Goal: Task Accomplishment & Management: Complete application form

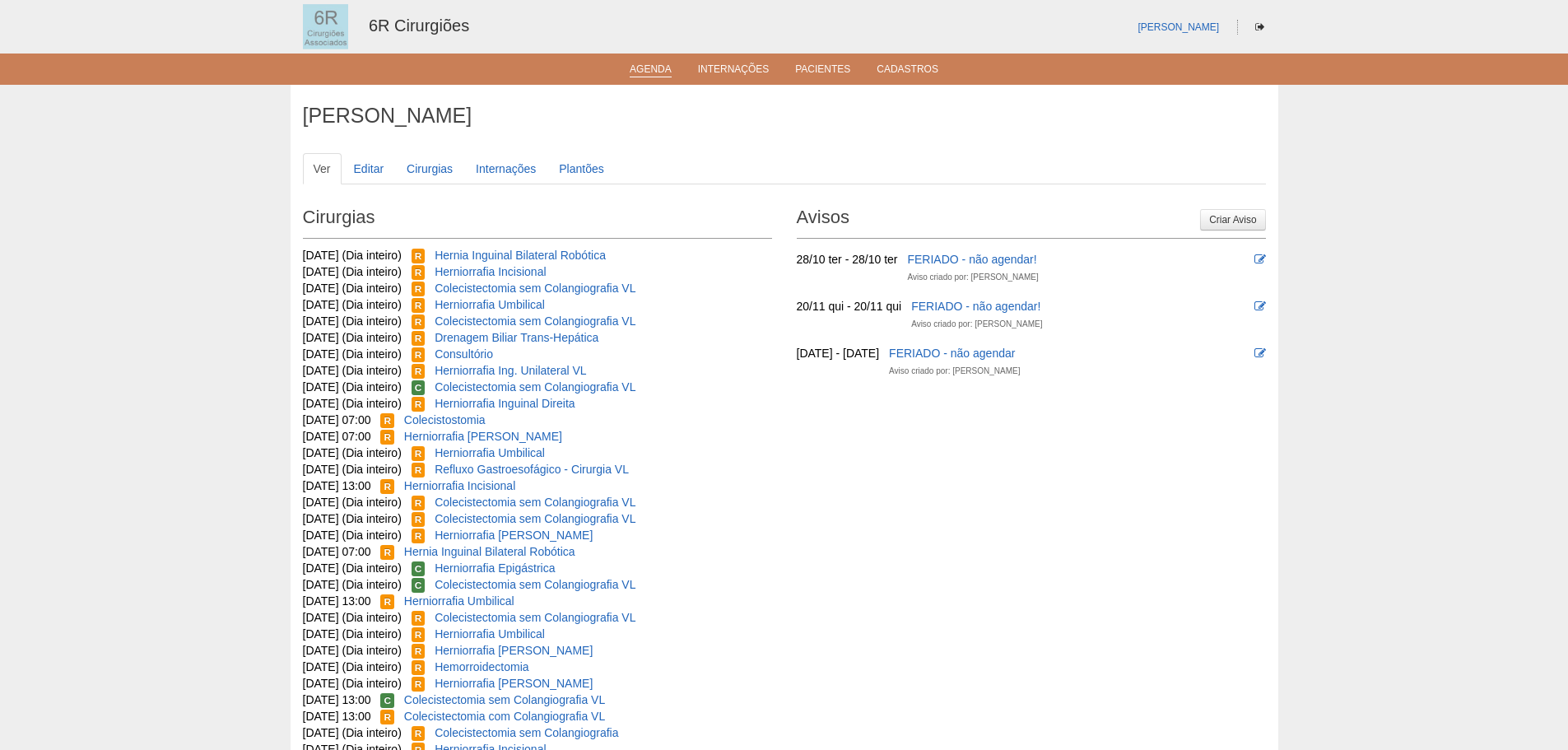
click at [639, 70] on link "Agenda" at bounding box center [651, 70] width 42 height 14
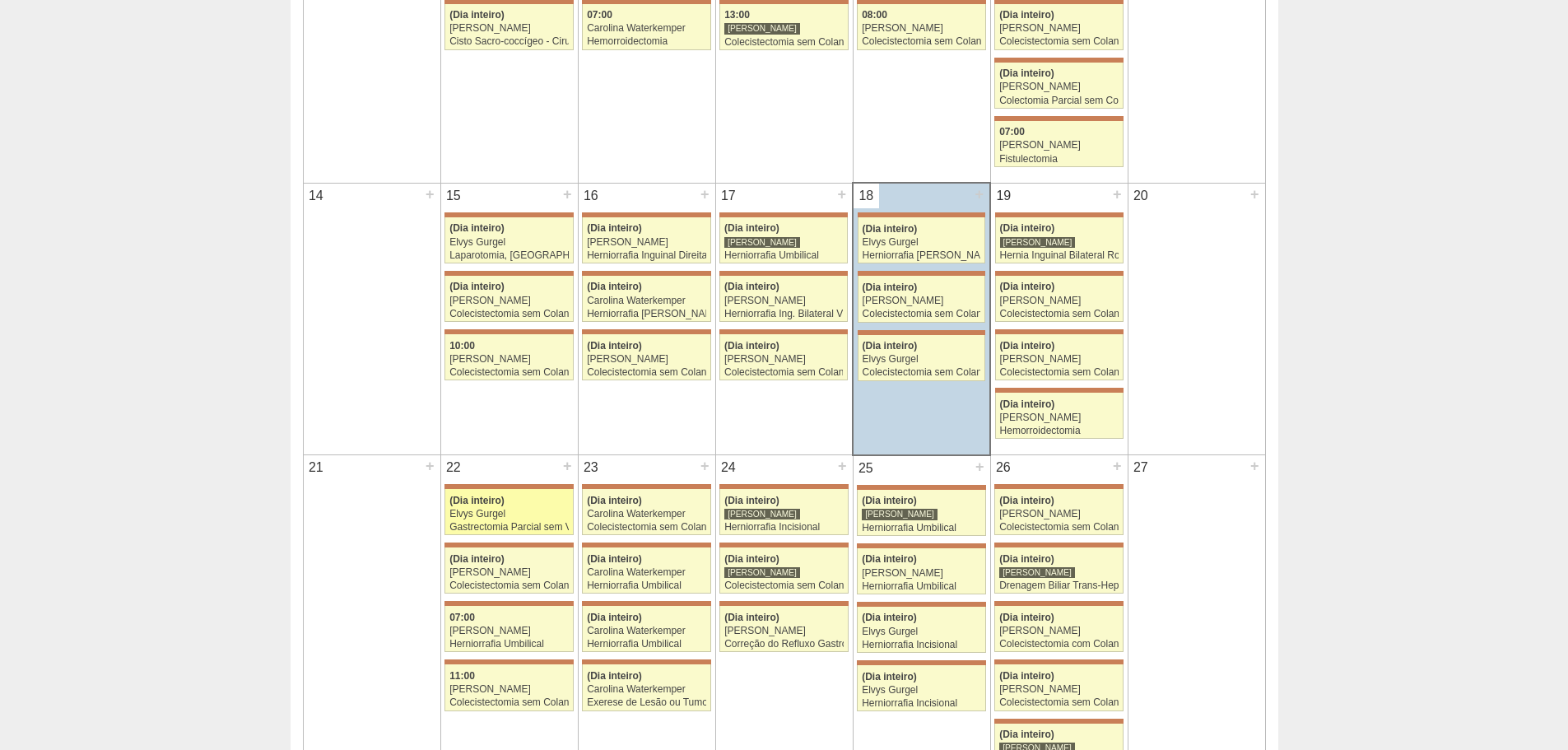
scroll to position [905, 0]
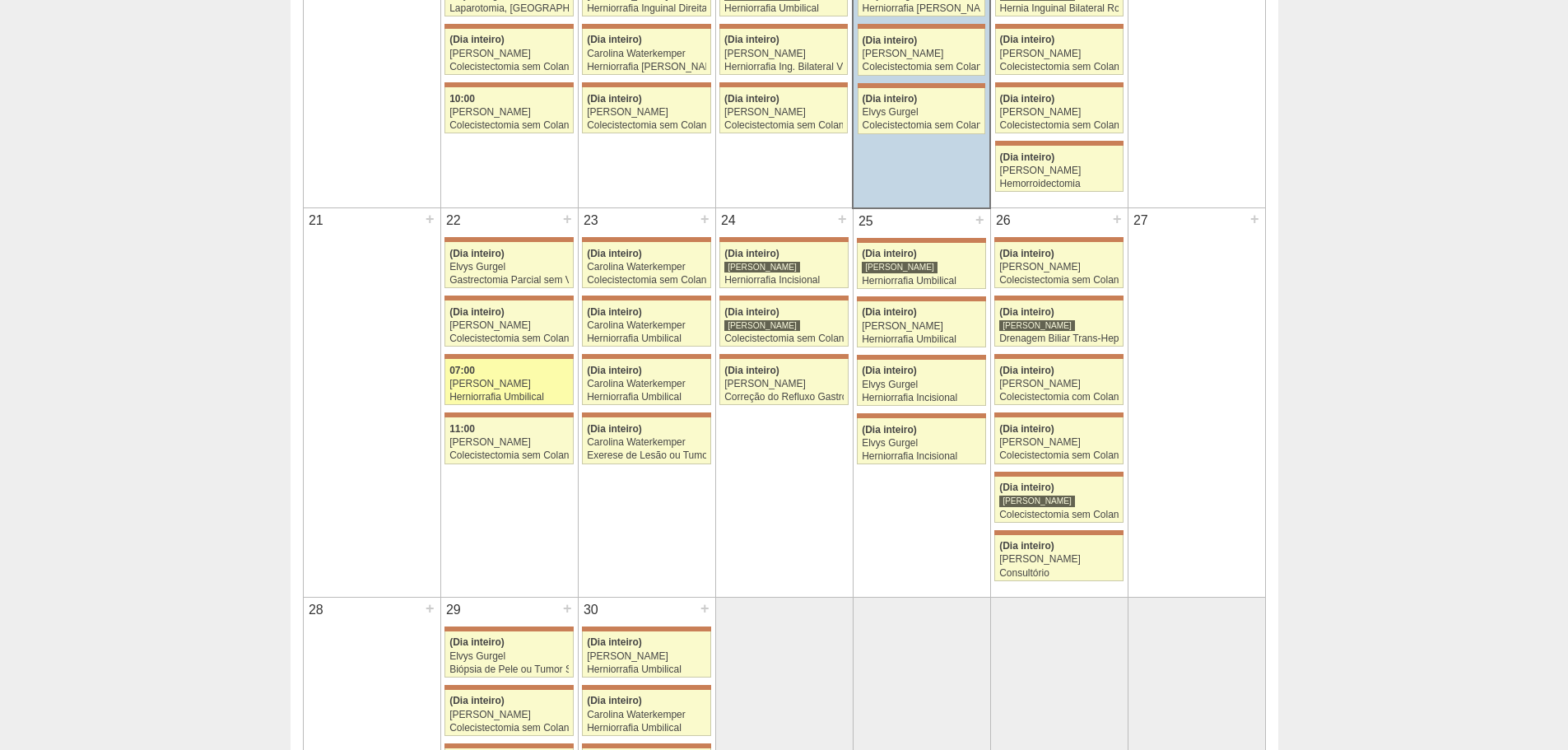
click at [541, 387] on div "[PERSON_NAME]" at bounding box center [509, 384] width 120 height 11
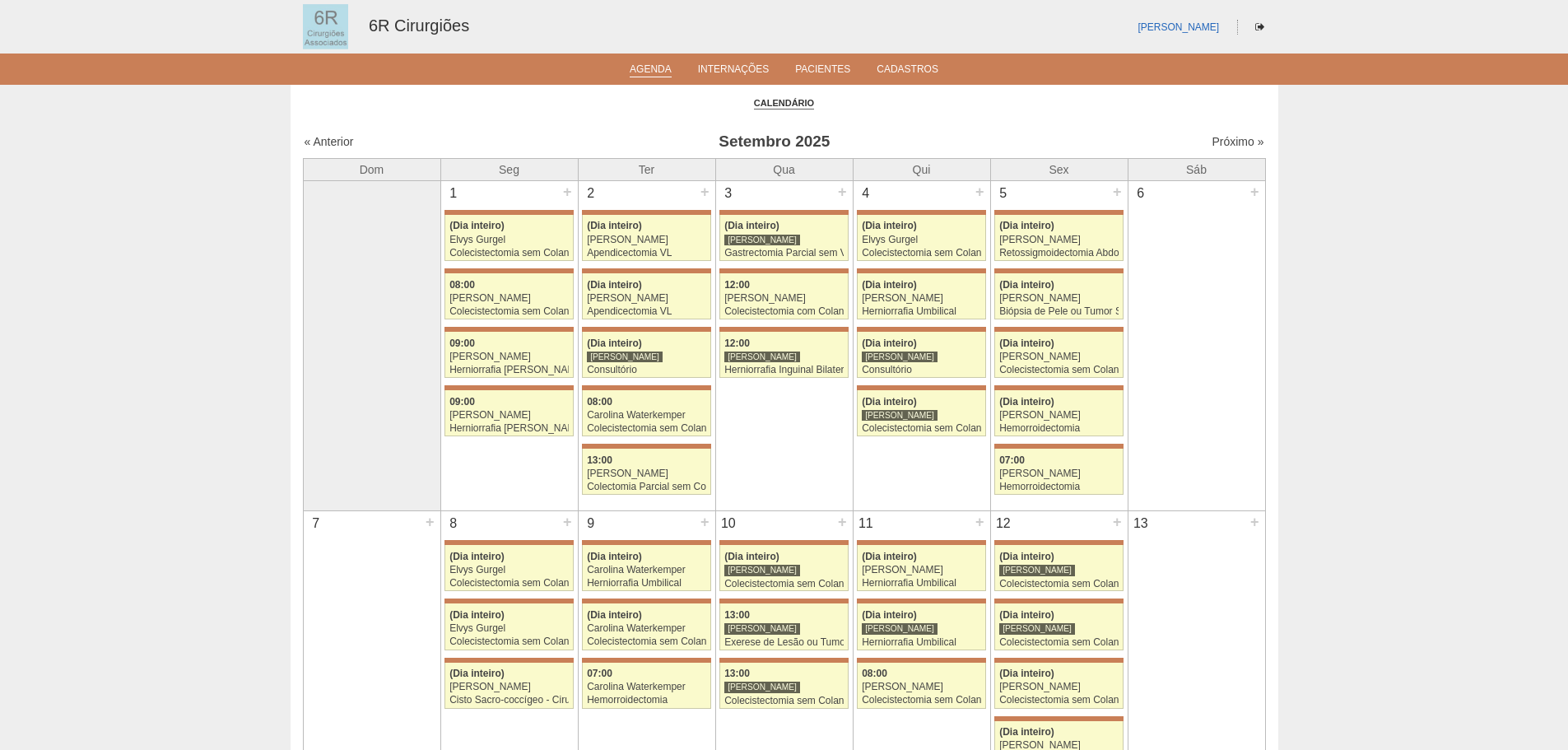
scroll to position [905, 0]
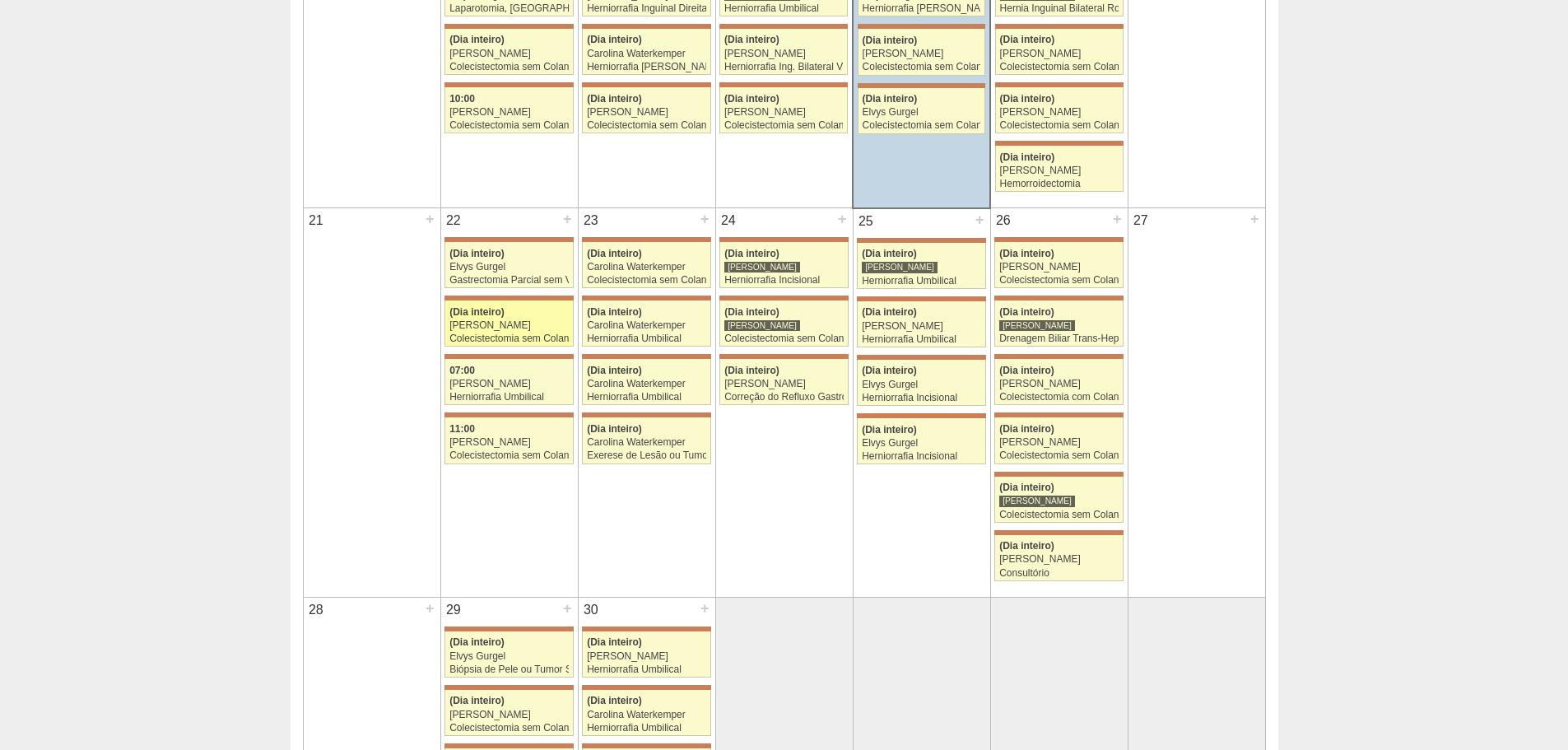
click at [556, 312] on div "(Dia inteiro)" at bounding box center [509, 312] width 120 height 11
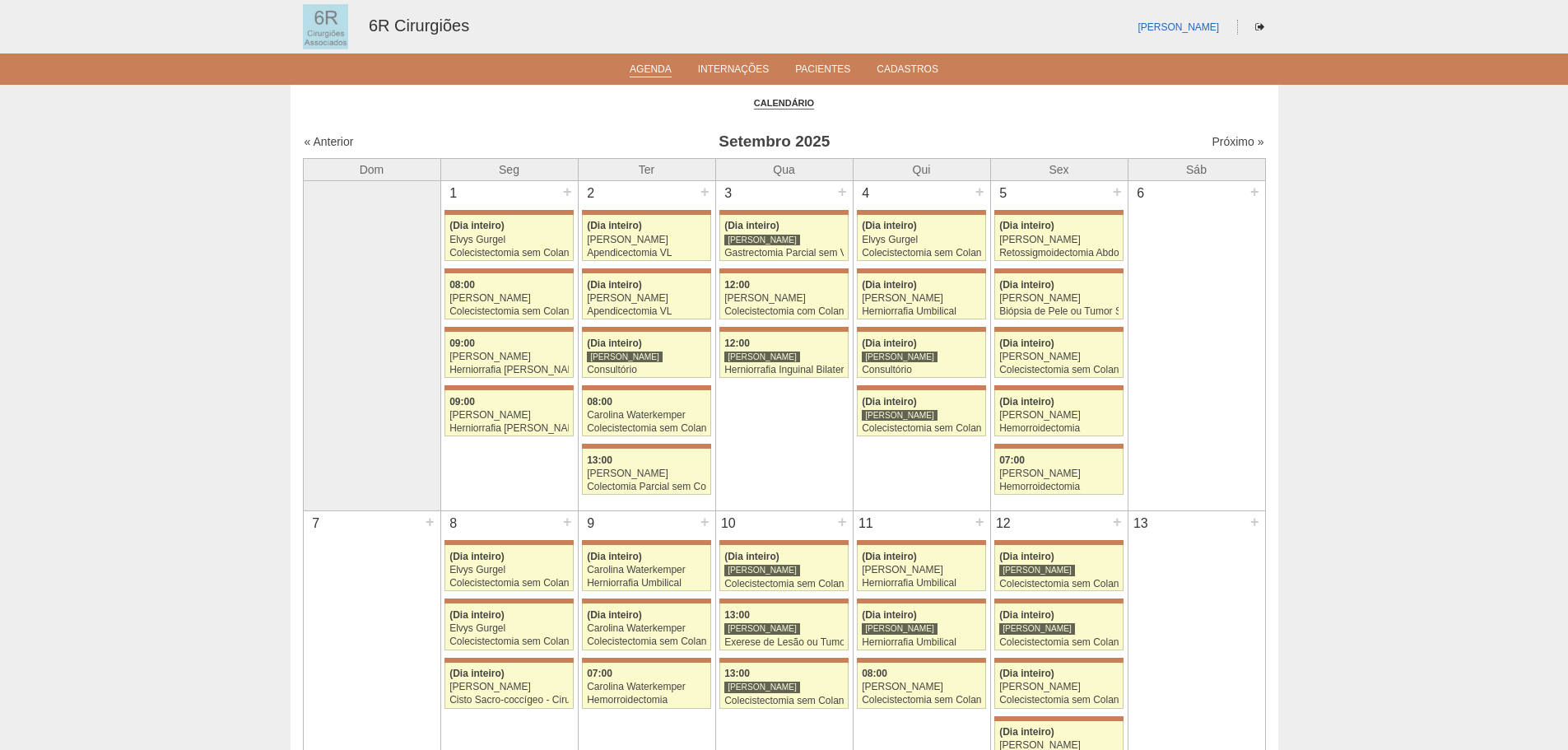
scroll to position [905, 0]
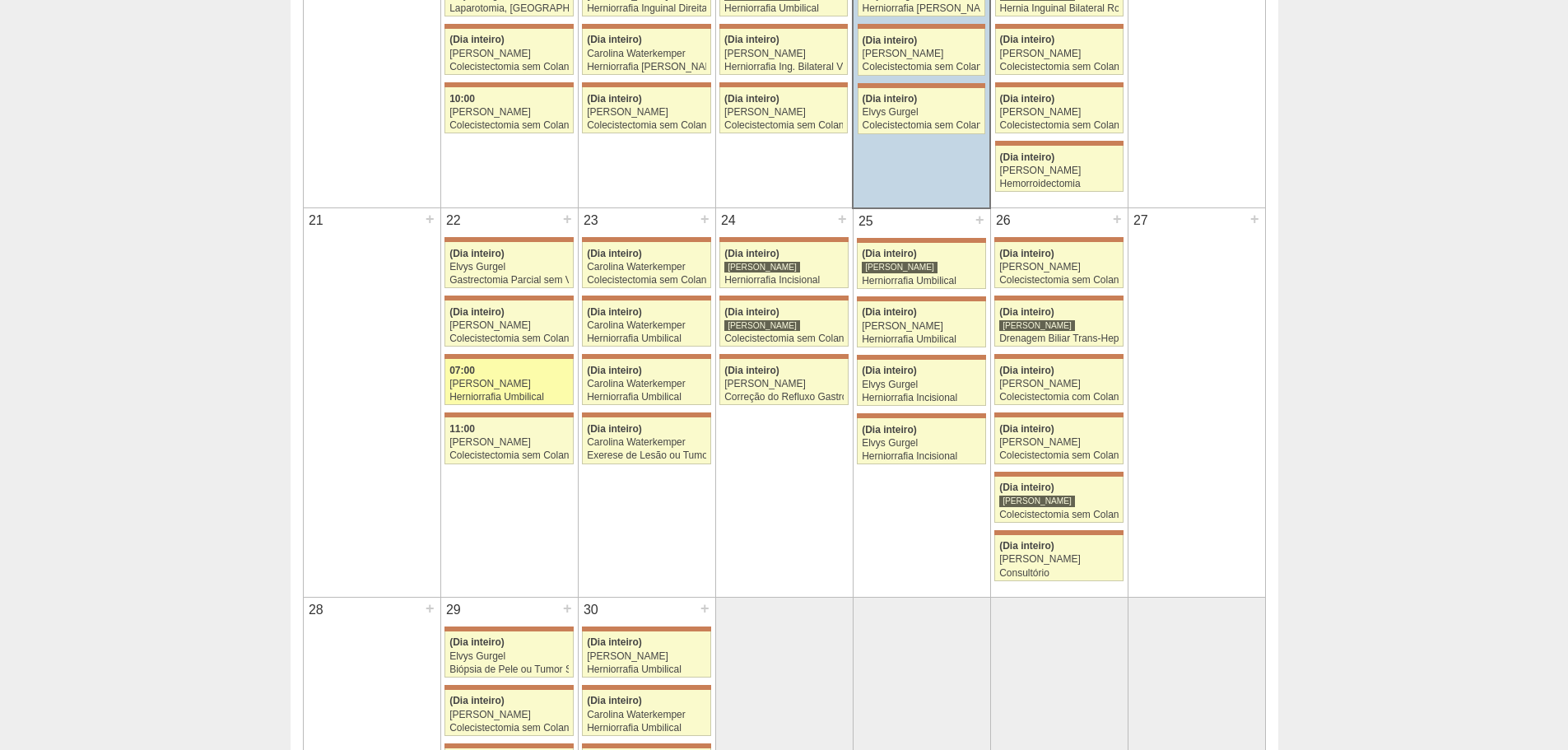
click at [497, 362] on link "71460 Iara Bessa 07:00 Aline Zanon Herniorrafia Umbilical Hospital Maria Braido…" at bounding box center [509, 382] width 129 height 46
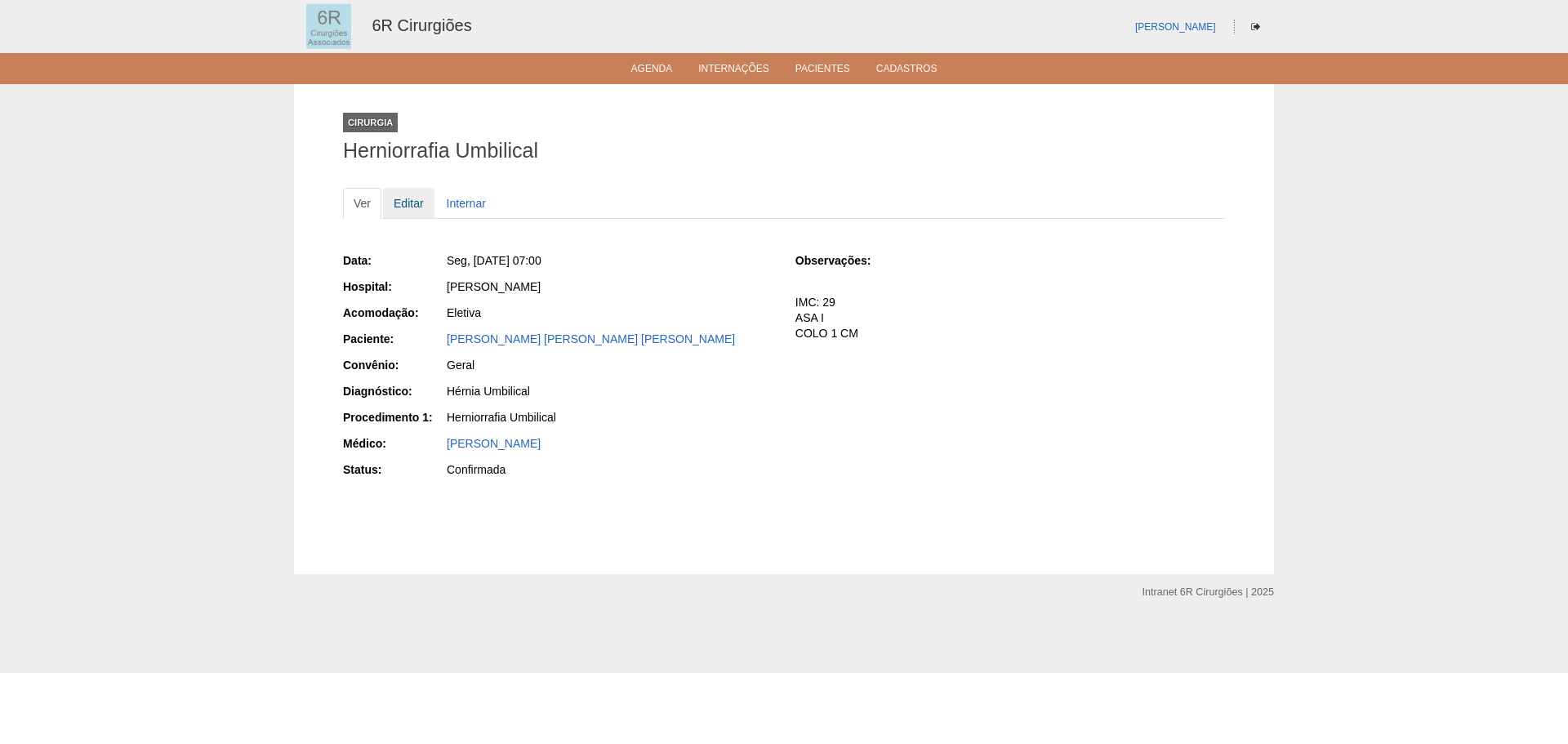
click at [406, 203] on link "Editar" at bounding box center [409, 203] width 52 height 31
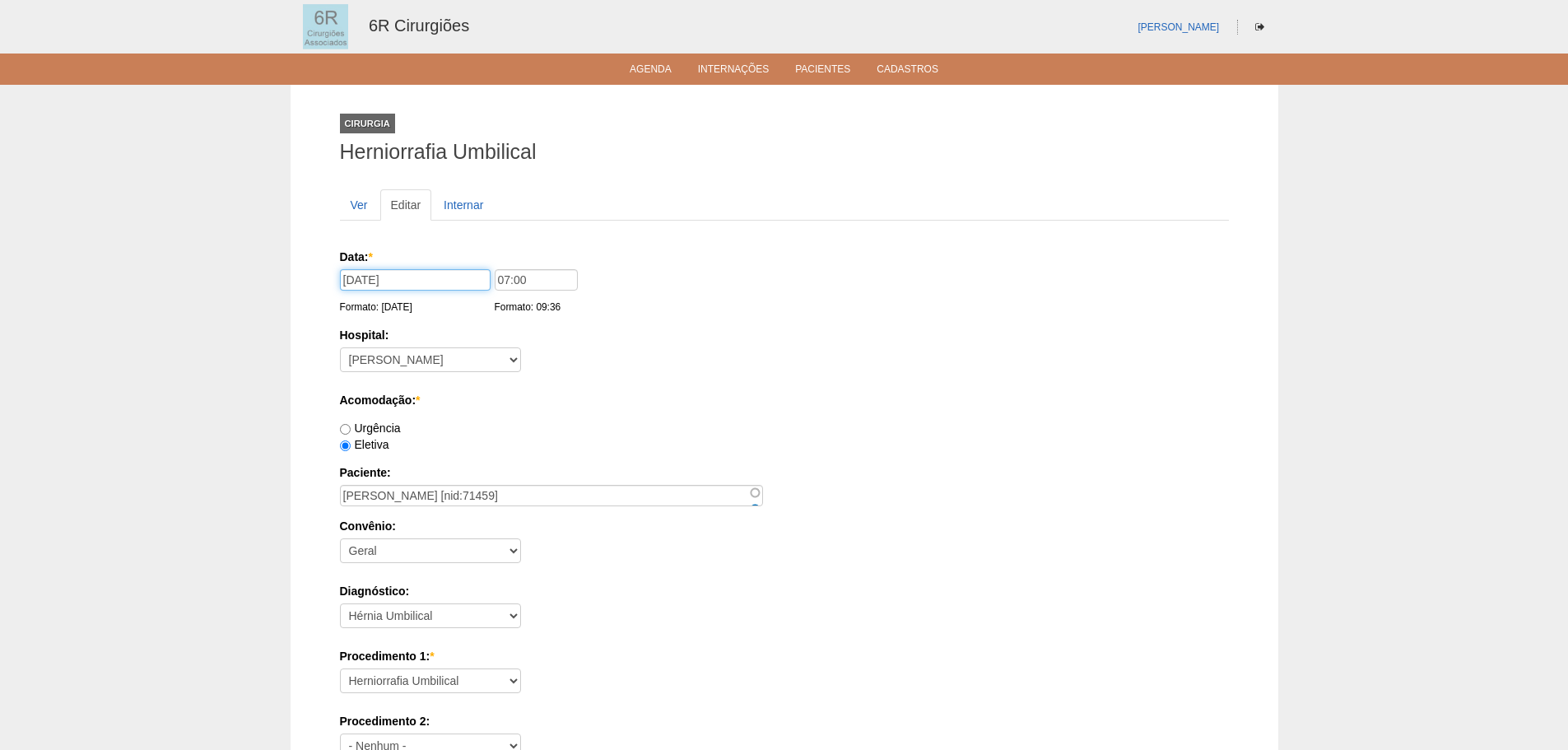
click at [423, 280] on input "[DATE]" at bounding box center [415, 280] width 151 height 21
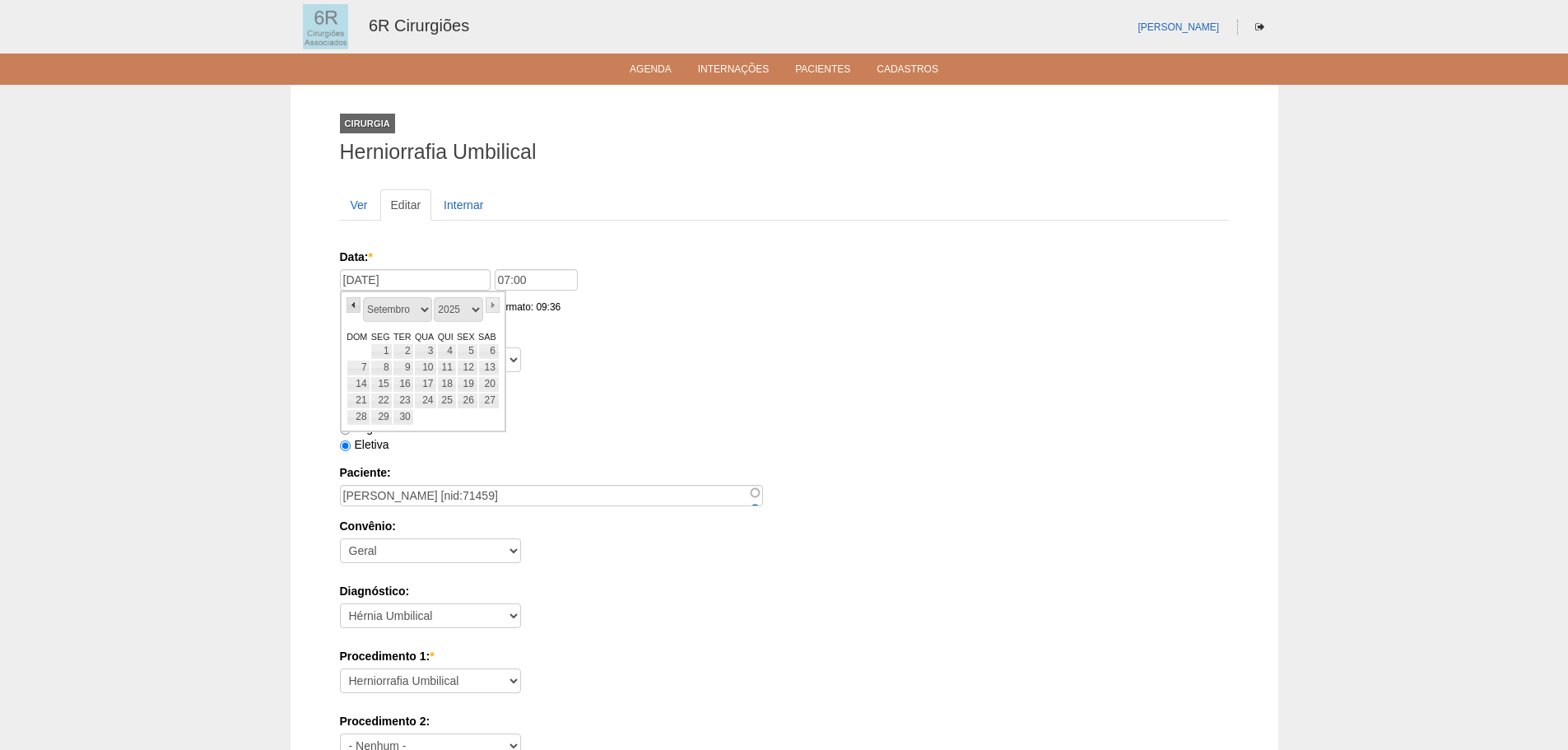
click at [358, 304] on link "«" at bounding box center [354, 305] width 15 height 16
click at [358, 435] on link "31" at bounding box center [359, 433] width 25 height 17
type input "31/08/2025"
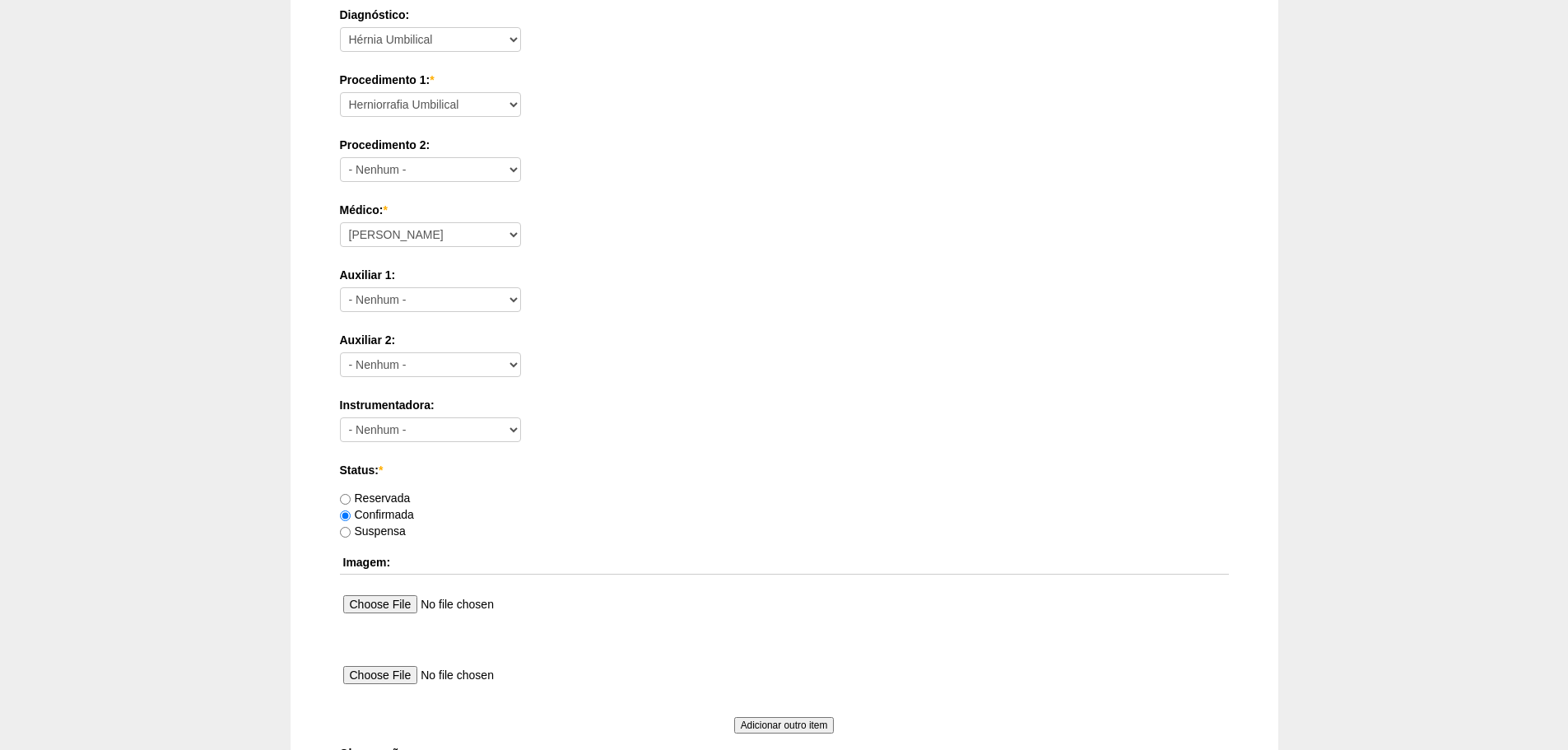
scroll to position [891, 0]
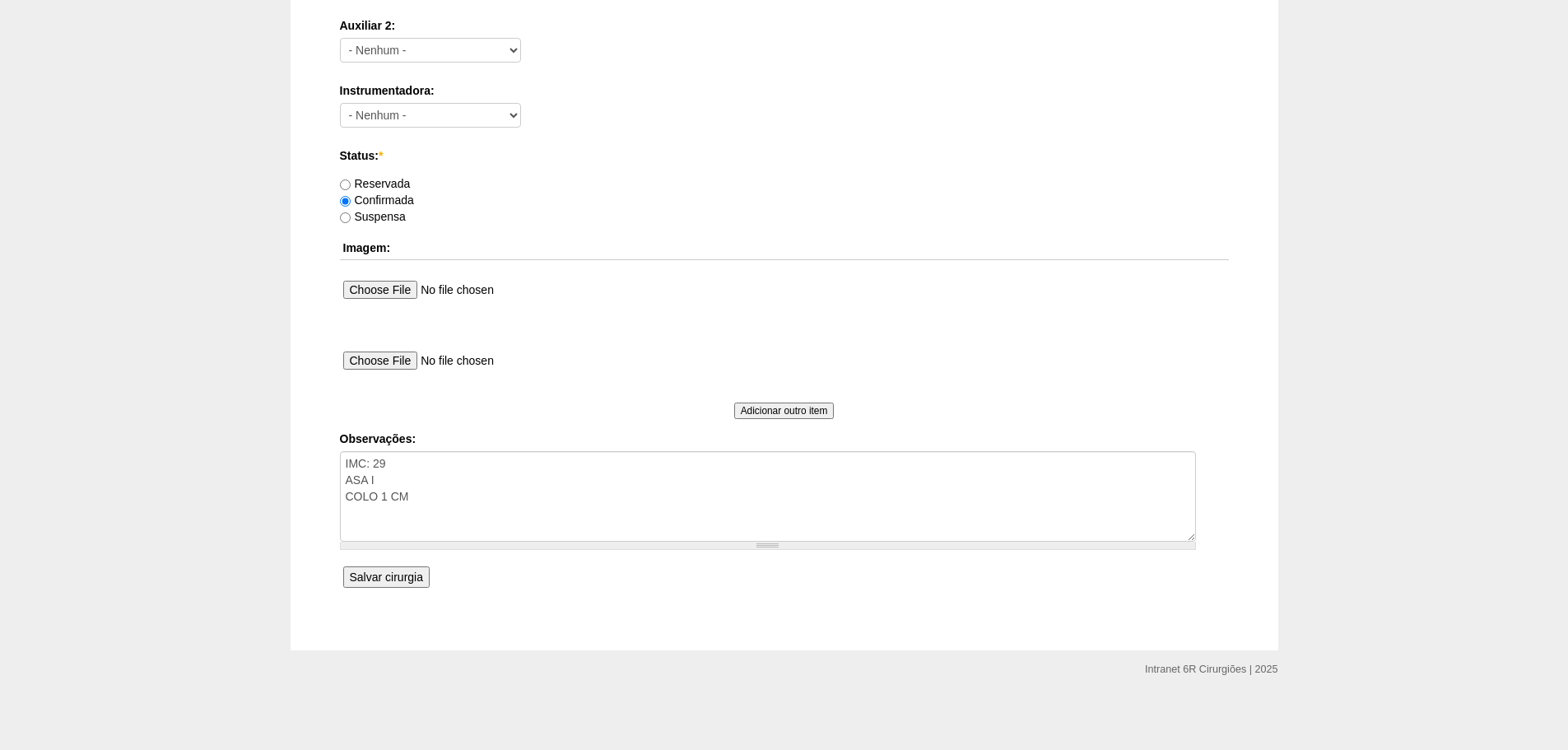
click at [391, 581] on input "Salvar cirurgia" at bounding box center [386, 577] width 86 height 21
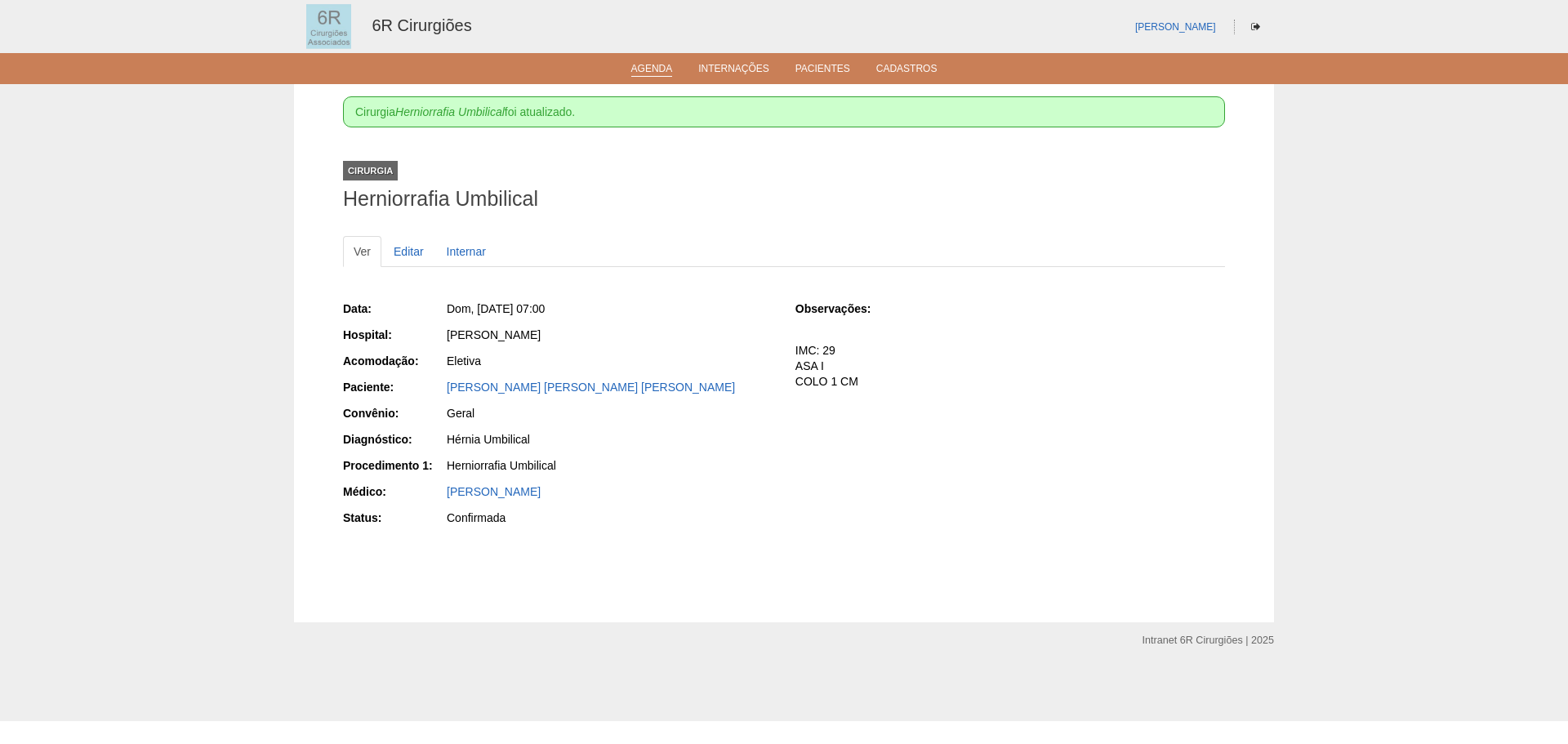
click at [632, 75] on link "Agenda" at bounding box center [653, 70] width 42 height 14
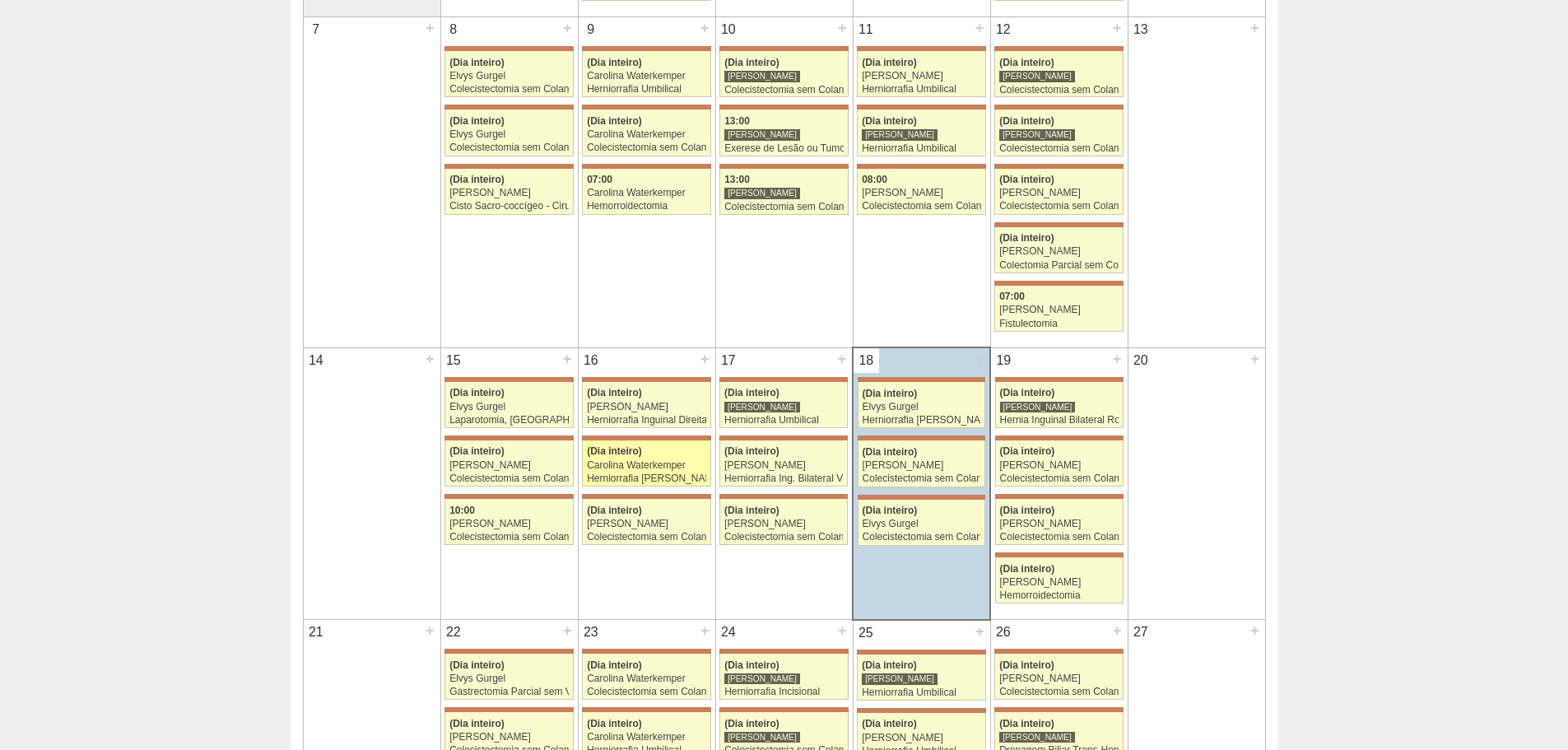
scroll to position [823, 0]
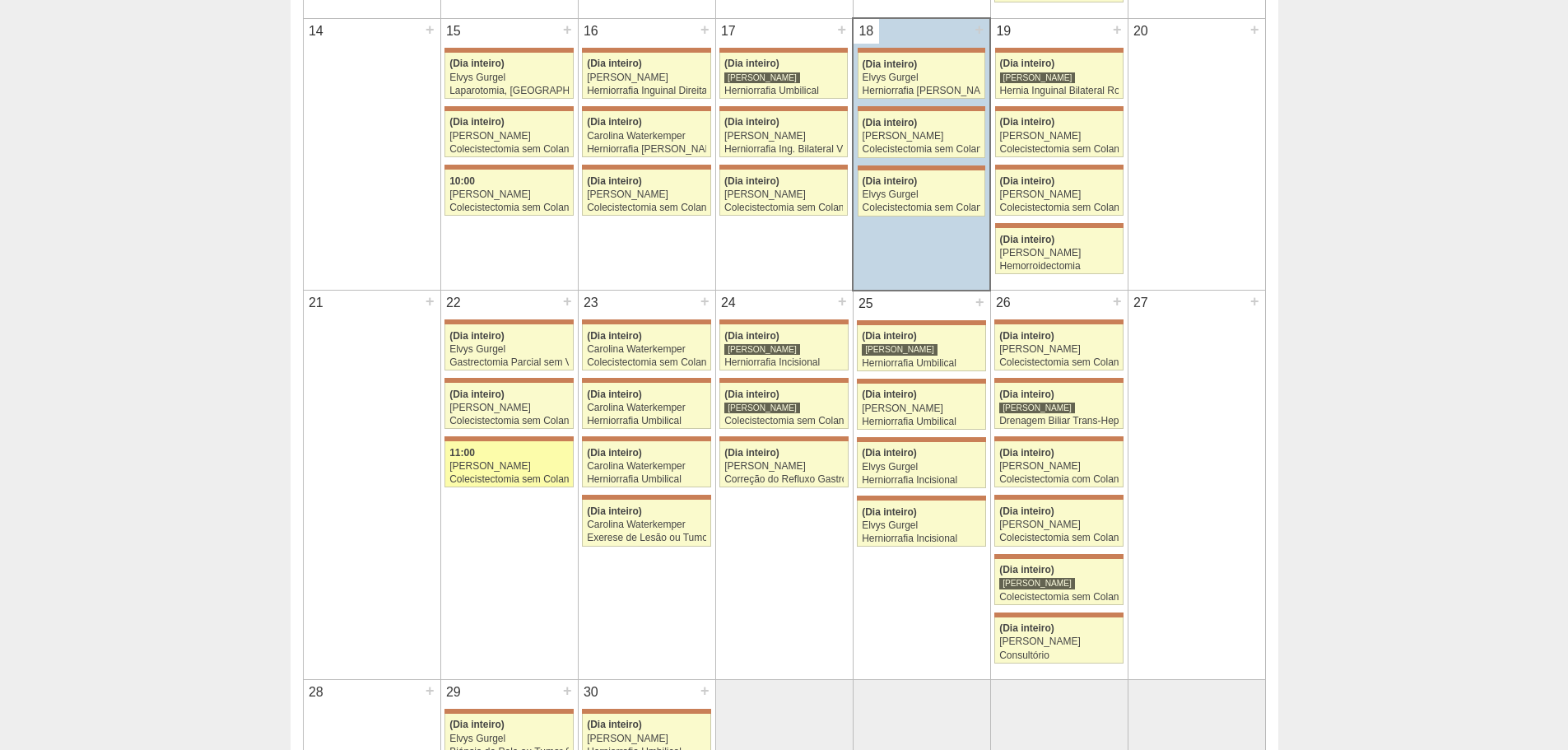
click at [556, 460] on link "71544 [PERSON_NAME] 11:00 [PERSON_NAME] Colecistectomia sem Colangiografia VL […" at bounding box center [509, 464] width 129 height 46
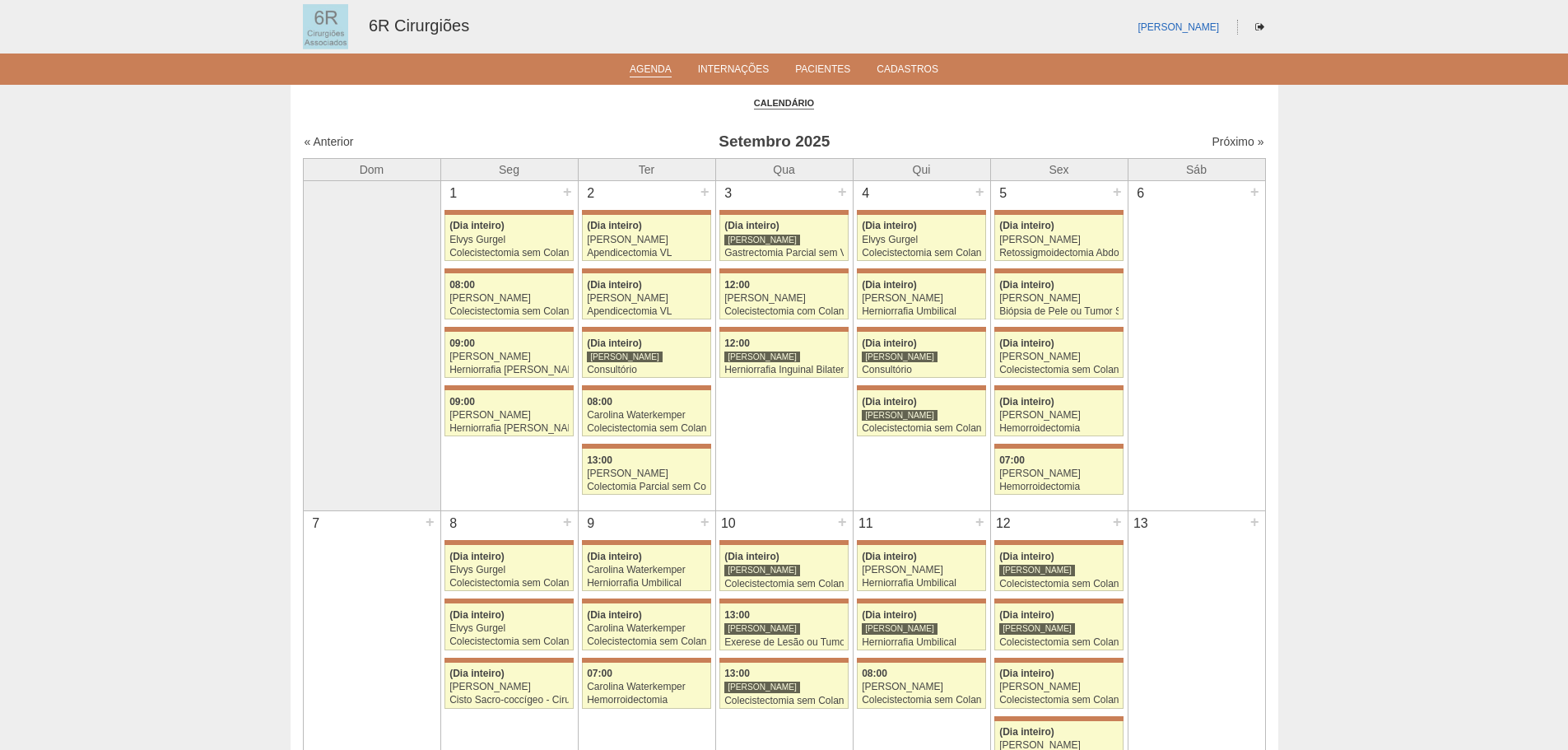
scroll to position [823, 0]
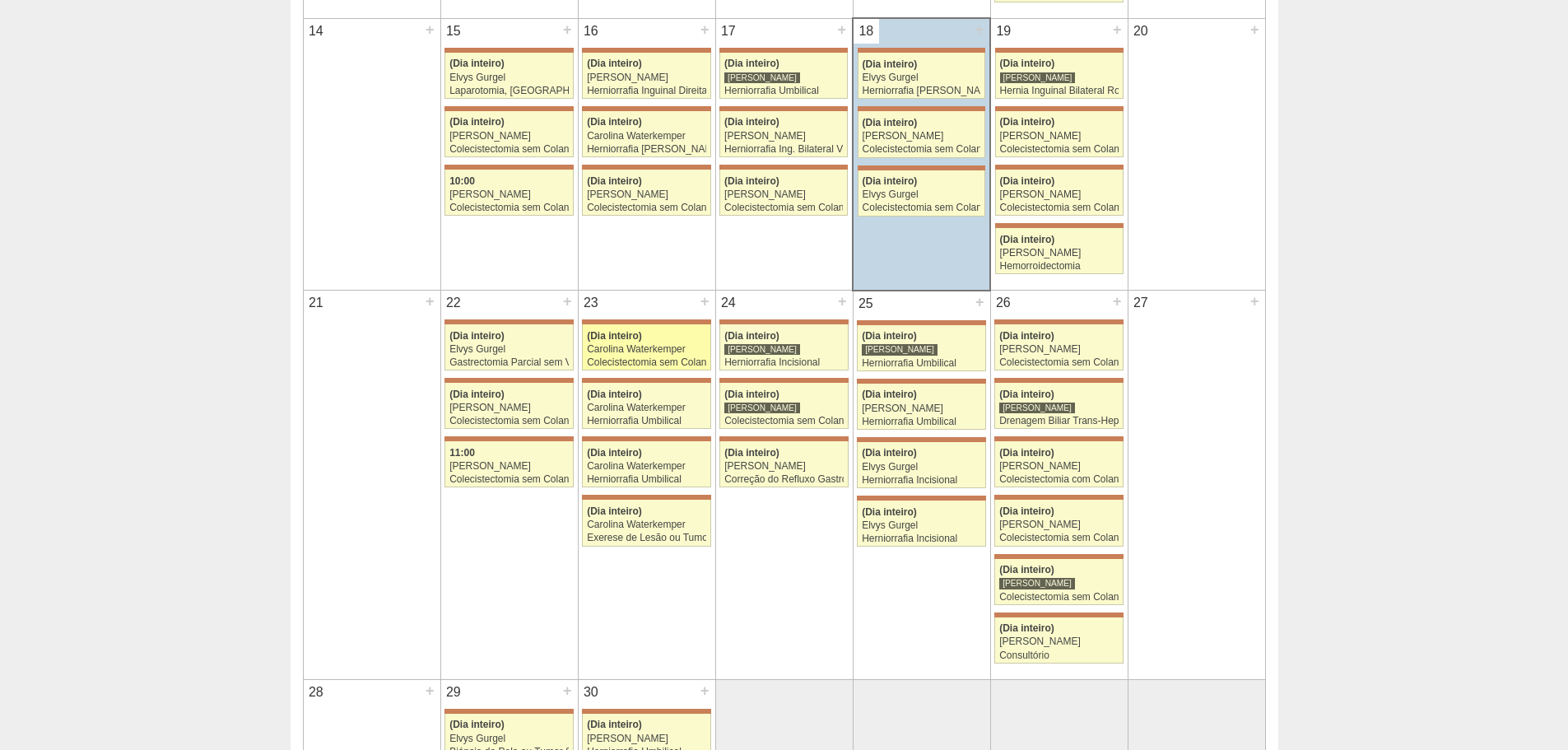
click at [705, 334] on div "(Dia inteiro)" at bounding box center [647, 336] width 120 height 11
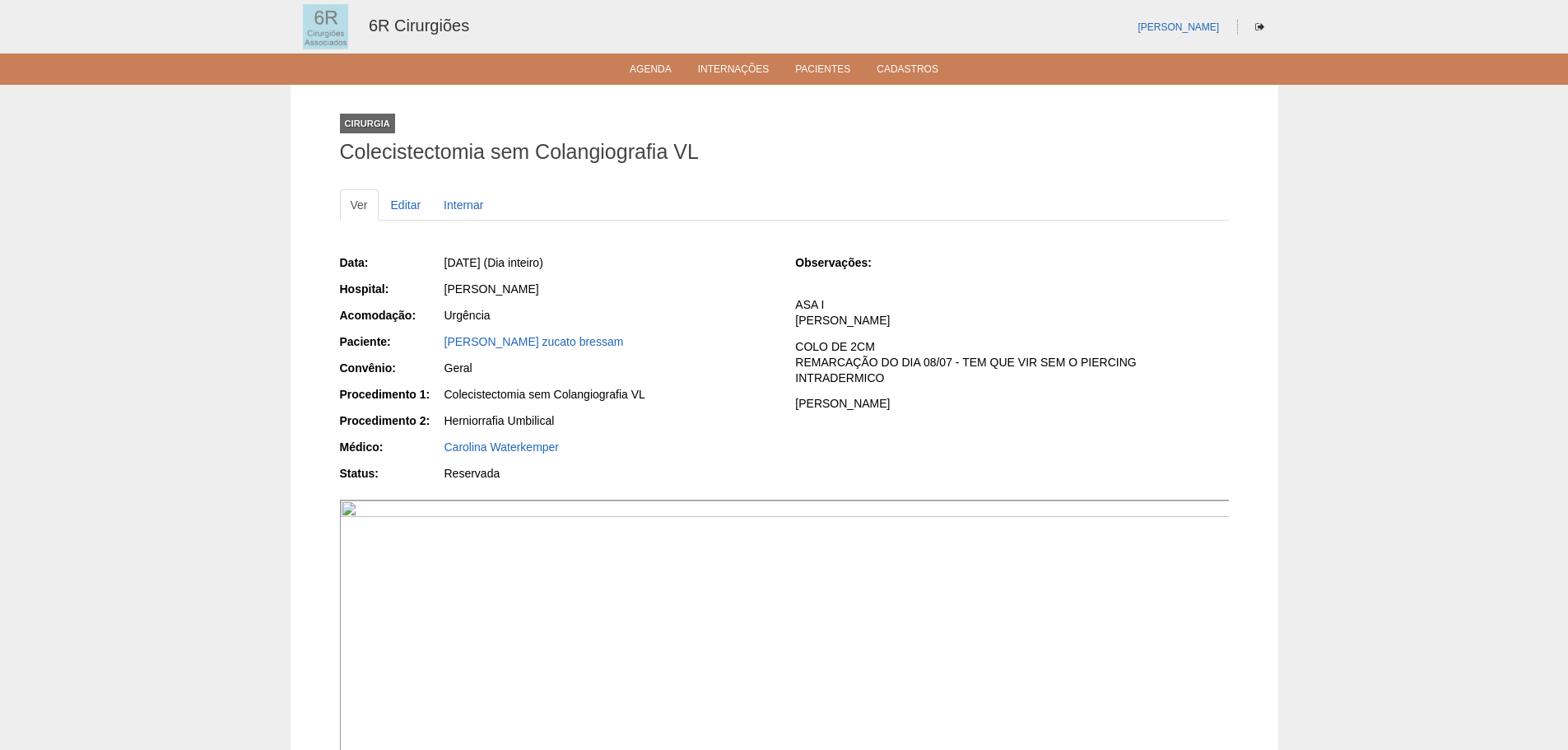
drag, startPoint x: 710, startPoint y: 310, endPoint x: 705, endPoint y: 301, distance: 10.3
drag, startPoint x: 705, startPoint y: 301, endPoint x: 654, endPoint y: 284, distance: 53.8
click at [654, 284] on div "[PERSON_NAME]" at bounding box center [608, 289] width 328 height 17
drag, startPoint x: 654, startPoint y: 284, endPoint x: 614, endPoint y: 276, distance: 40.8
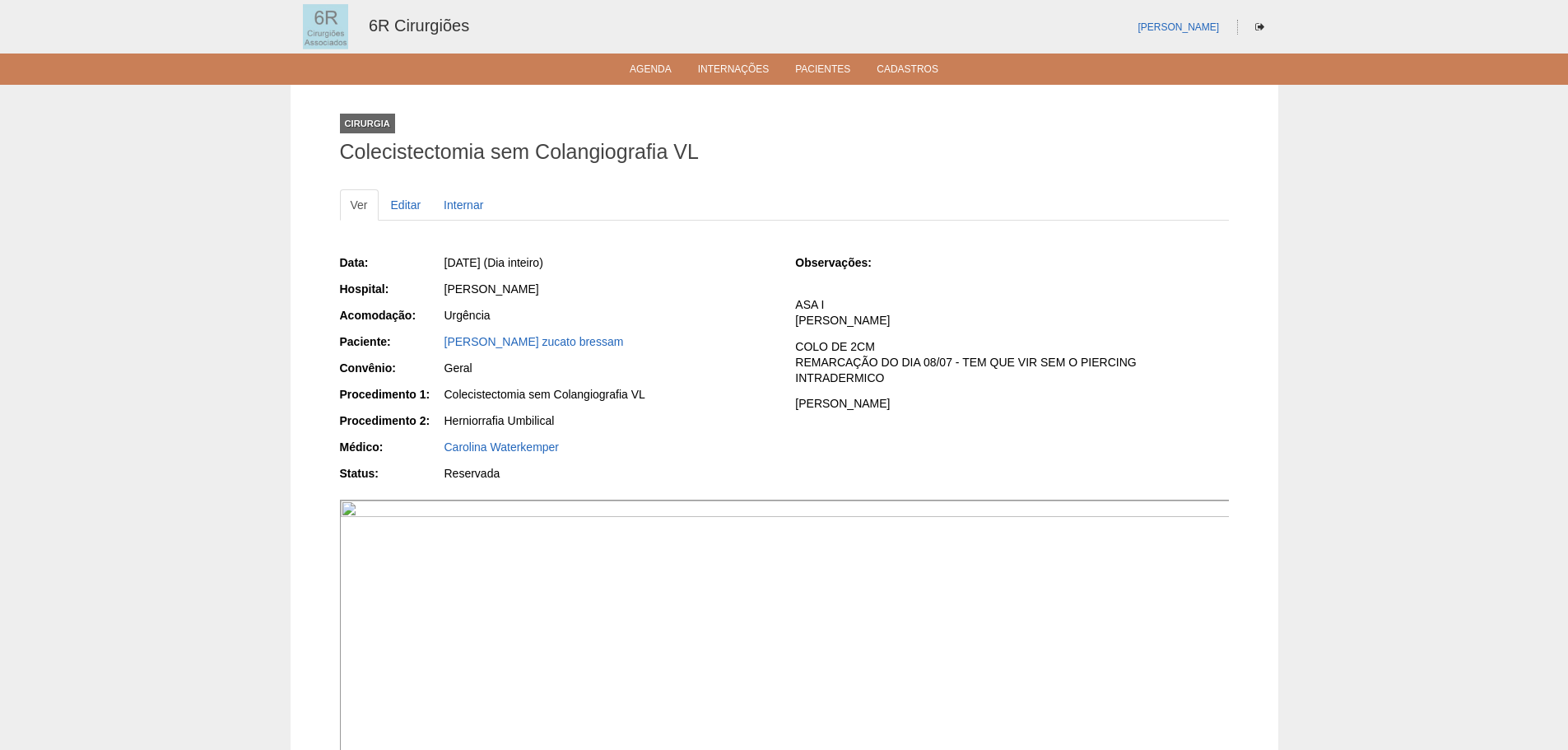
click at [614, 276] on div "Data: Ter, 23/09/2025 (Dia inteiro) Hospital: Maria Braido Acomodação: Urgência…" at bounding box center [556, 370] width 433 height 243
drag, startPoint x: 648, startPoint y: 276, endPoint x: 687, endPoint y: 254, distance: 44.8
click at [687, 254] on div "Ter, 23/09/2025 (Dia inteiro)" at bounding box center [608, 262] width 328 height 17
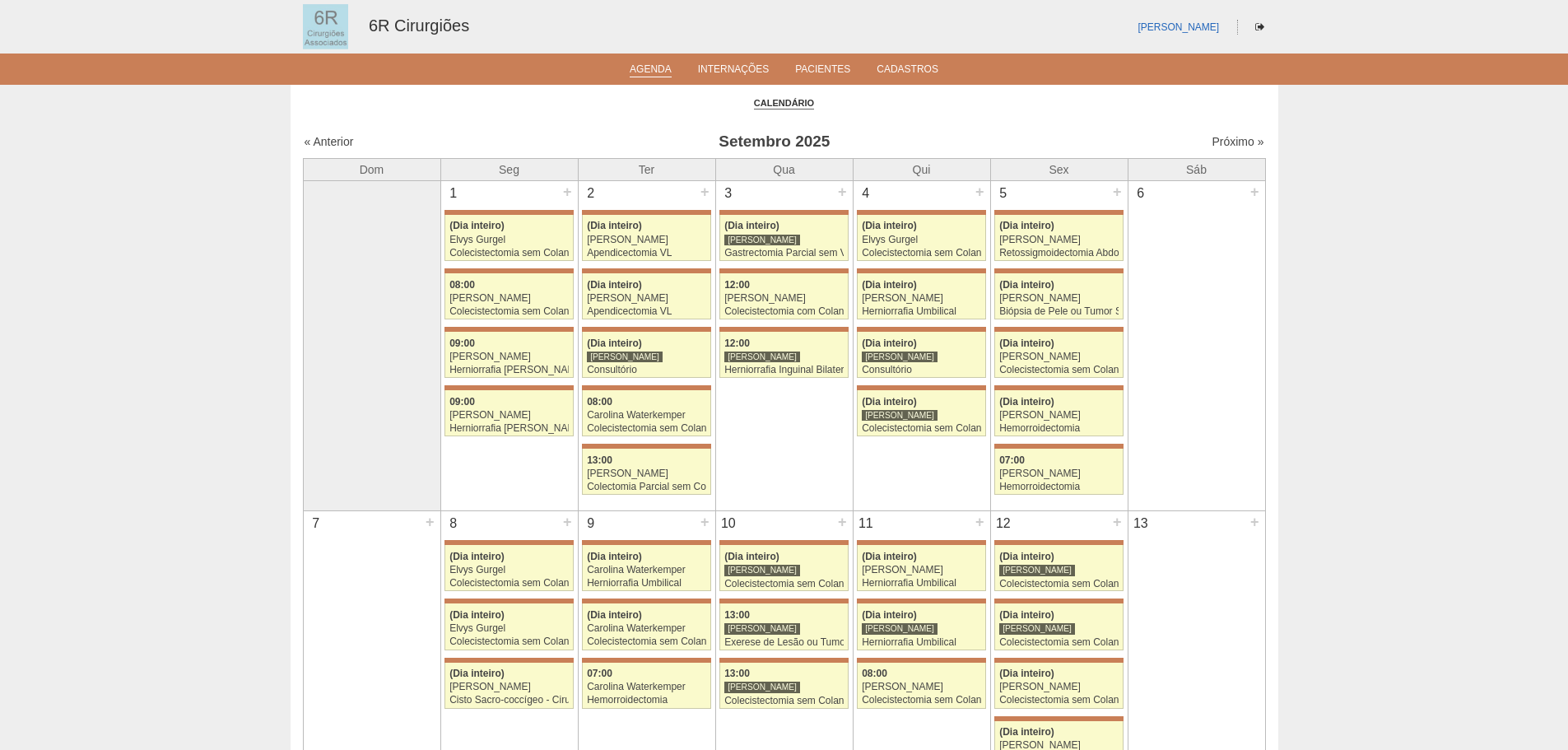
scroll to position [823, 0]
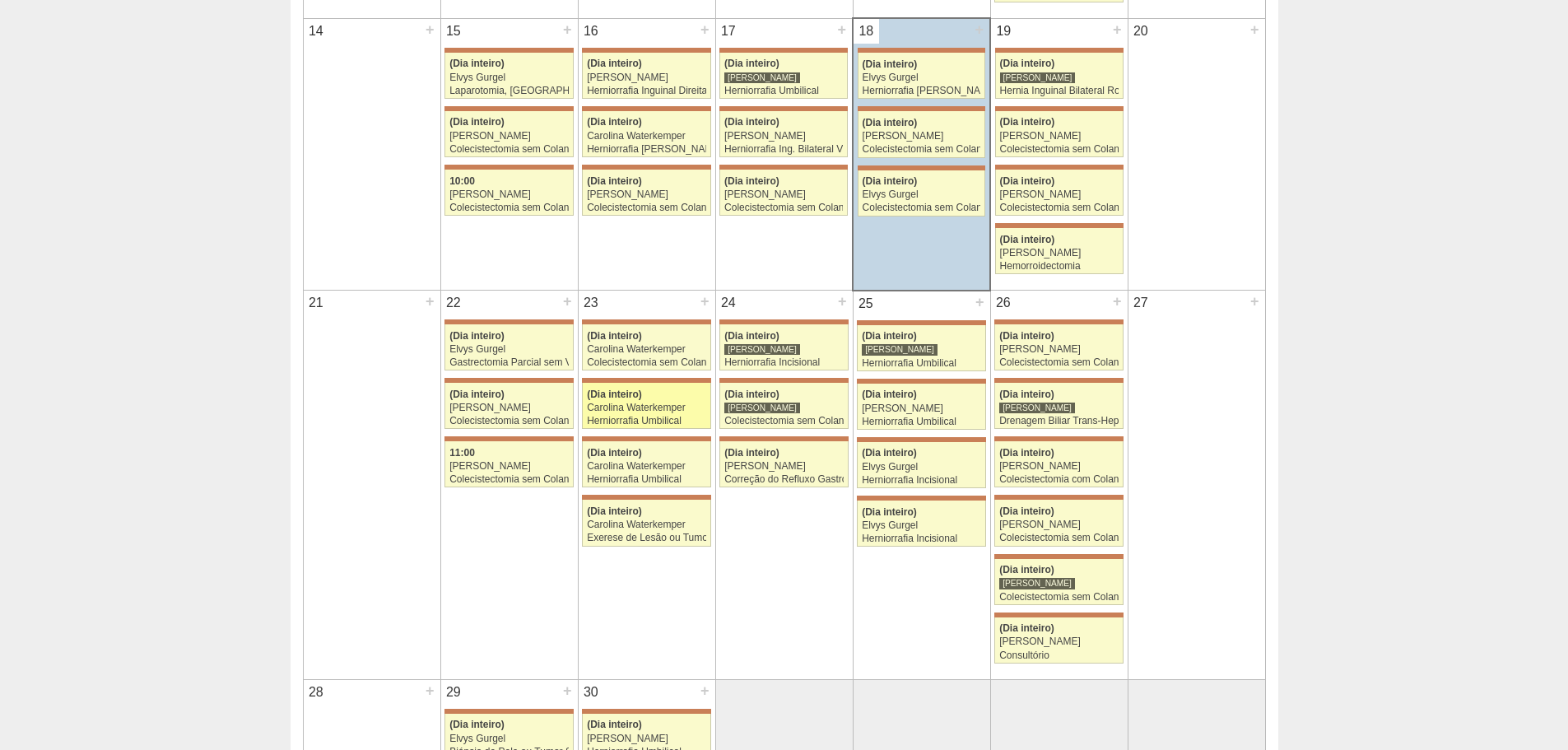
click at [614, 397] on span "(Dia inteiro)" at bounding box center [615, 393] width 55 height 11
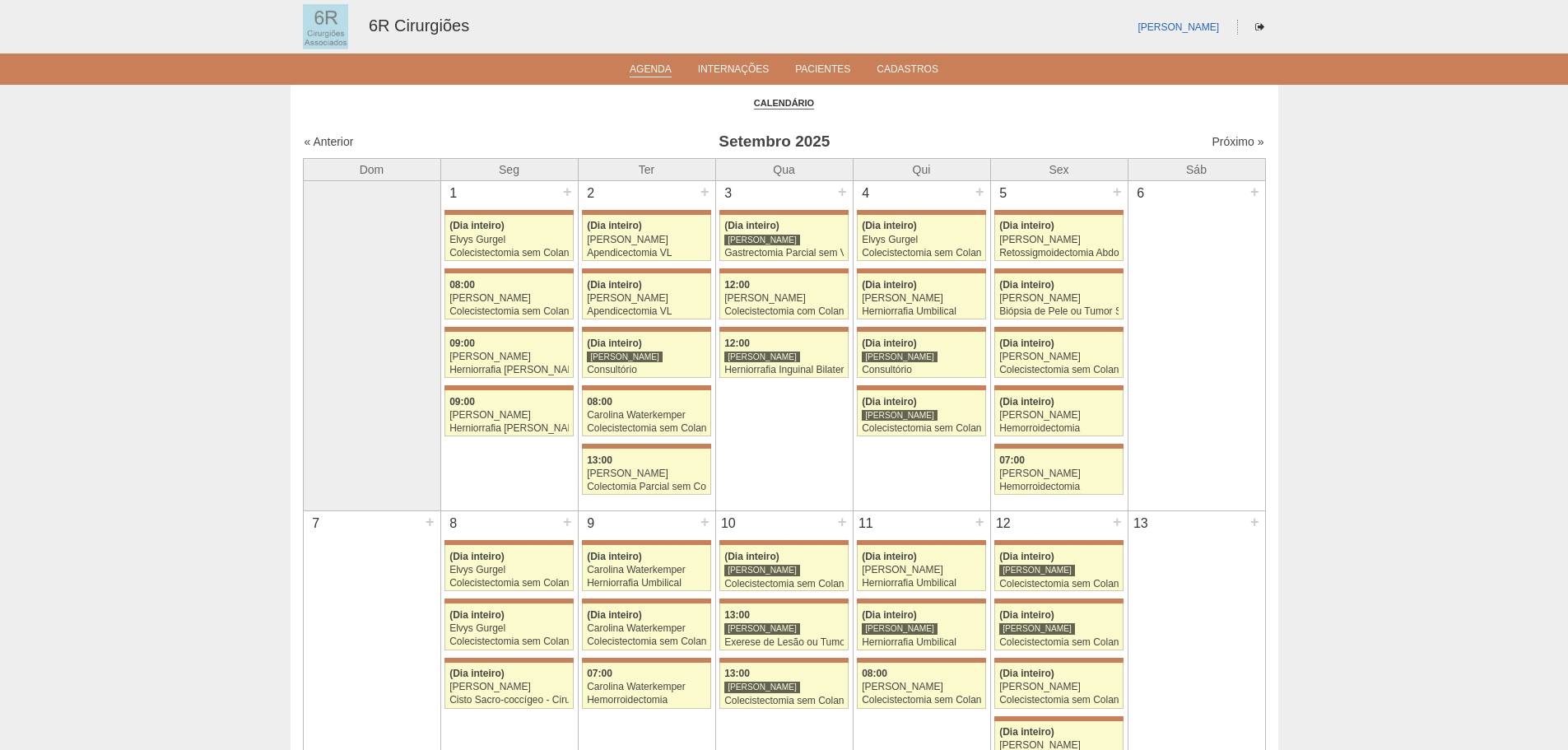
scroll to position [823, 0]
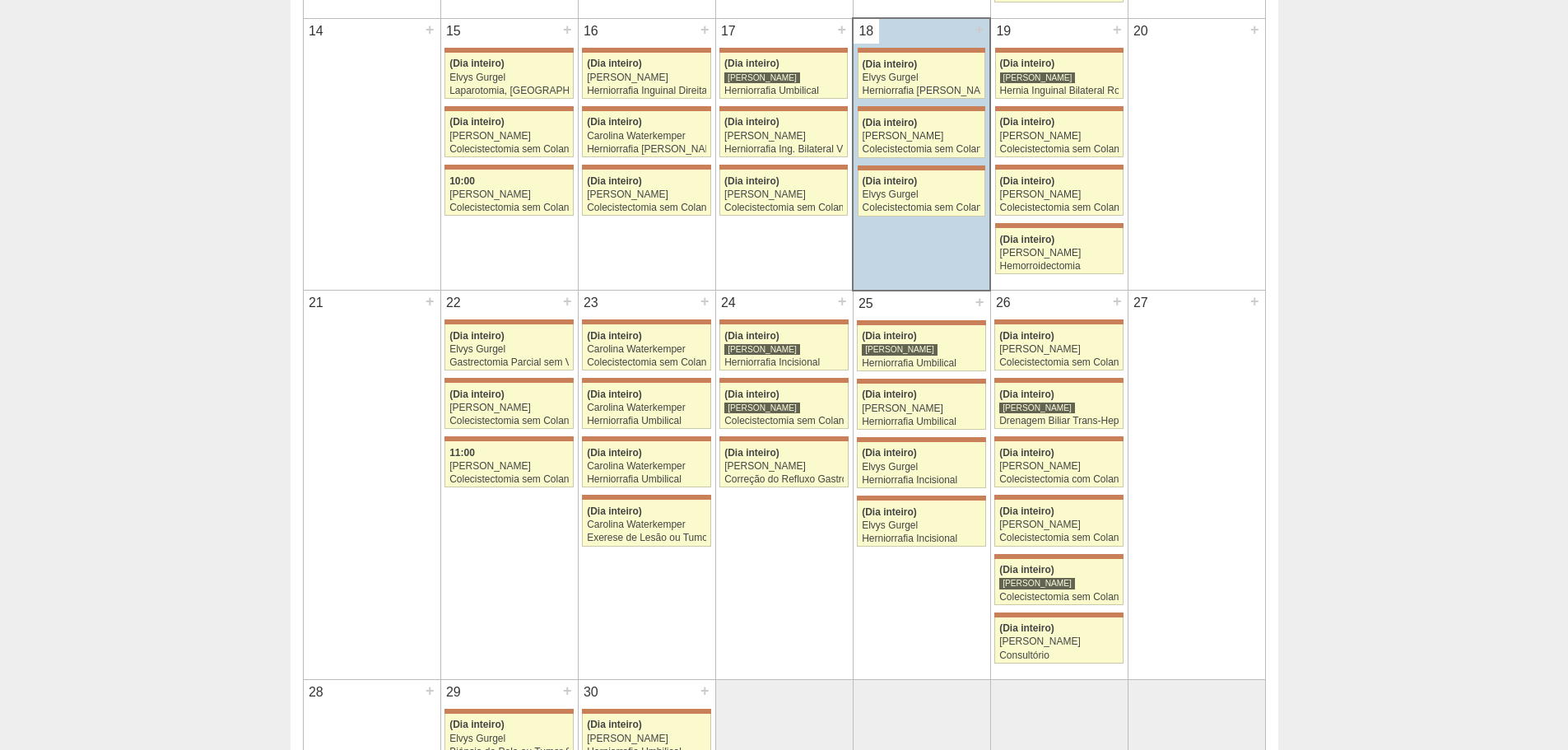
click at [639, 496] on div at bounding box center [646, 497] width 129 height 5
click at [643, 473] on link "71387 Bruno Bulisani (Dia inteiro) Carolina Waterkemper Herniorrafia Umbilical …" at bounding box center [646, 464] width 129 height 46
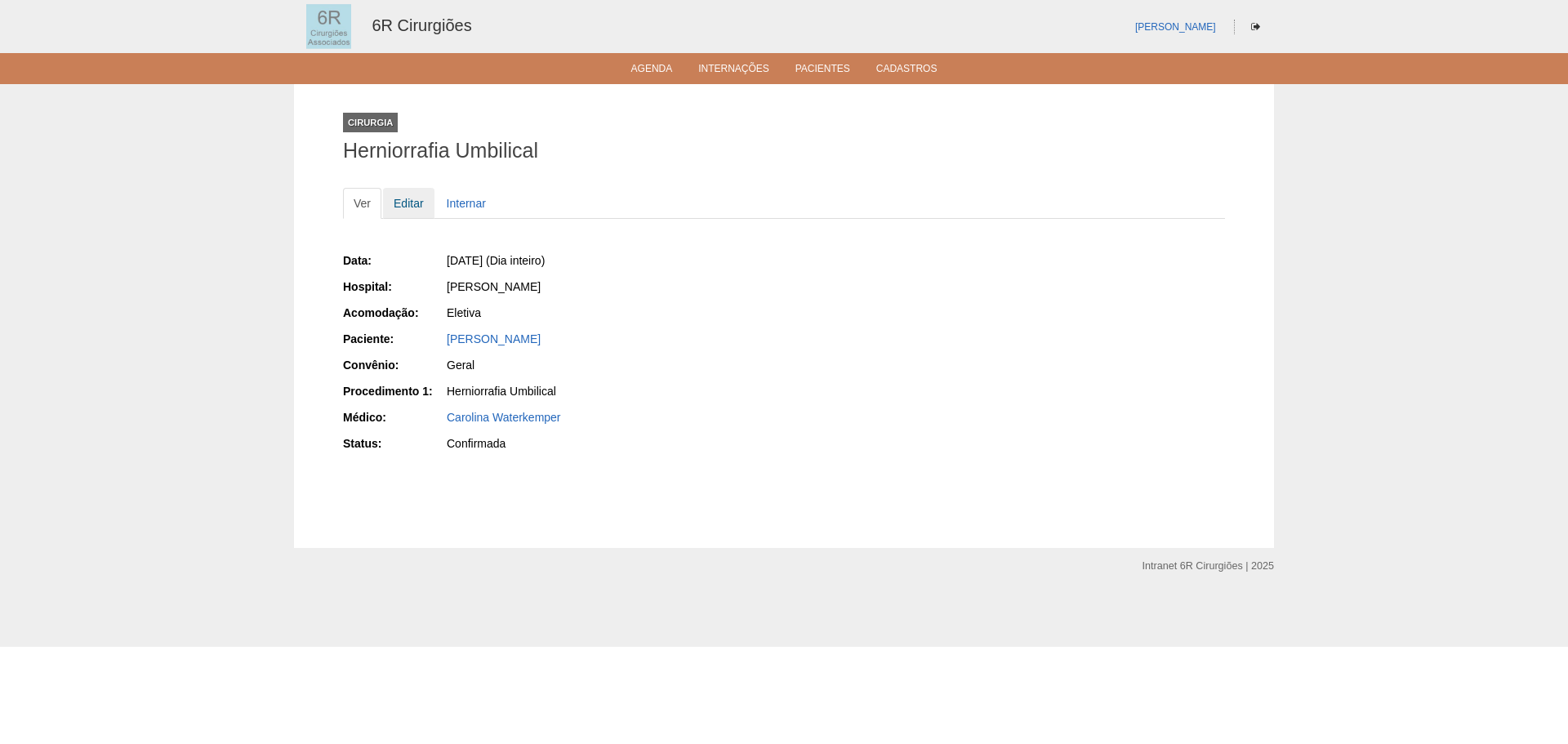
click at [422, 199] on link "Editar" at bounding box center [409, 203] width 52 height 31
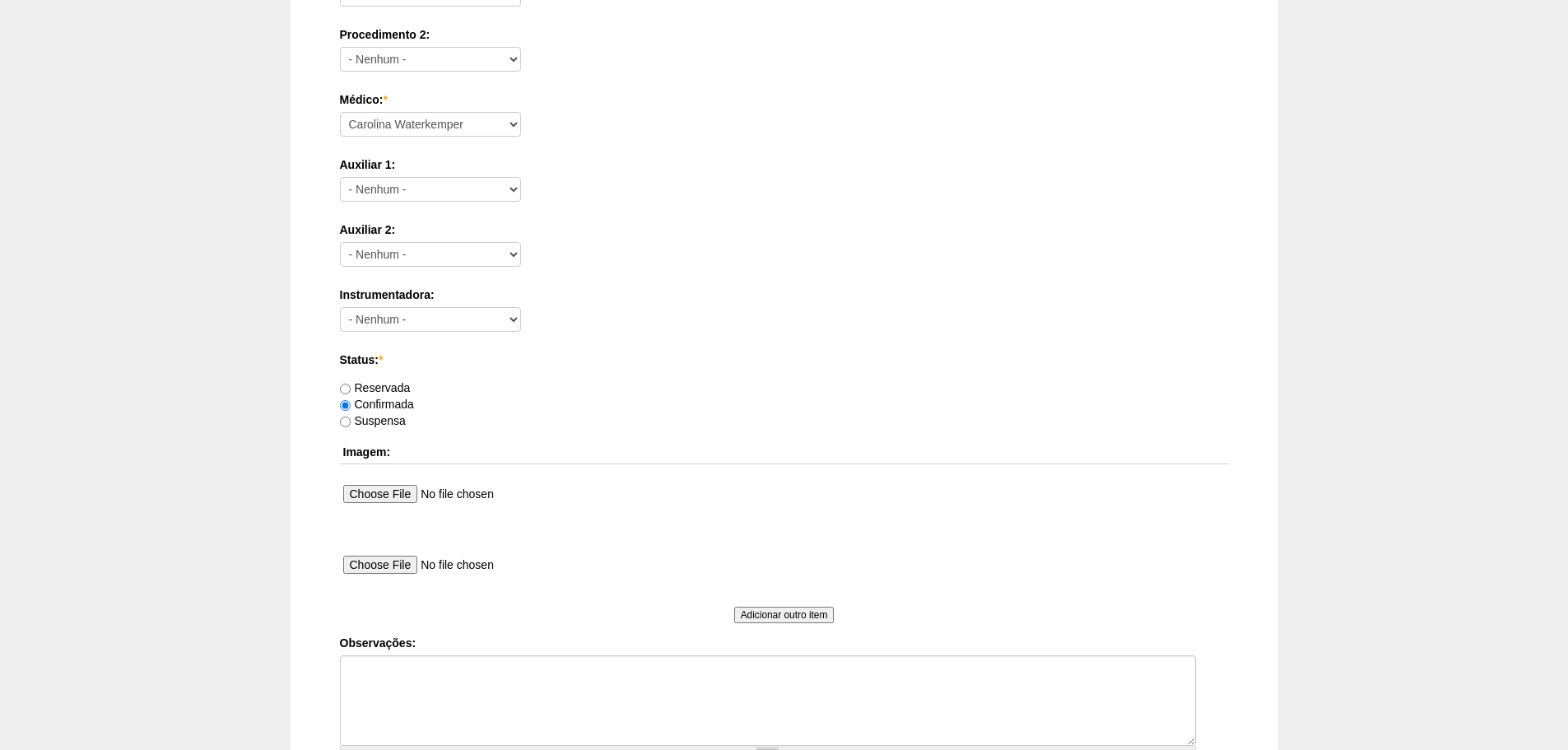
scroll to position [891, 0]
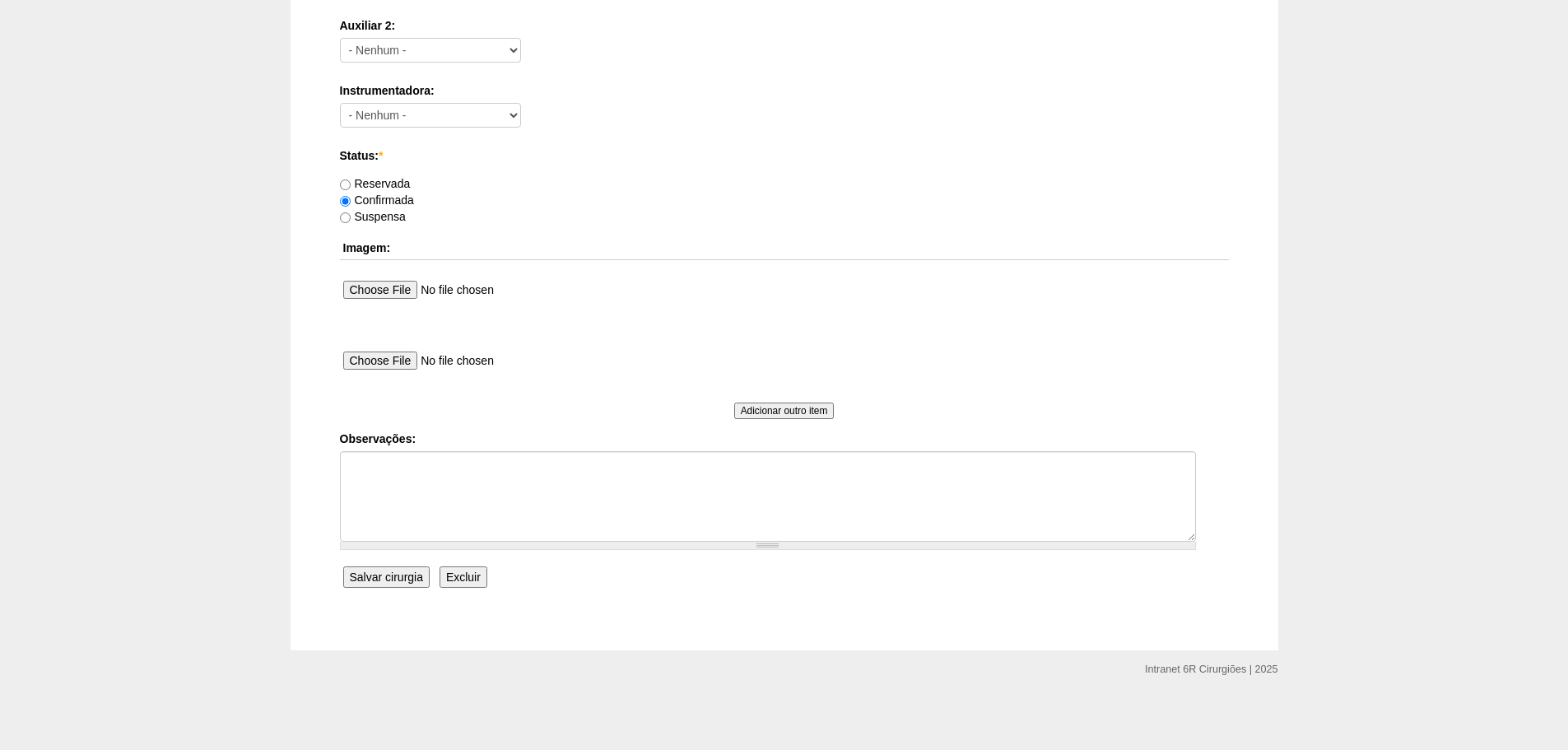
click at [477, 570] on input "Excluir" at bounding box center [463, 577] width 48 height 21
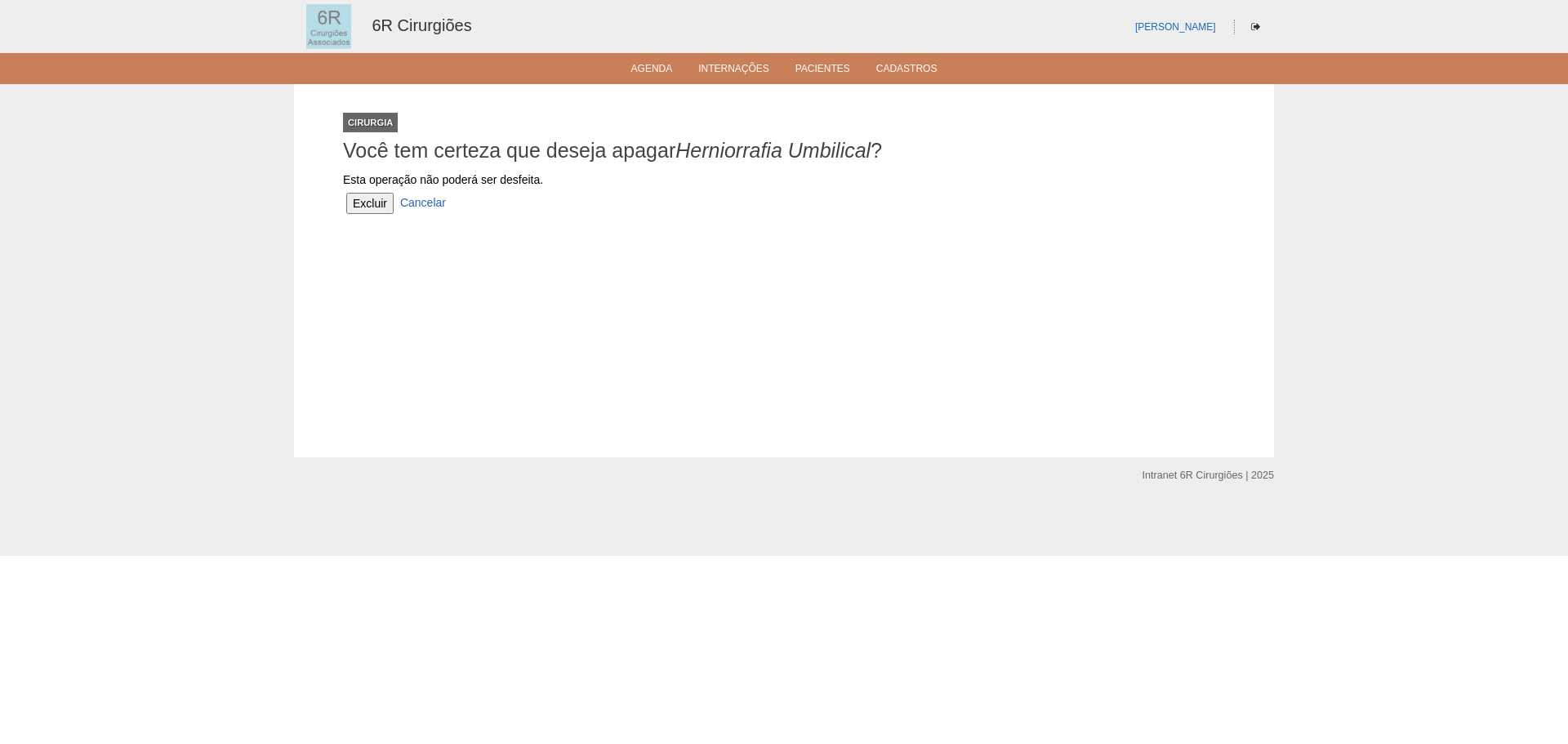
click at [371, 201] on input "Excluir" at bounding box center [370, 203] width 47 height 21
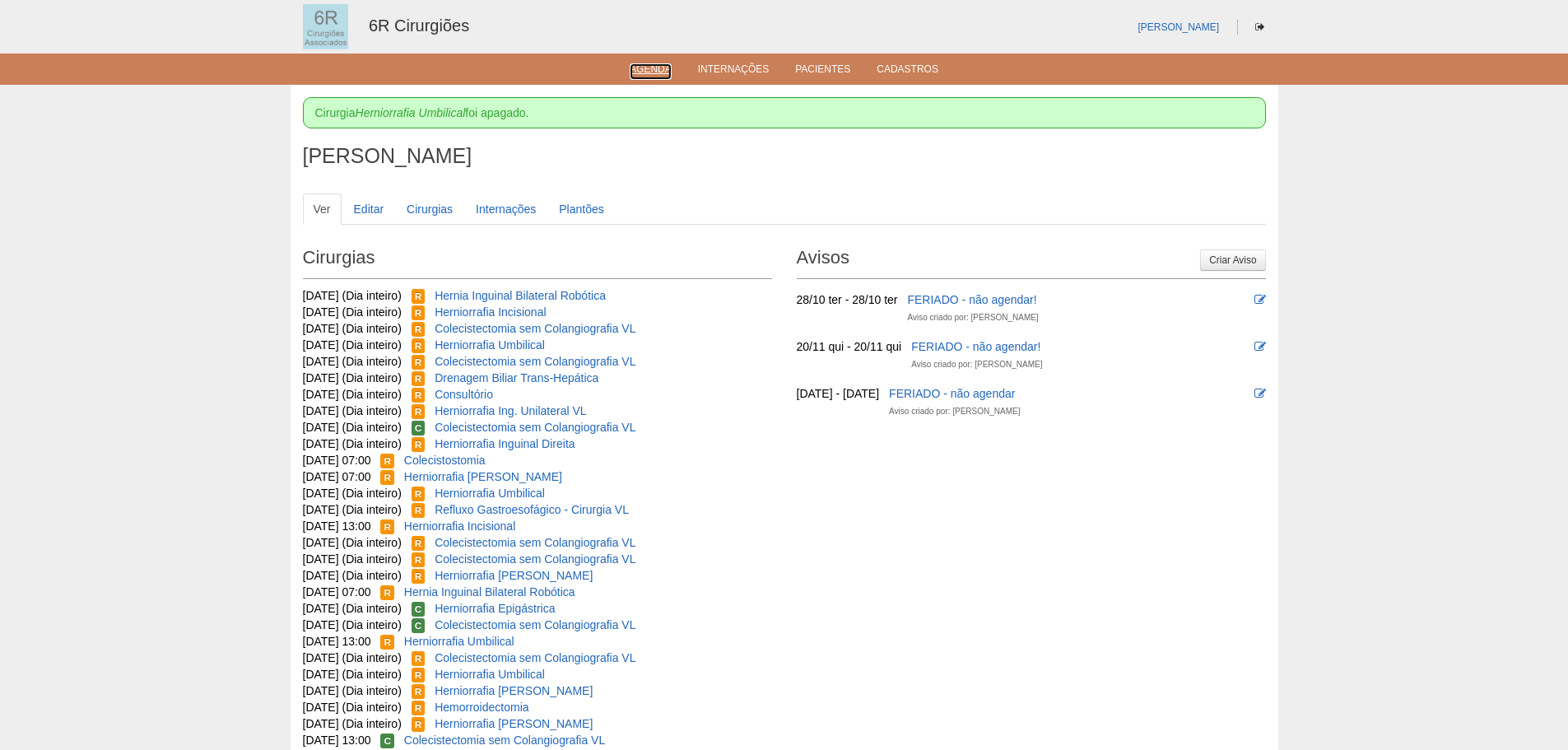
click at [659, 79] on ul "Agenda Internações Pacientes Cadastros" at bounding box center [784, 70] width 1568 height 32
click at [661, 72] on link "Agenda" at bounding box center [651, 70] width 42 height 14
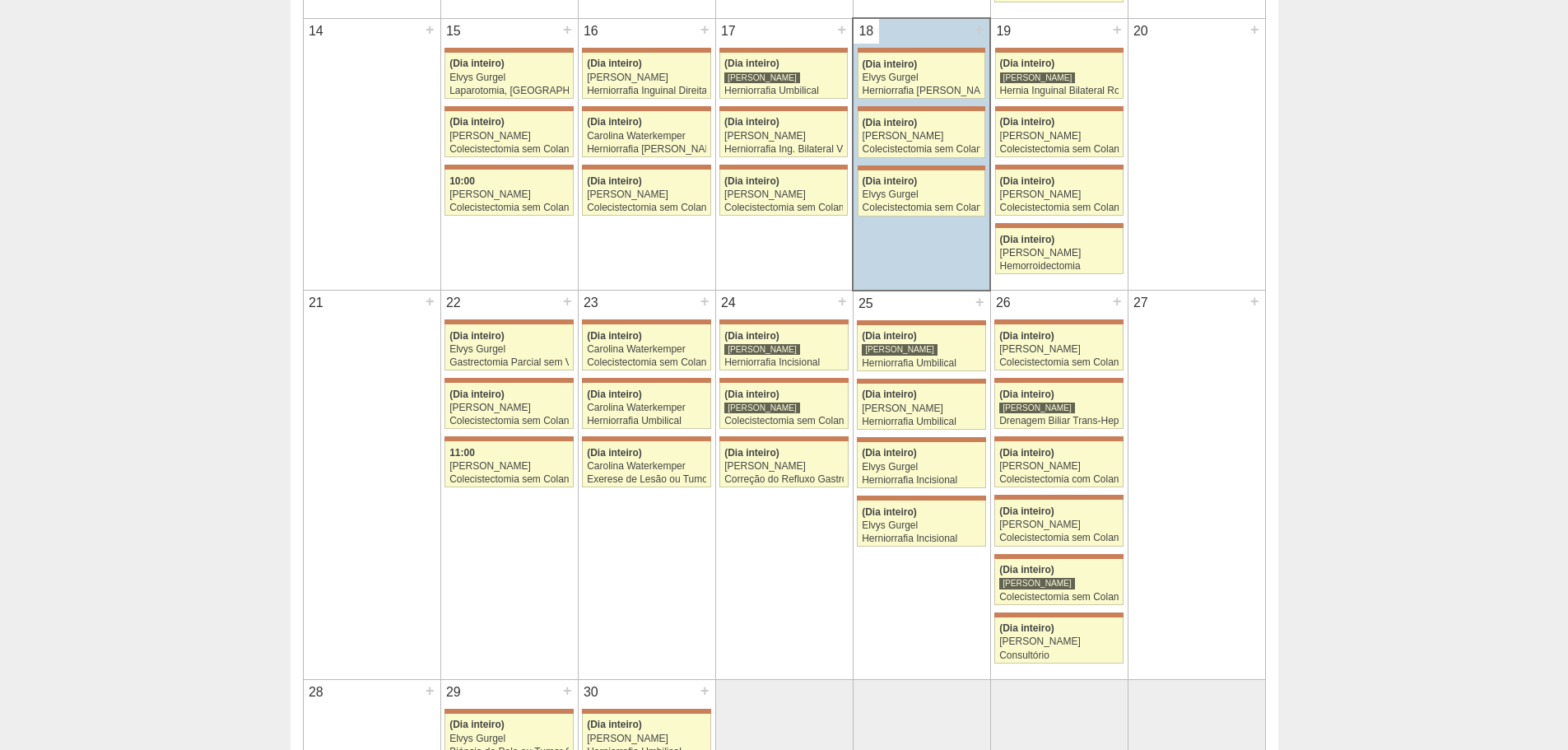
scroll to position [905, 0]
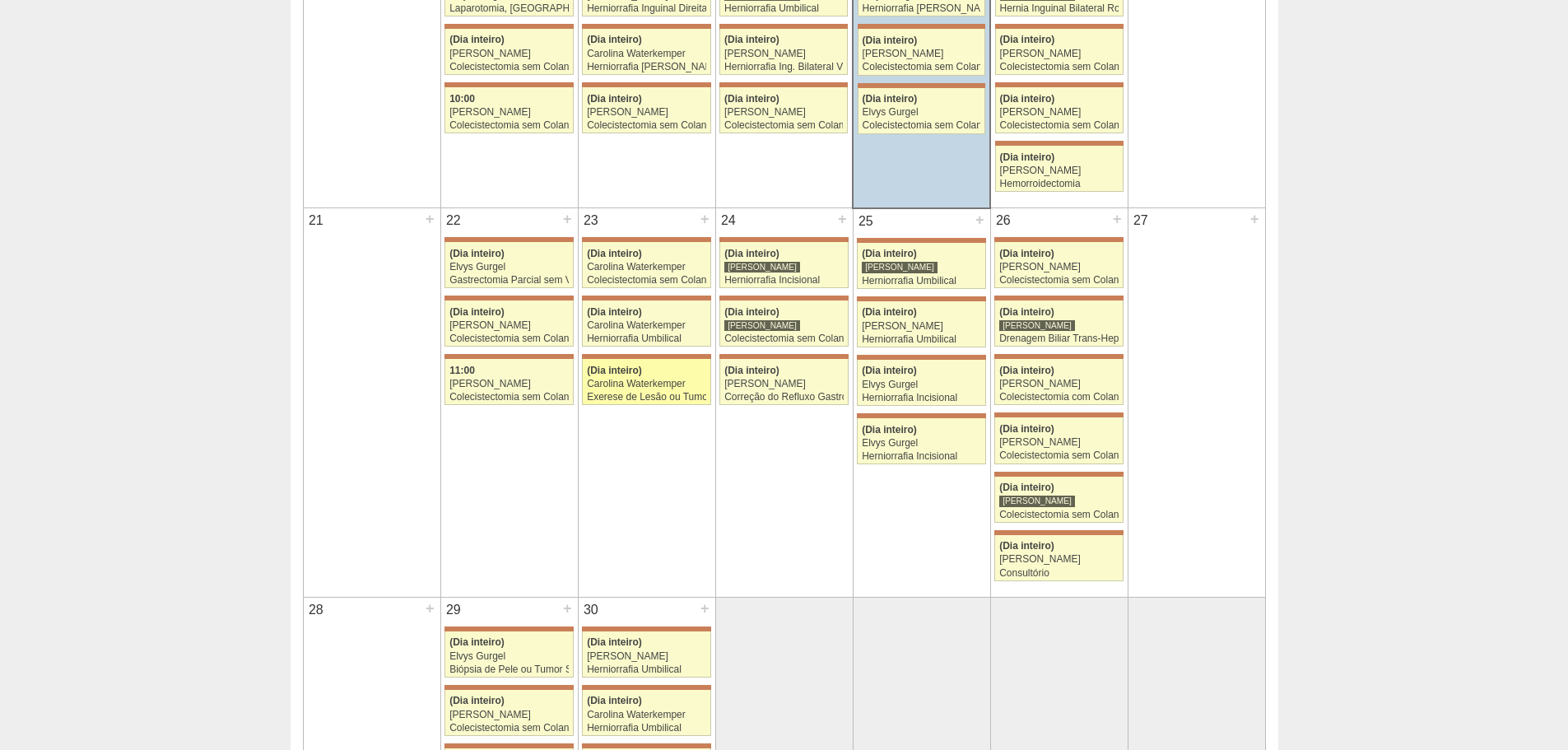
click at [677, 378] on link "71554 Bruno Bulisani (Dia inteiro) Carolina Waterkemper Exerese de Lesão ou Tum…" at bounding box center [646, 382] width 129 height 46
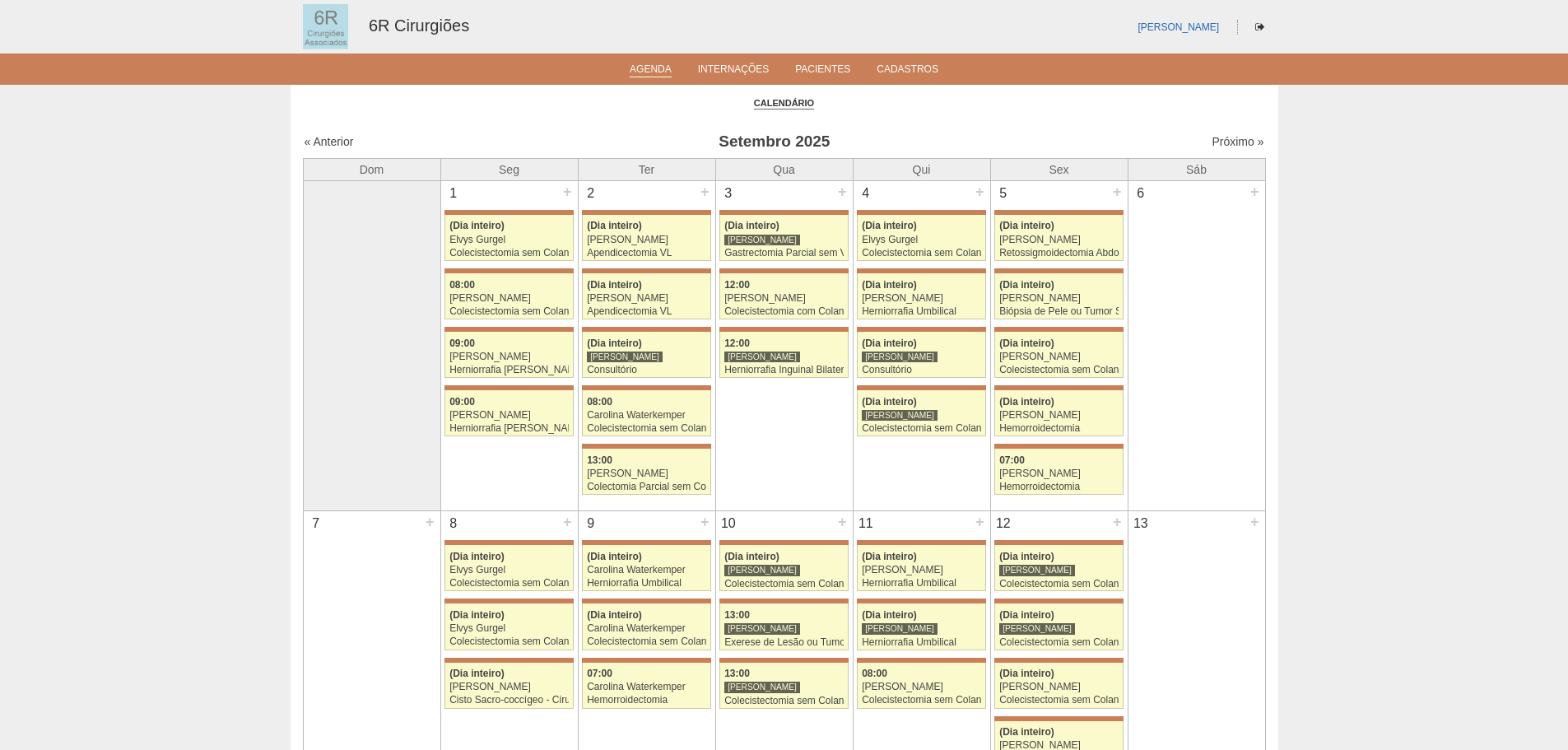
scroll to position [905, 0]
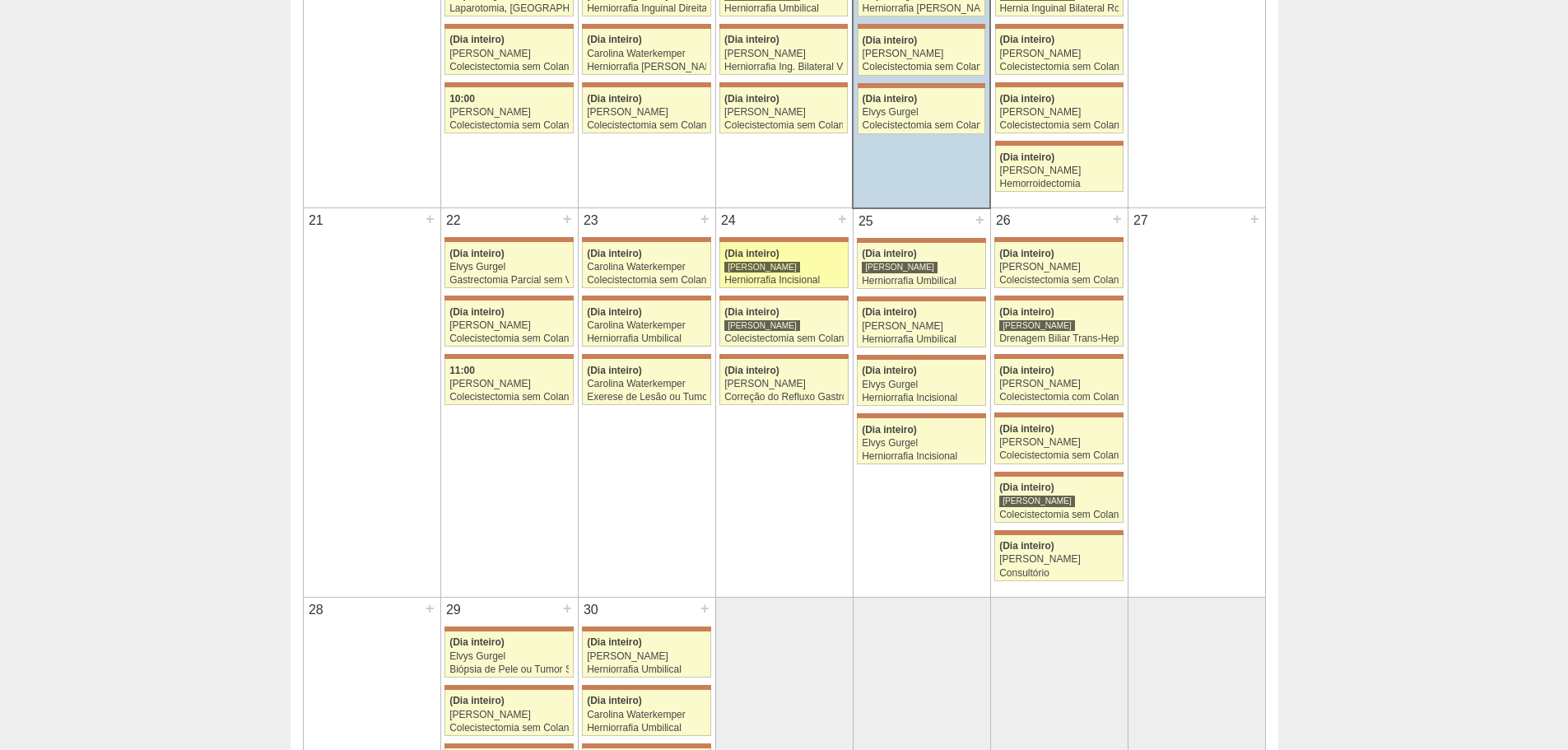
click at [797, 261] on div "[PERSON_NAME]" at bounding box center [784, 267] width 120 height 11
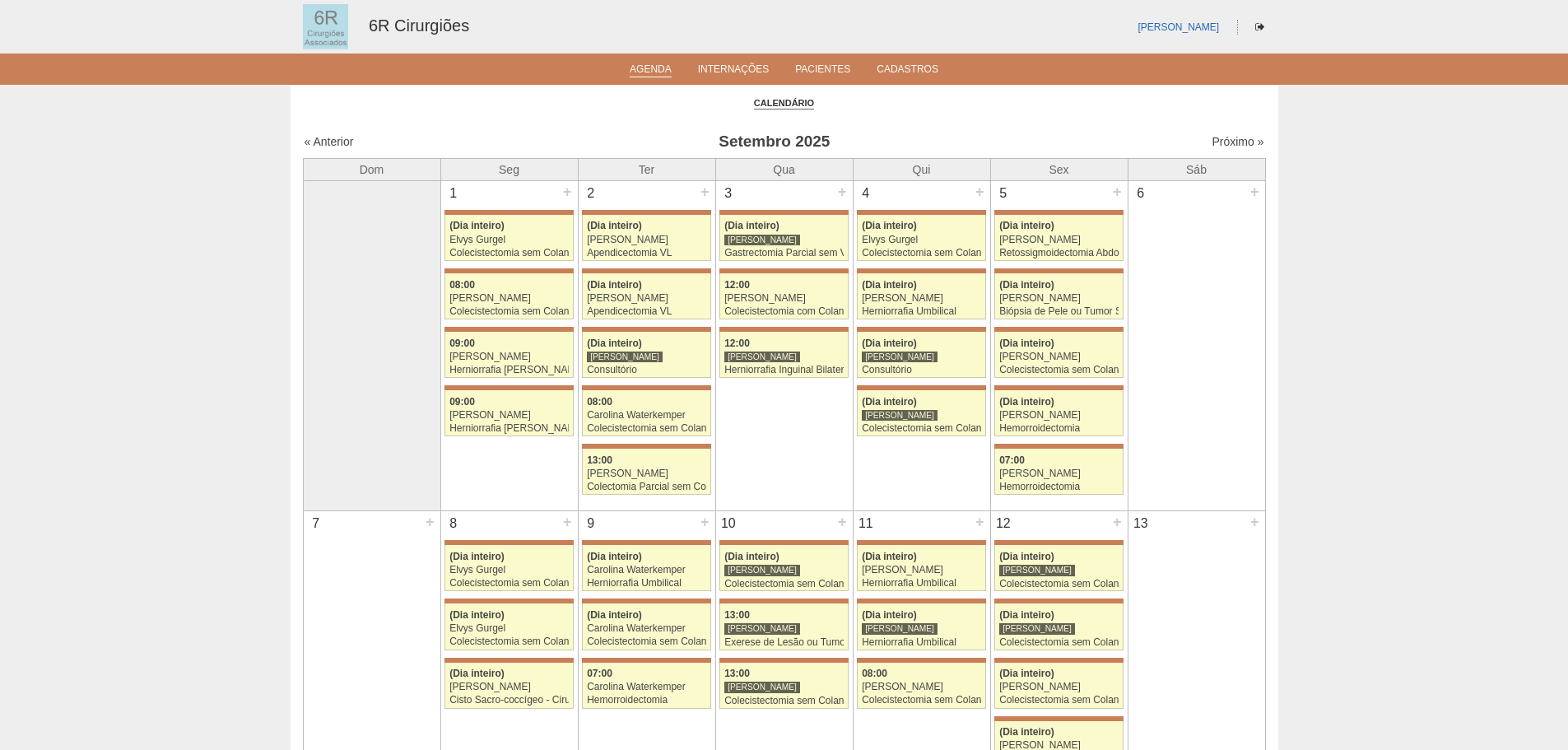
scroll to position [905, 0]
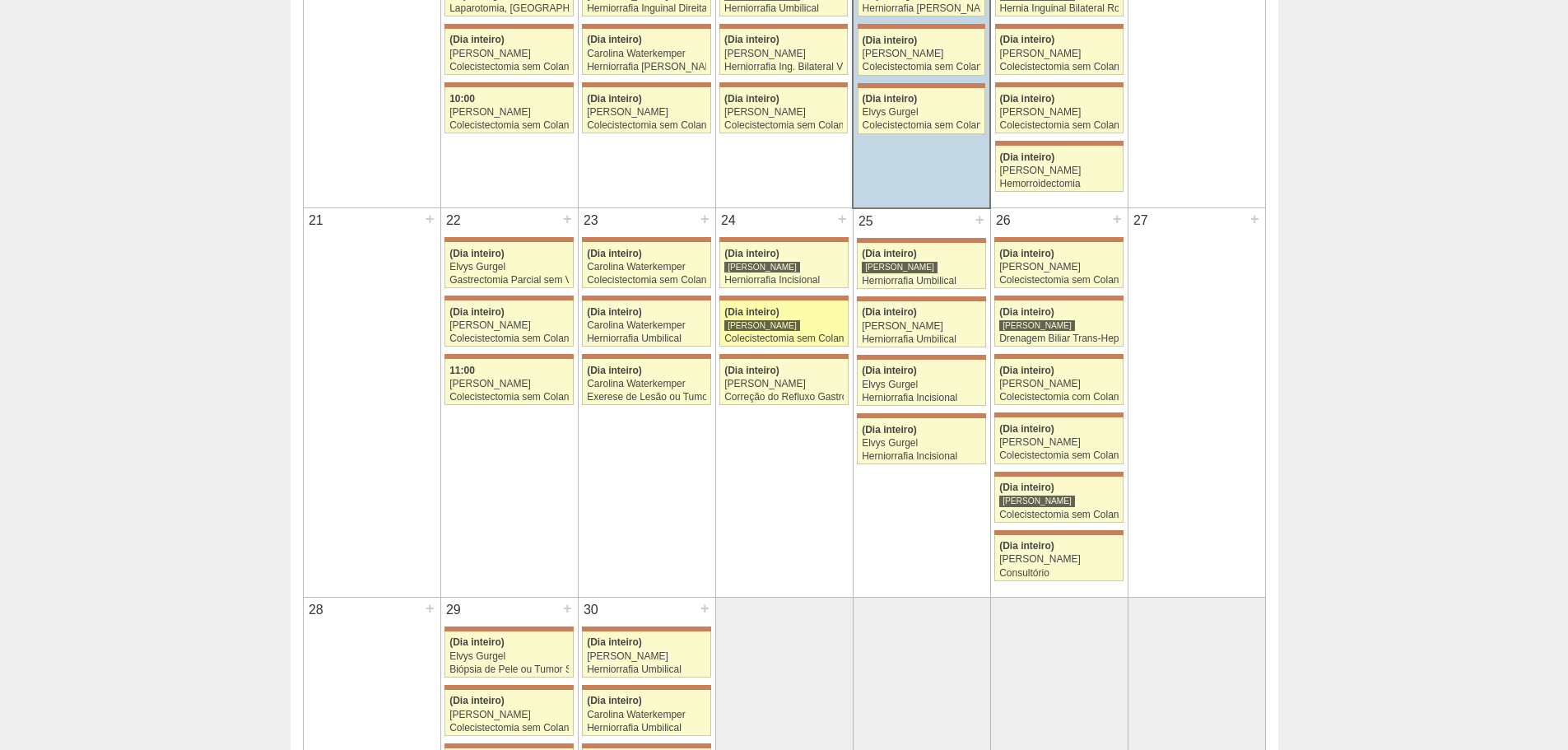
click at [737, 310] on span "(Dia inteiro)" at bounding box center [752, 312] width 55 height 11
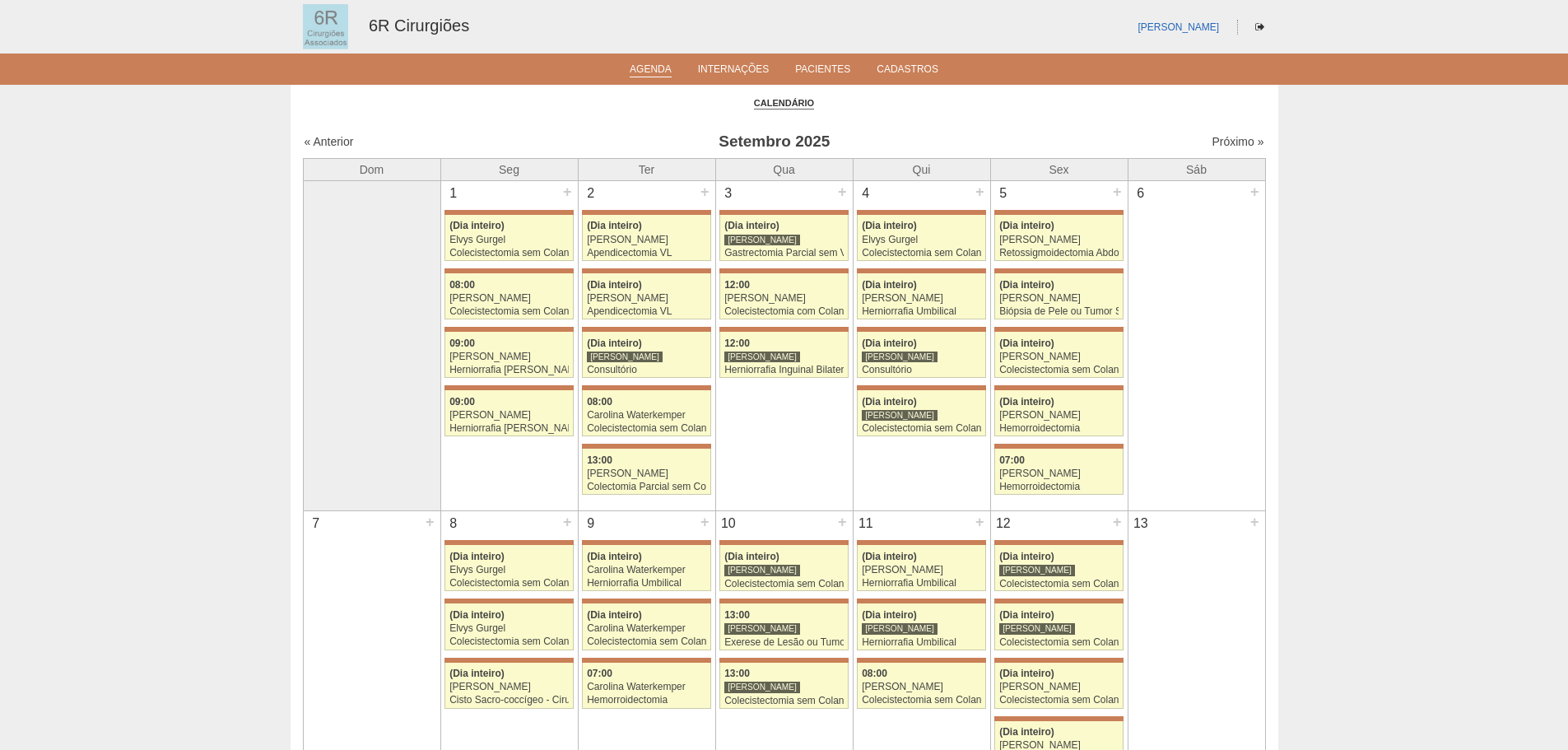
scroll to position [905, 0]
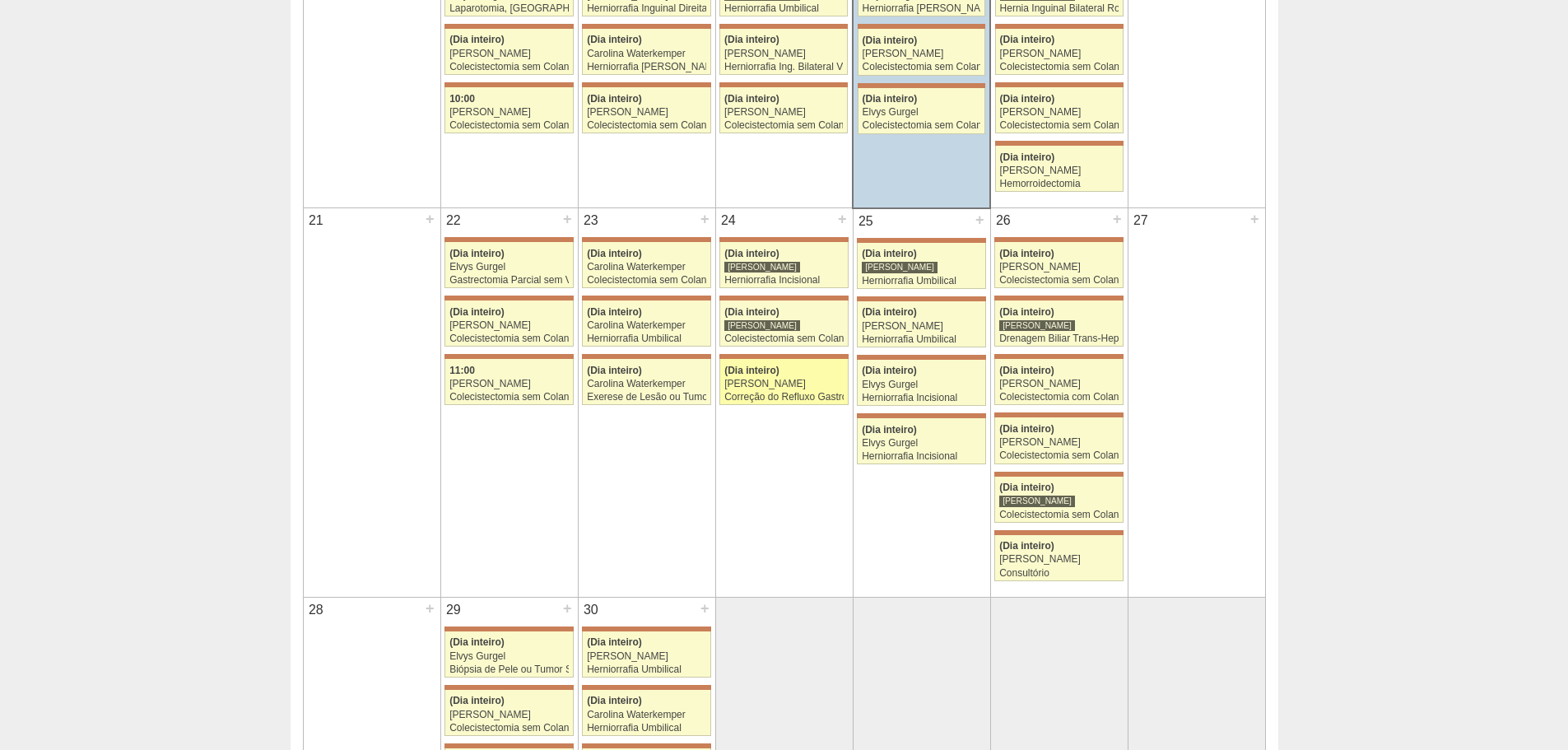
click at [759, 384] on div "[PERSON_NAME]" at bounding box center [784, 384] width 120 height 11
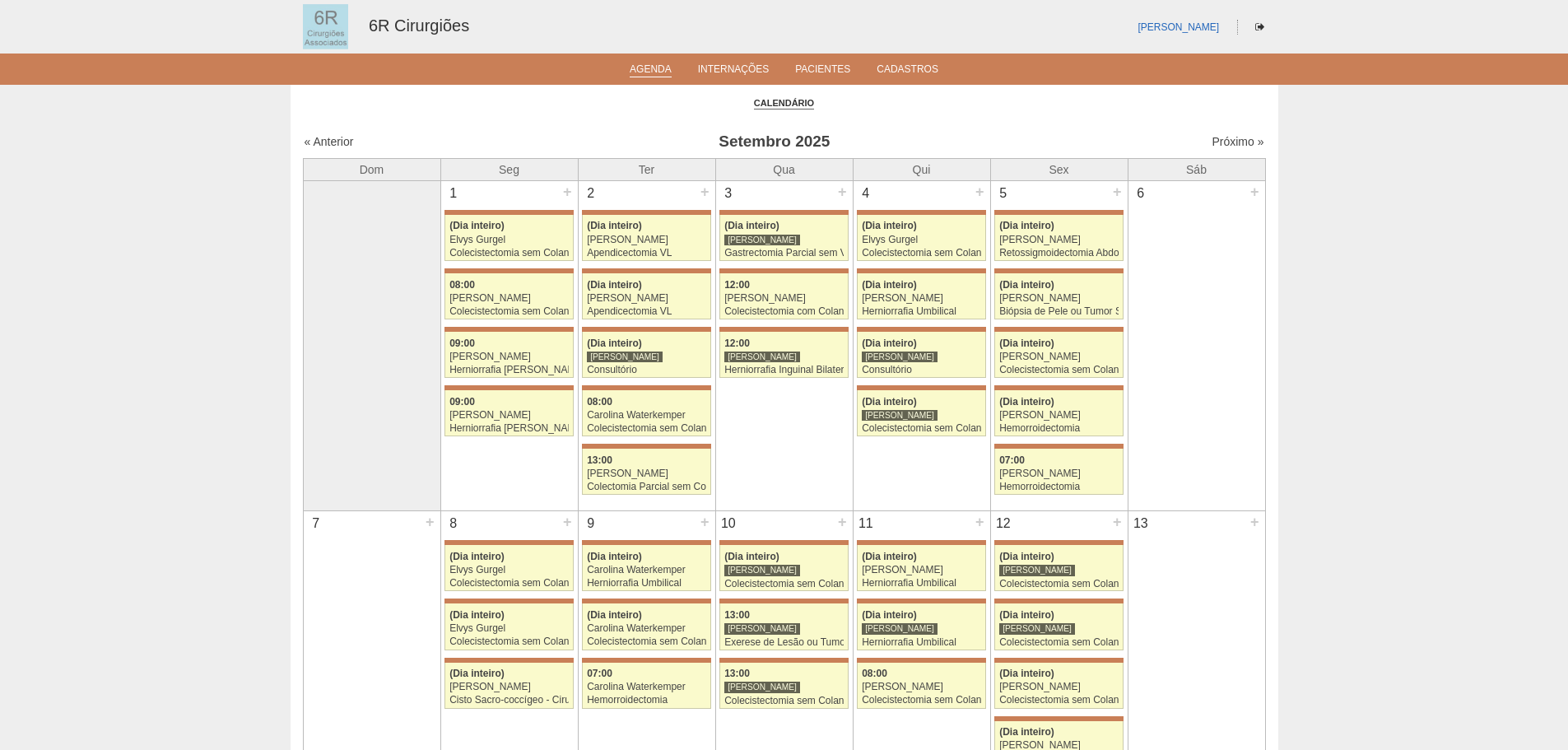
scroll to position [905, 0]
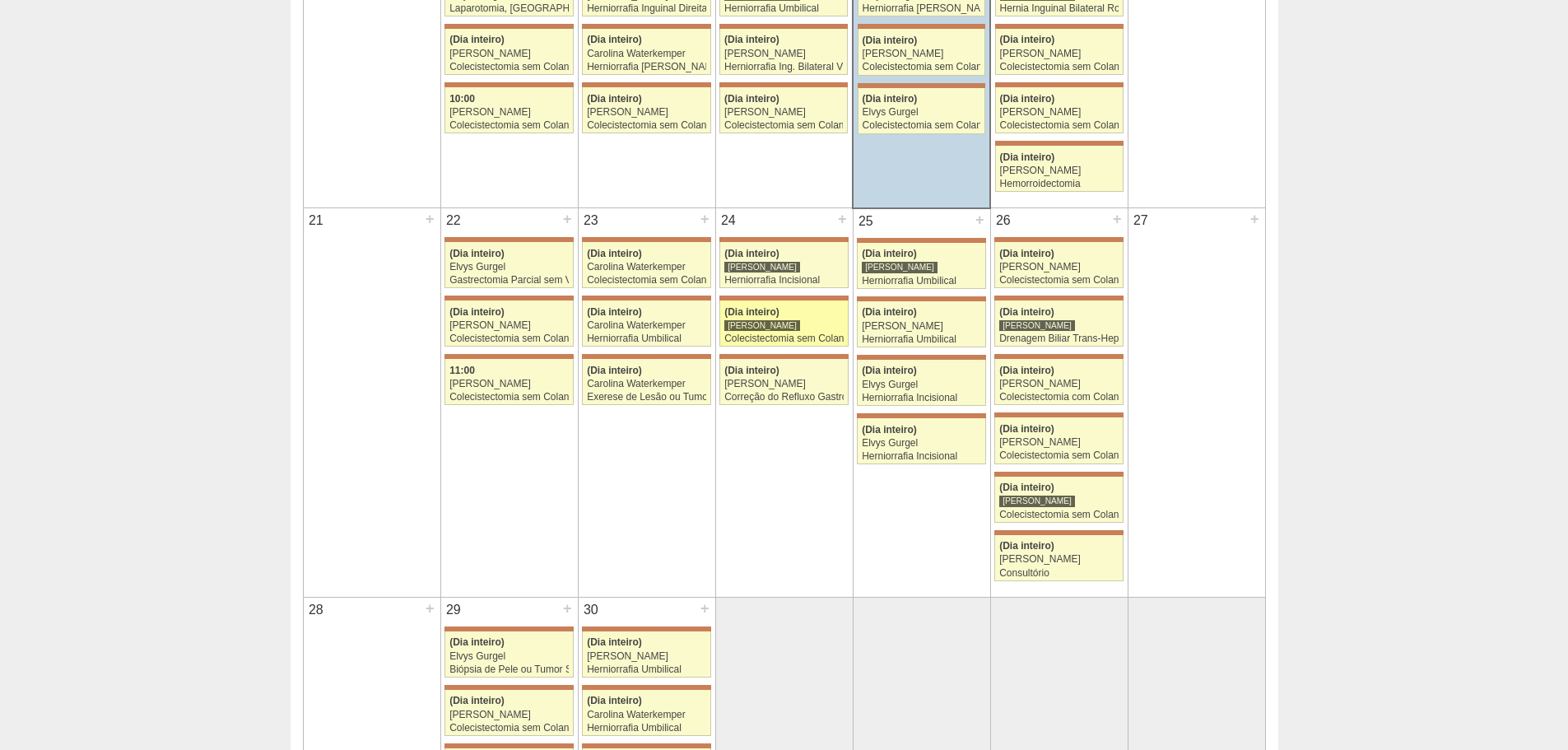
click at [803, 304] on link "71380 [PERSON_NAME] (Dia inteiro) [PERSON_NAME] Colecistectomia sem Colangiogra…" at bounding box center [784, 323] width 129 height 46
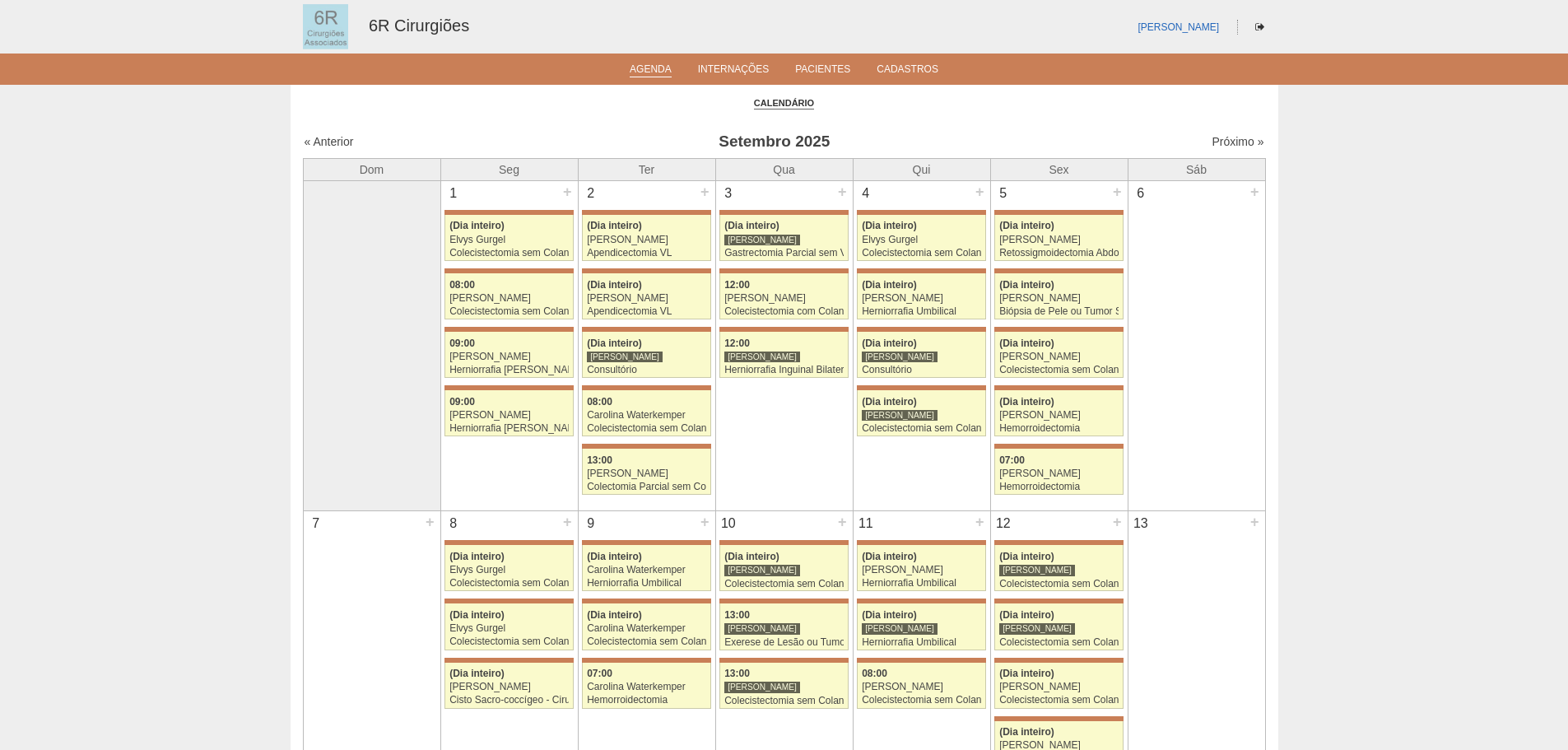
scroll to position [905, 0]
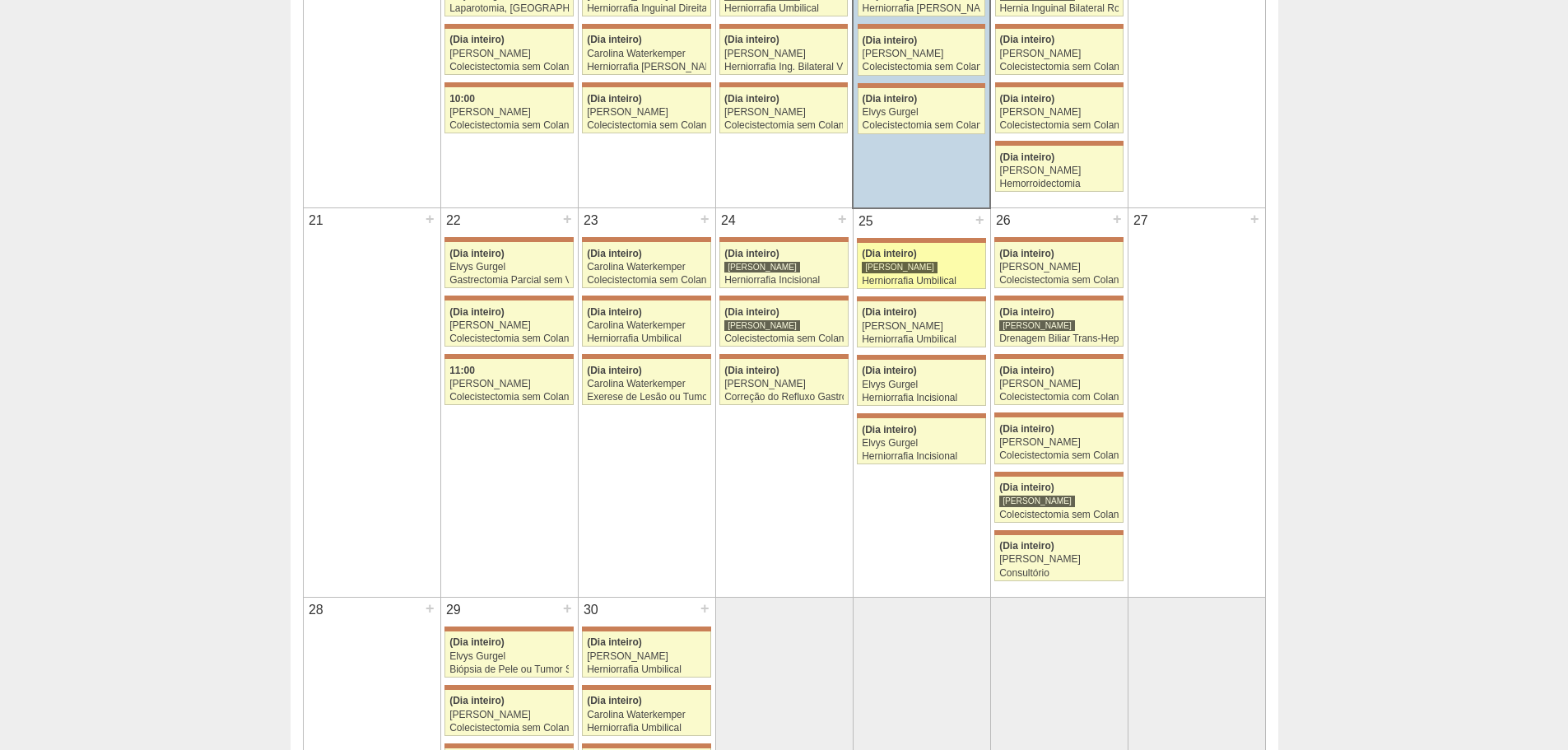
click at [905, 281] on div "Herniorrafia Umbilical" at bounding box center [922, 281] width 120 height 11
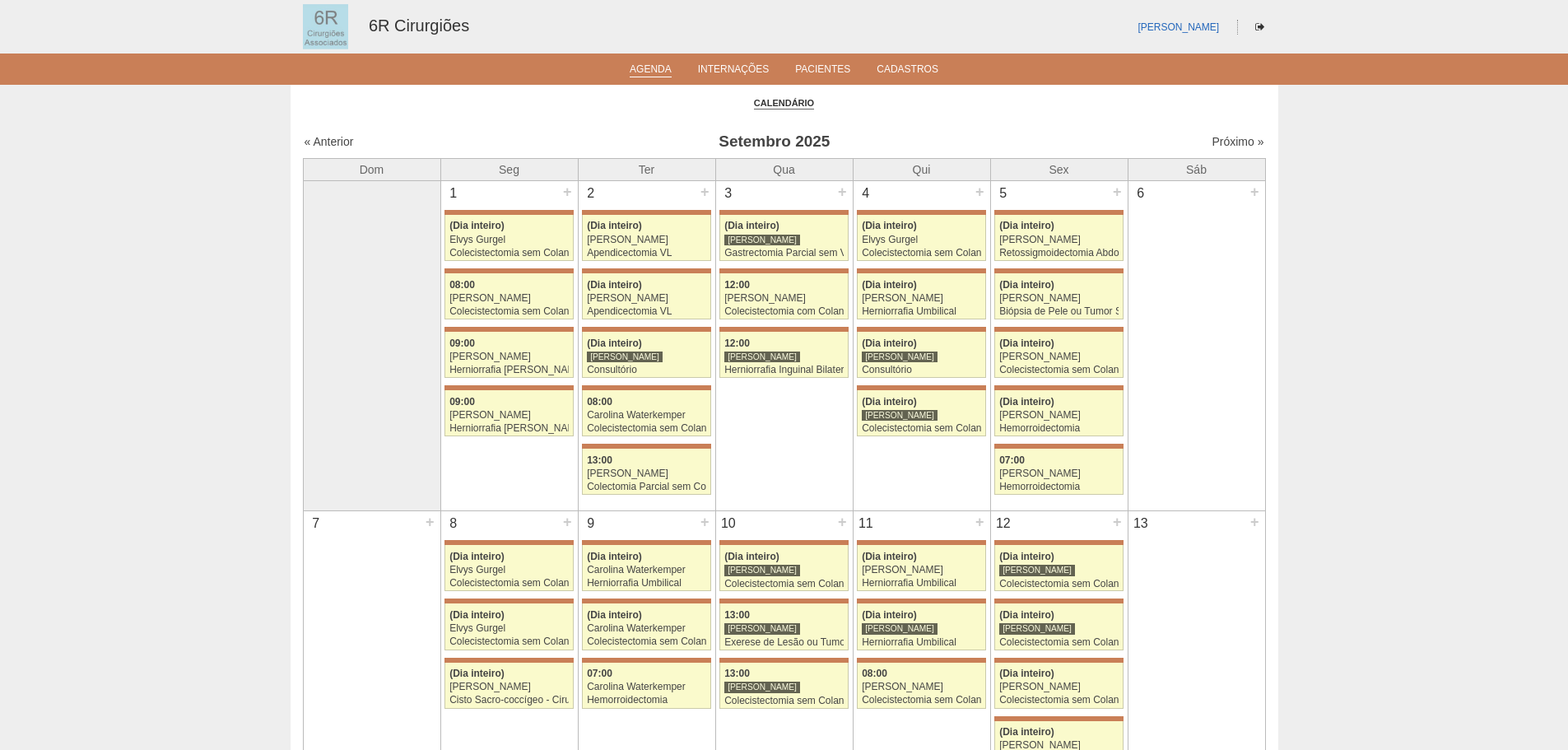
scroll to position [905, 0]
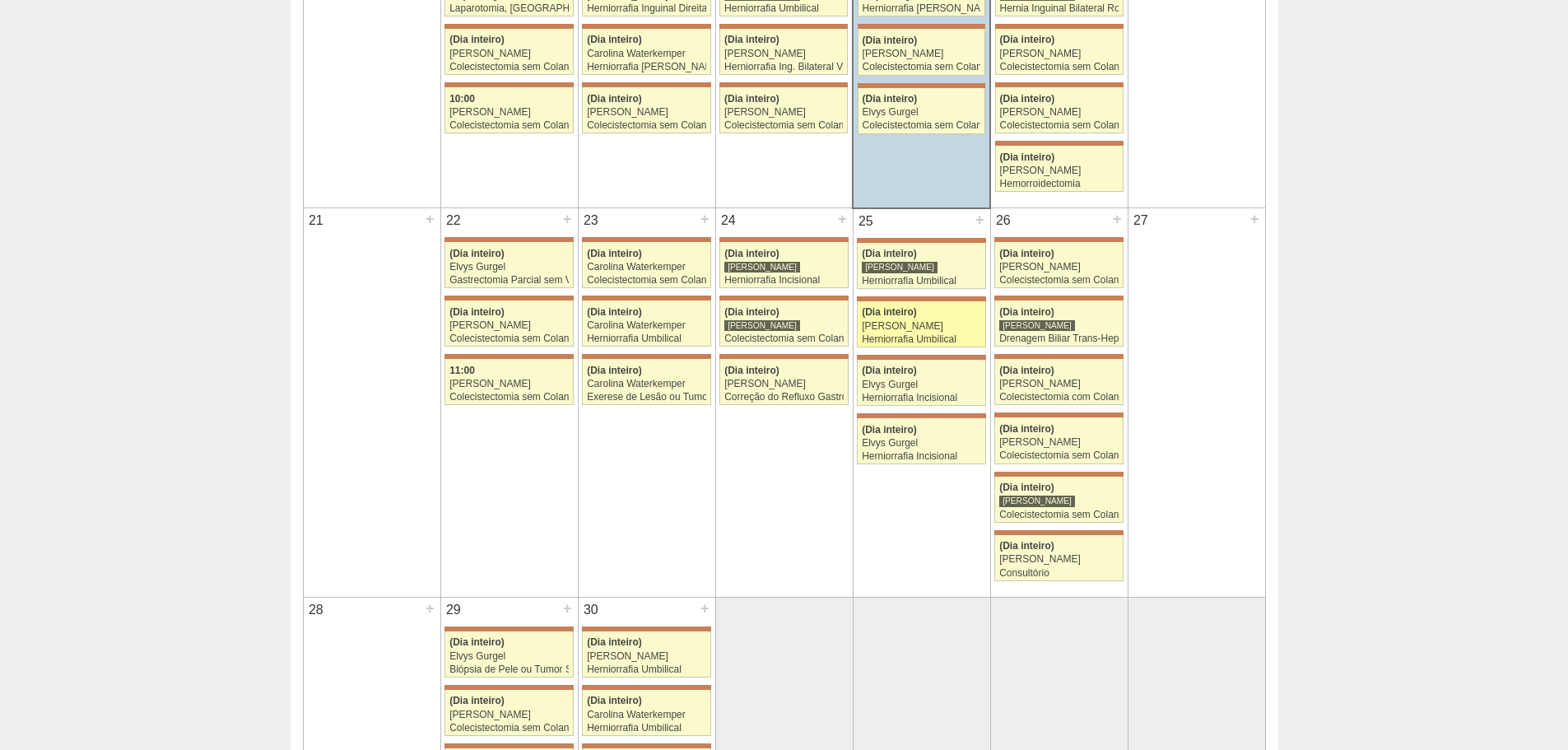
click at [897, 323] on div "Iara Bessa" at bounding box center [922, 327] width 120 height 11
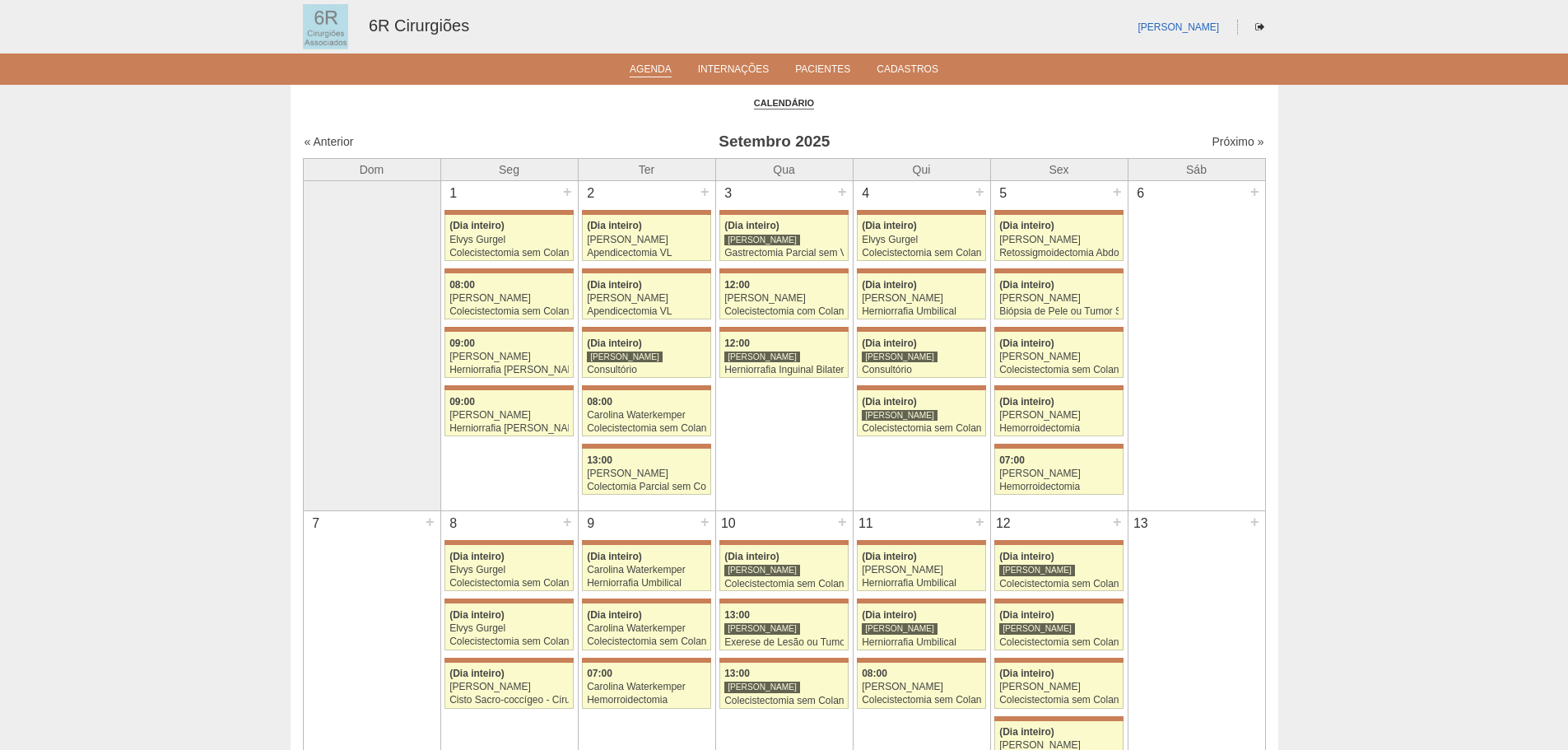
scroll to position [905, 0]
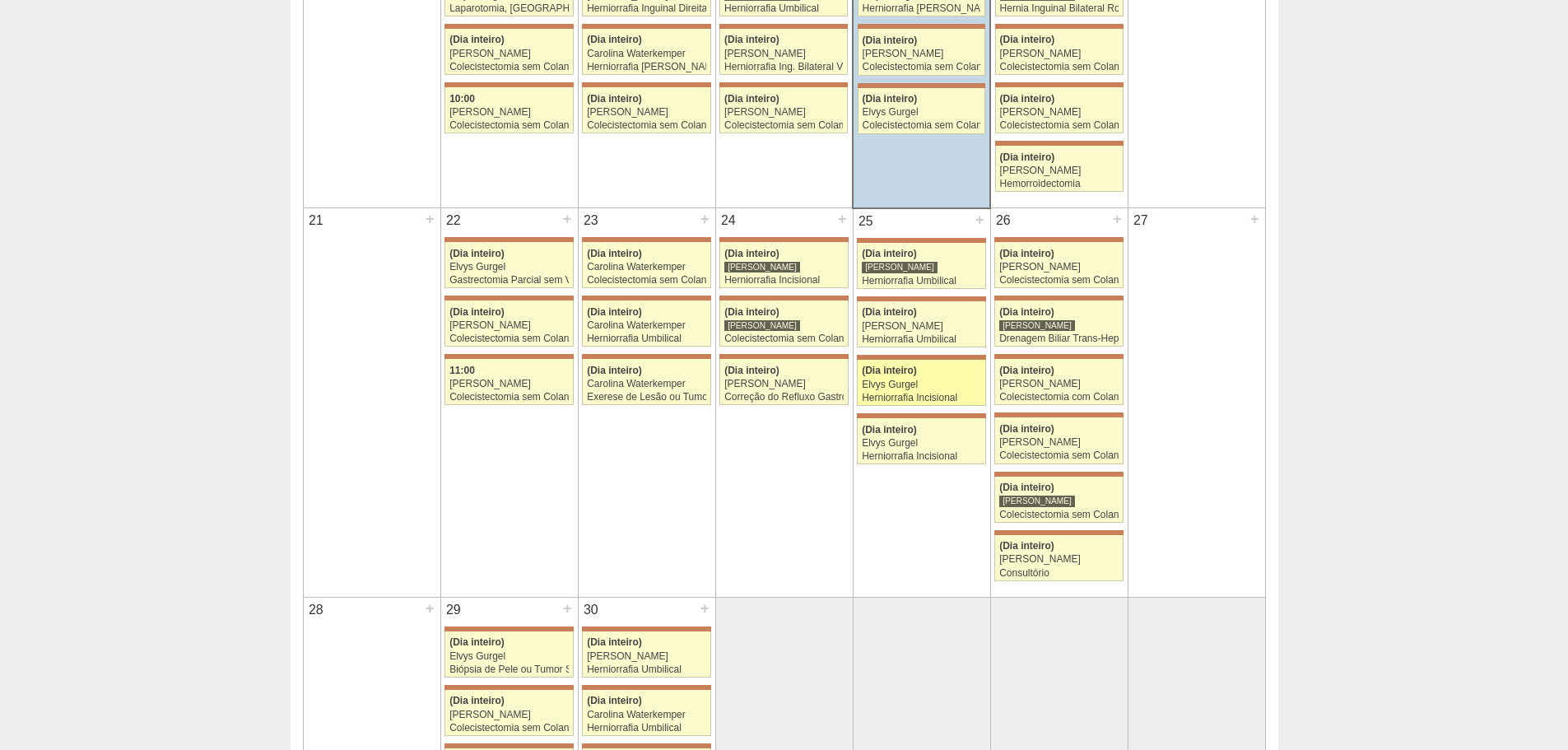
click at [921, 364] on link "71478 [PERSON_NAME] (Dia inteiro) Elvys Gurgel Herniorrafia Incisional [GEOGRAP…" at bounding box center [921, 383] width 129 height 46
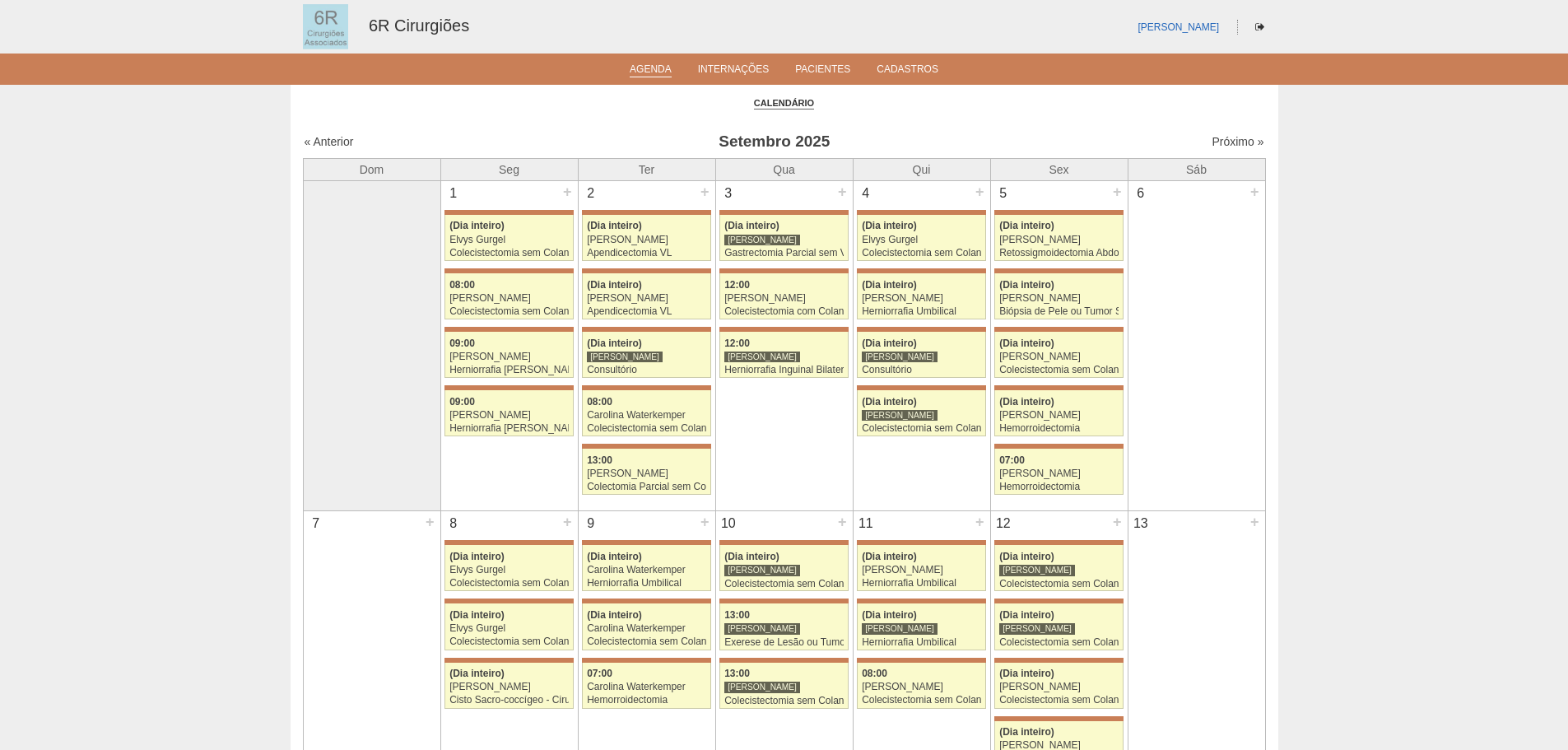
scroll to position [905, 0]
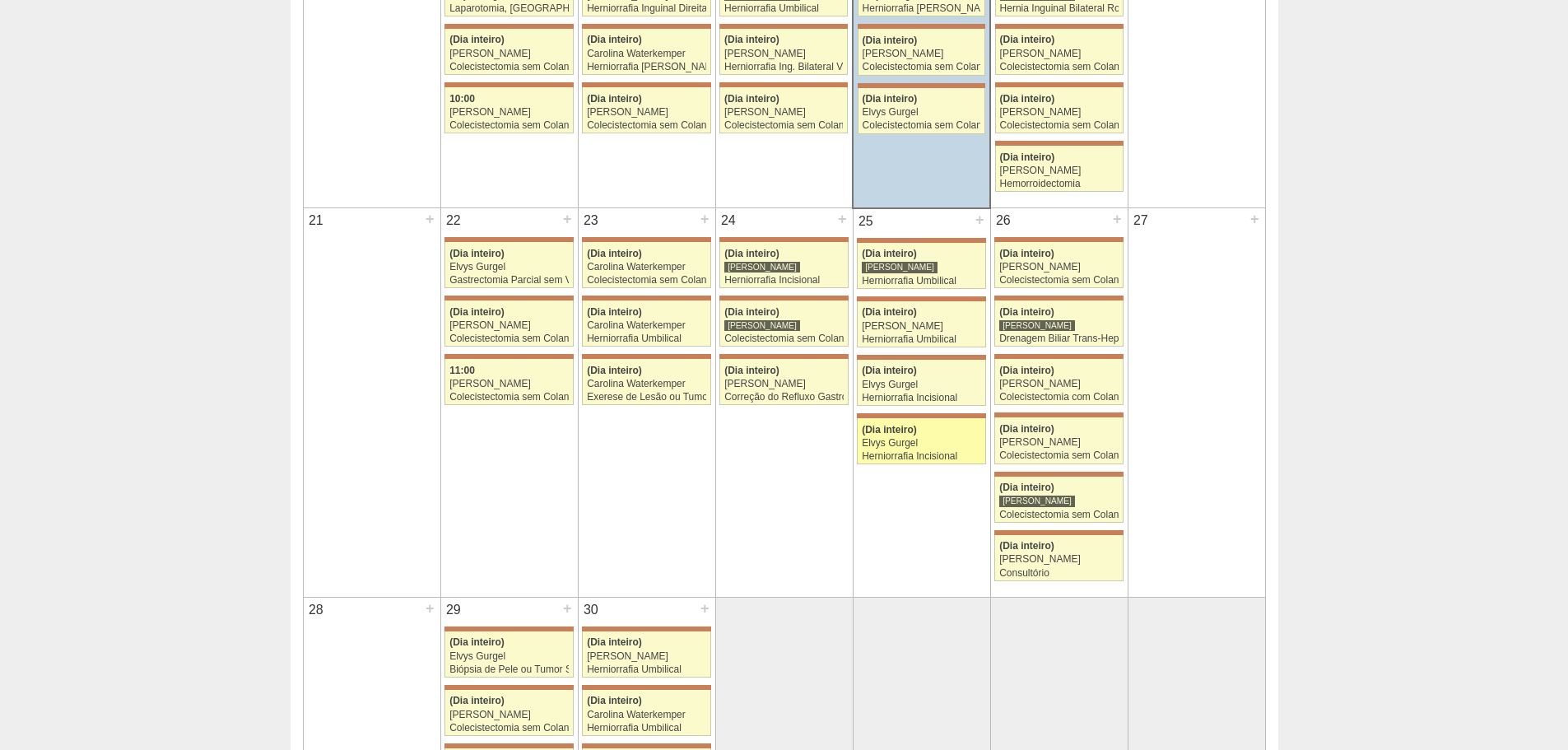
click at [905, 427] on span "(Dia inteiro)" at bounding box center [889, 430] width 55 height 11
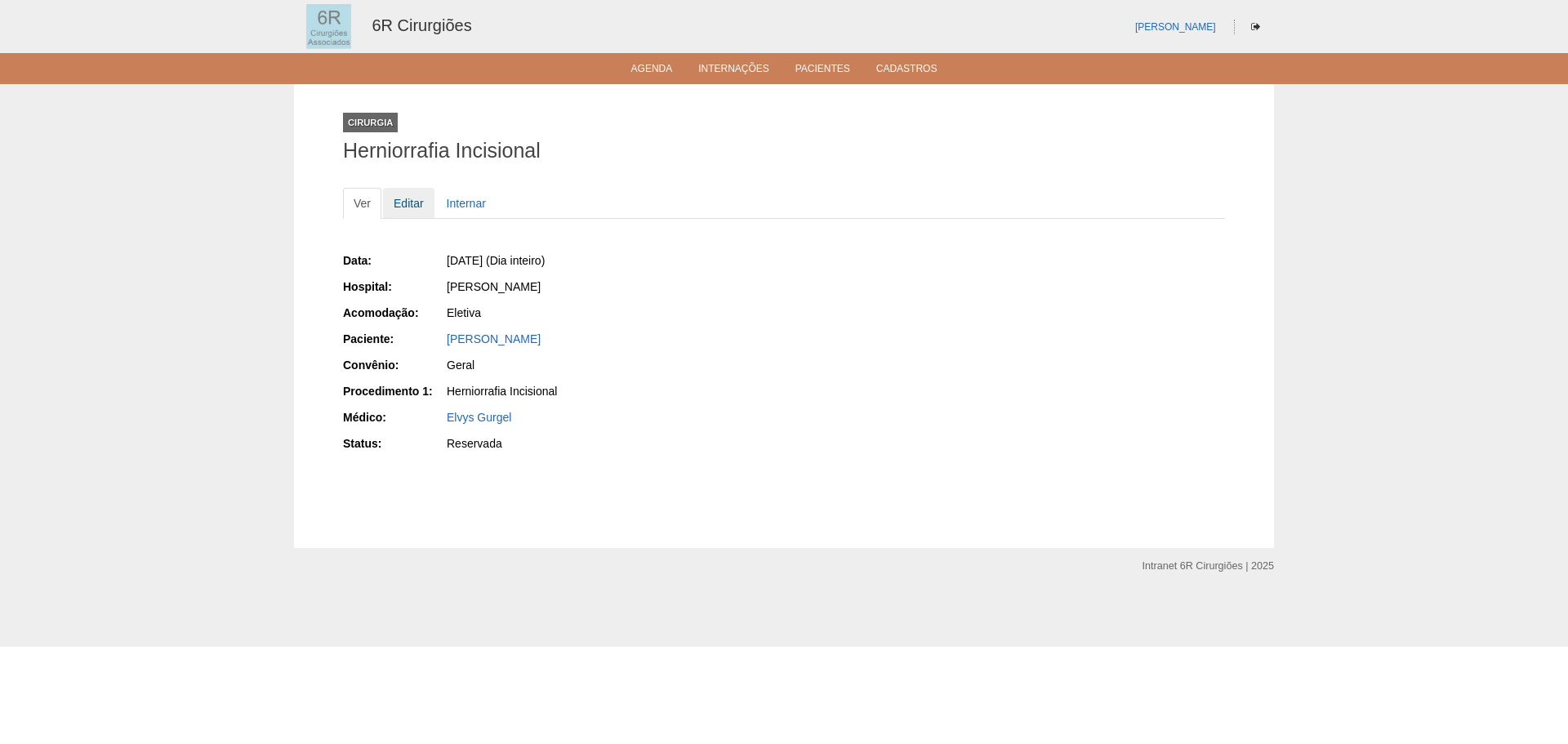
click at [406, 209] on link "Editar" at bounding box center [409, 203] width 52 height 31
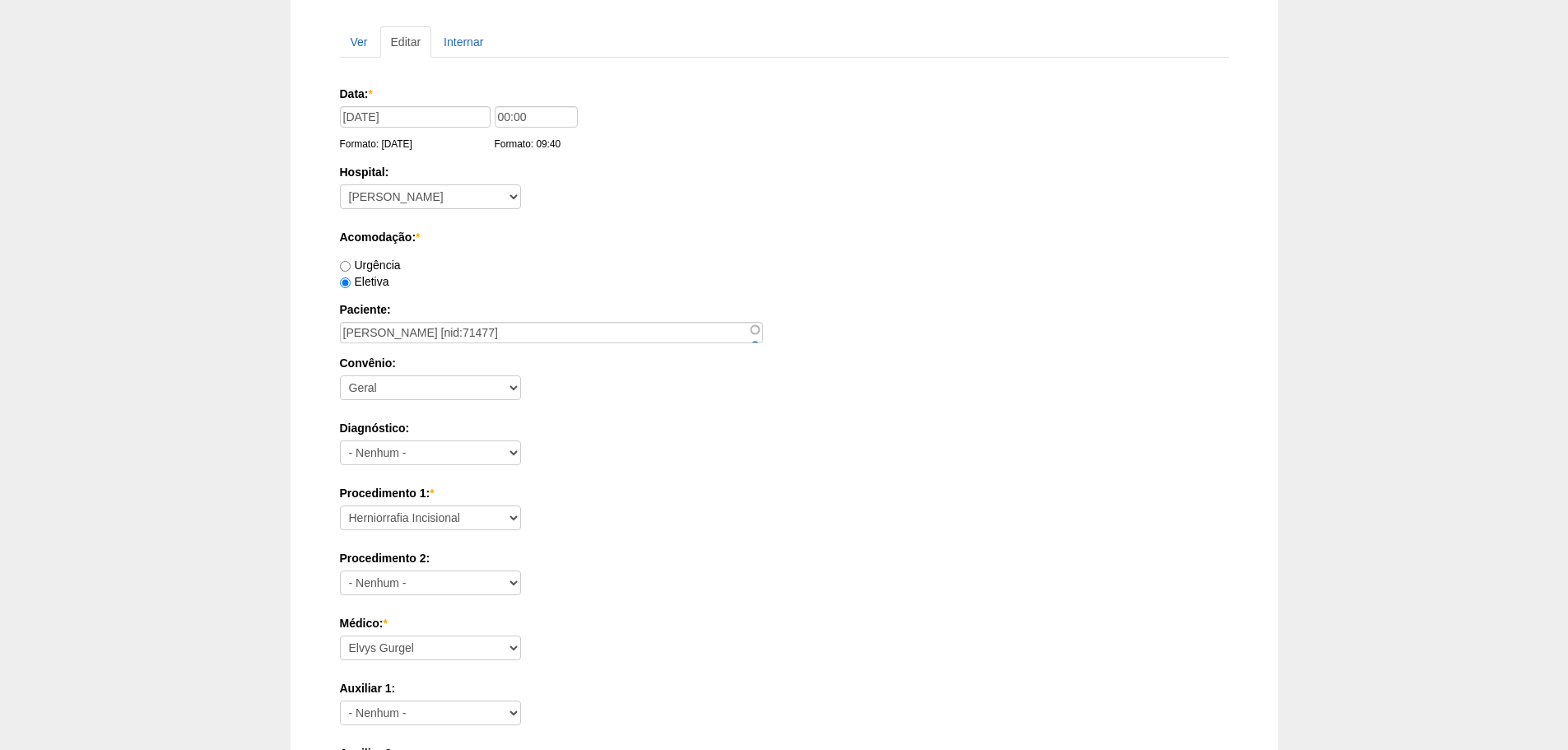
scroll to position [150, 0]
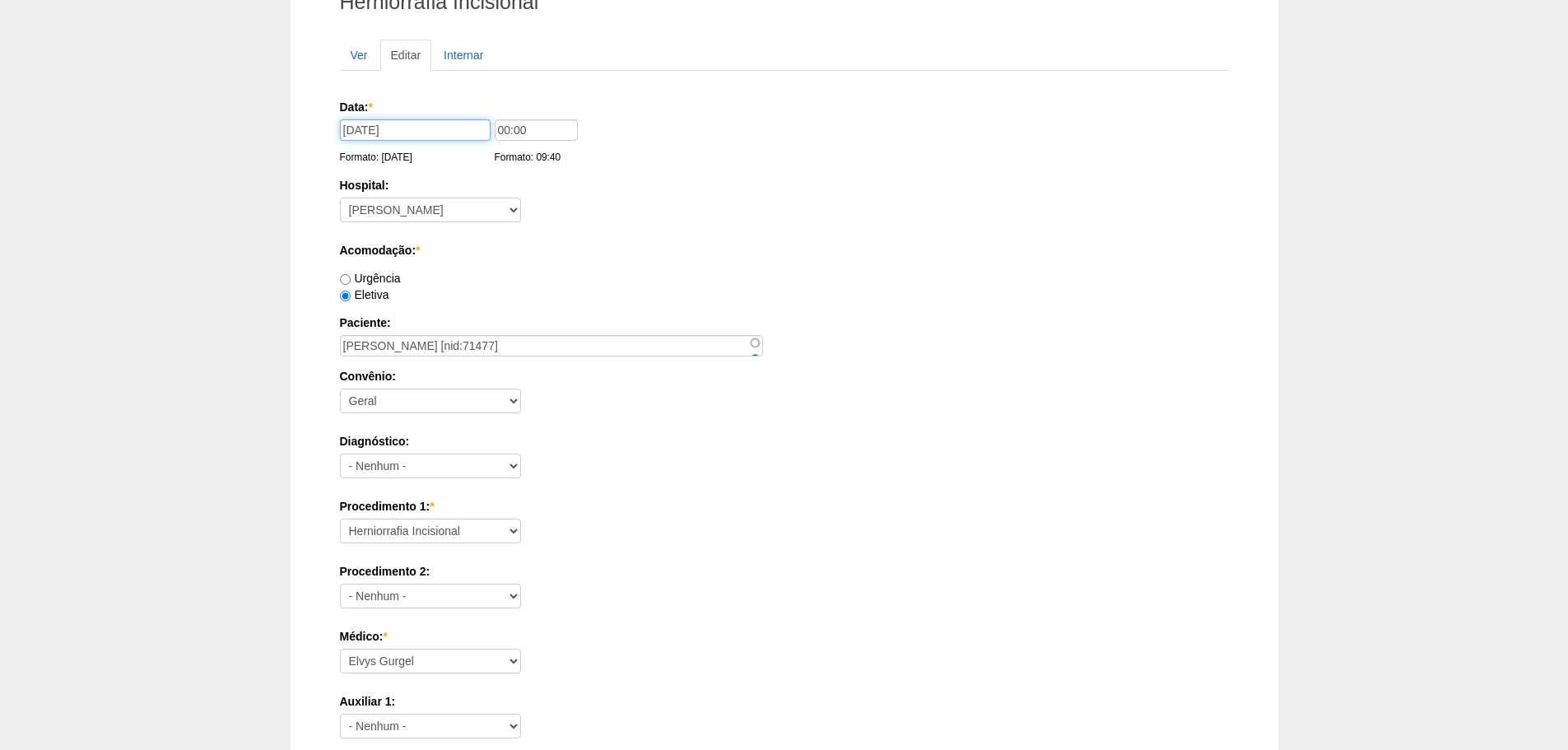
click at [410, 136] on input "[DATE]" at bounding box center [415, 130] width 151 height 21
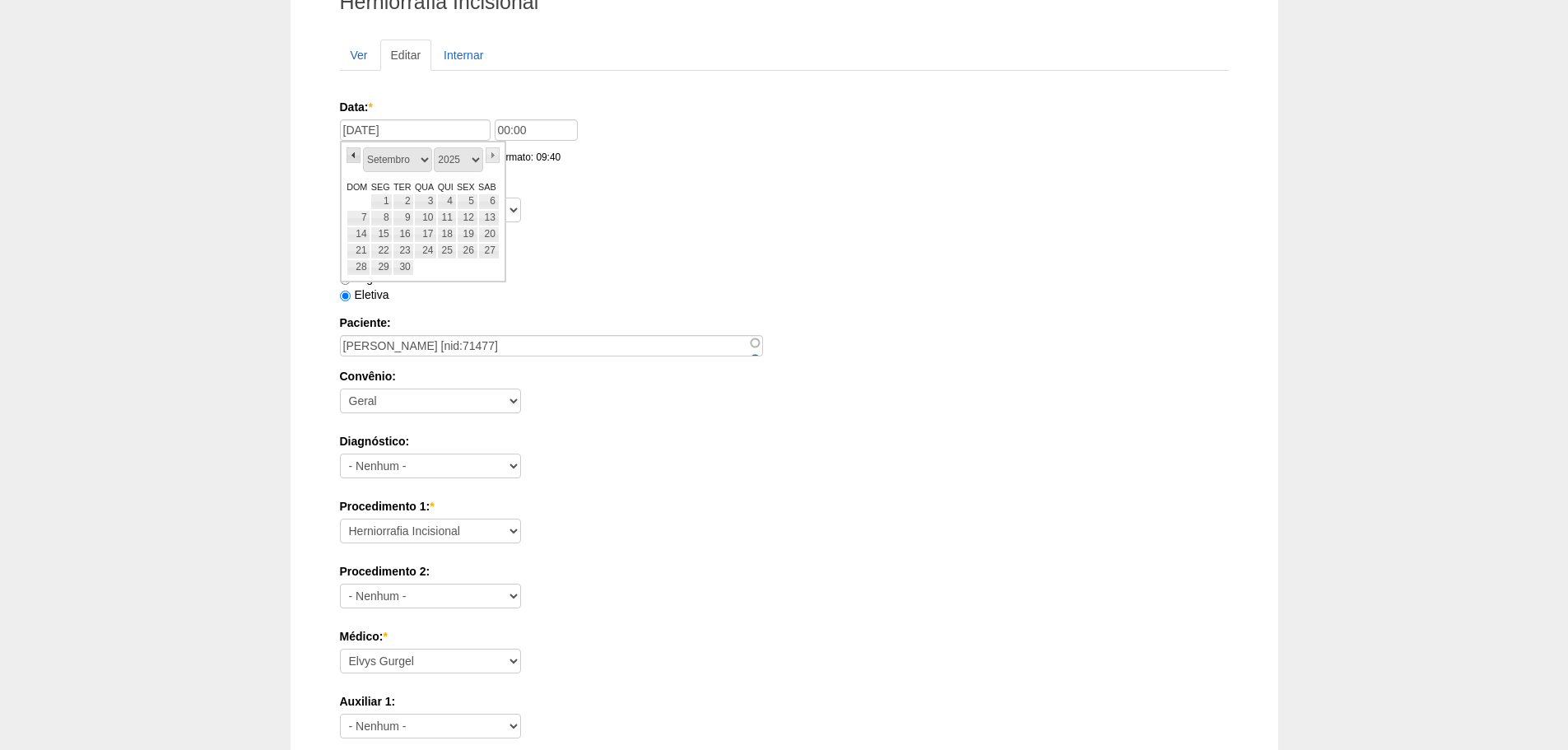
click at [348, 162] on link "«" at bounding box center [354, 155] width 15 height 16
click at [358, 288] on link "31" at bounding box center [359, 283] width 25 height 17
type input "[DATE]"
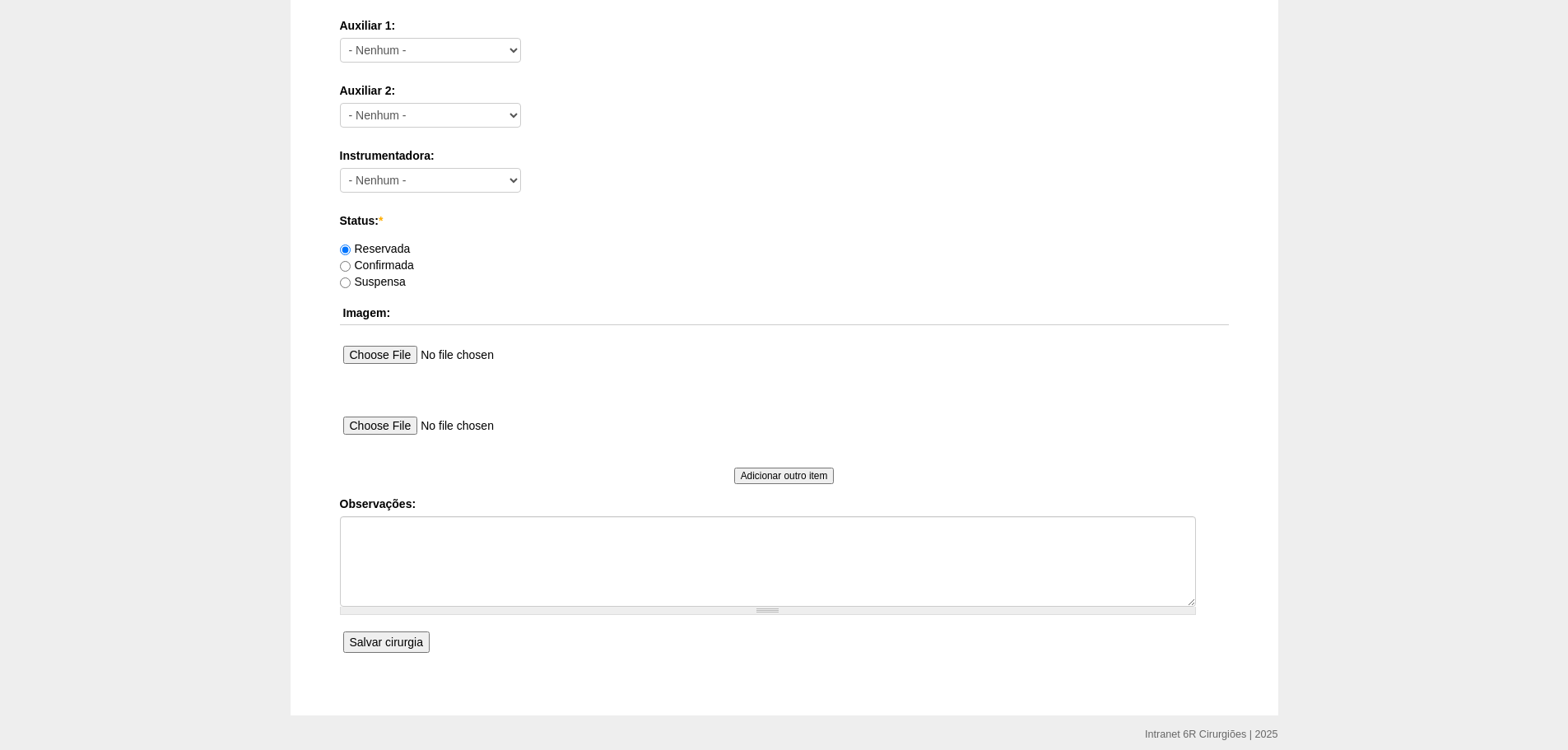
scroll to position [891, 0]
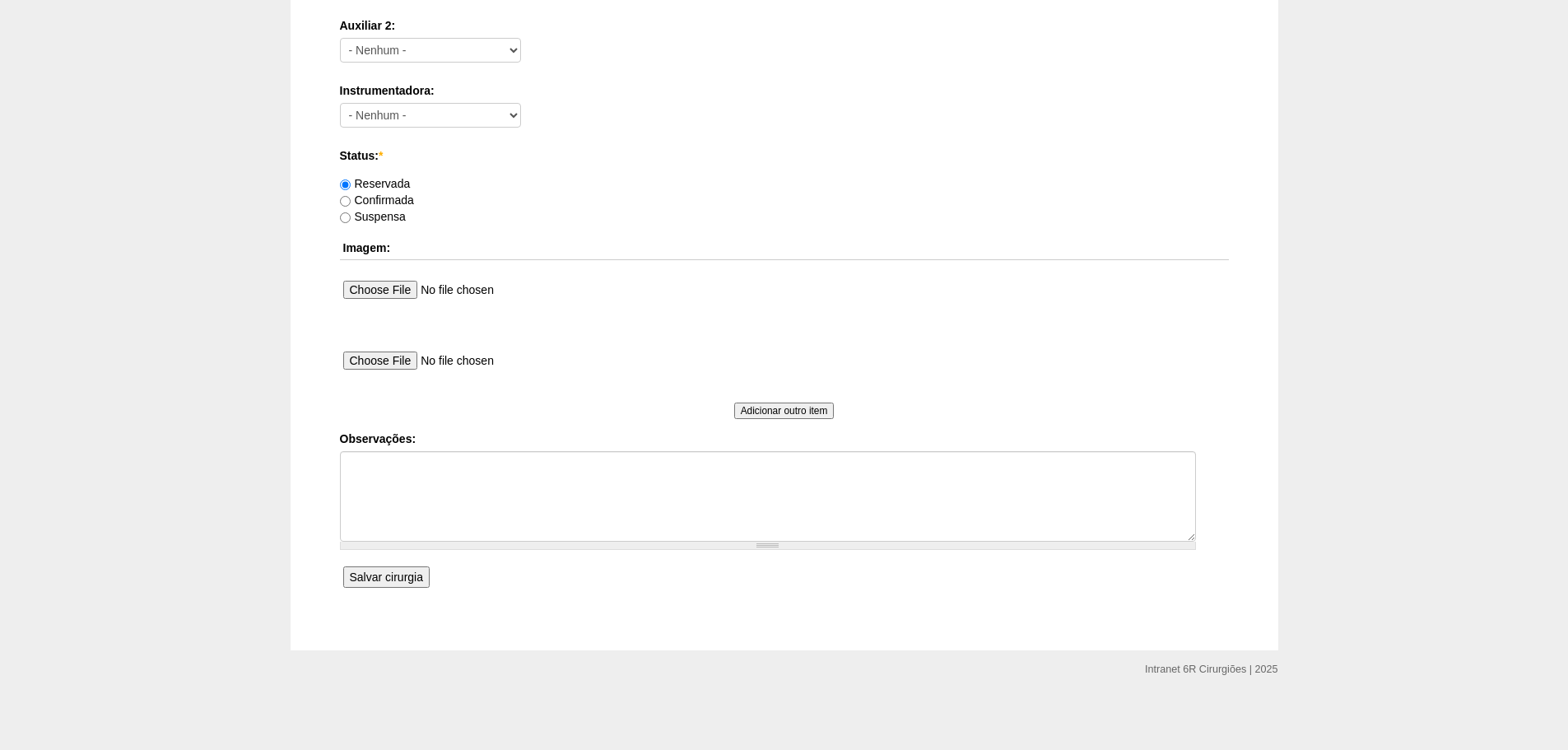
click at [407, 570] on input "Salvar cirurgia" at bounding box center [386, 577] width 86 height 21
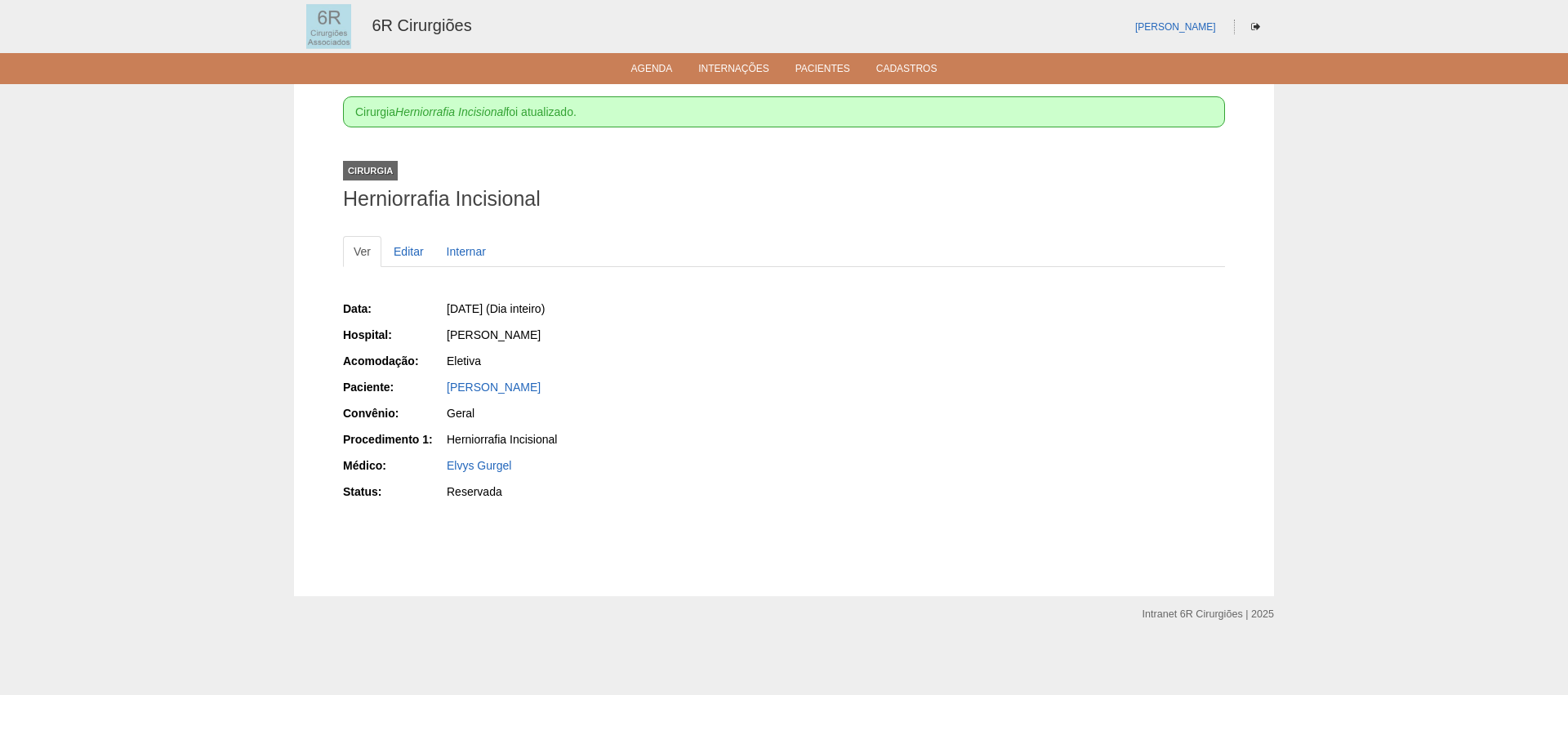
click at [660, 57] on ul "Agenda Internações Pacientes Cadastros" at bounding box center [784, 69] width 1568 height 31
click at [660, 60] on ul "Agenda Internações Pacientes Cadastros" at bounding box center [784, 69] width 1568 height 31
click at [660, 65] on link "Agenda" at bounding box center [653, 70] width 42 height 14
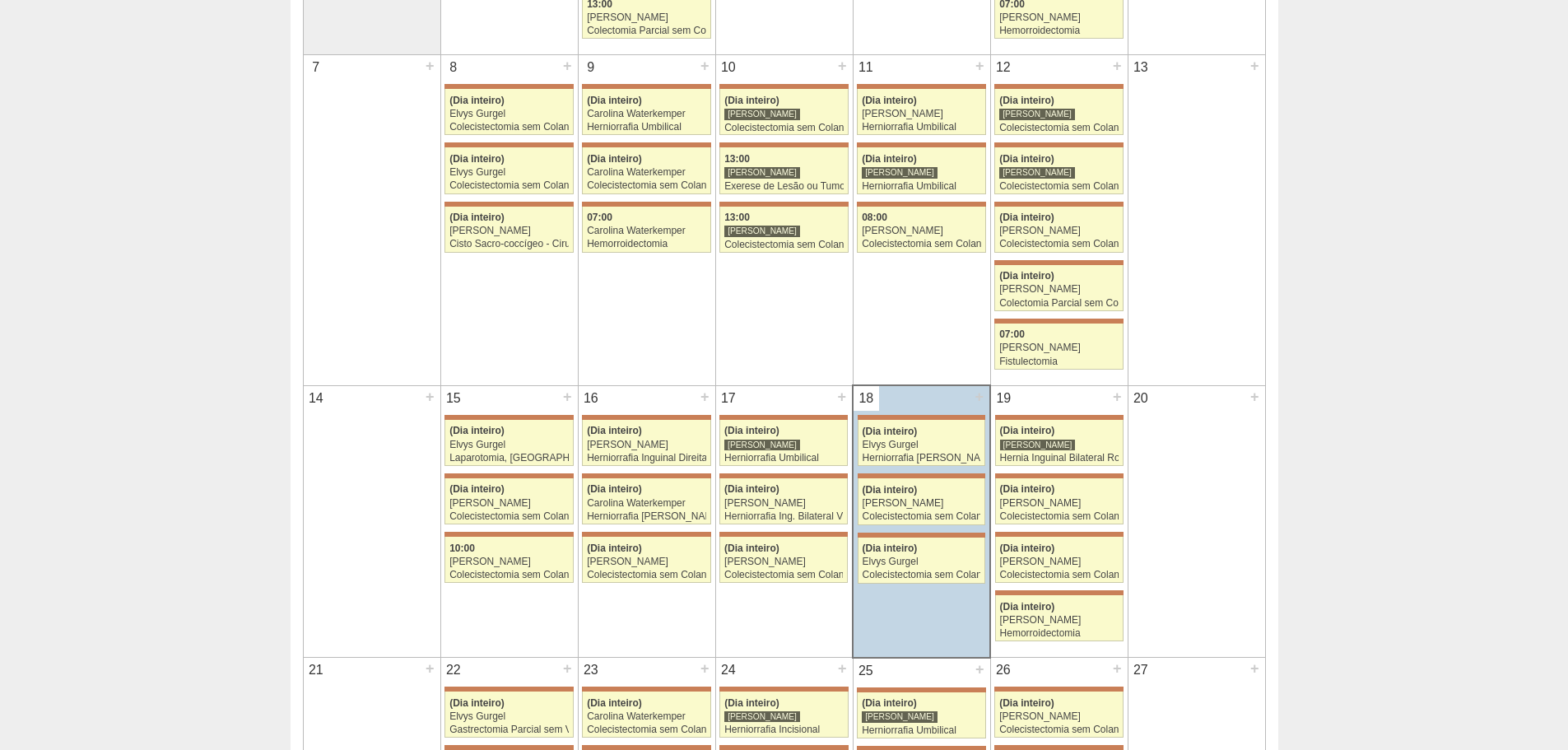
scroll to position [658, 0]
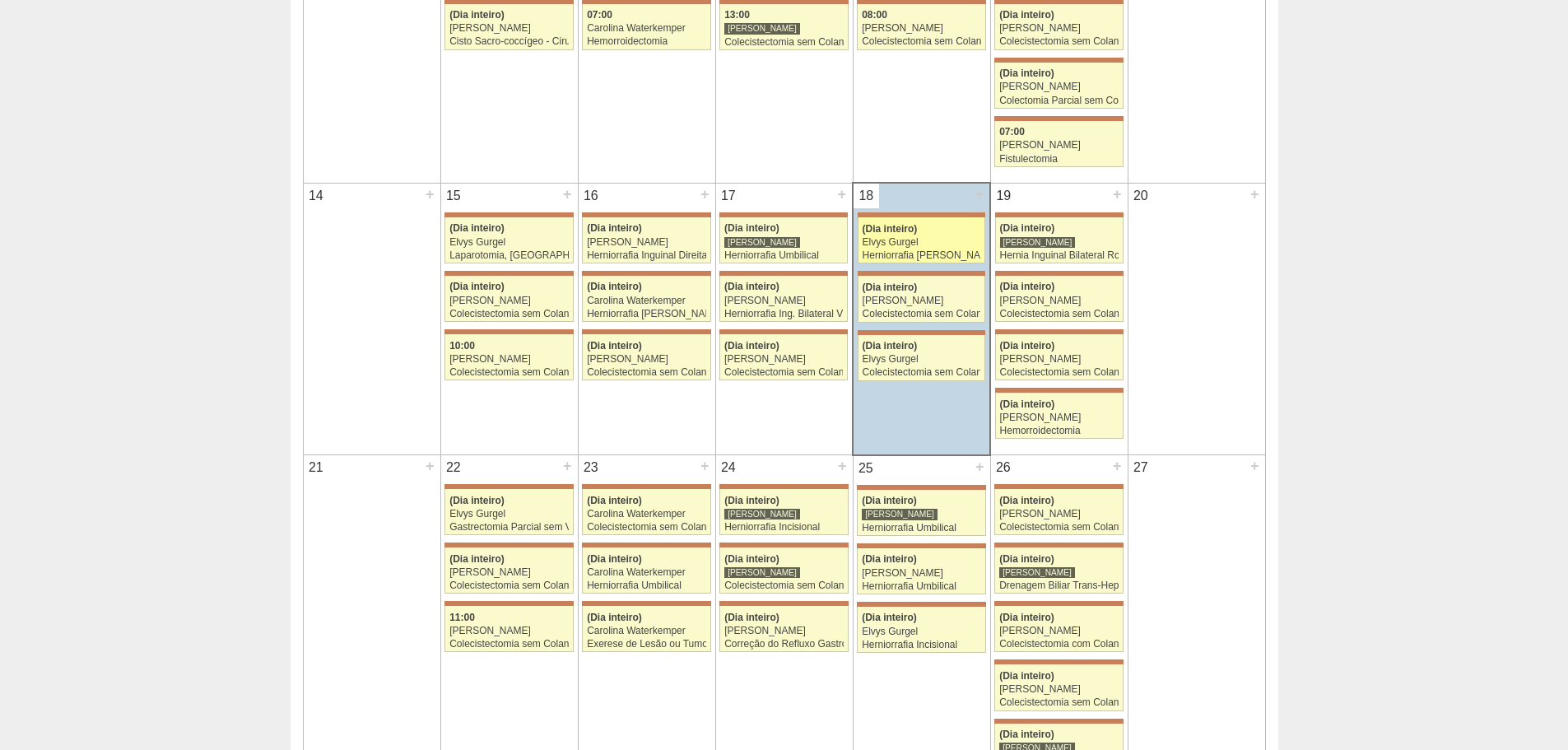
click at [946, 220] on link "71249 Bruno Bulisani (Dia inteiro) Elvys Gurgel Herniorrafia inguinal Esquerda …" at bounding box center [921, 240] width 128 height 46
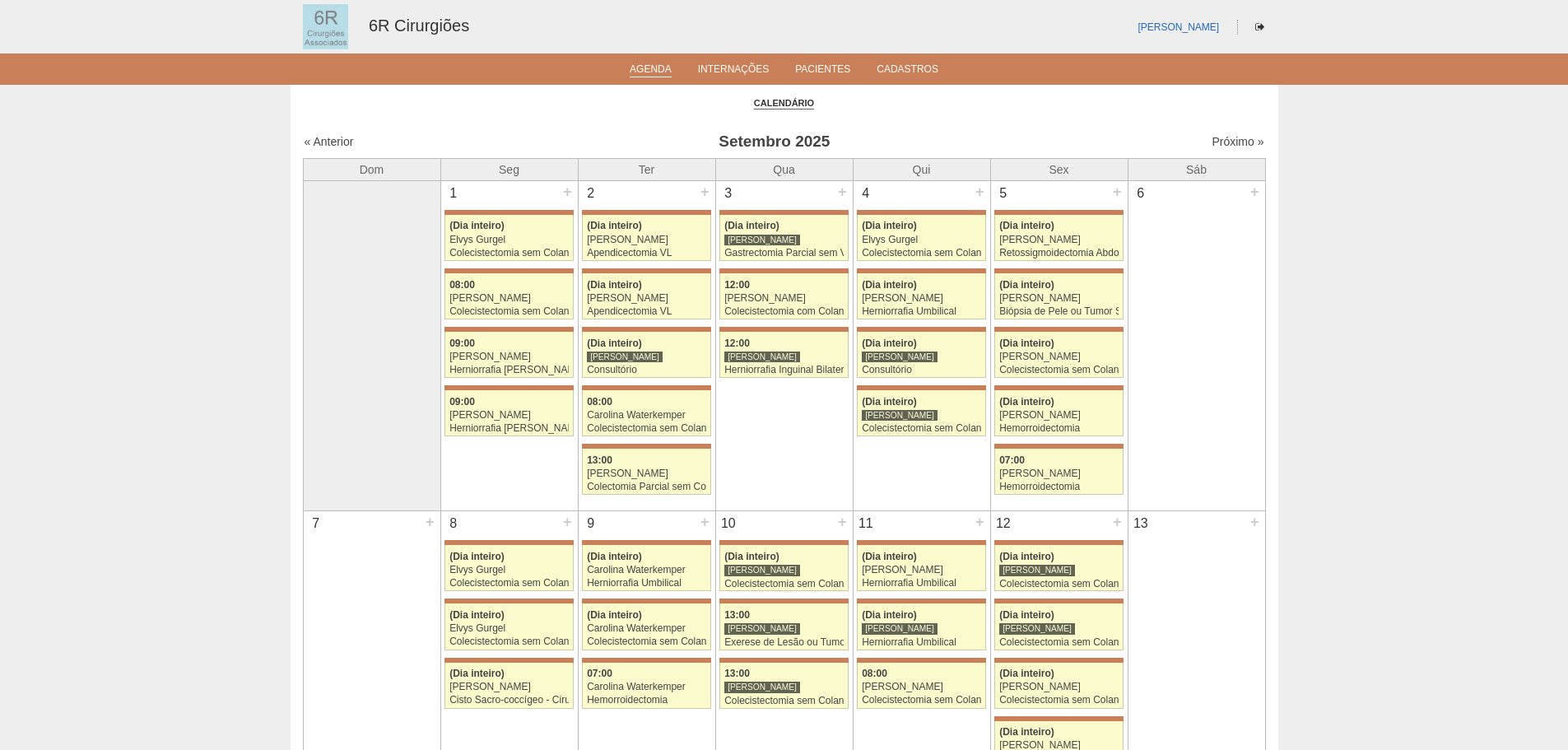
scroll to position [658, 0]
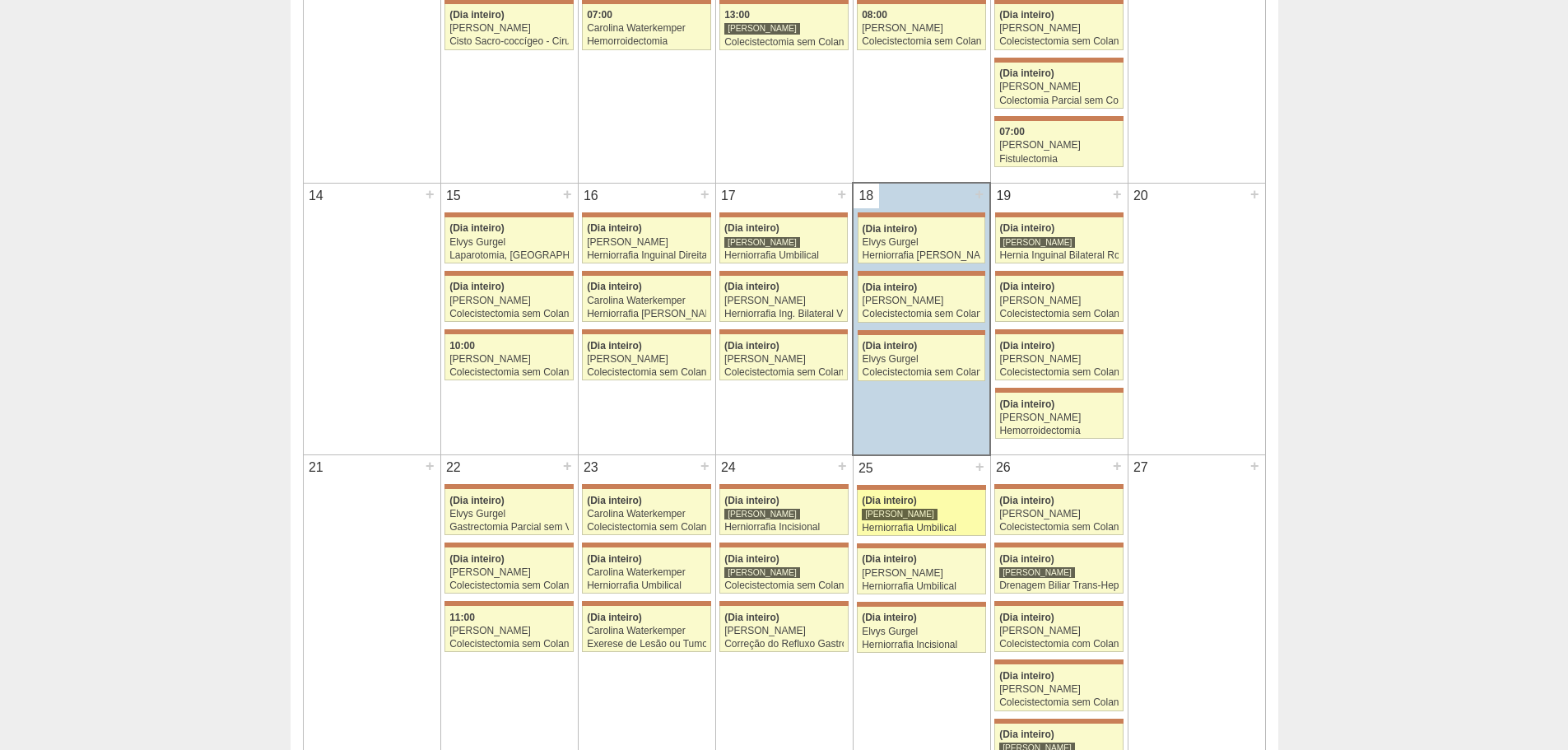
click at [977, 527] on div "Herniorrafia Umbilical" at bounding box center [922, 528] width 120 height 11
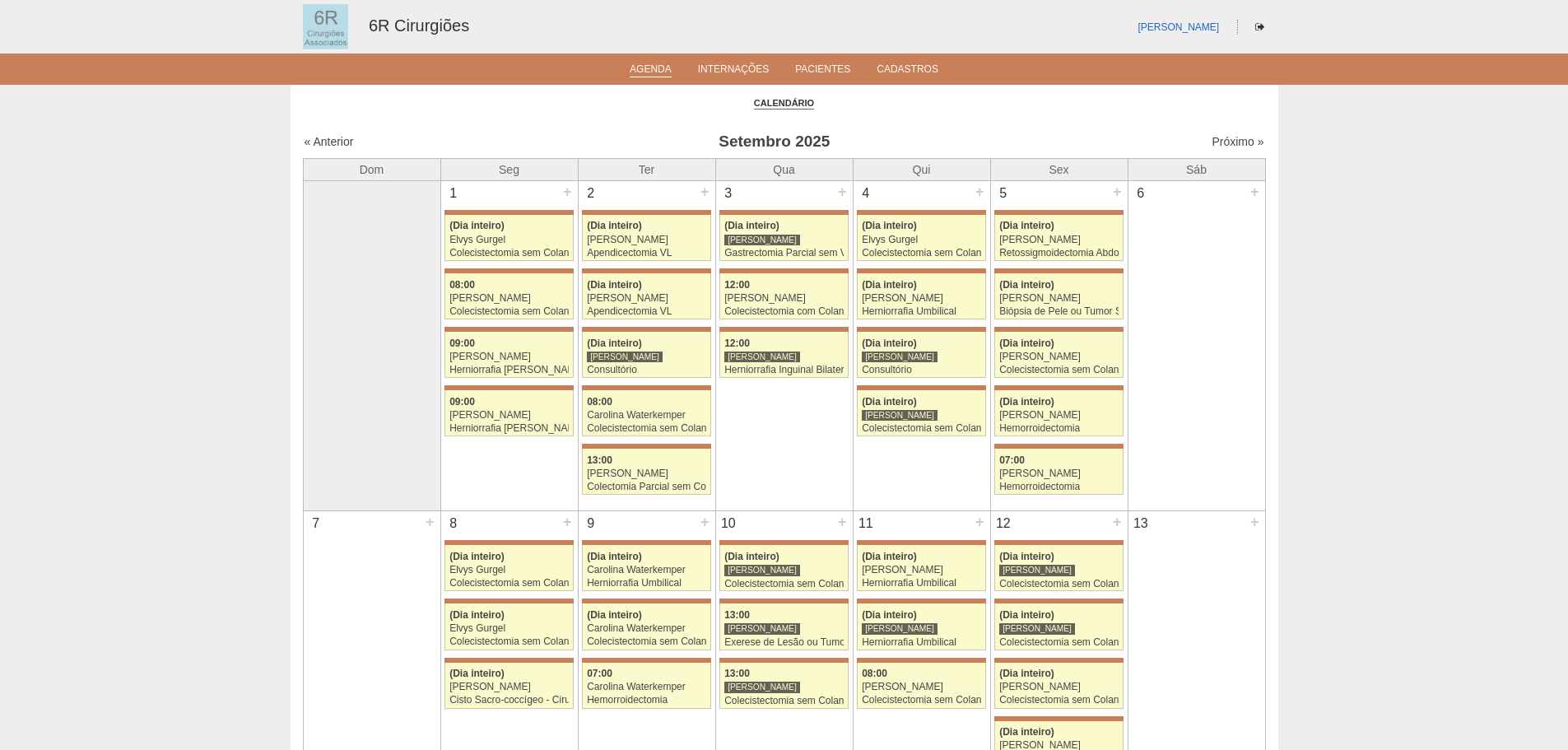
scroll to position [658, 0]
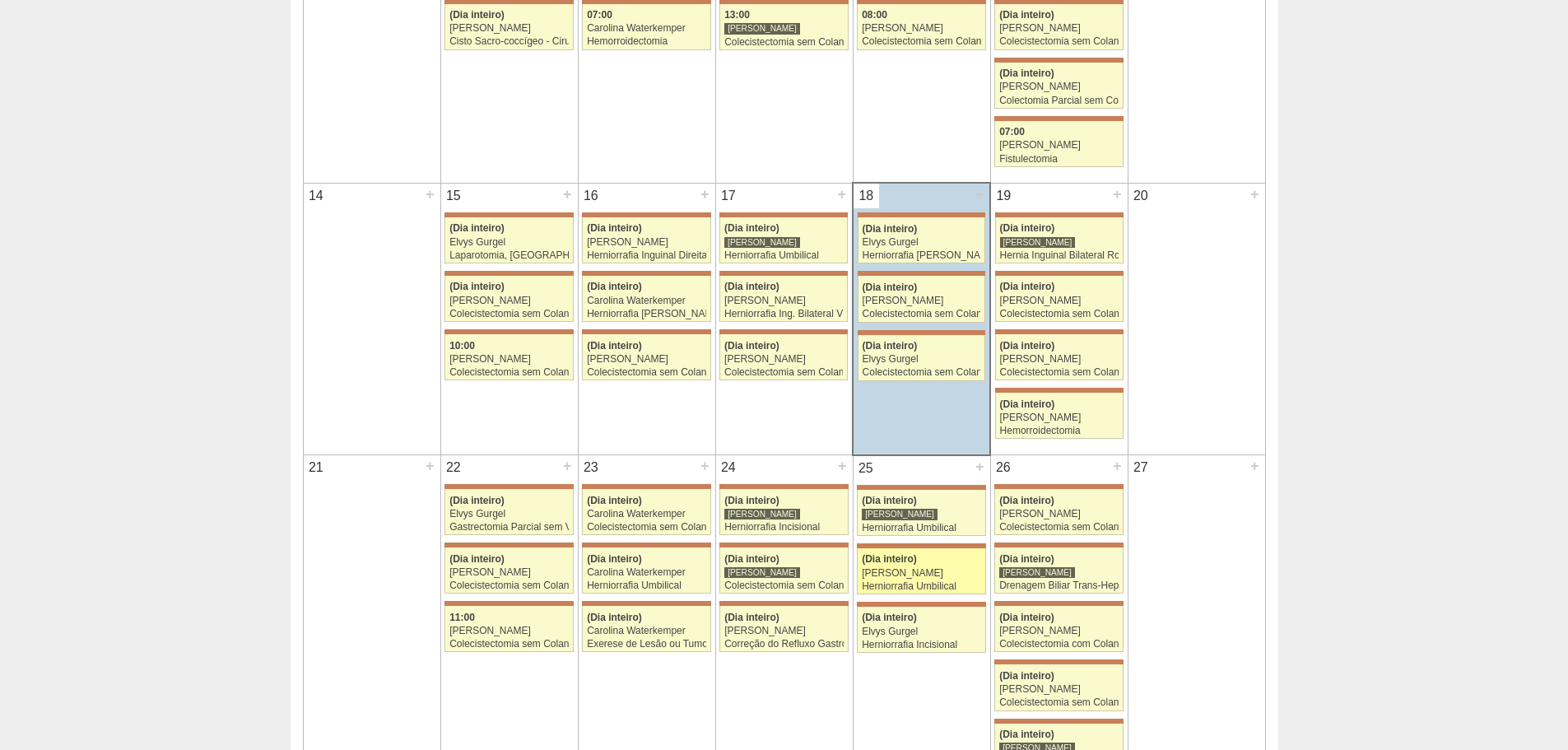
click at [946, 579] on link "71640 Bruno Bulisani (Dia inteiro) Iara Bessa Herniorrafia Umbilical Hospital M…" at bounding box center [921, 571] width 129 height 46
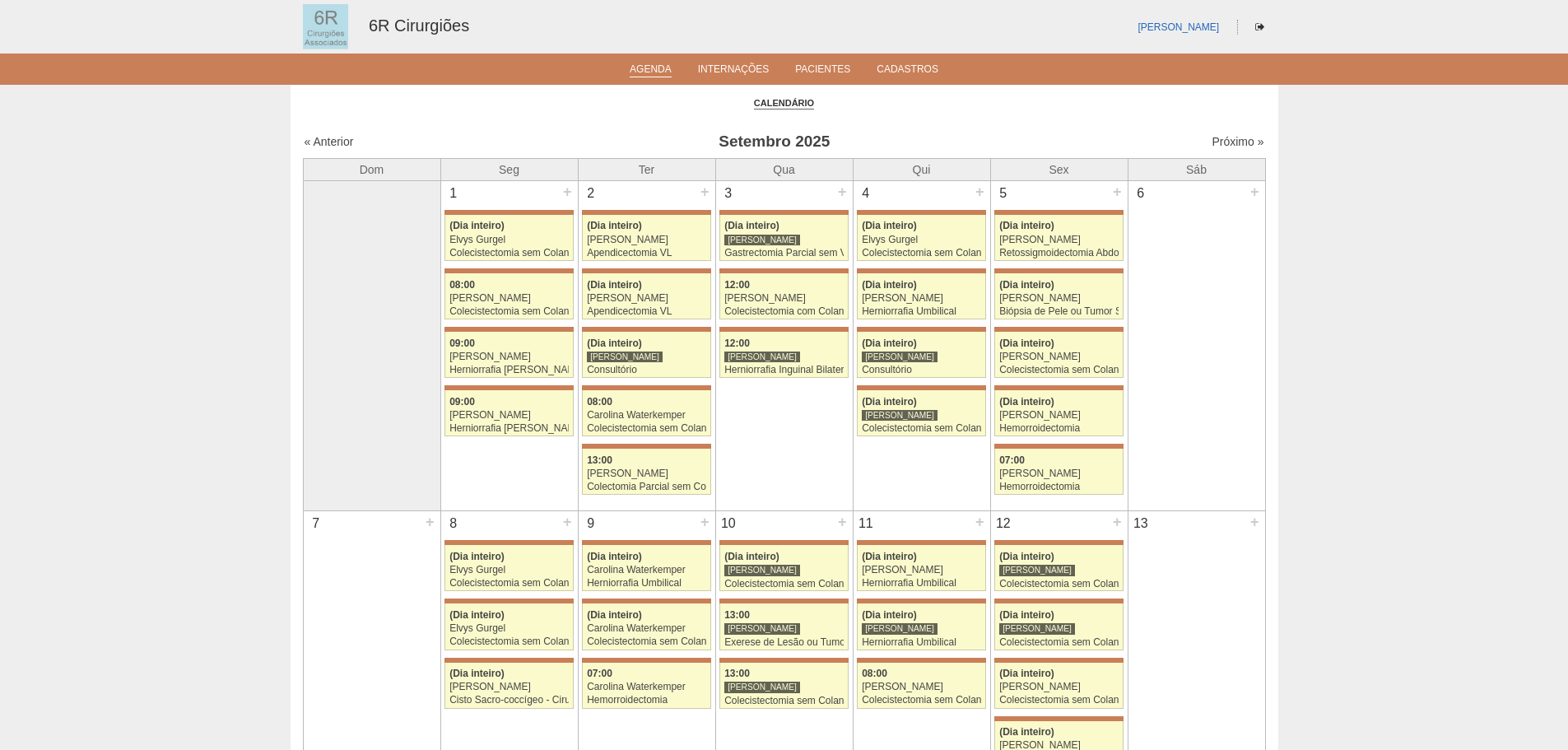
scroll to position [658, 0]
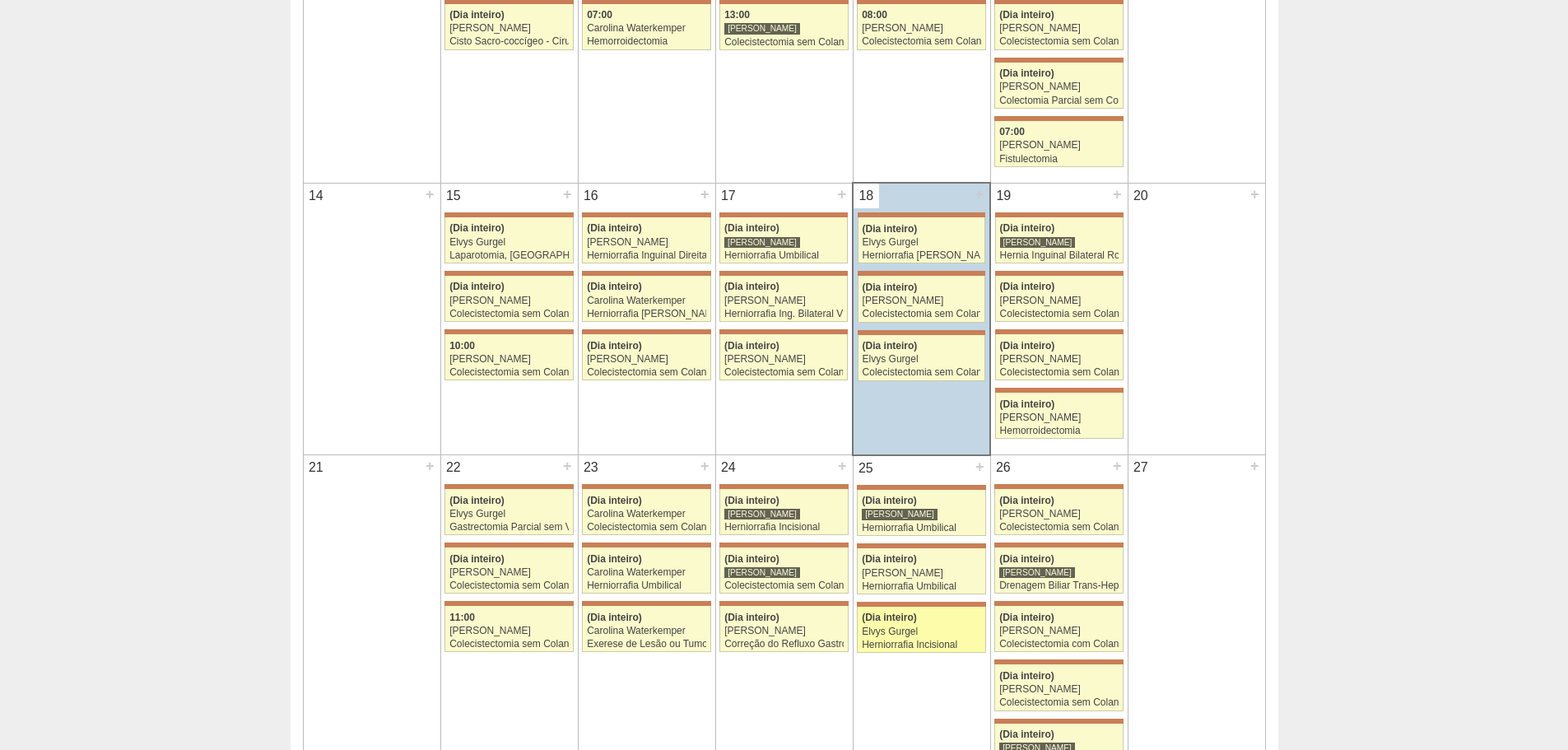
click at [922, 611] on link "71478 Iara Bessa (Dia inteiro) Elvys Gurgel Herniorrafia Incisional Hospital Ma…" at bounding box center [921, 629] width 129 height 46
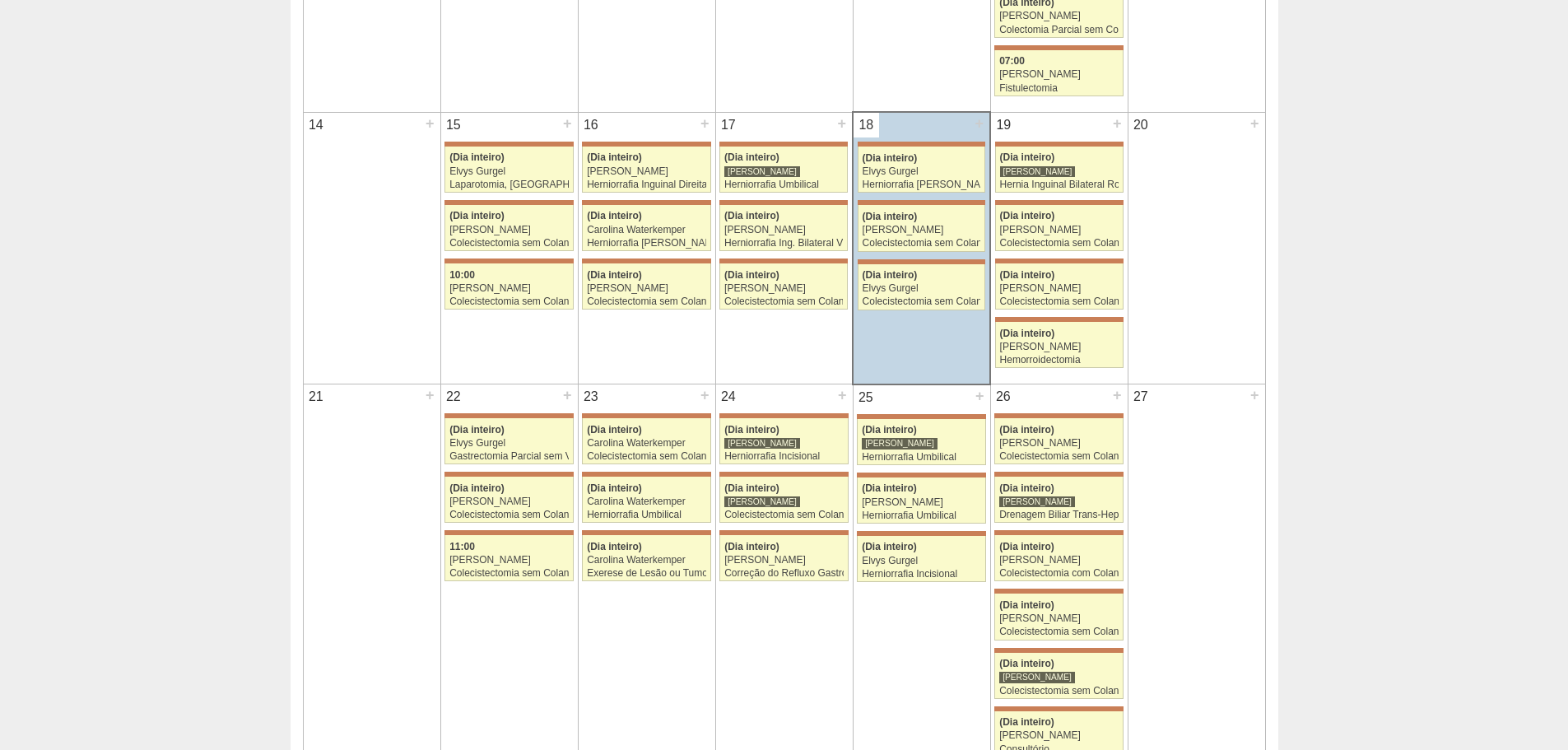
scroll to position [823, 0]
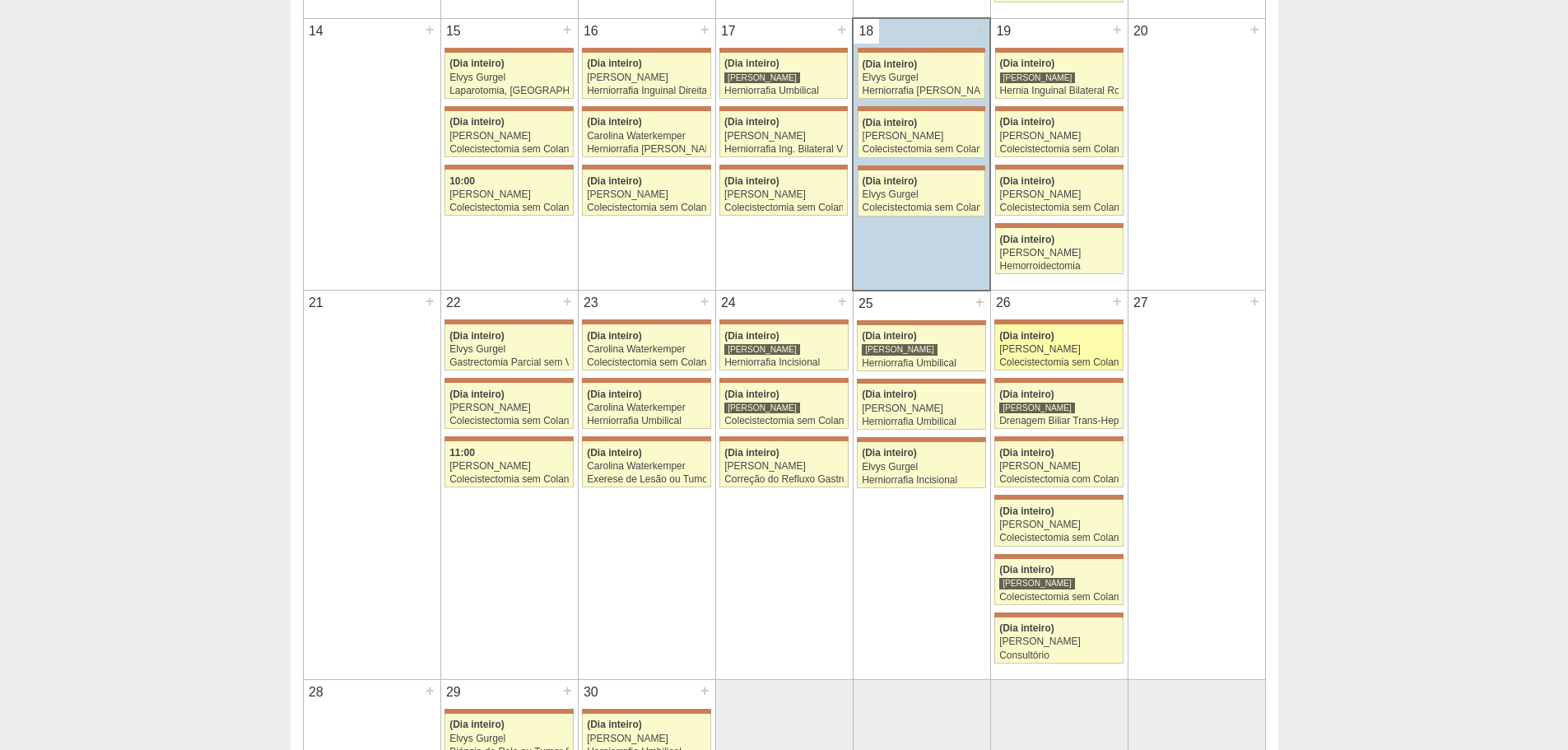
click at [1044, 332] on span "(Dia inteiro)" at bounding box center [1027, 335] width 55 height 11
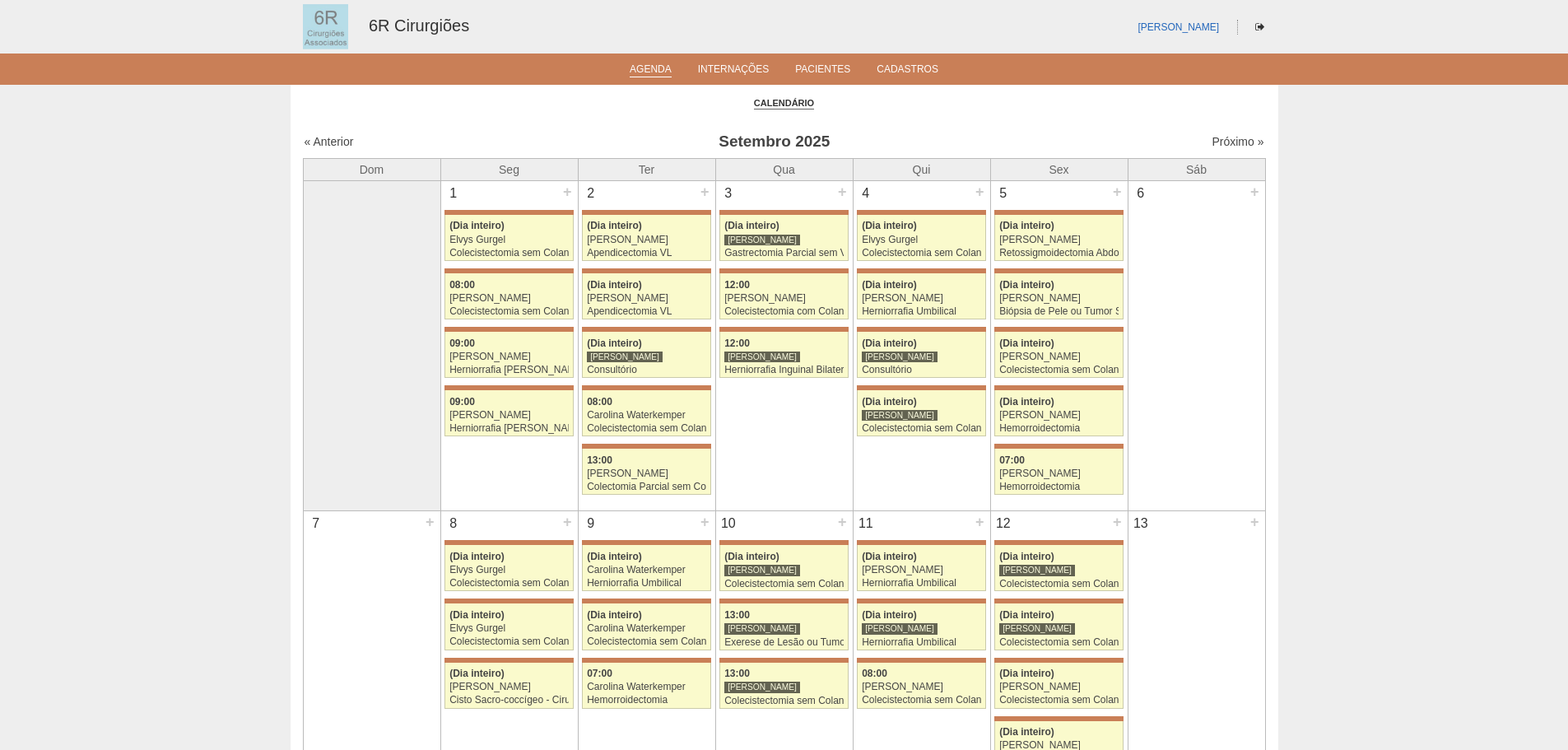
scroll to position [823, 0]
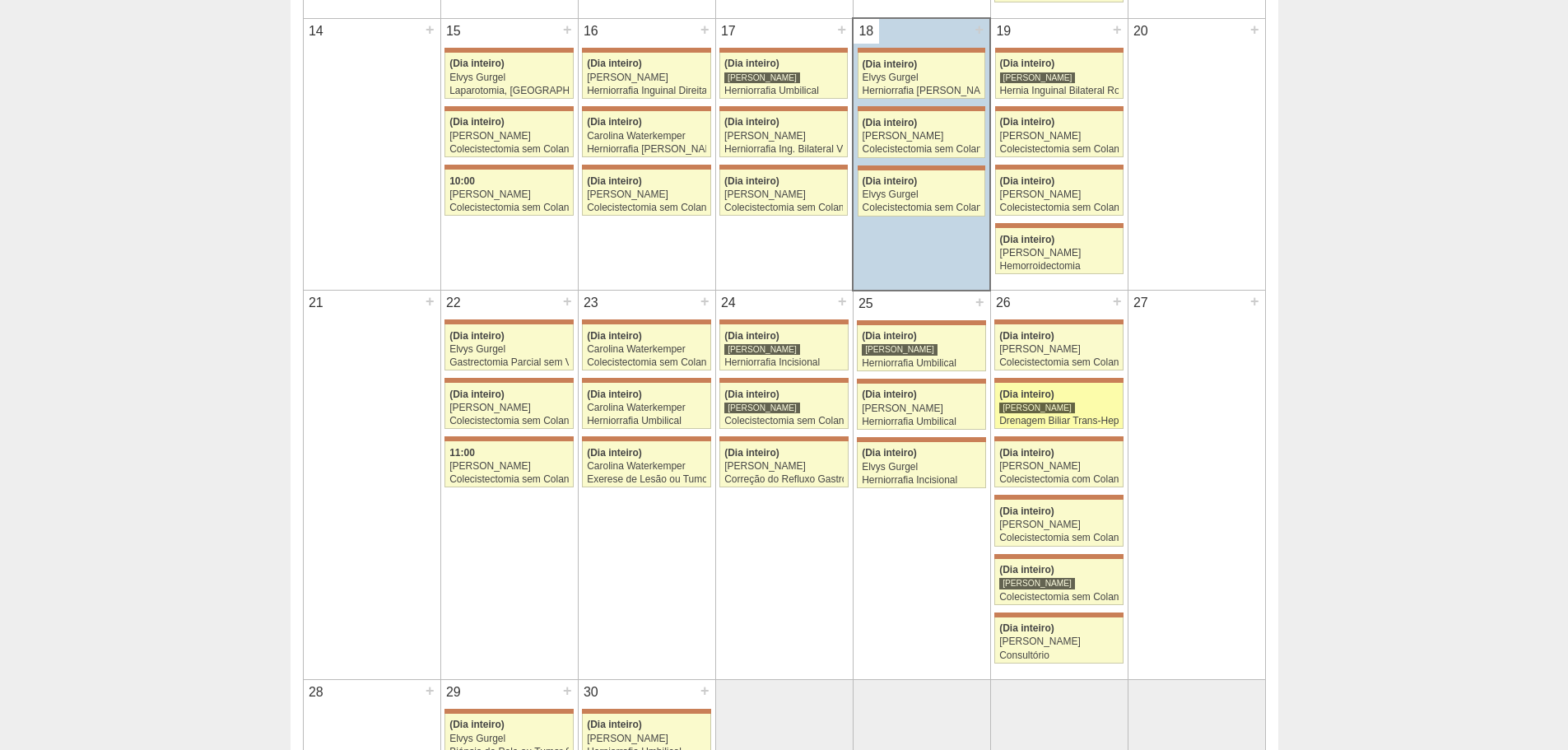
click at [1044, 406] on div "[PERSON_NAME]" at bounding box center [1037, 408] width 76 height 12
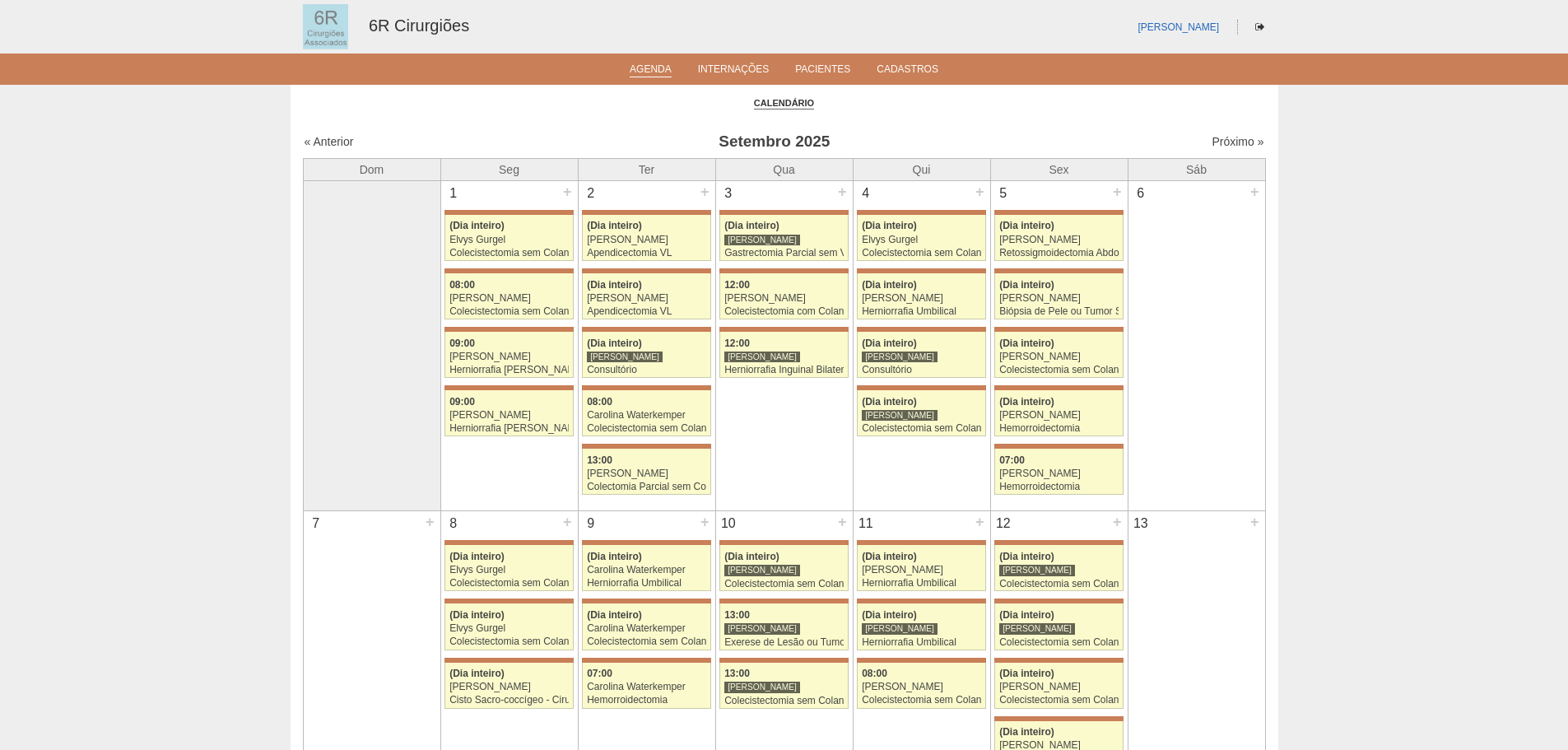
scroll to position [823, 0]
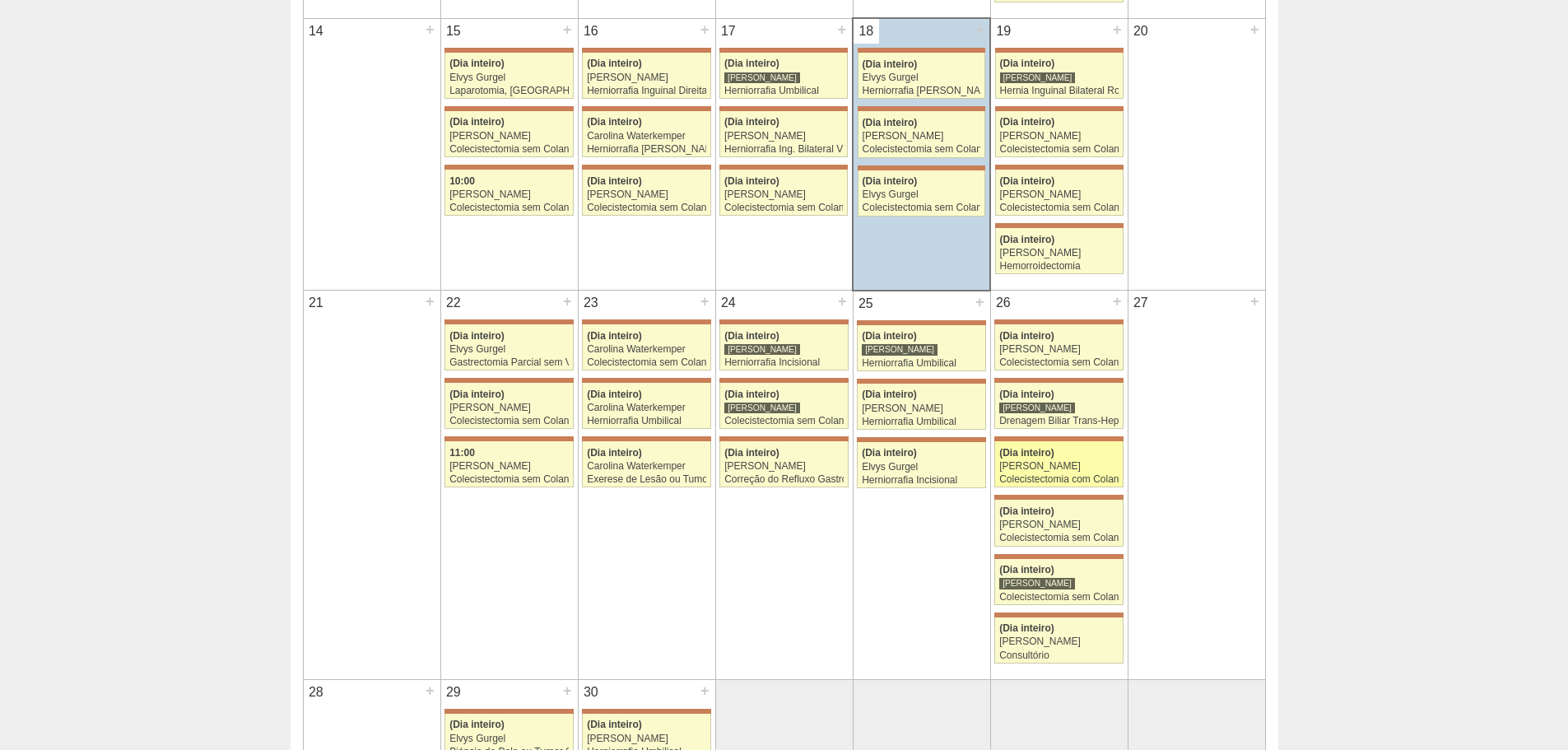
click at [1052, 459] on div "(Dia inteiro)" at bounding box center [1059, 453] width 120 height 11
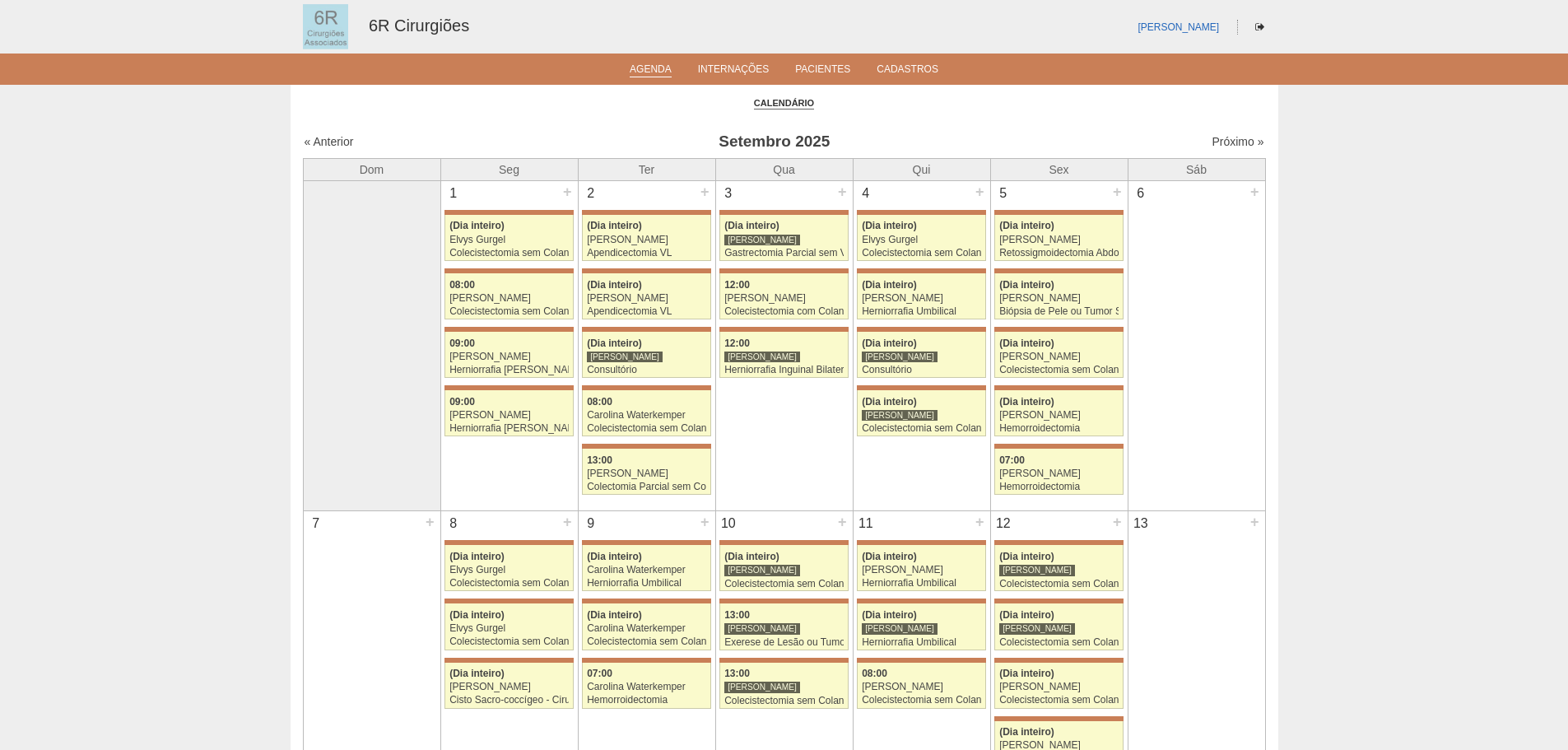
scroll to position [823, 0]
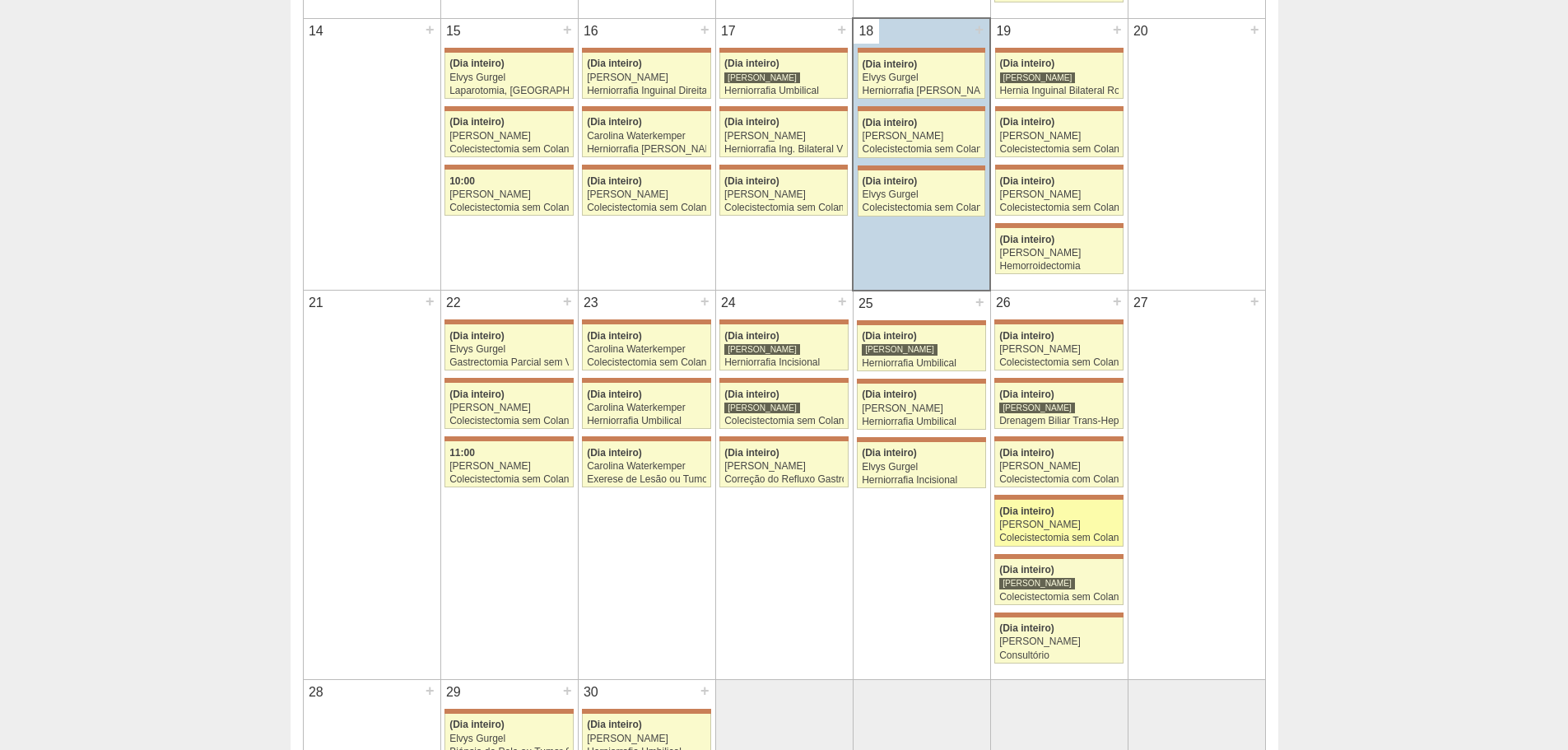
click at [1091, 514] on div "(Dia inteiro)" at bounding box center [1059, 511] width 120 height 11
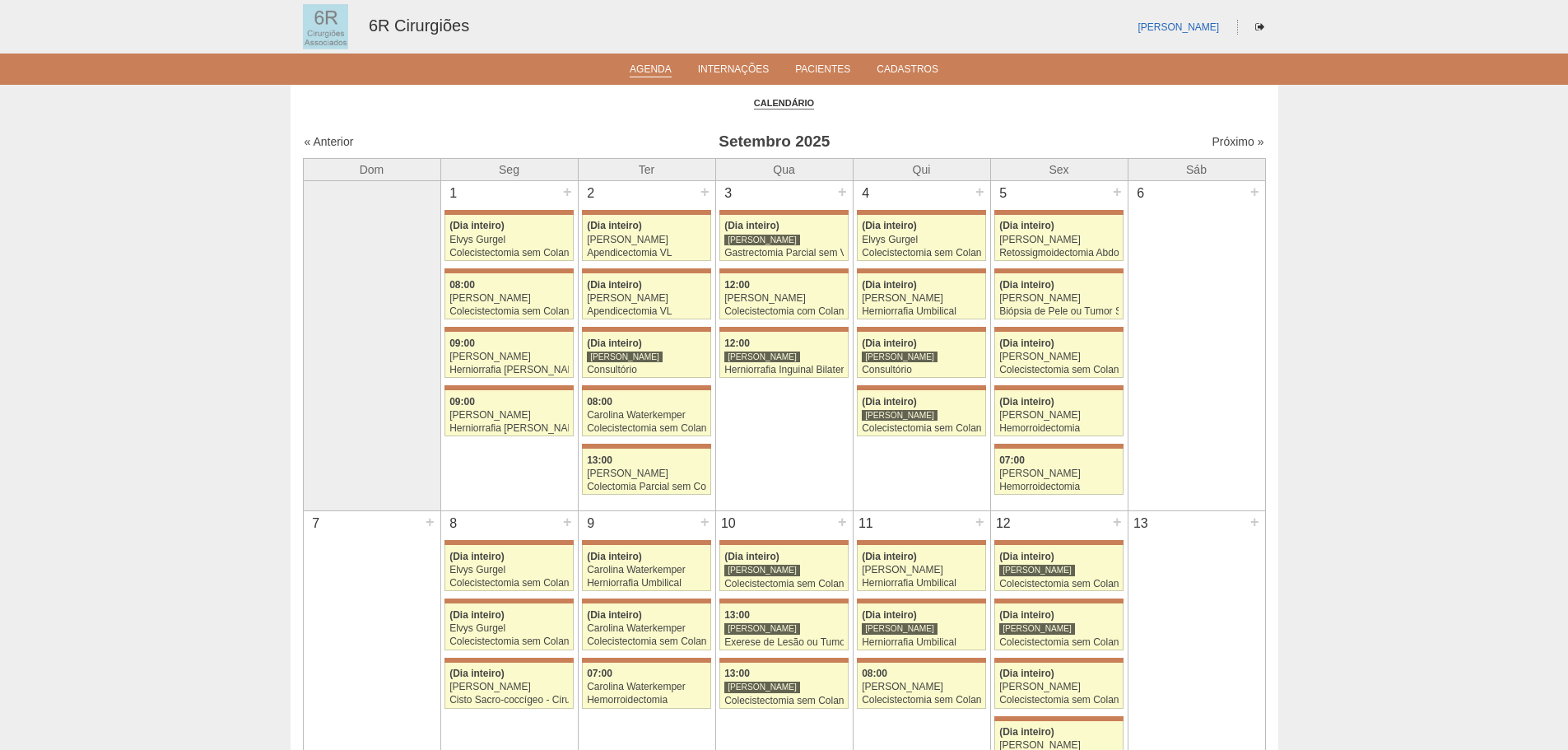
scroll to position [823, 0]
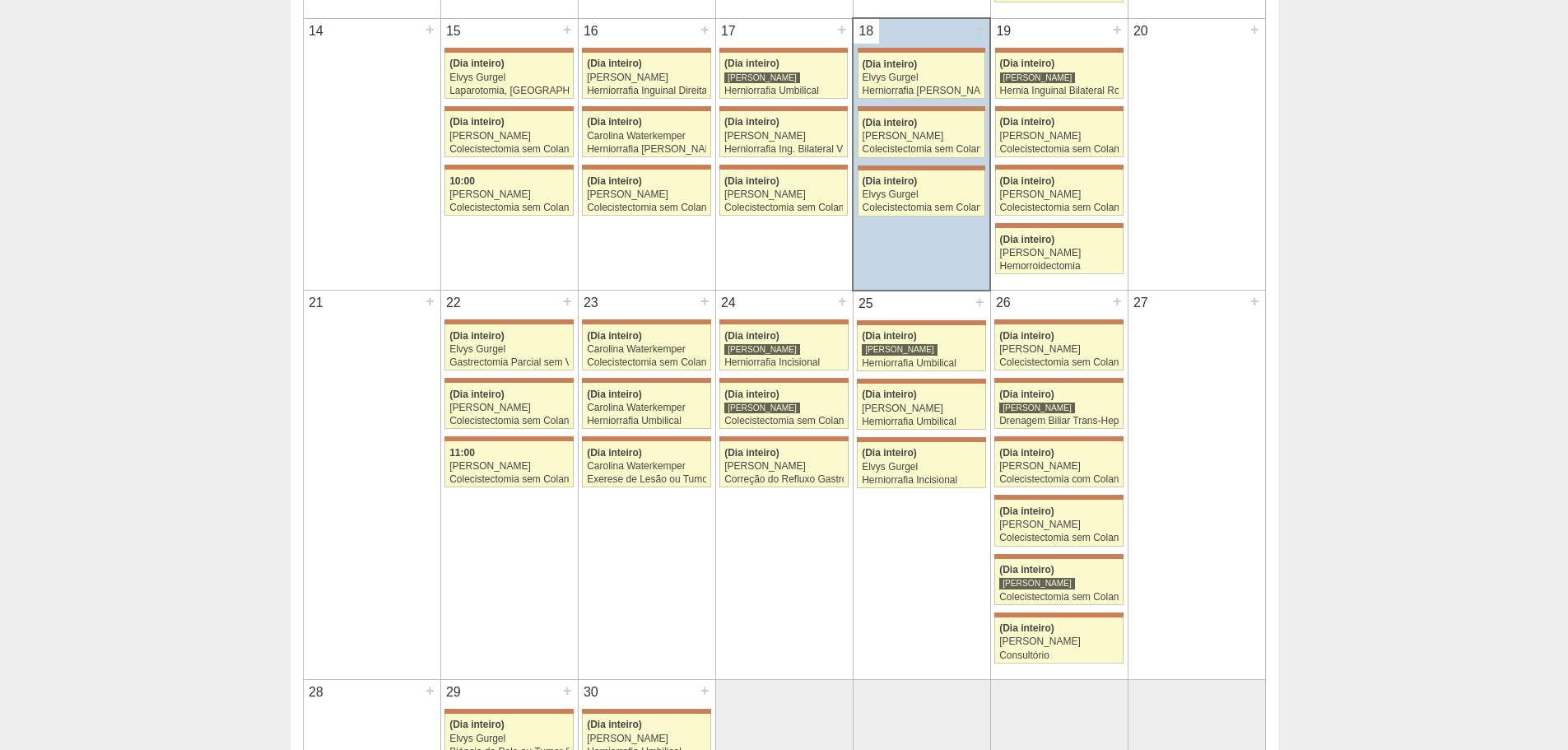
click at [1127, 597] on div "26 + 71537 [PERSON_NAME] (Dia inteiro) [PERSON_NAME] Colecistectomia sem Colang…" at bounding box center [1059, 477] width 136 height 373
click at [1098, 597] on div "Colecistectomia sem Colangiografia VL" at bounding box center [1059, 597] width 120 height 11
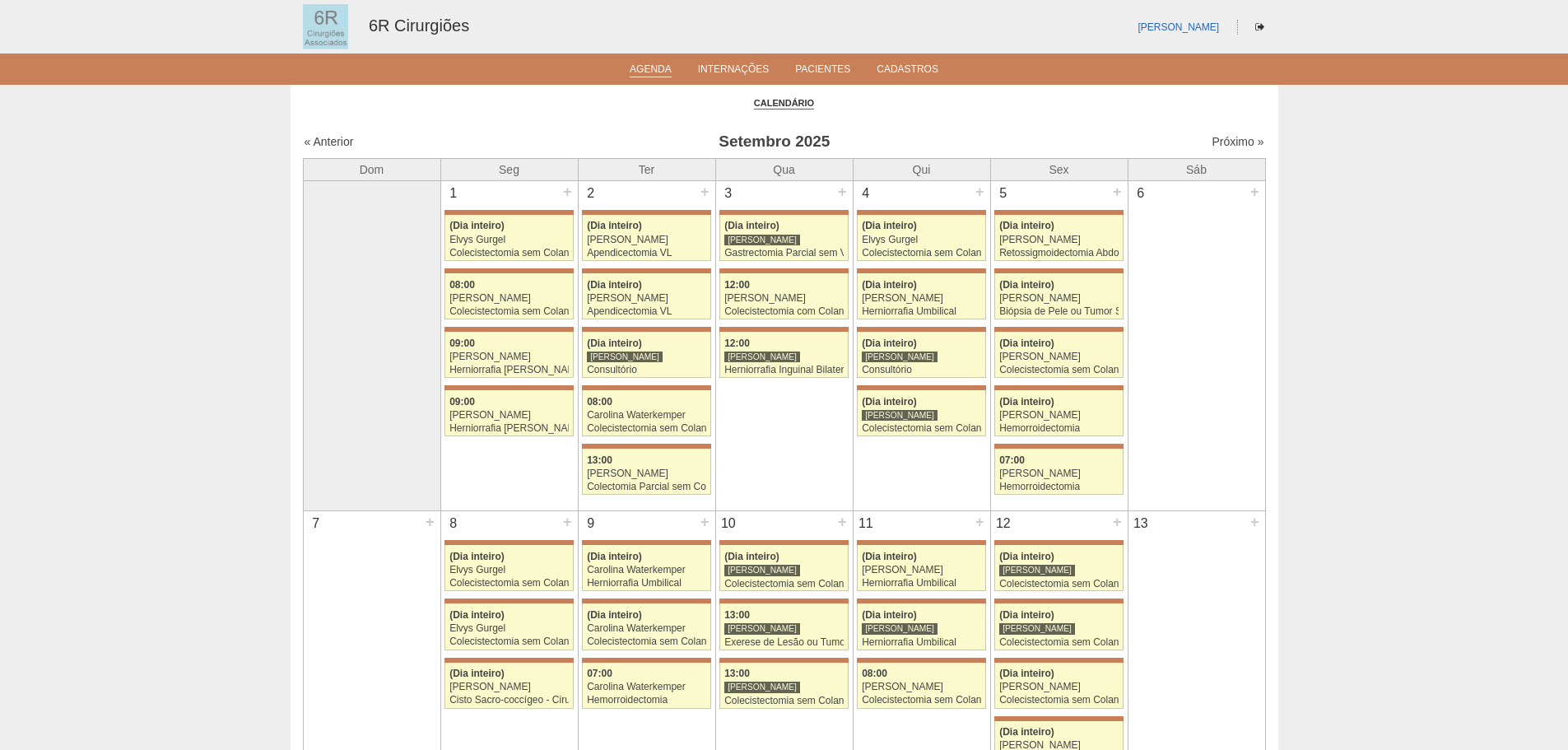
scroll to position [823, 0]
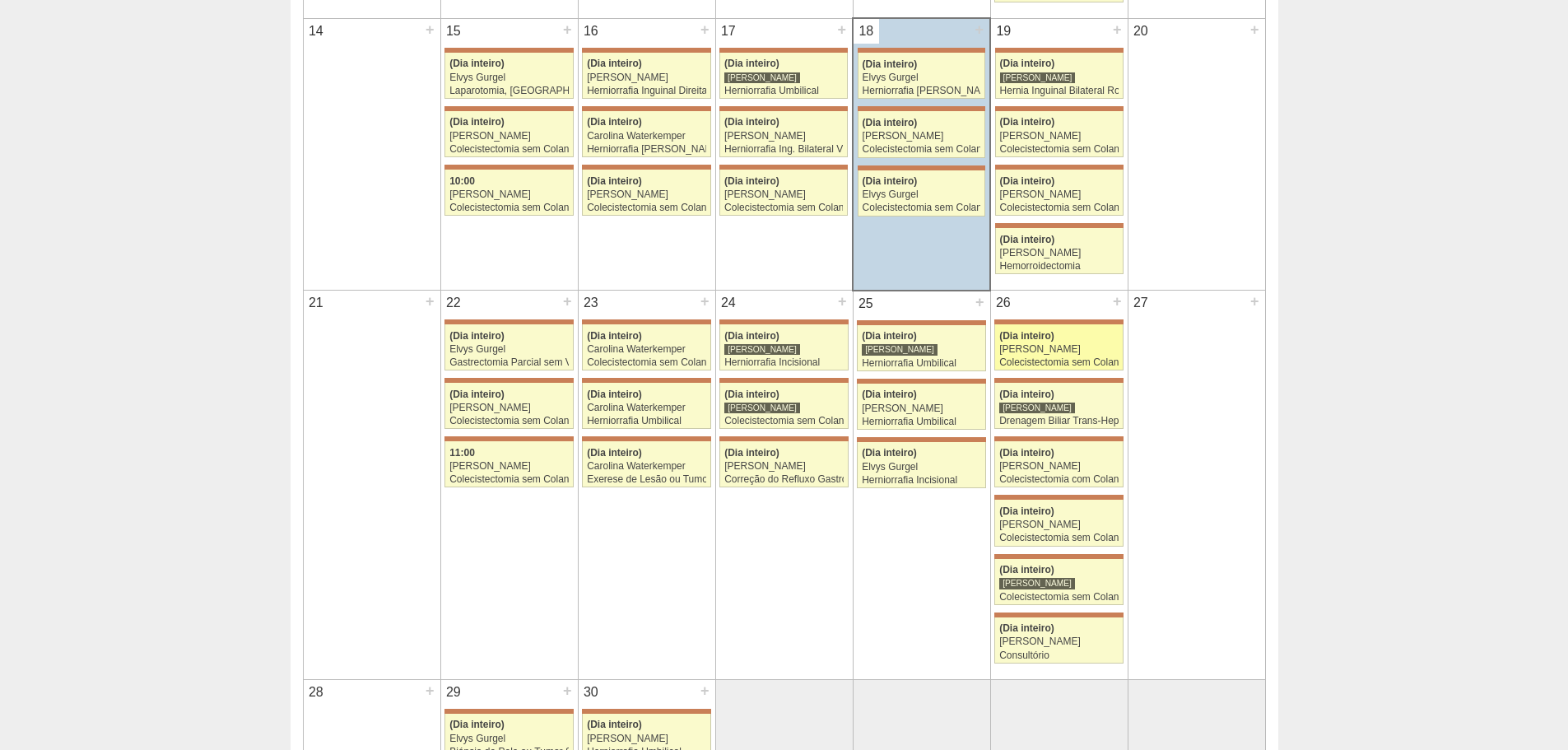
click at [1097, 336] on div "(Dia inteiro)" at bounding box center [1059, 336] width 120 height 11
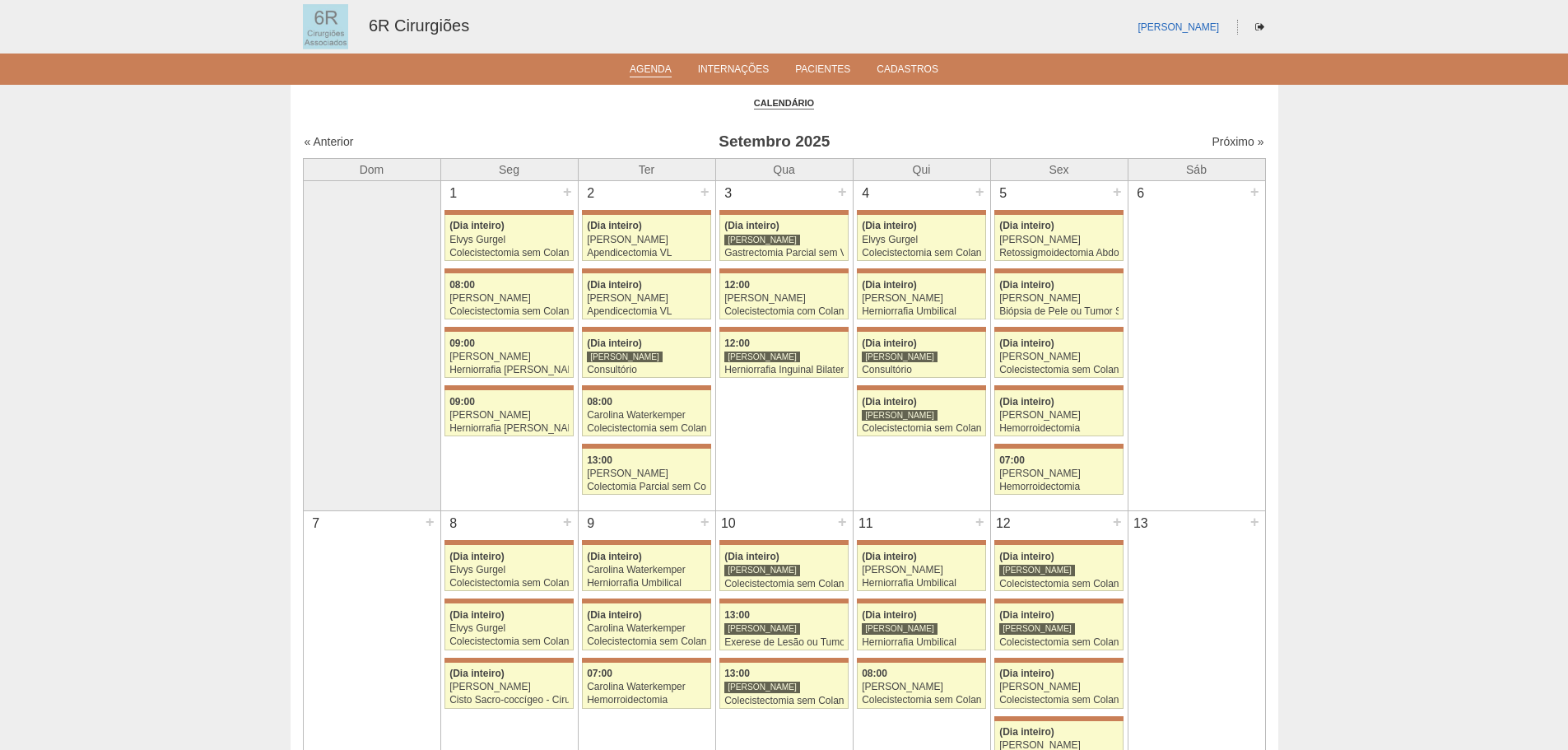
scroll to position [823, 0]
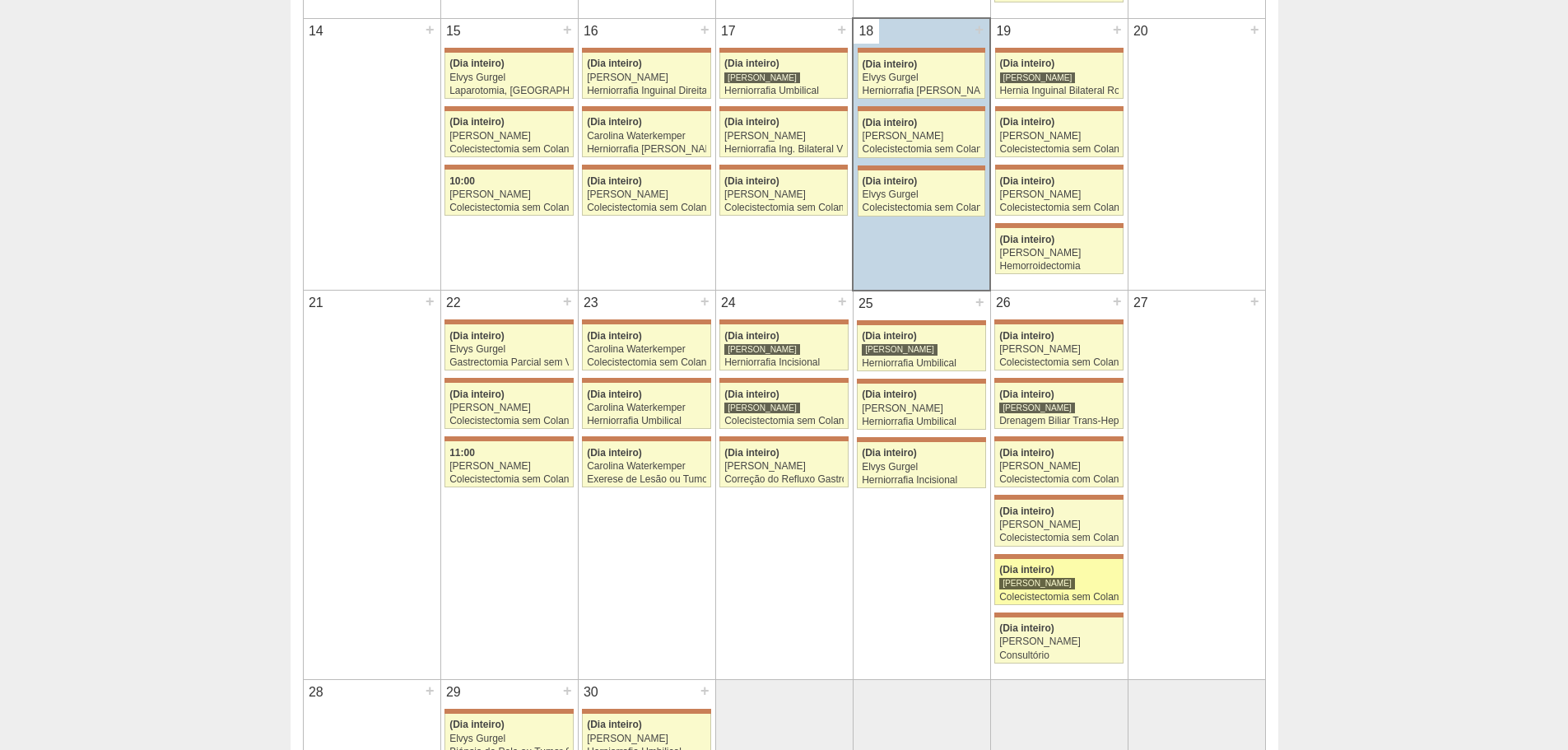
click at [1057, 592] on div "Colecistectomia sem Colangiografia VL" at bounding box center [1059, 597] width 120 height 11
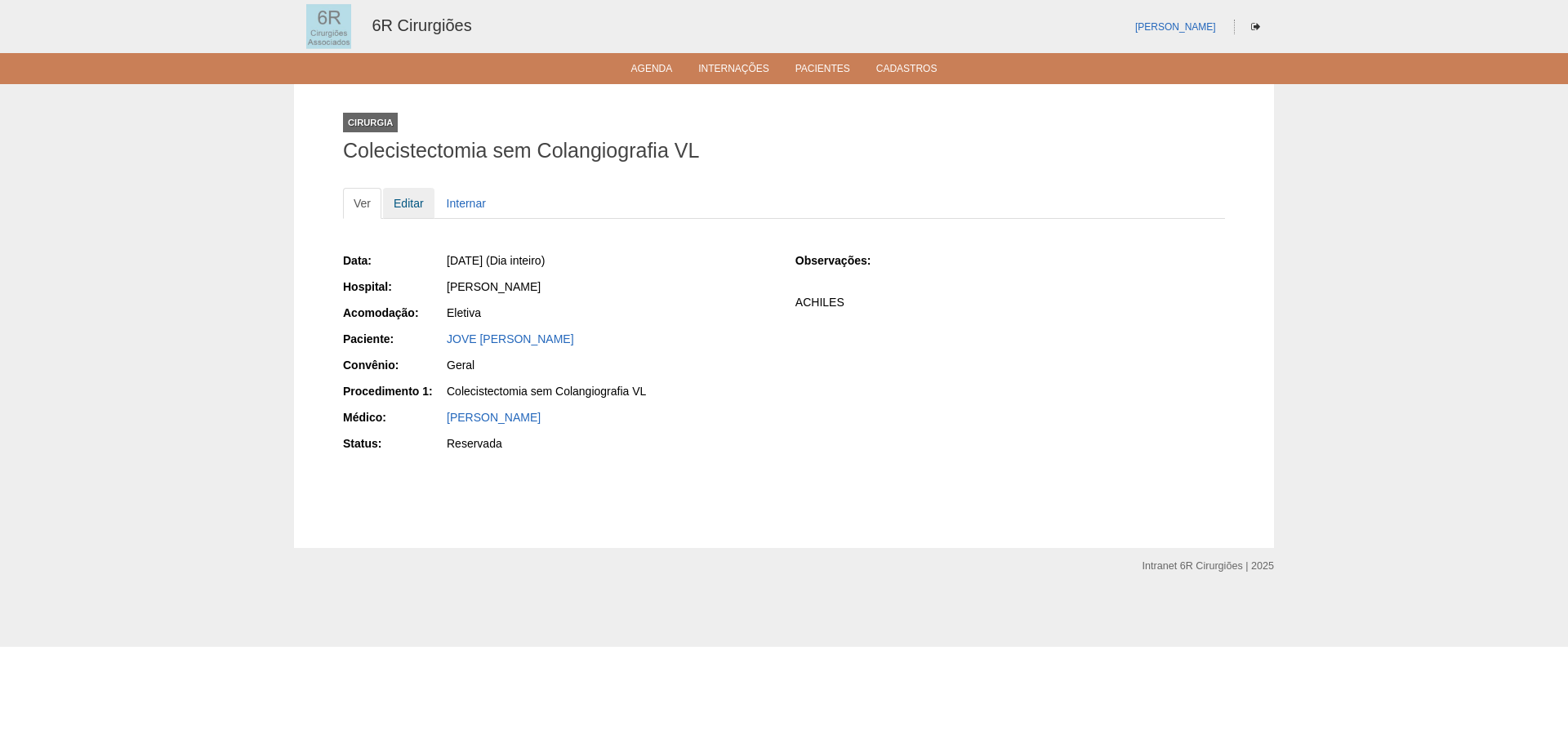
click at [411, 204] on link "Editar" at bounding box center [409, 203] width 52 height 31
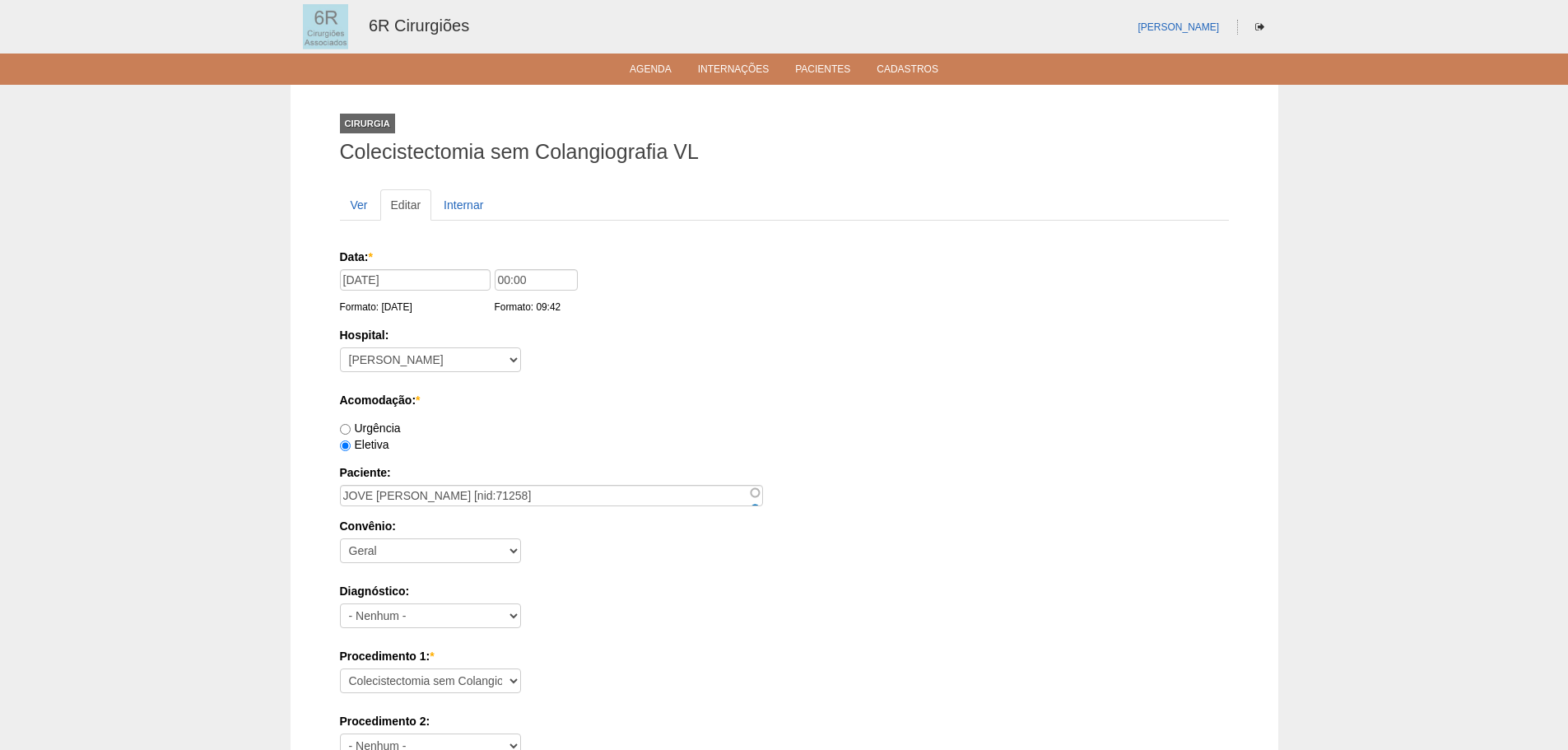
click at [373, 268] on div "Data: * 26/09/2025 Formato: 18/09/2025 00:00 Formato: 09:42" at bounding box center [781, 282] width 883 height 67
click at [373, 273] on input "26/09/2025" at bounding box center [415, 280] width 151 height 21
click at [349, 302] on link "«" at bounding box center [354, 305] width 15 height 16
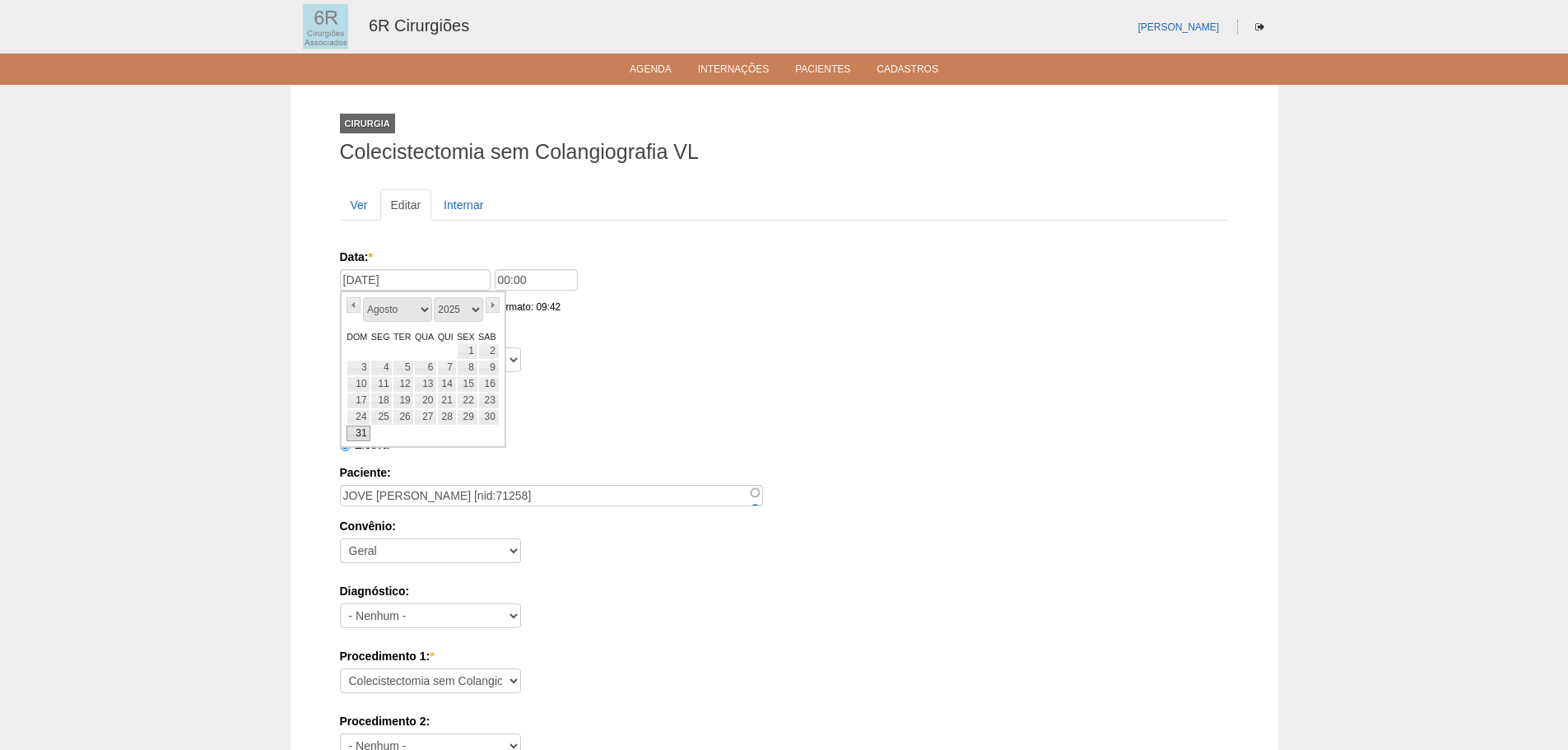
click at [358, 435] on link "31" at bounding box center [359, 433] width 25 height 17
type input "31/08/2025"
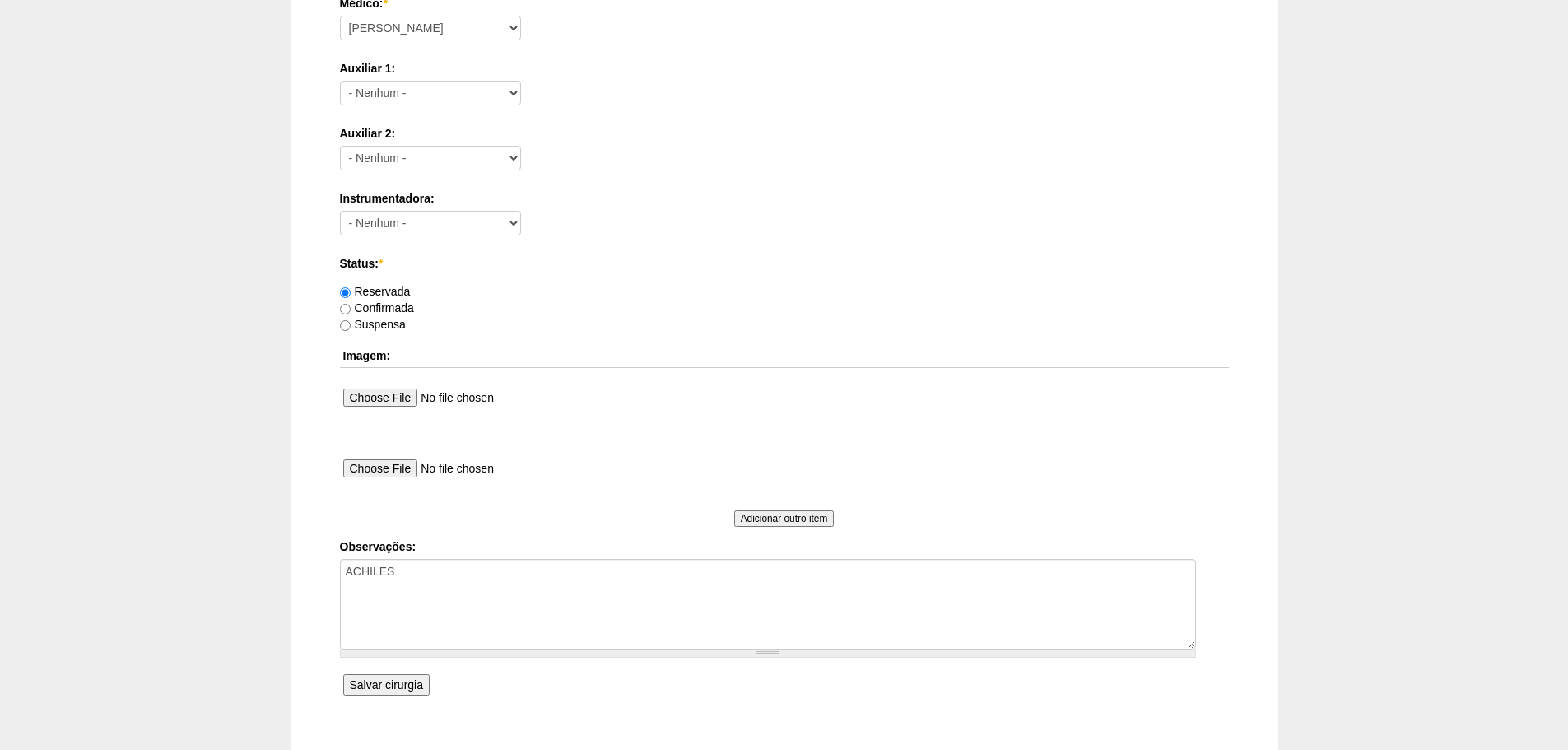
scroll to position [891, 0]
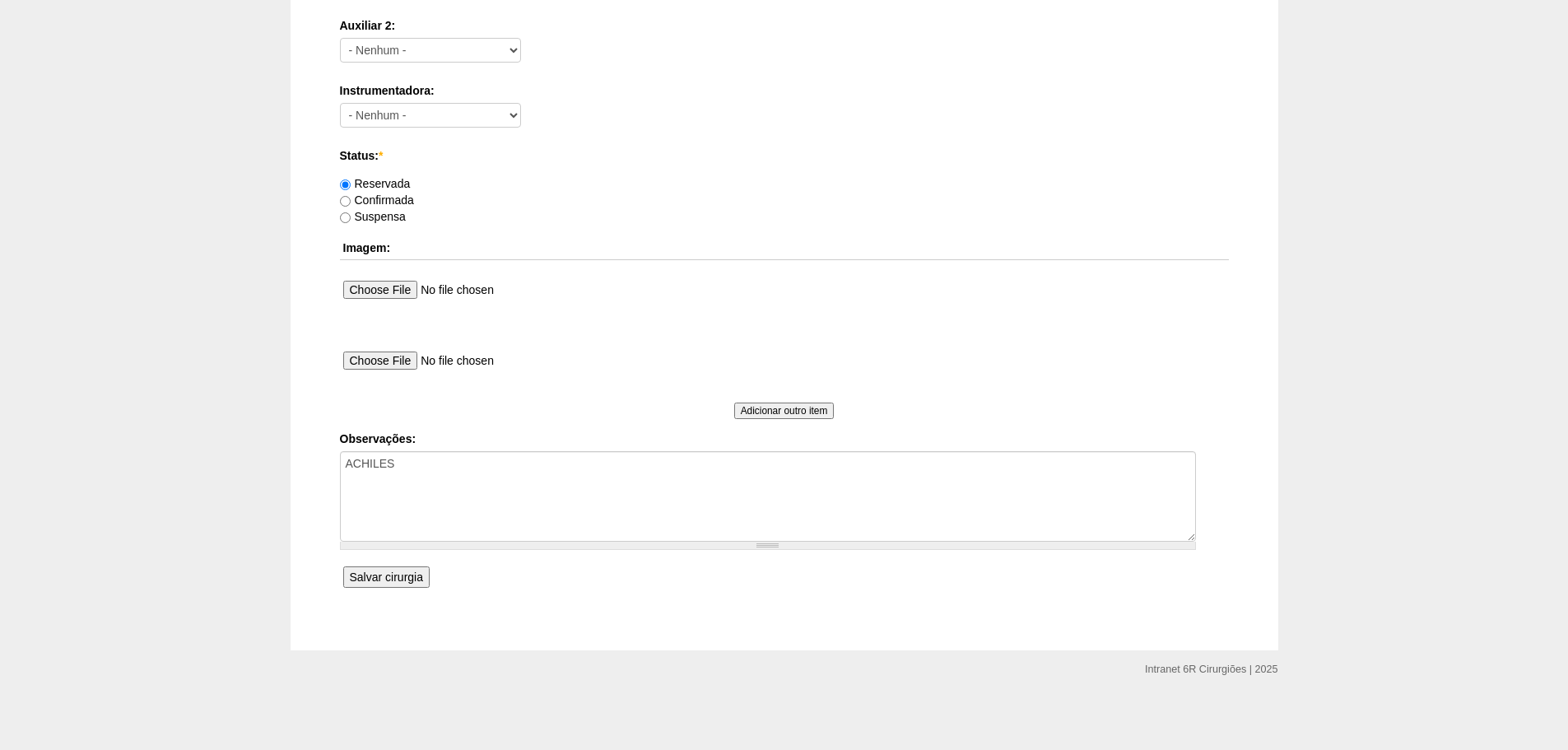
click at [421, 576] on input "Salvar cirurgia" at bounding box center [386, 577] width 86 height 21
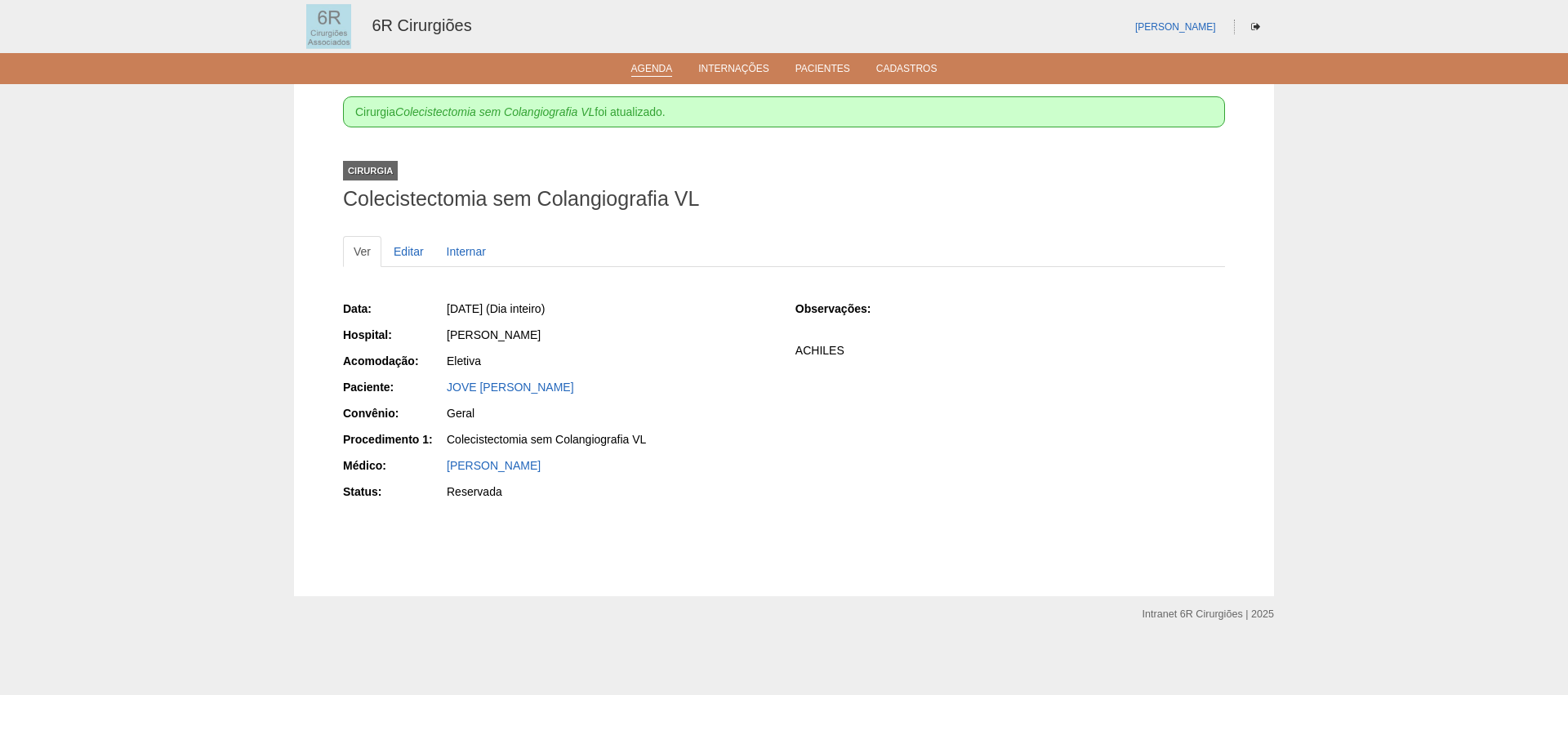
click at [660, 69] on link "Agenda" at bounding box center [653, 70] width 42 height 14
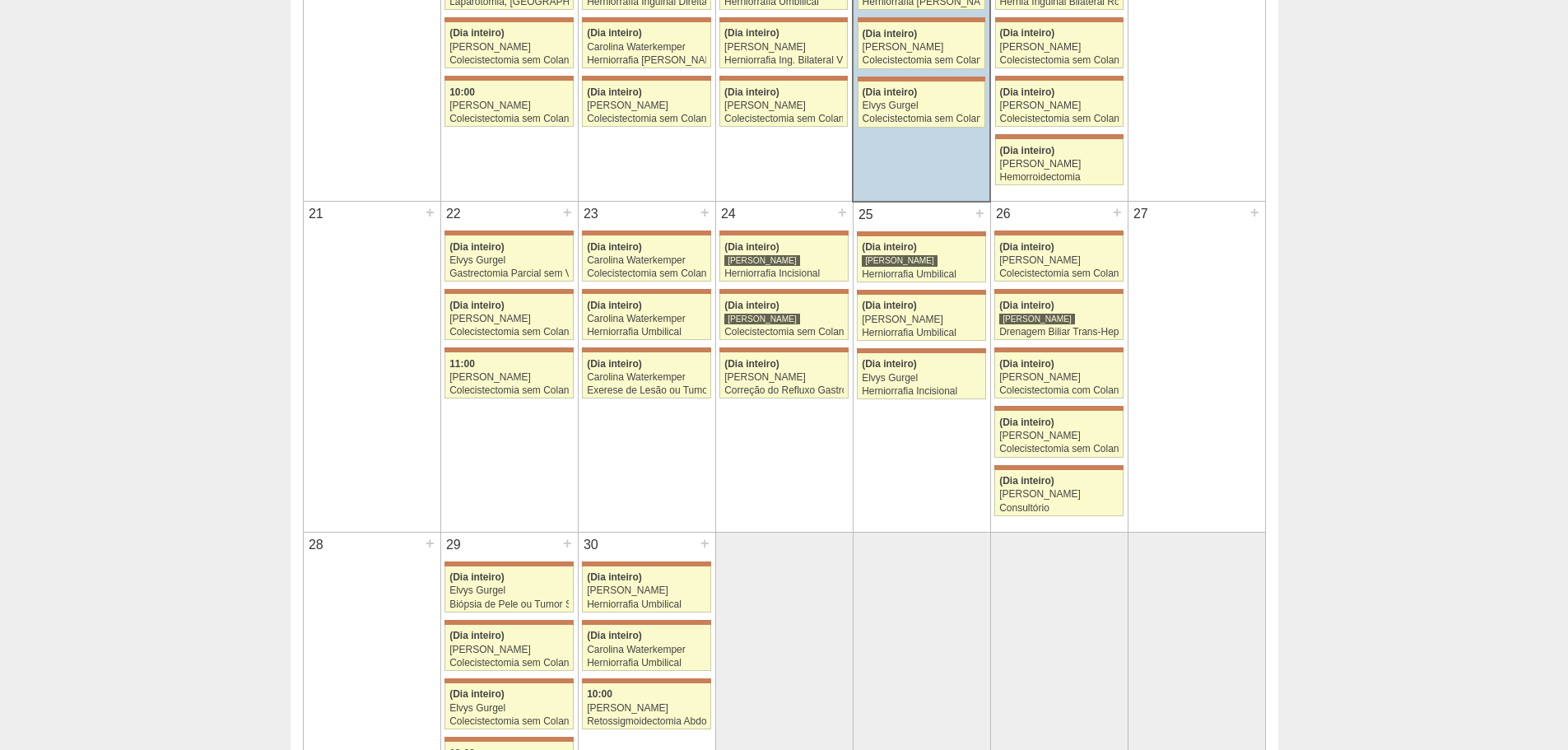
scroll to position [905, 0]
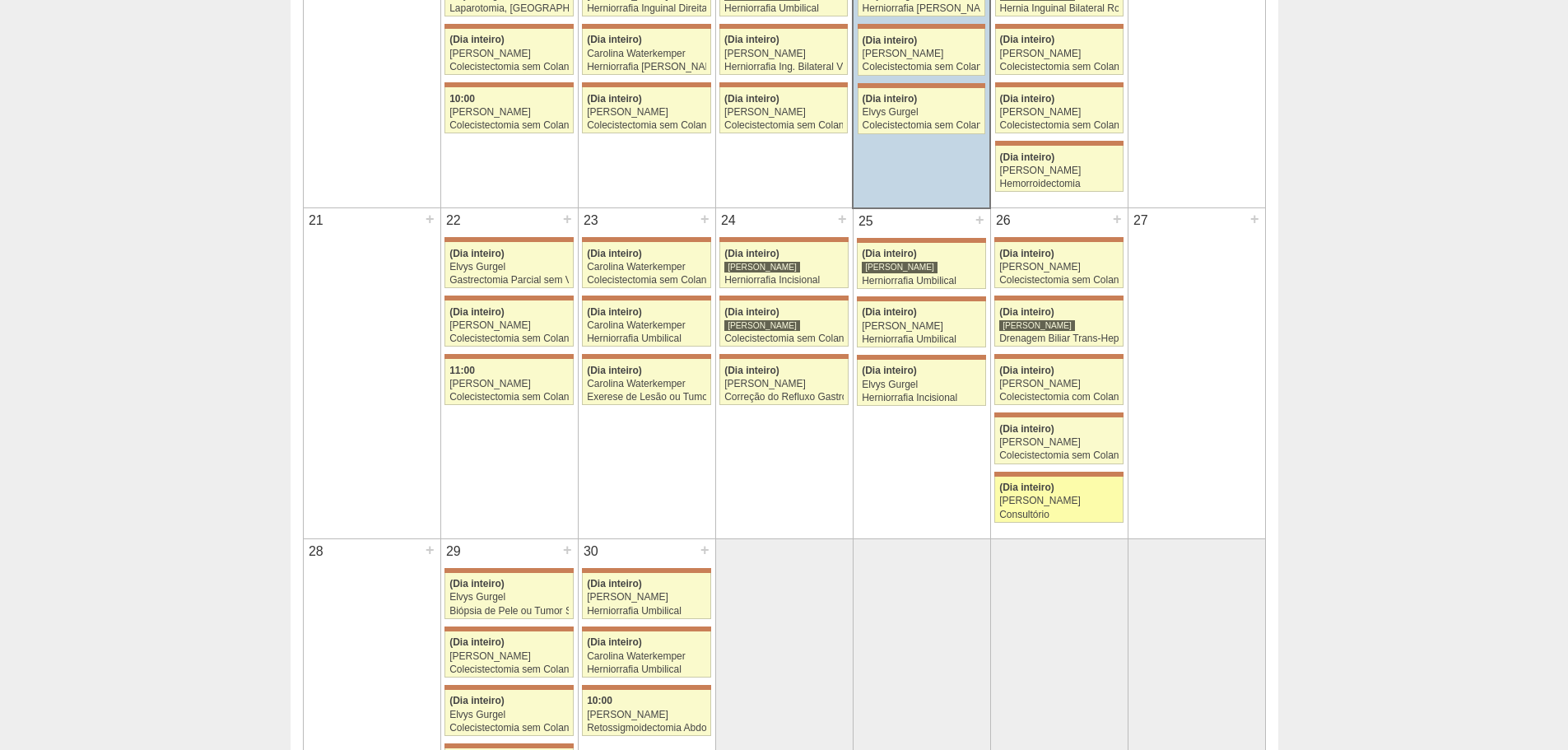
click at [1053, 494] on link "71566 Iara Bessa (Dia inteiro) Gabriel Lopes Consultório Hospital Maria Braido …" at bounding box center [1058, 499] width 129 height 46
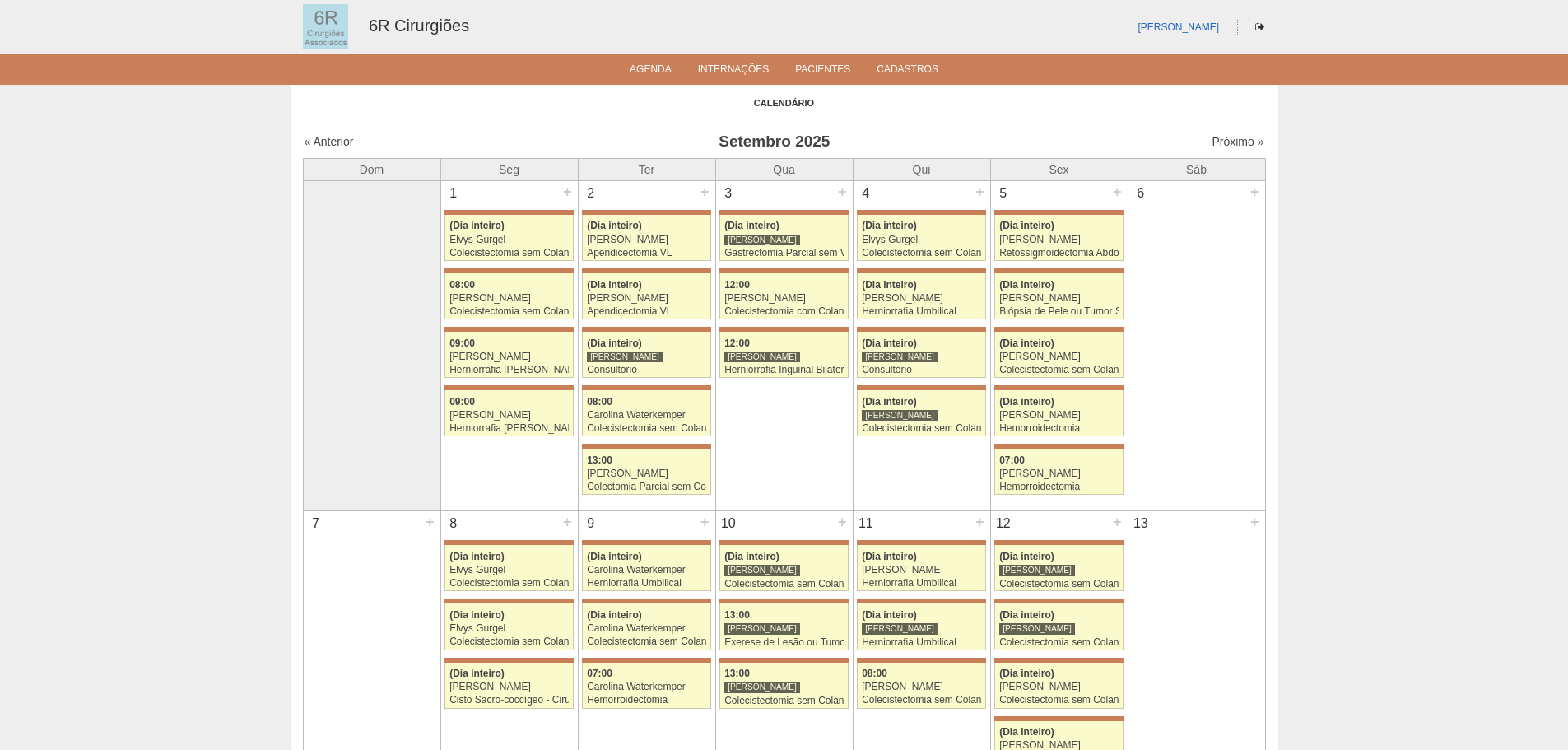
scroll to position [905, 0]
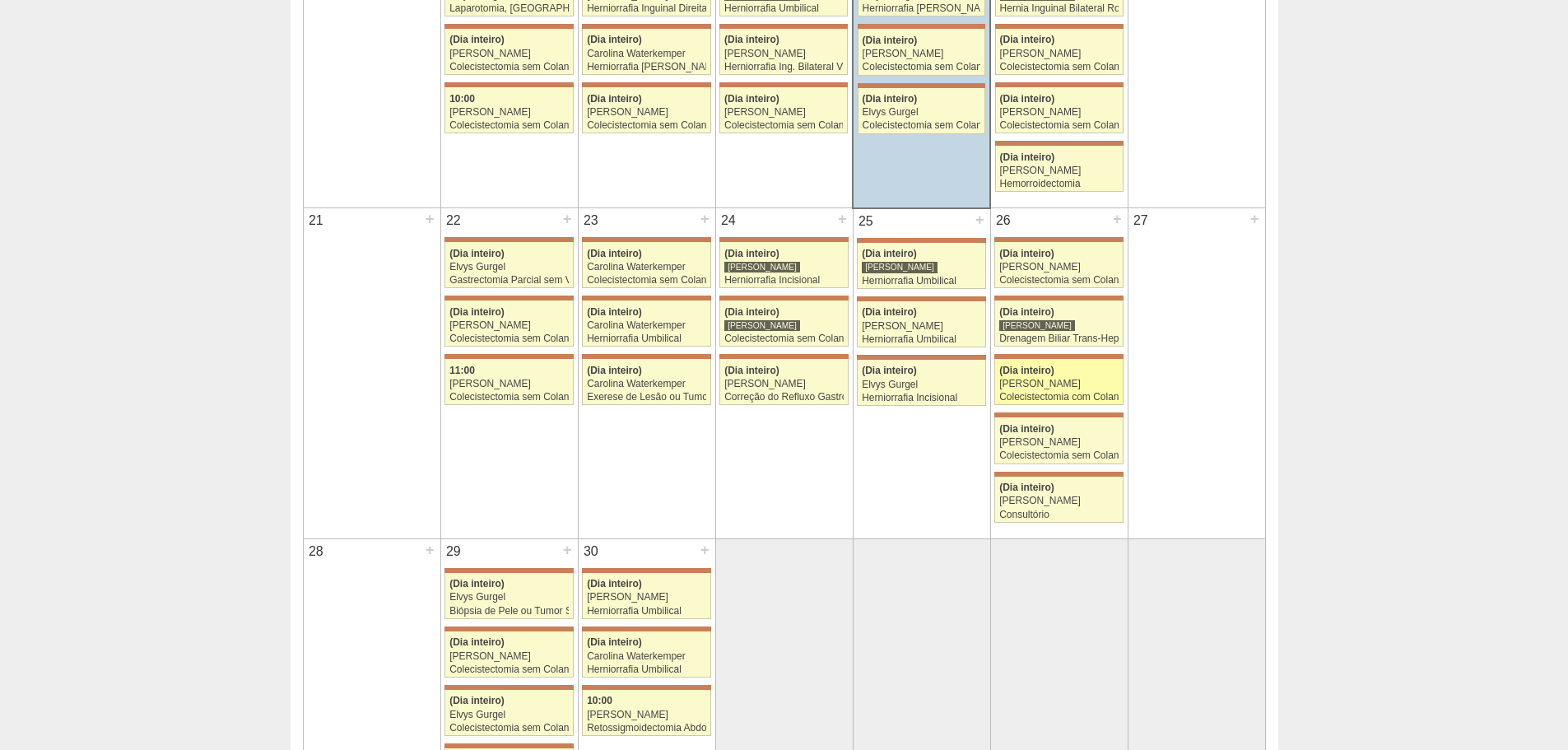
click at [1081, 386] on div "[PERSON_NAME]" at bounding box center [1059, 384] width 120 height 11
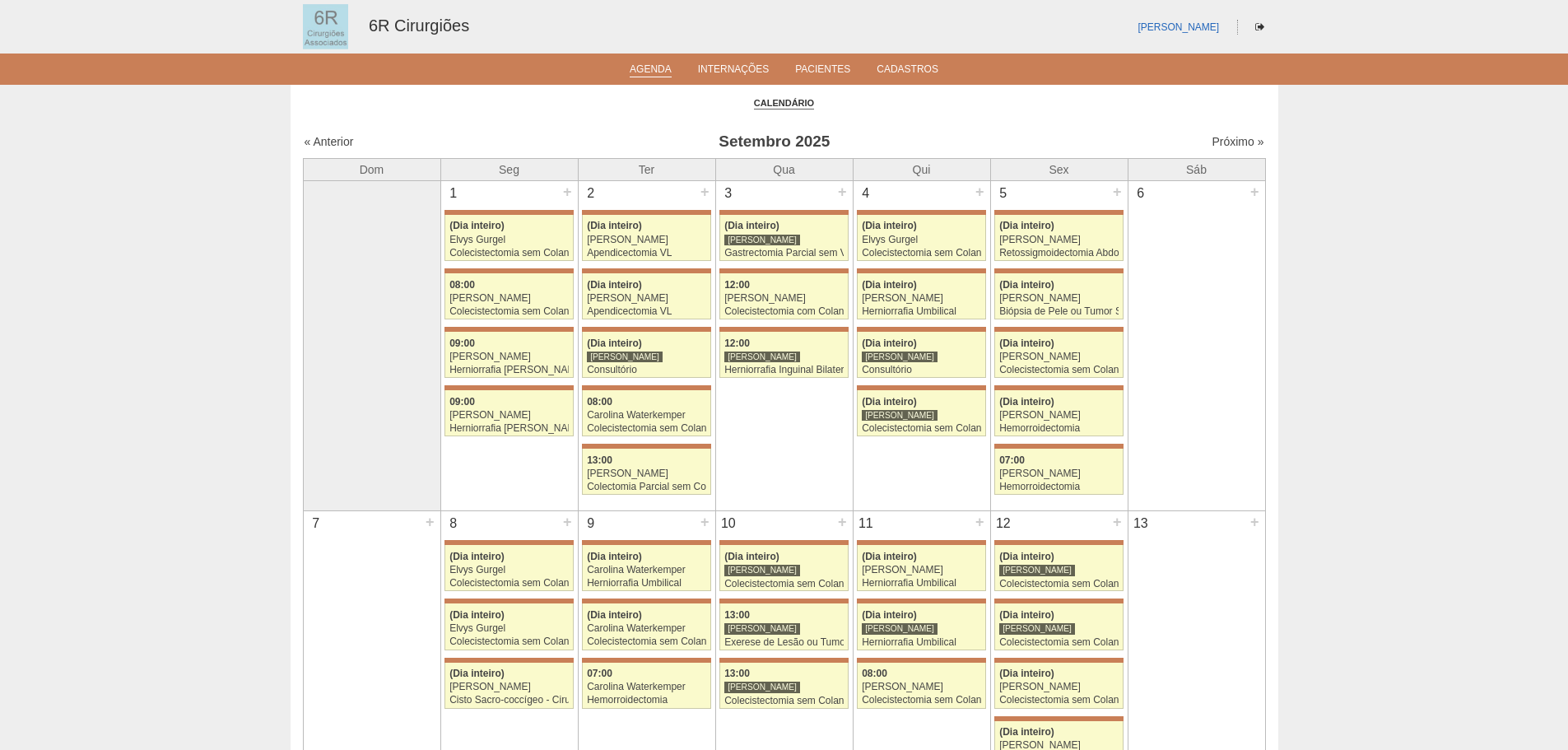
scroll to position [905, 0]
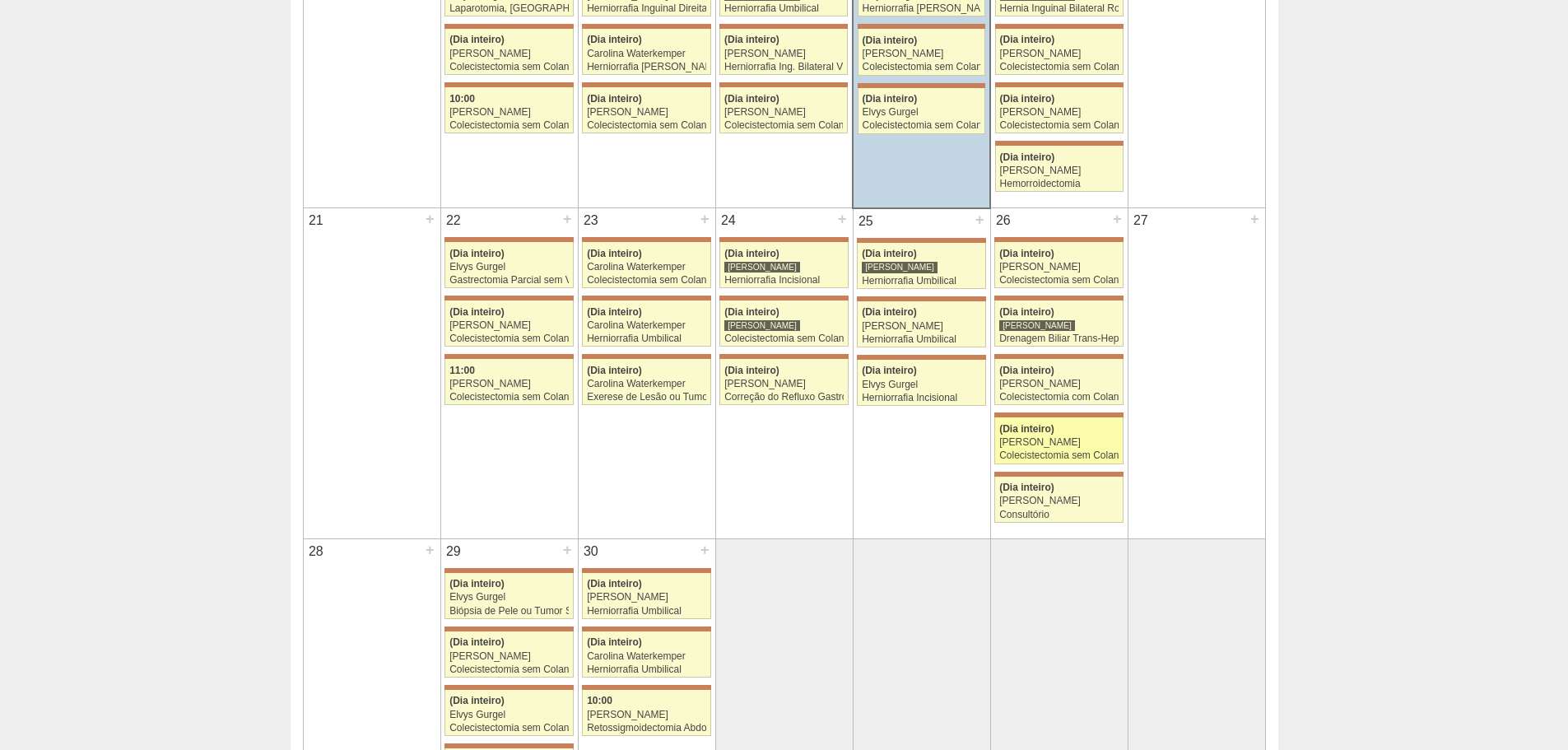
click at [1078, 428] on div "(Dia inteiro)" at bounding box center [1059, 430] width 120 height 11
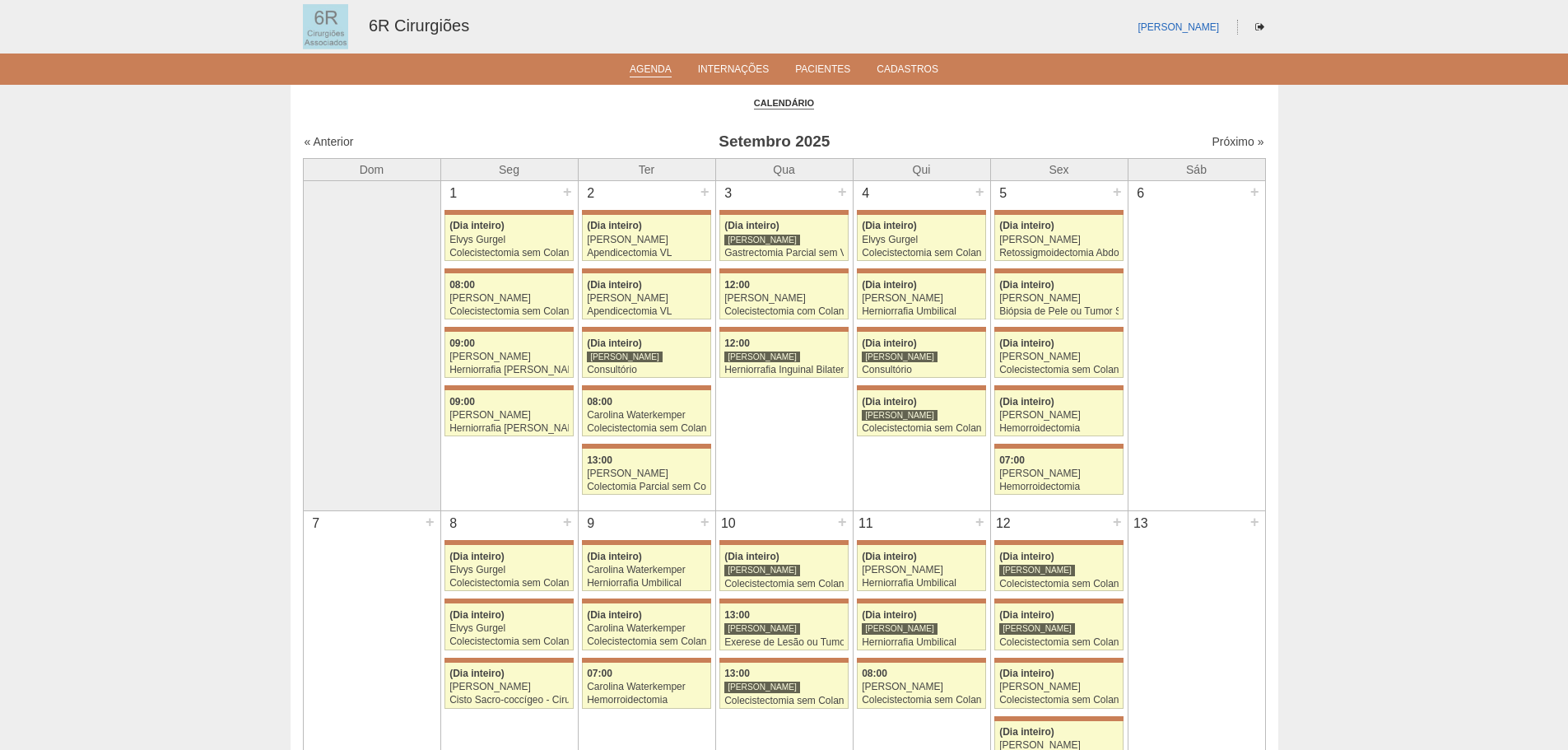
scroll to position [905, 0]
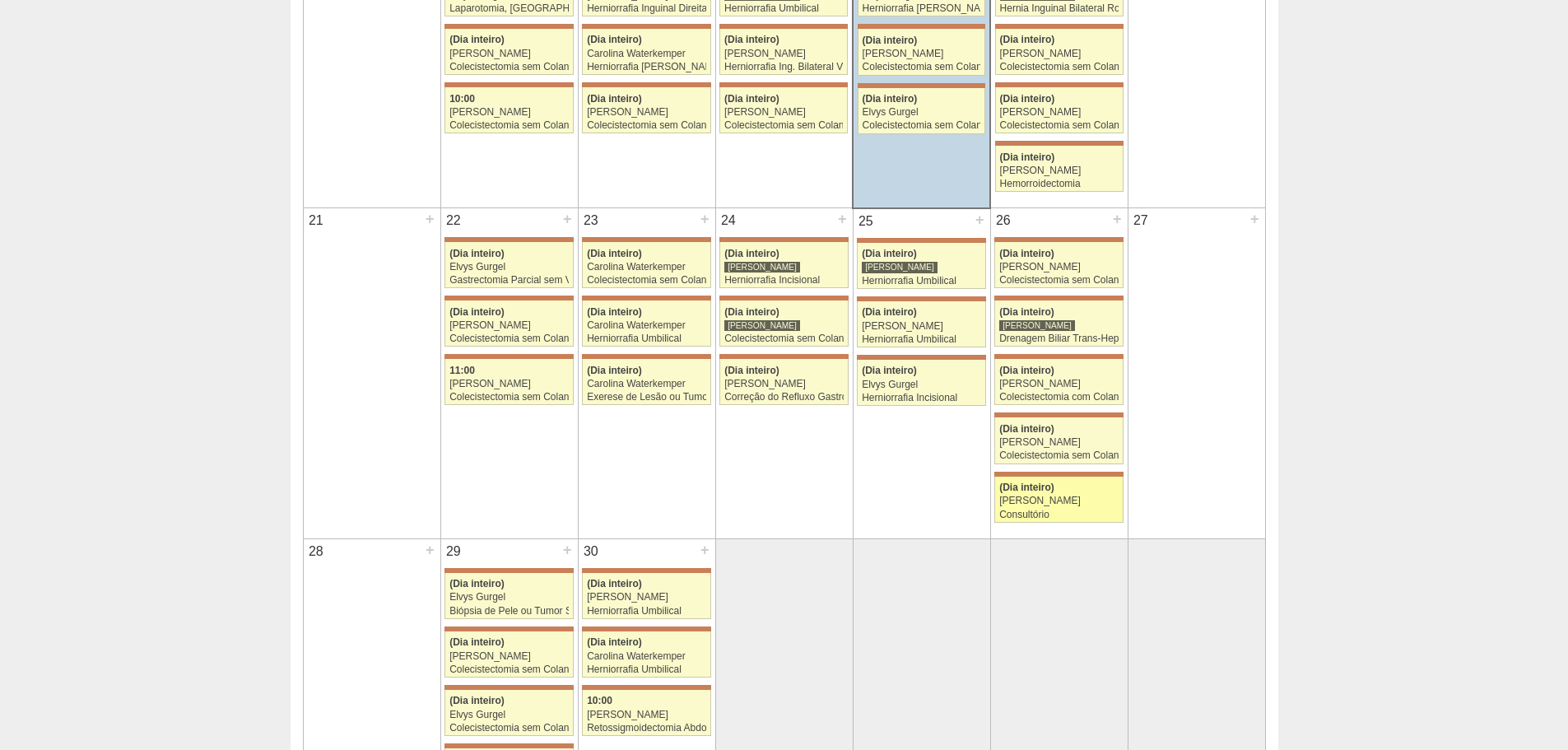
click at [1055, 503] on div "[PERSON_NAME]" at bounding box center [1059, 501] width 120 height 11
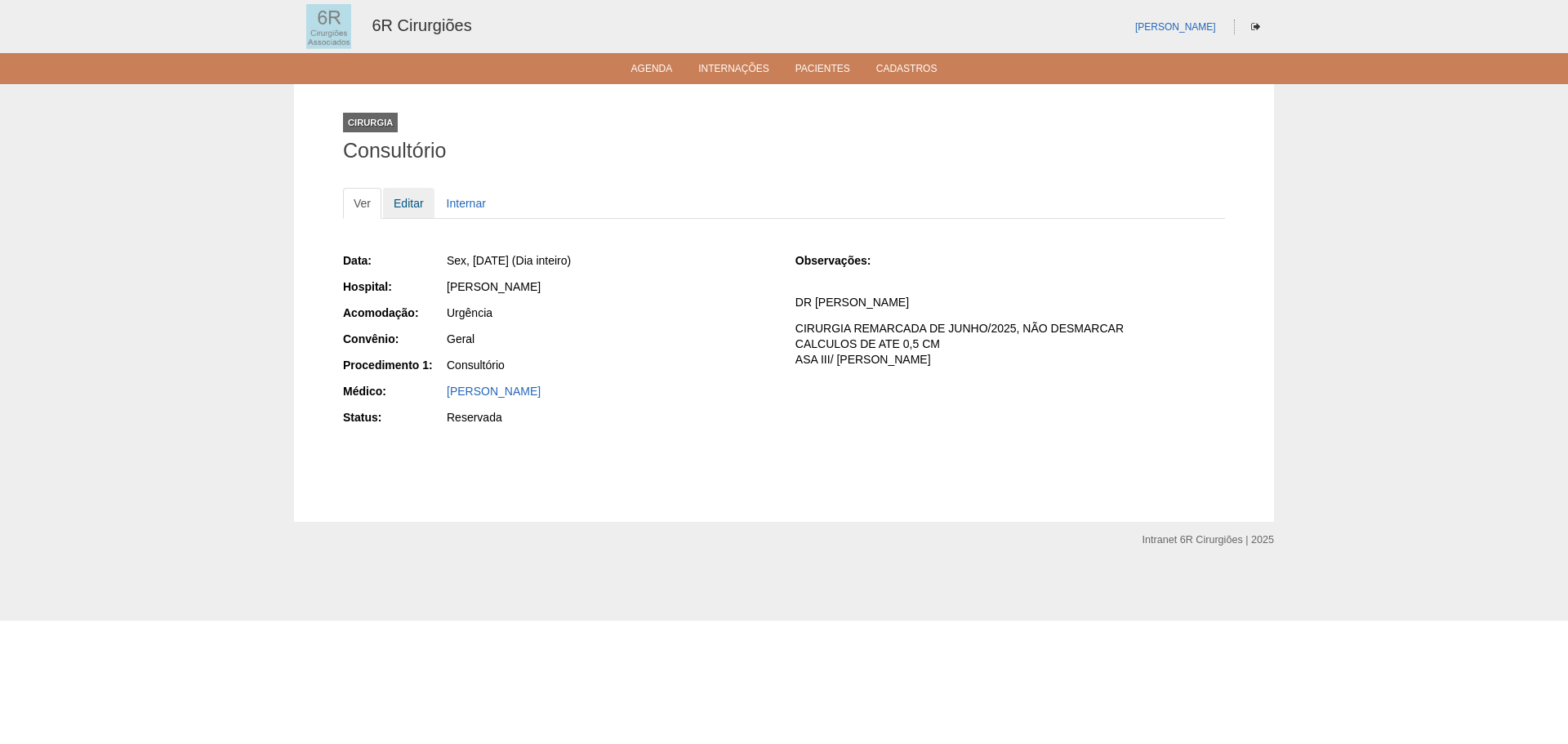
click at [426, 206] on link "Editar" at bounding box center [409, 203] width 52 height 31
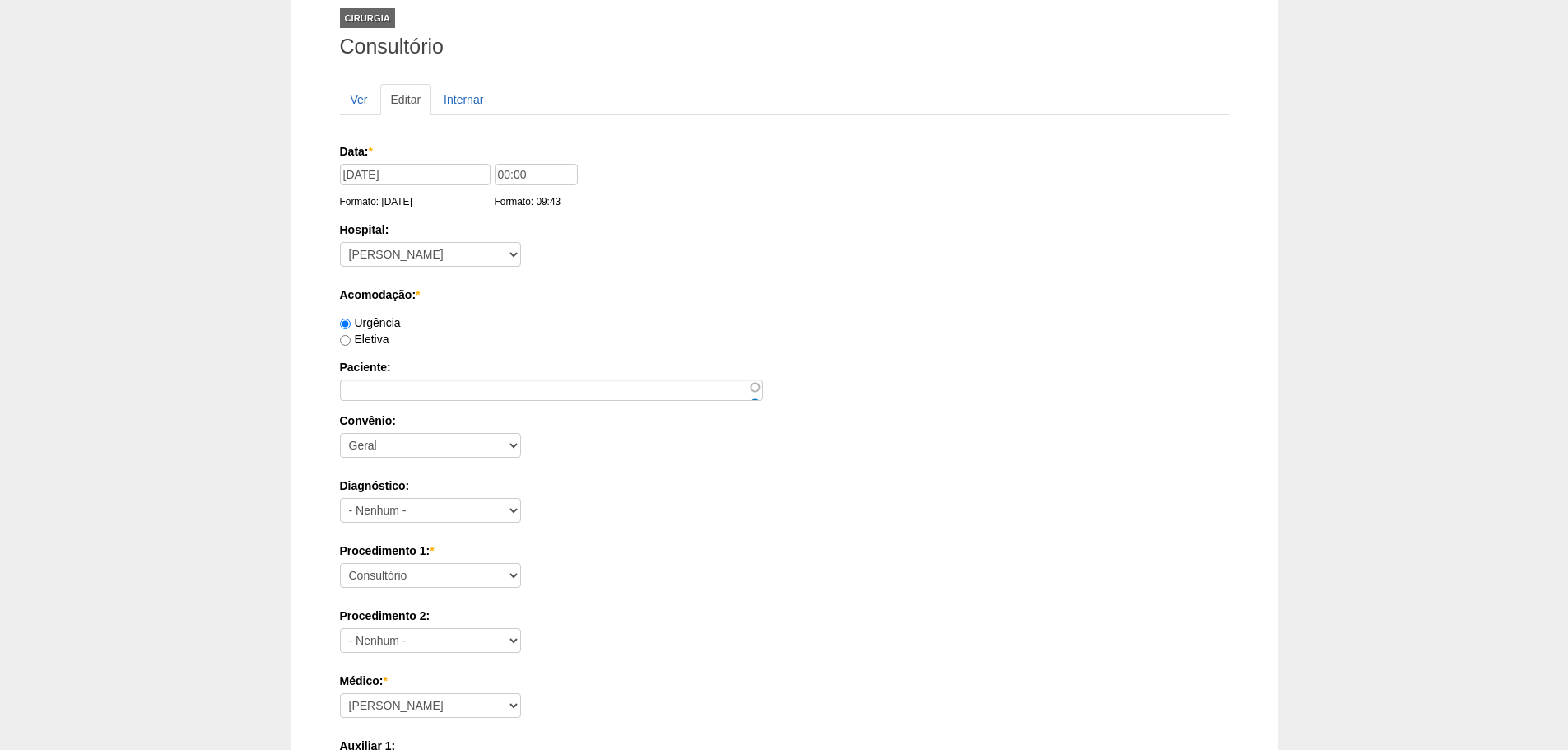
scroll to position [82, 0]
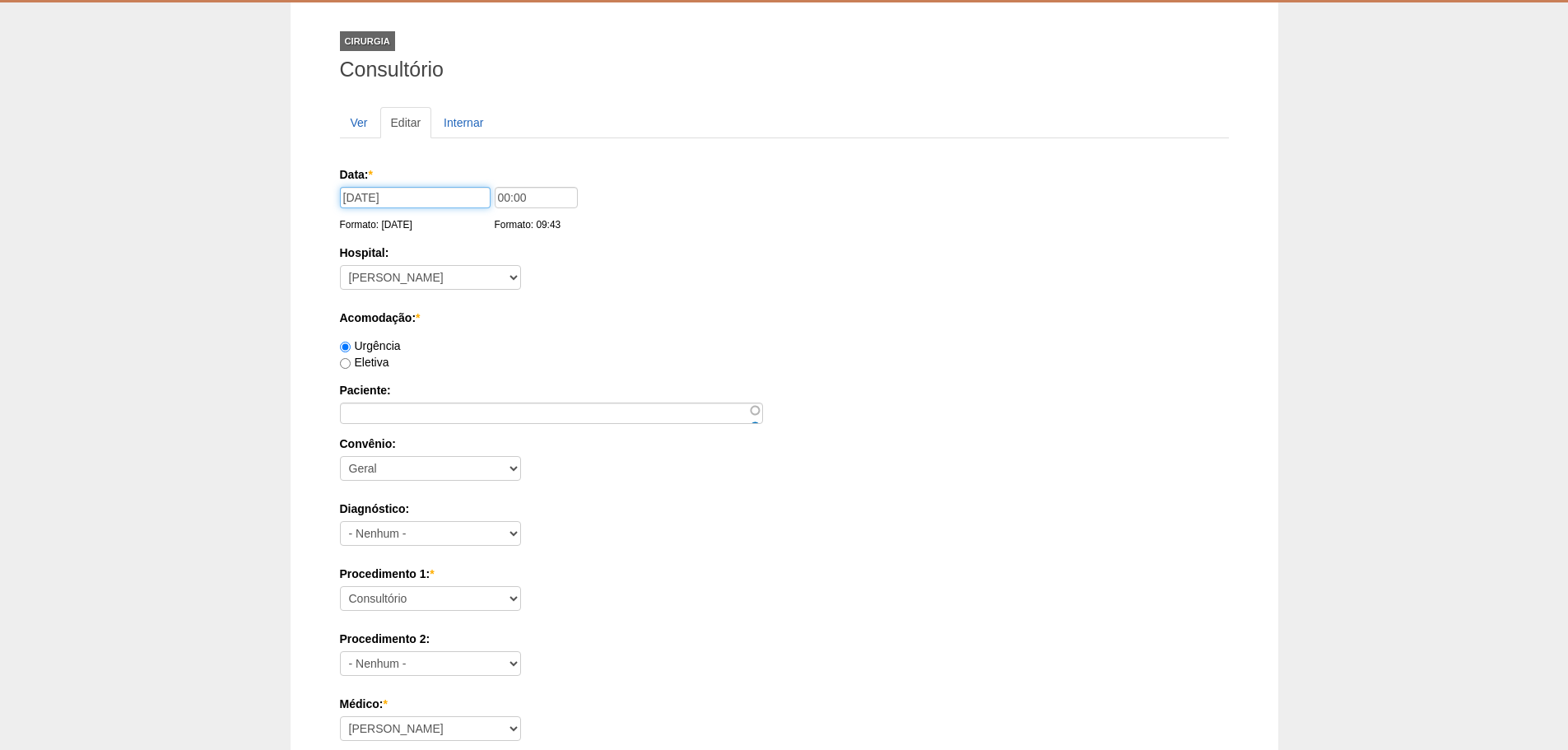
click at [416, 196] on input "26/09/2025" at bounding box center [415, 197] width 151 height 21
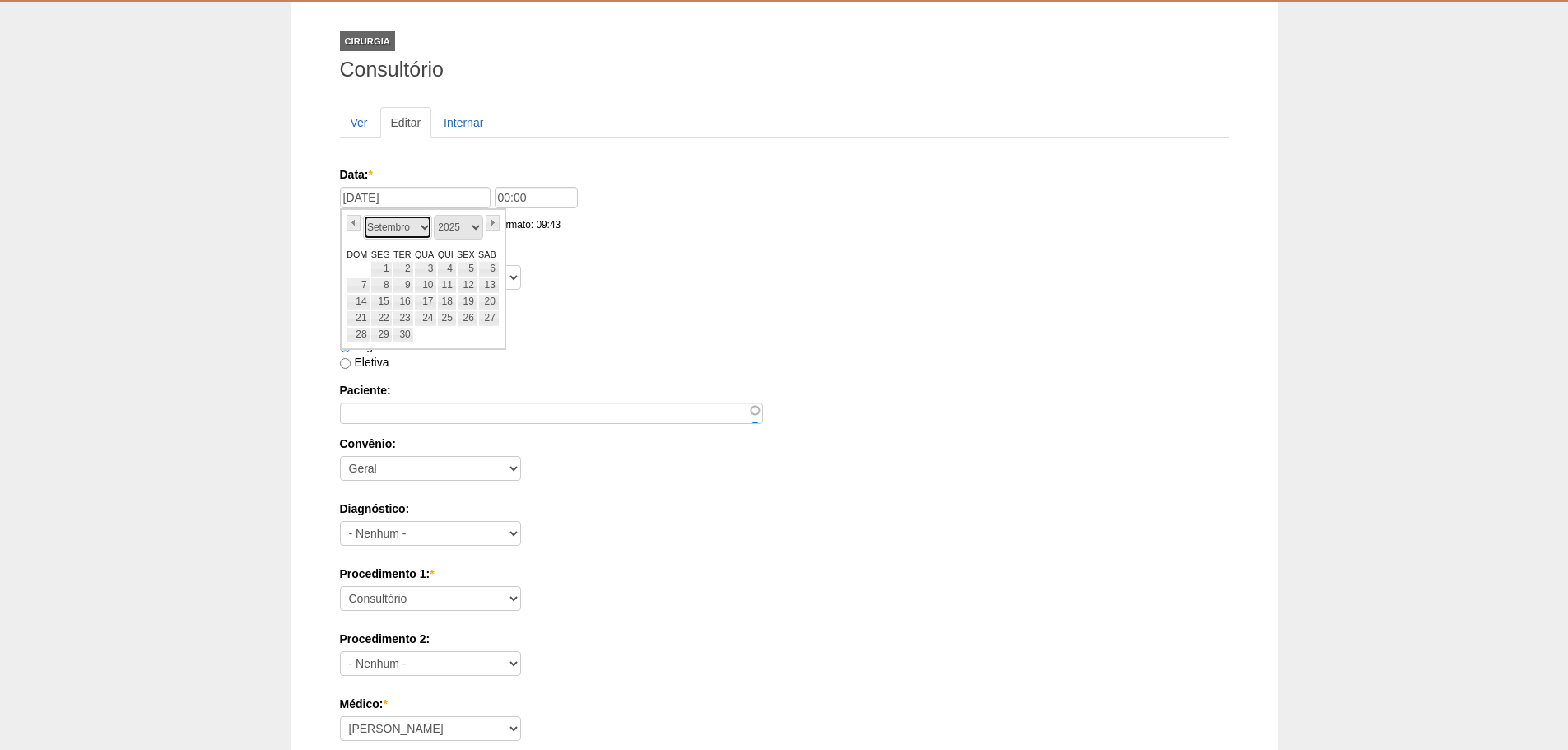
click at [363, 220] on select "Janeiro Fevereiro Março Abril Maio Junho Julho Agosto Setembro Outubro Novembro…" at bounding box center [397, 227] width 70 height 25
click at [357, 225] on link "«" at bounding box center [354, 223] width 15 height 16
click at [495, 337] on link "30" at bounding box center [489, 335] width 21 height 17
type input "30/08/2025"
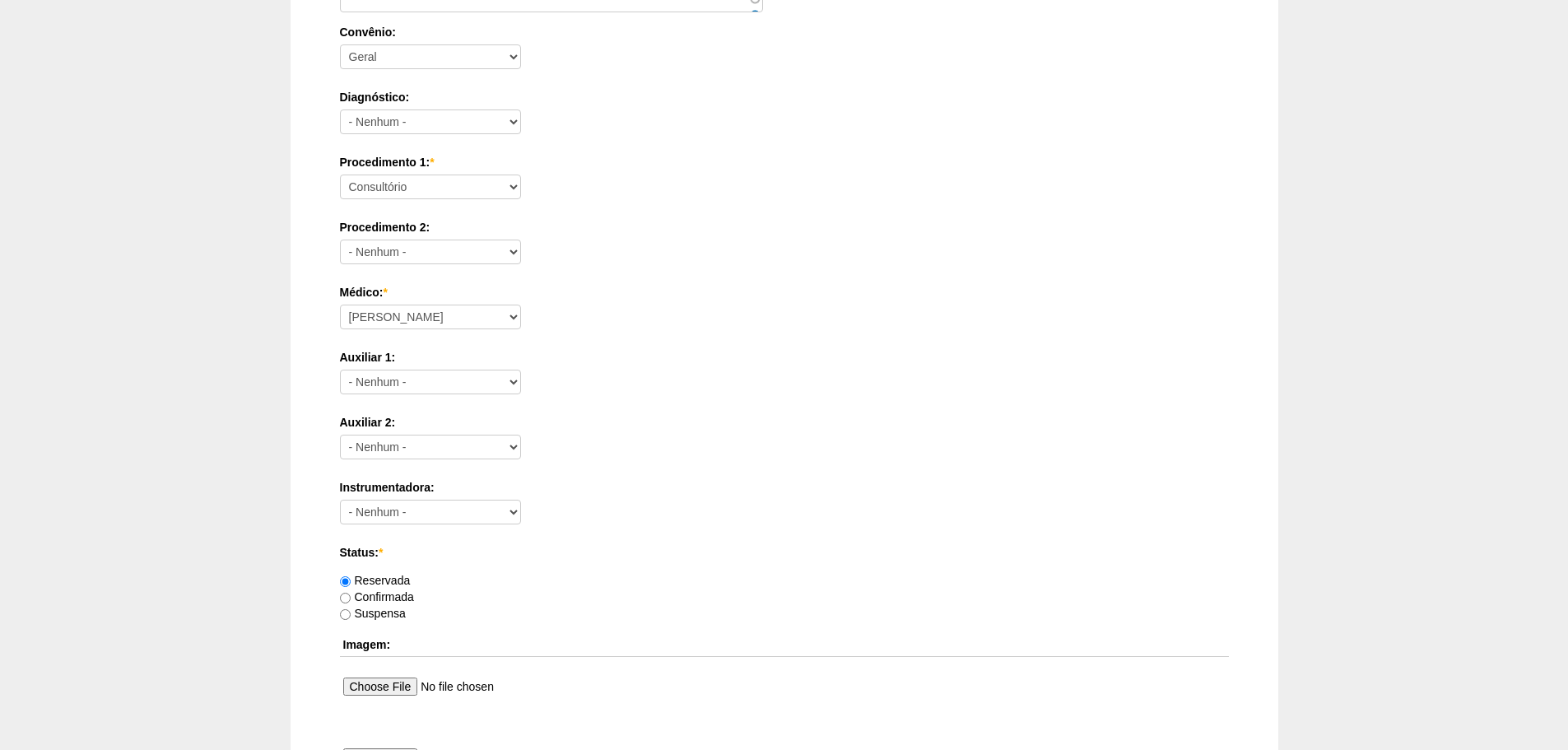
scroll to position [891, 0]
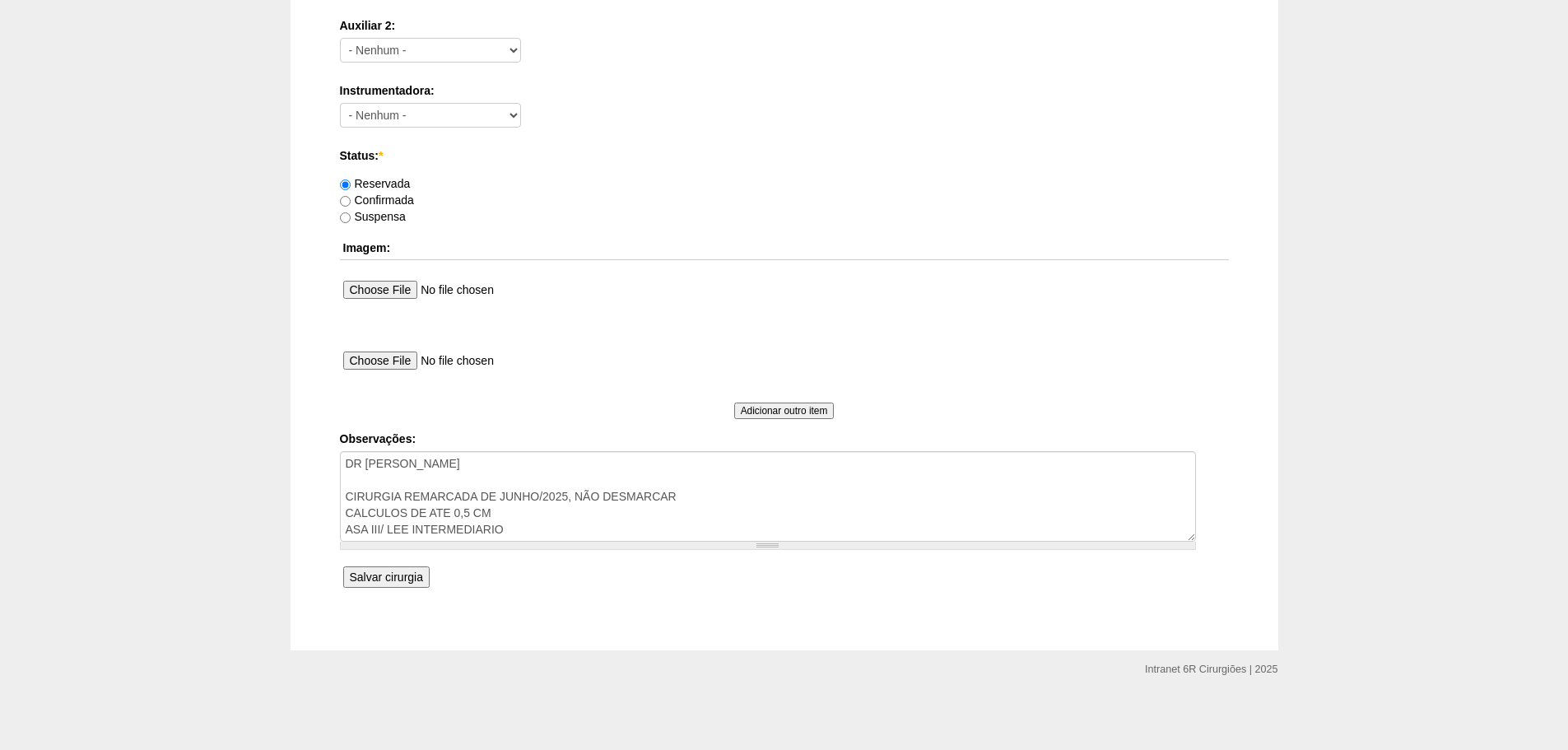
click at [391, 588] on input "Salvar cirurgia" at bounding box center [386, 577] width 86 height 21
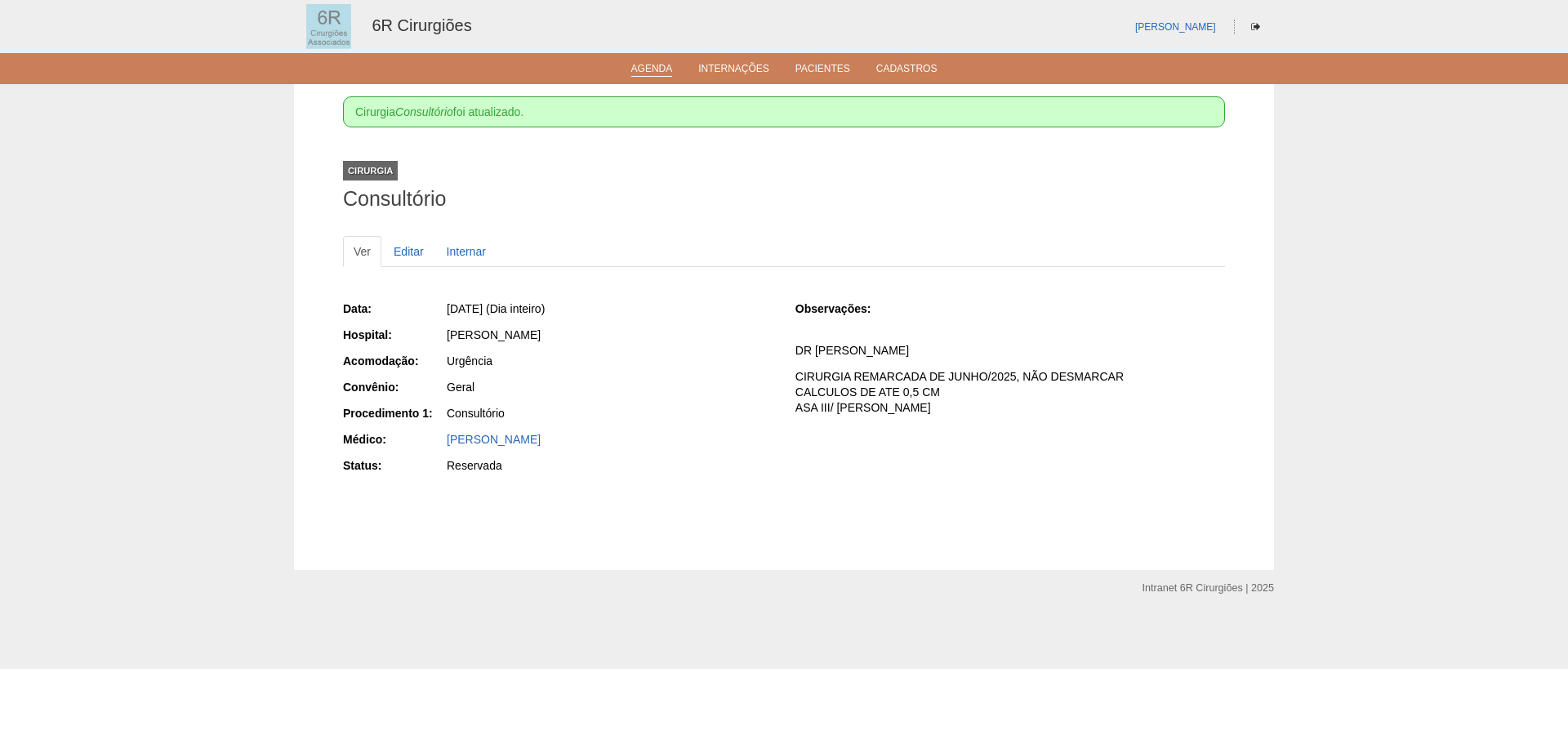
click at [669, 77] on ul "Agenda Internações Pacientes Cadastros" at bounding box center [784, 69] width 1568 height 31
click at [670, 69] on link "Agenda" at bounding box center [653, 70] width 42 height 14
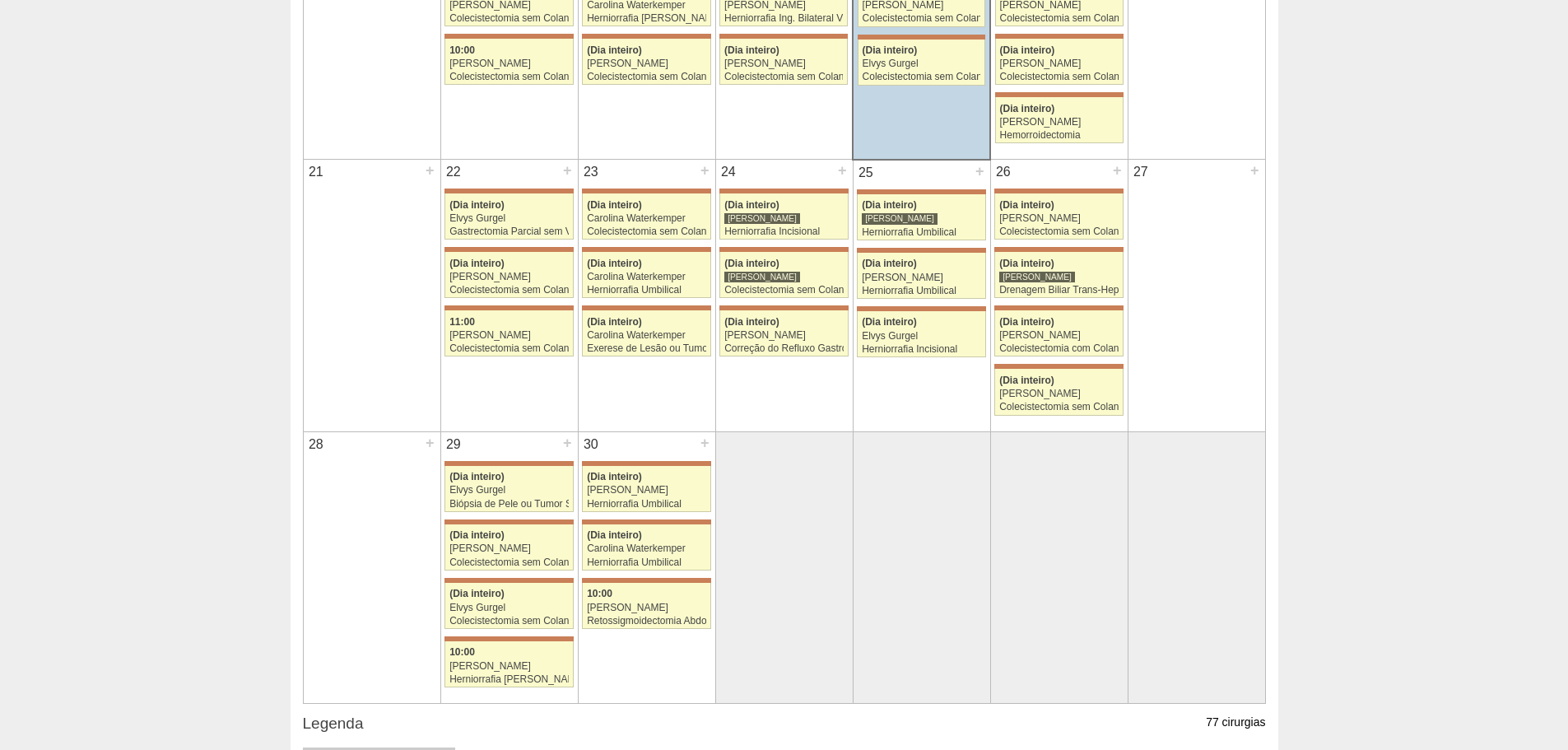
scroll to position [988, 0]
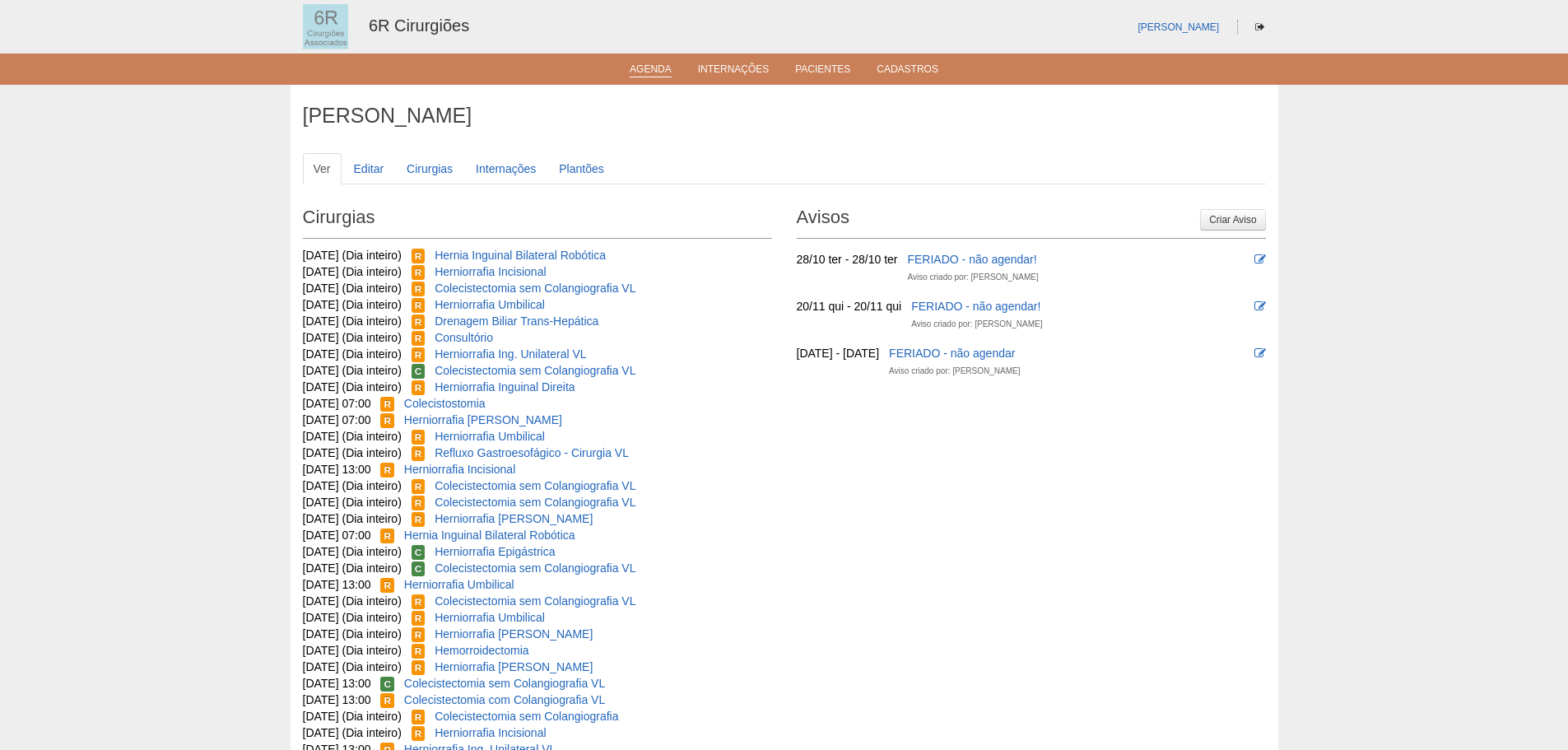
click at [654, 77] on link "Agenda" at bounding box center [651, 70] width 42 height 14
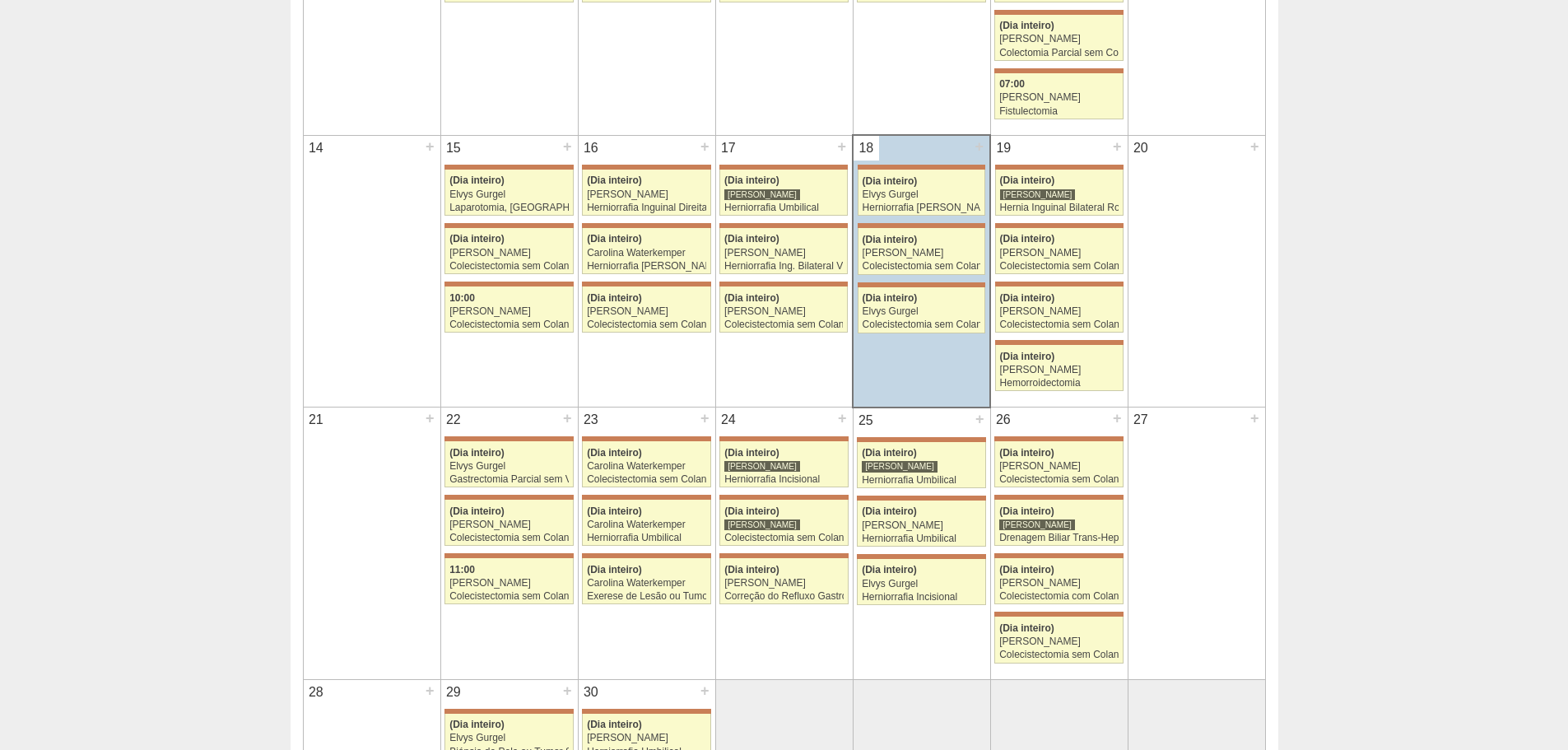
scroll to position [740, 0]
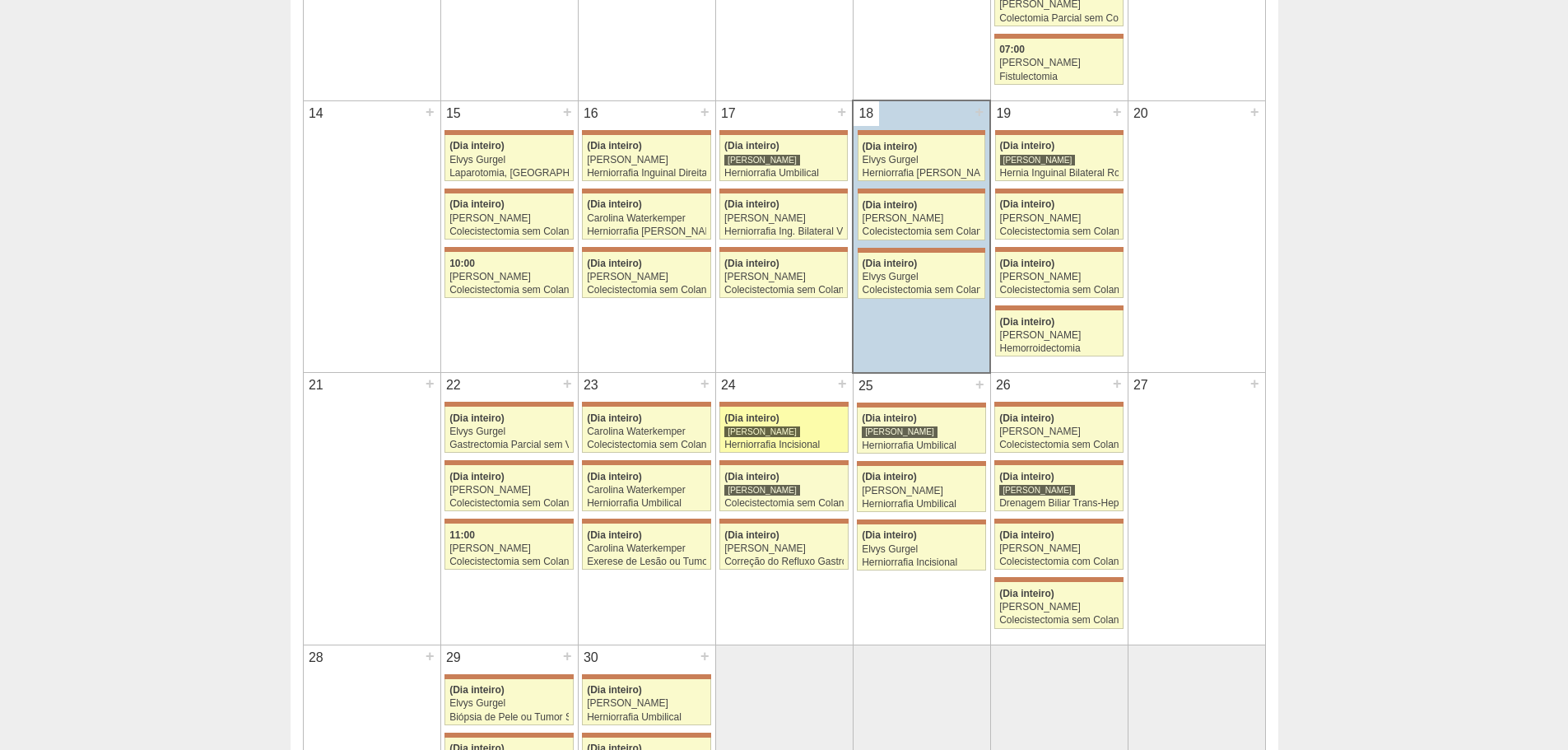
click at [813, 423] on div "(Dia inteiro)" at bounding box center [784, 418] width 120 height 11
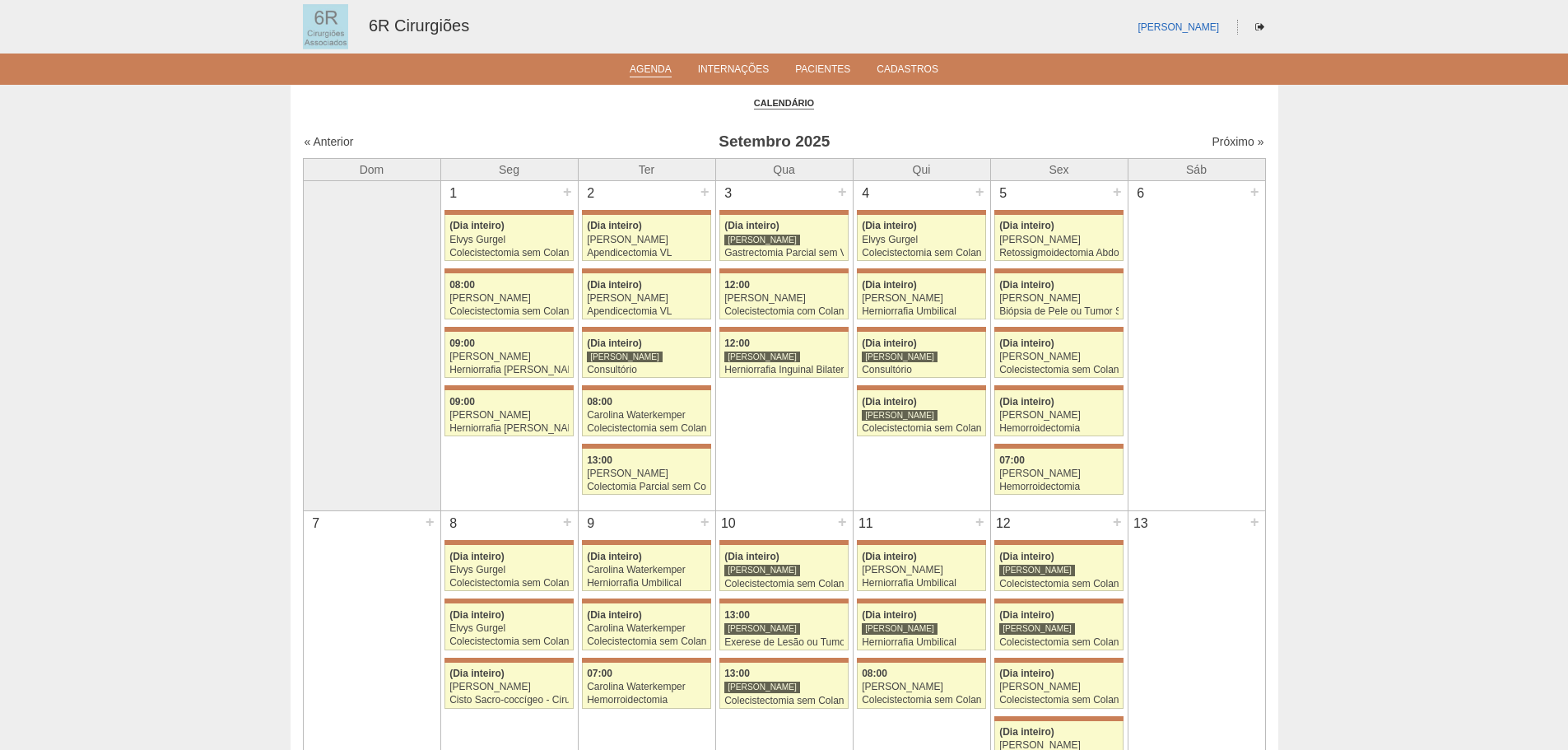
scroll to position [740, 0]
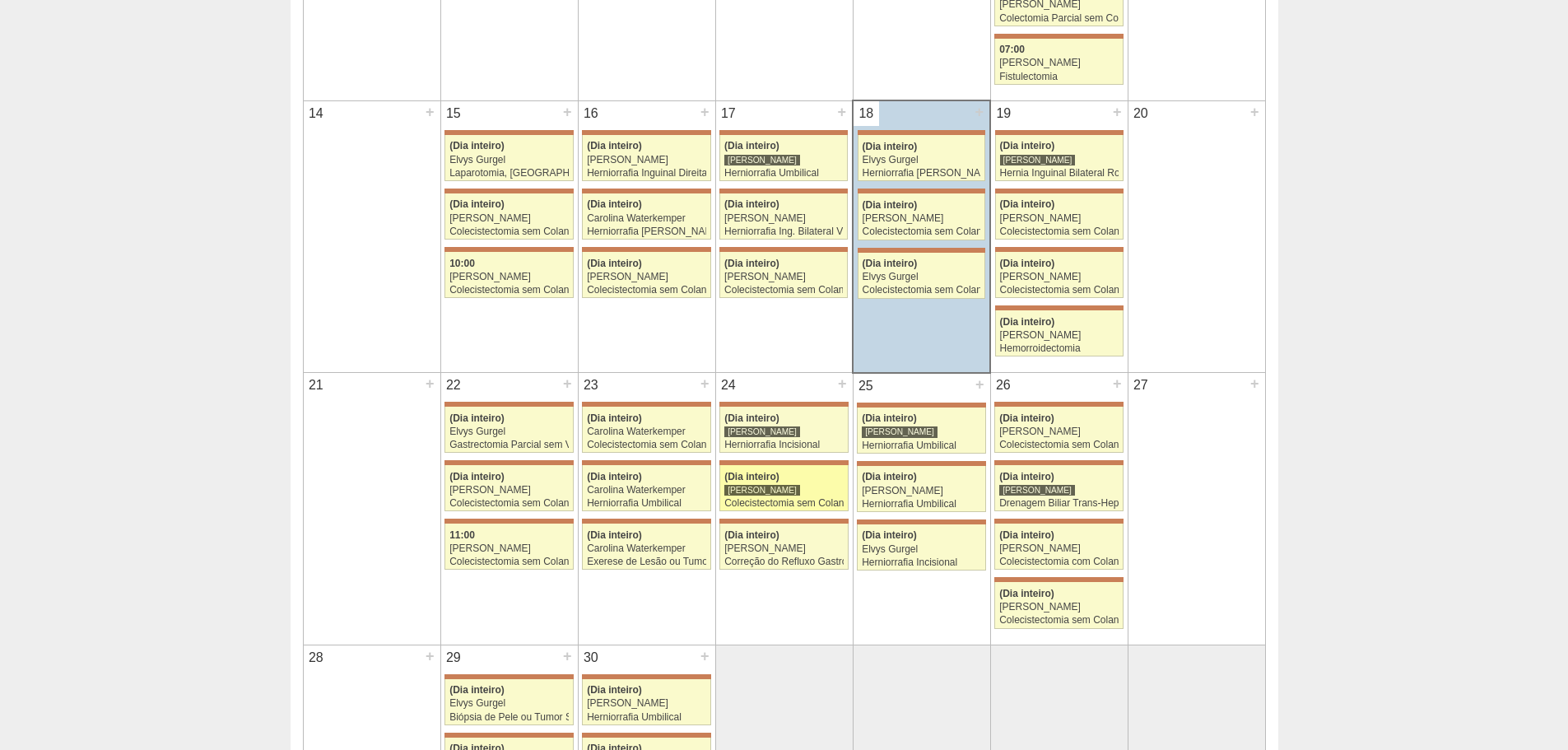
click at [801, 474] on div "(Dia inteiro)" at bounding box center [784, 477] width 120 height 11
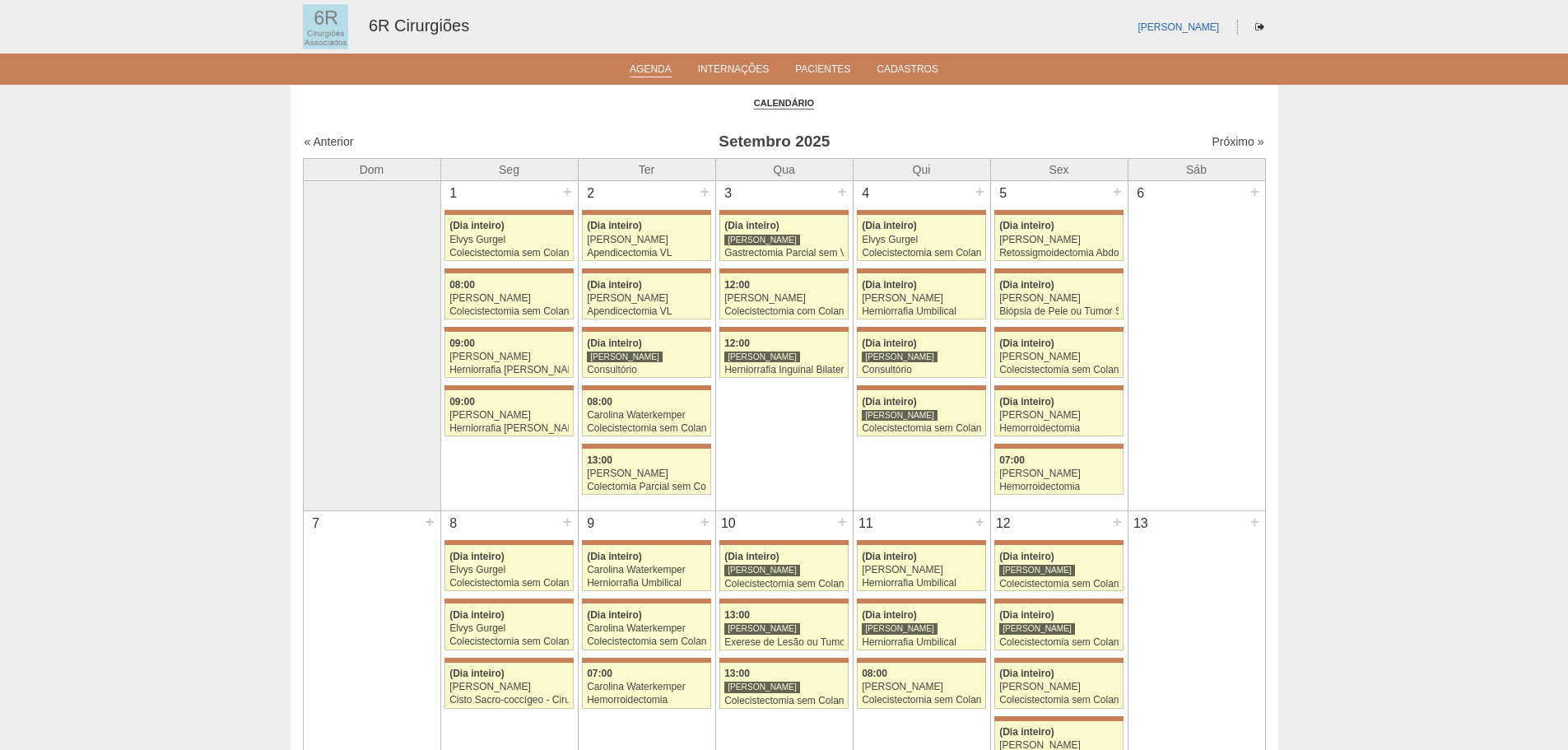
scroll to position [740, 0]
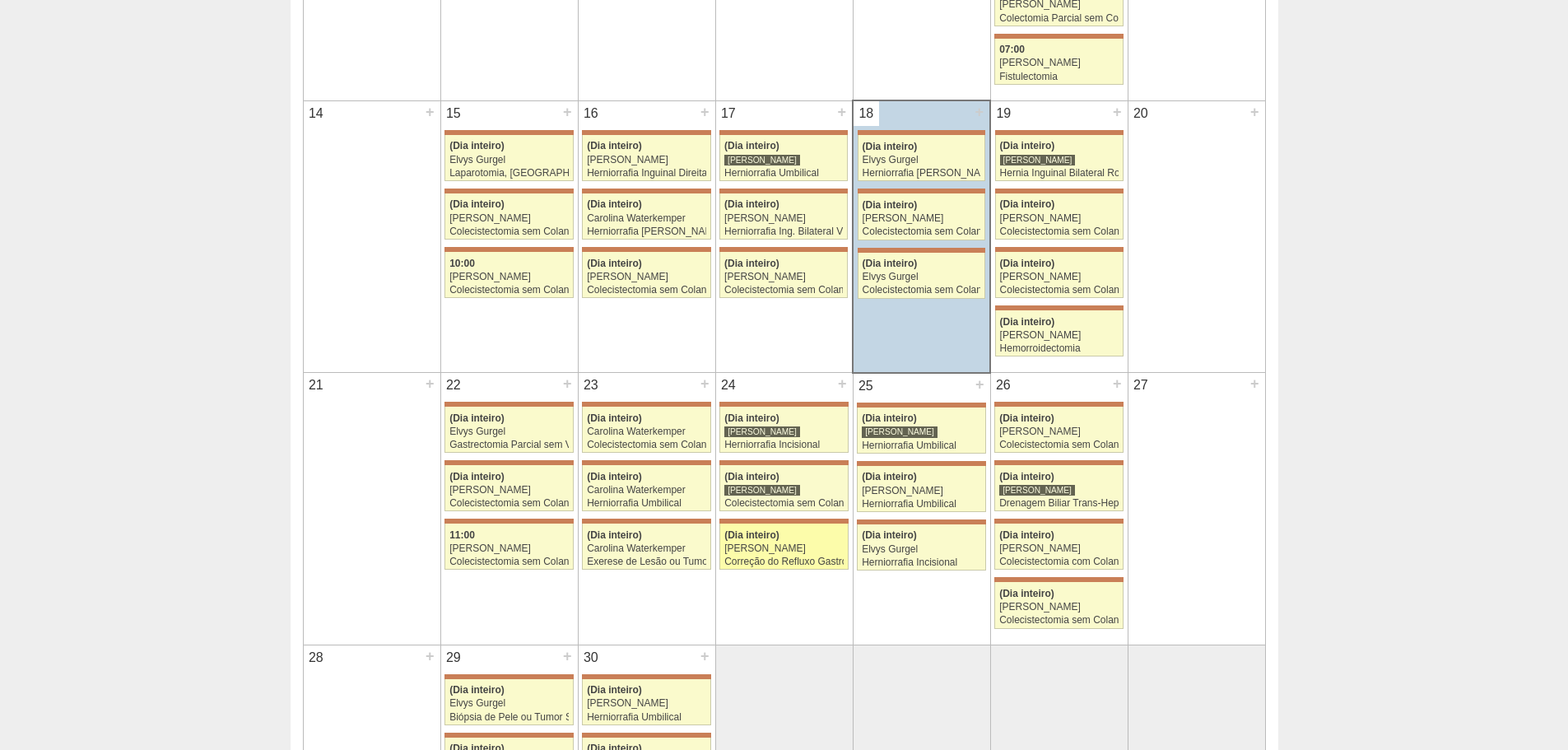
click at [769, 526] on link "71776 Bruno Bulisani (Dia inteiro) Murilo Rocha Correção do Refluxo Gastroesofá…" at bounding box center [784, 547] width 129 height 46
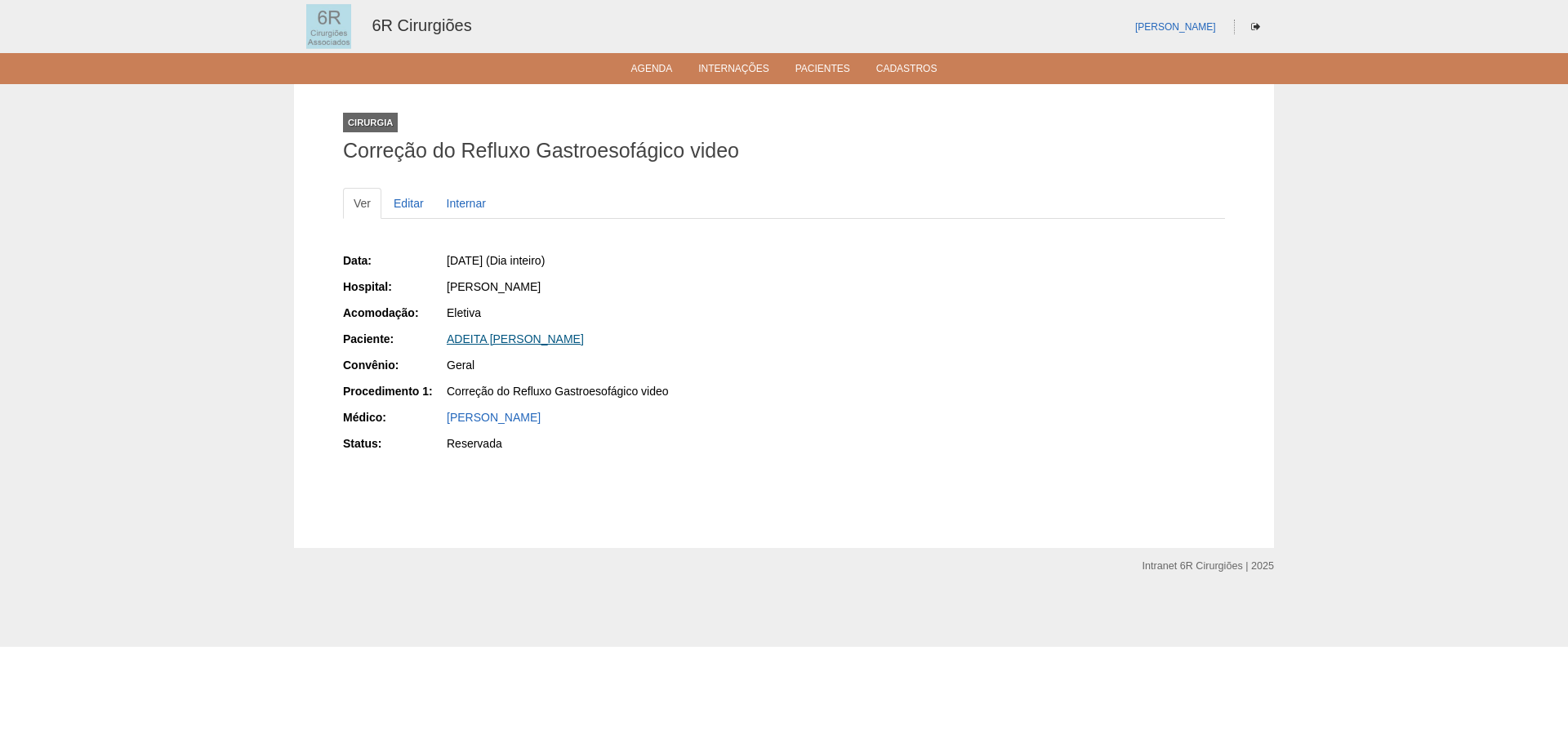
drag, startPoint x: 623, startPoint y: 337, endPoint x: 446, endPoint y: 335, distance: 177.0
click at [446, 335] on div "ADEITA [PERSON_NAME]" at bounding box center [609, 339] width 326 height 17
copy link "ADEITA [PERSON_NAME]"
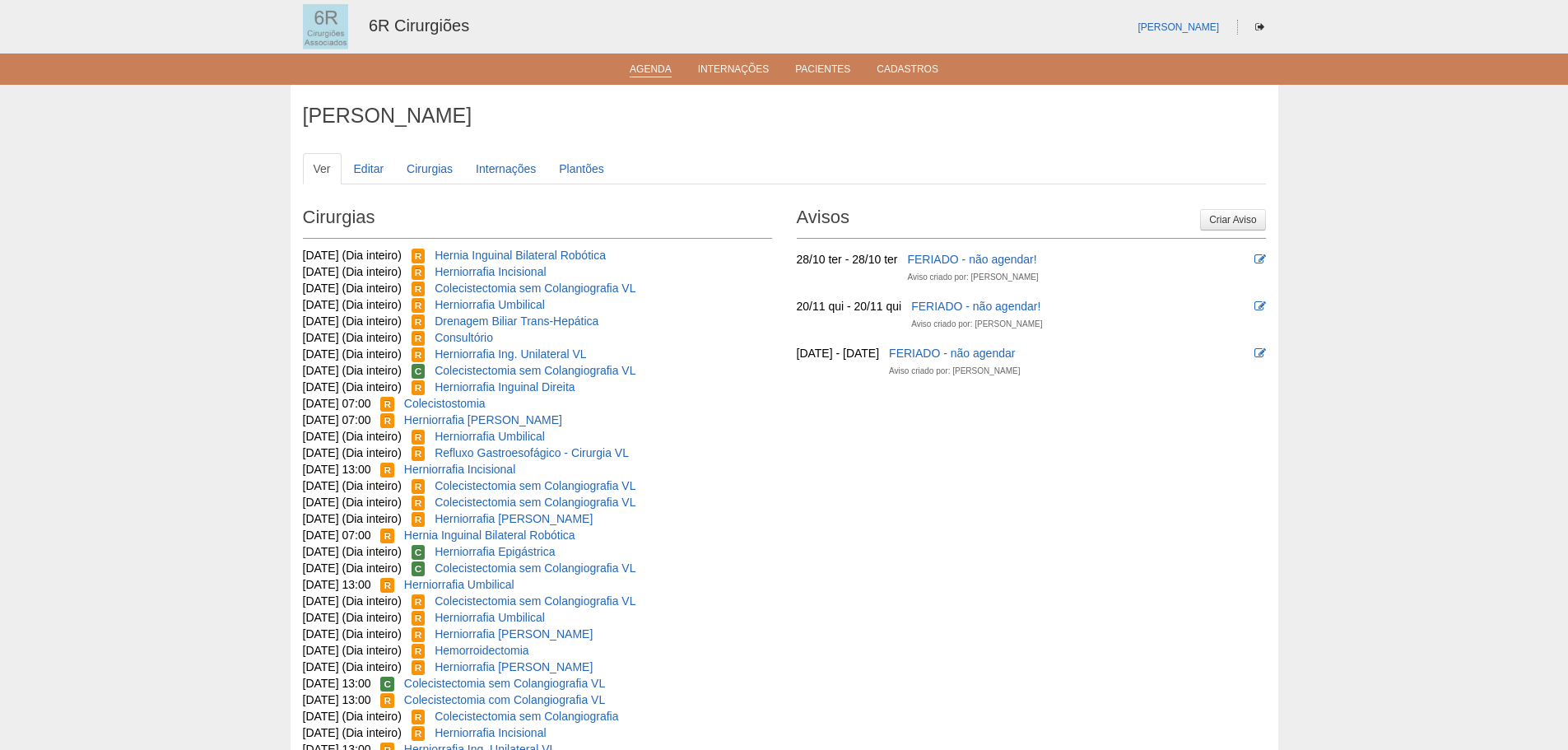
click at [656, 77] on link "Agenda" at bounding box center [651, 70] width 42 height 14
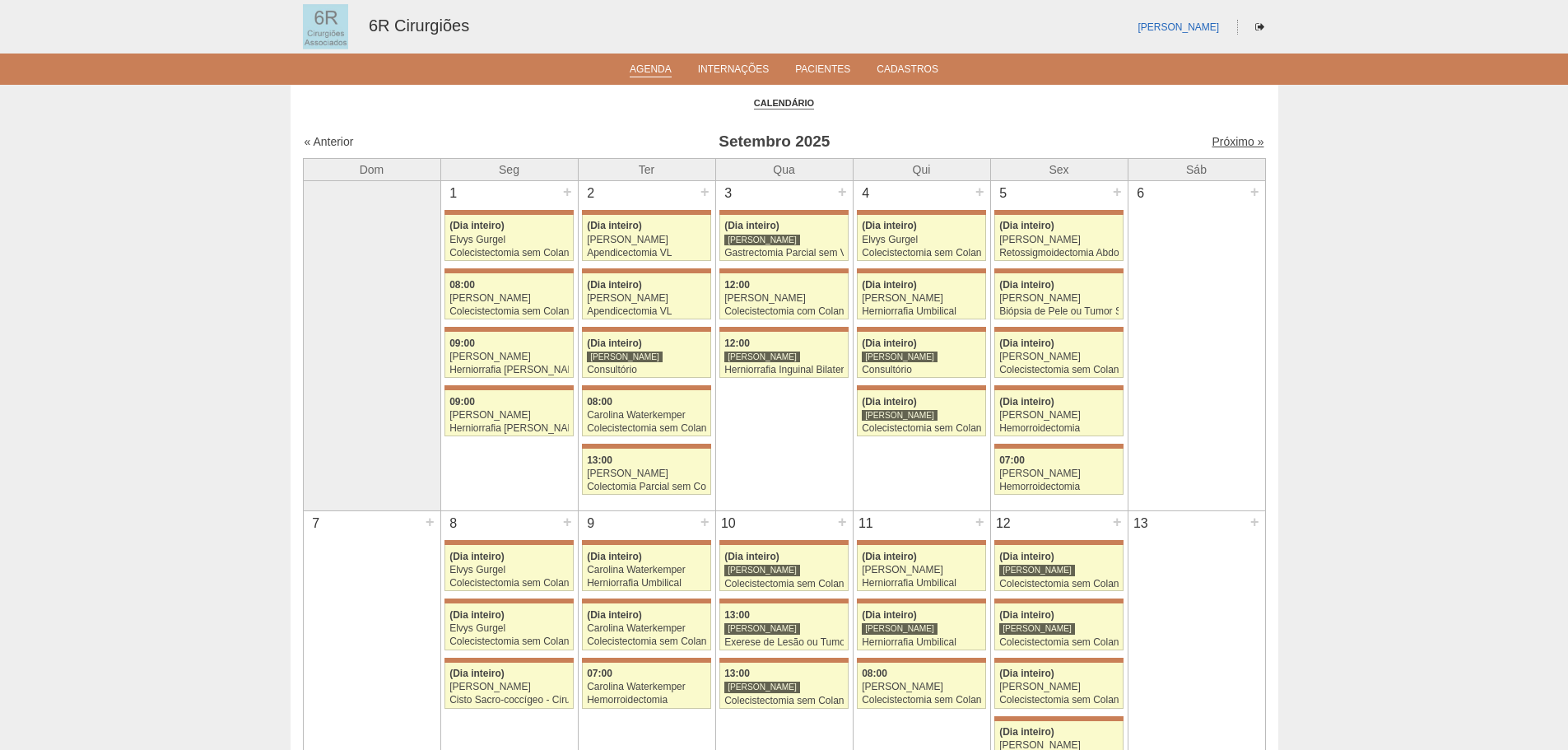
click at [1214, 135] on link "Próximo »" at bounding box center [1237, 141] width 52 height 13
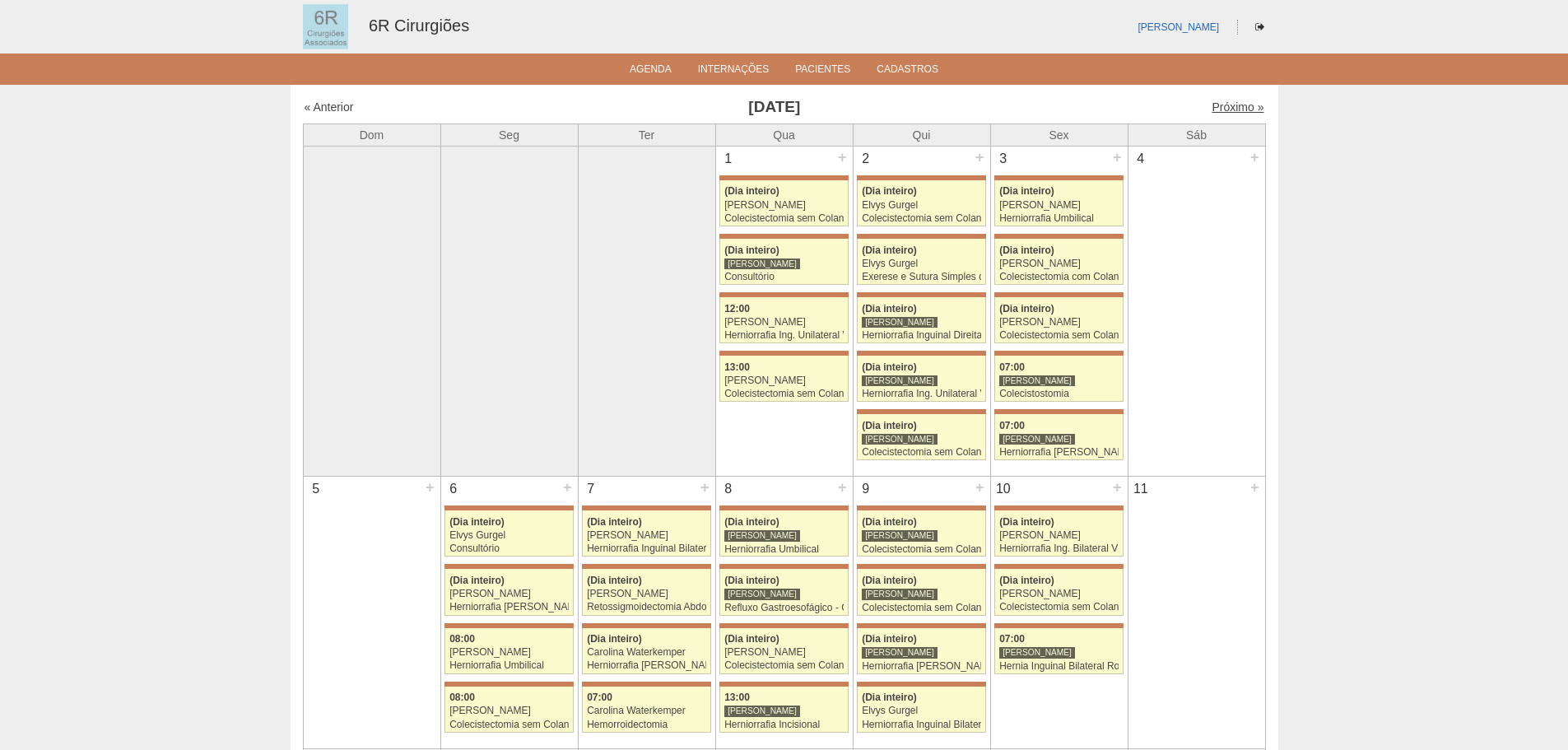
click at [1220, 102] on link "Próximo »" at bounding box center [1237, 107] width 52 height 13
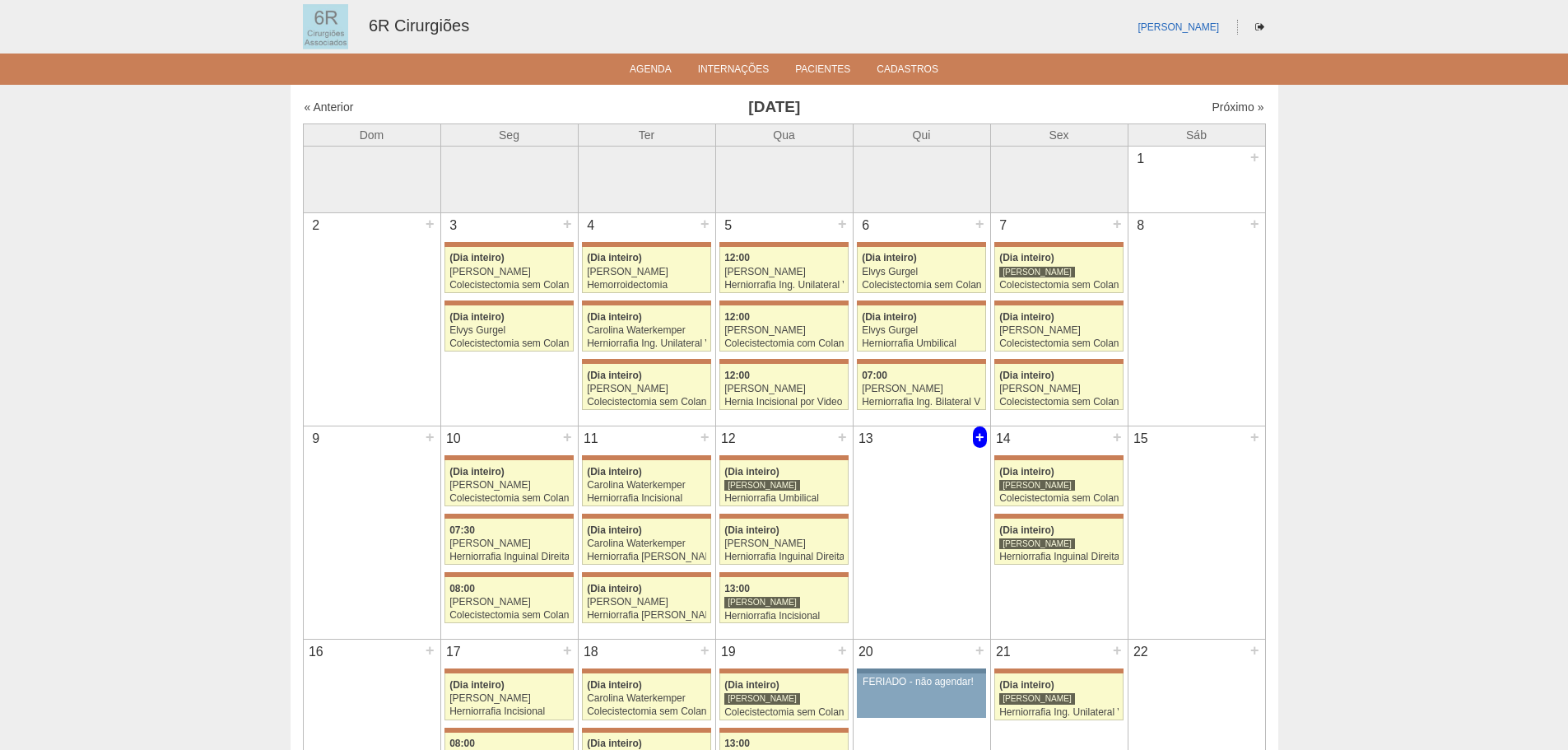
click at [976, 436] on div "+" at bounding box center [980, 437] width 14 height 21
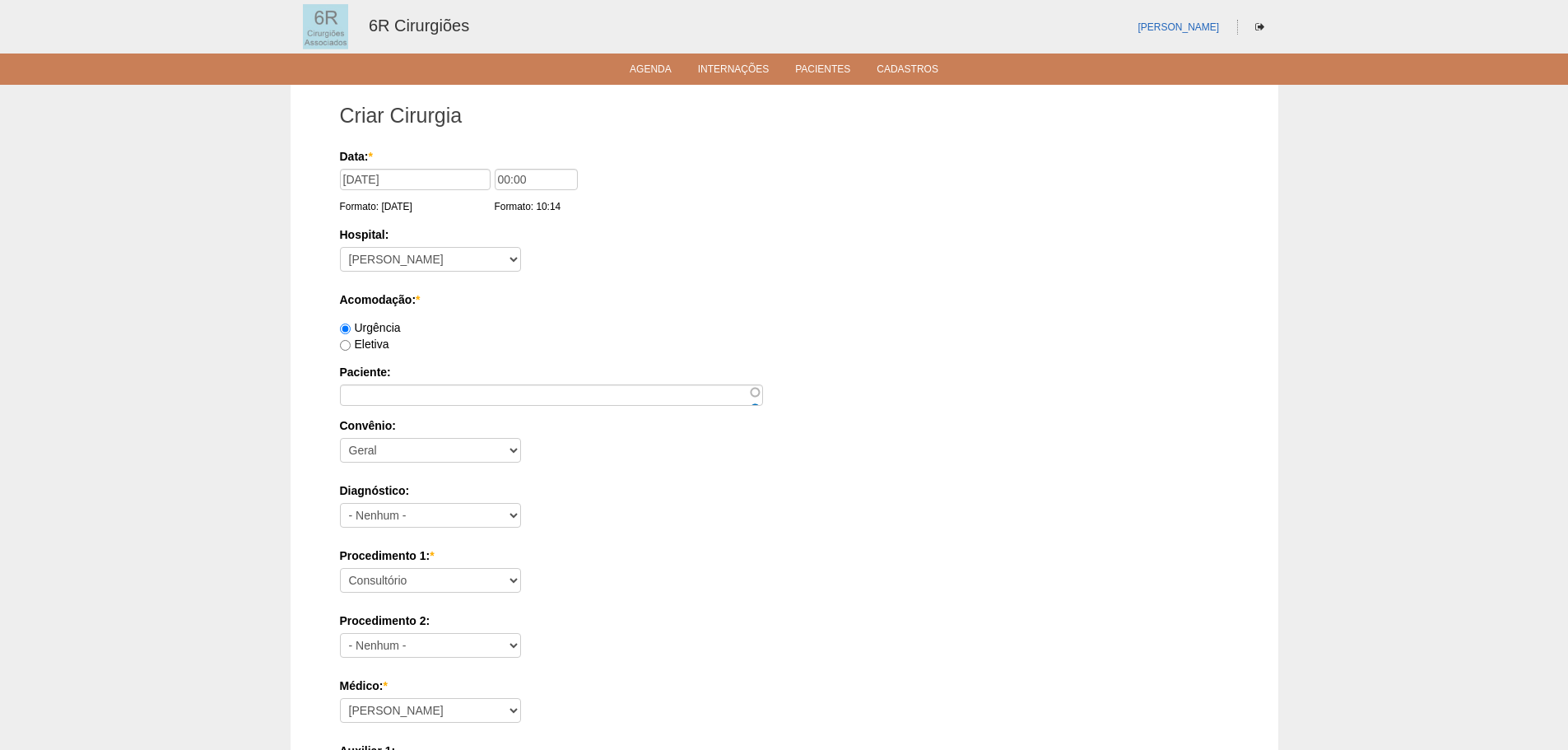
click at [376, 349] on label "Eletiva" at bounding box center [364, 343] width 49 height 13
click at [350, 349] on input "Eletiva" at bounding box center [345, 345] width 11 height 11
radio input "true"
click at [527, 391] on input "Paciente:" at bounding box center [551, 395] width 423 height 21
paste input "MARIA REGINA RAMOS DE JESUS"
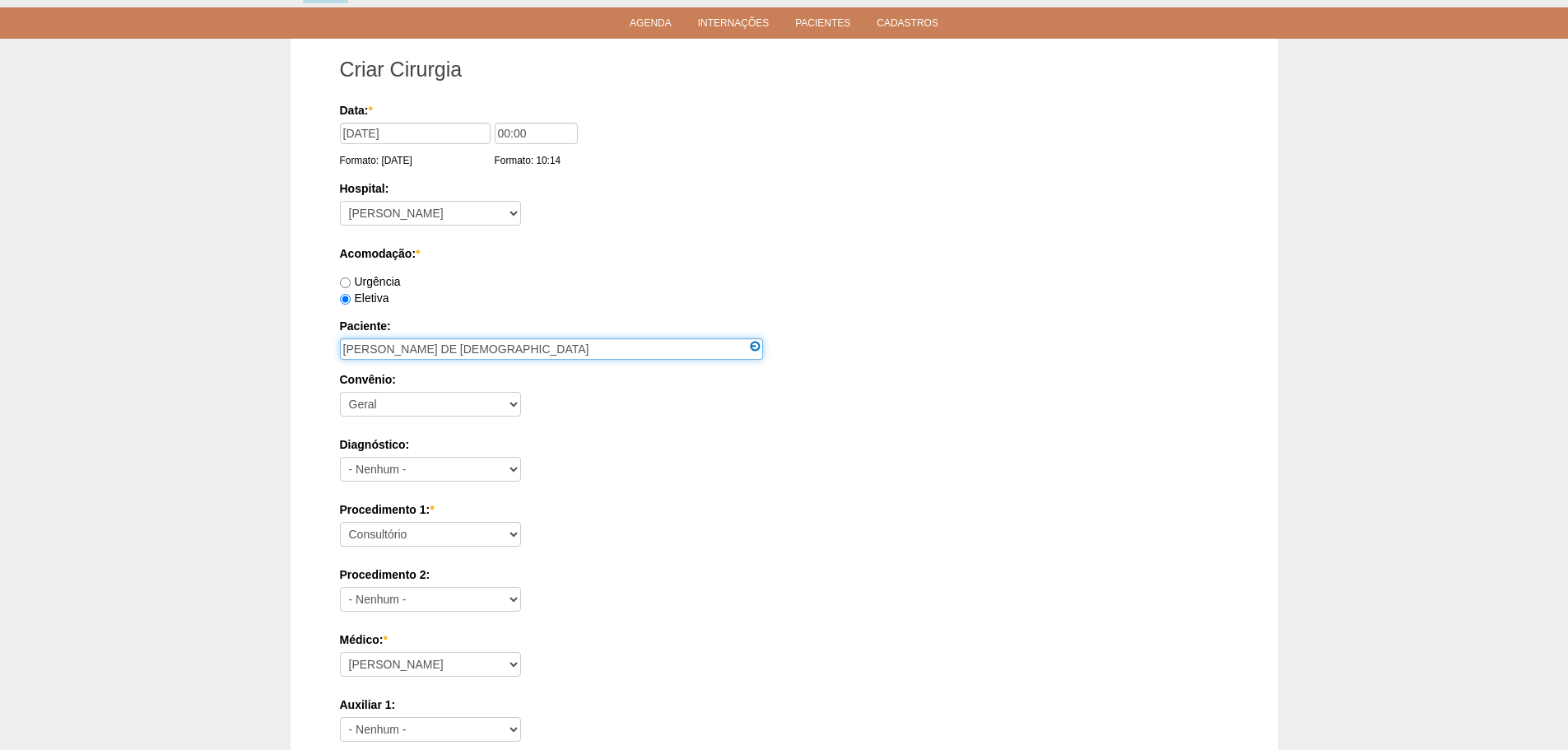
scroll to position [82, 0]
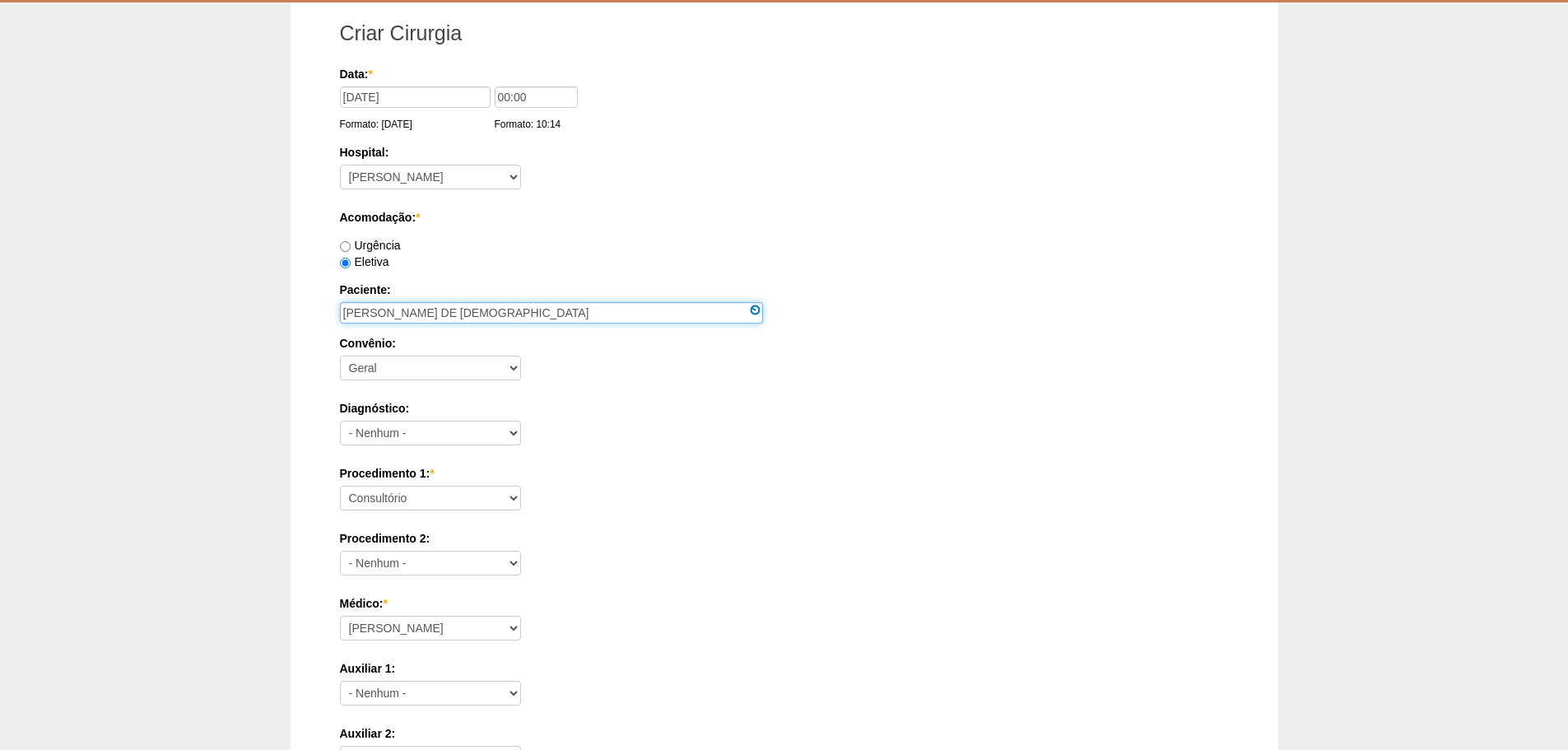
type input "MARIA REGINA RAMOS DE JESUS"
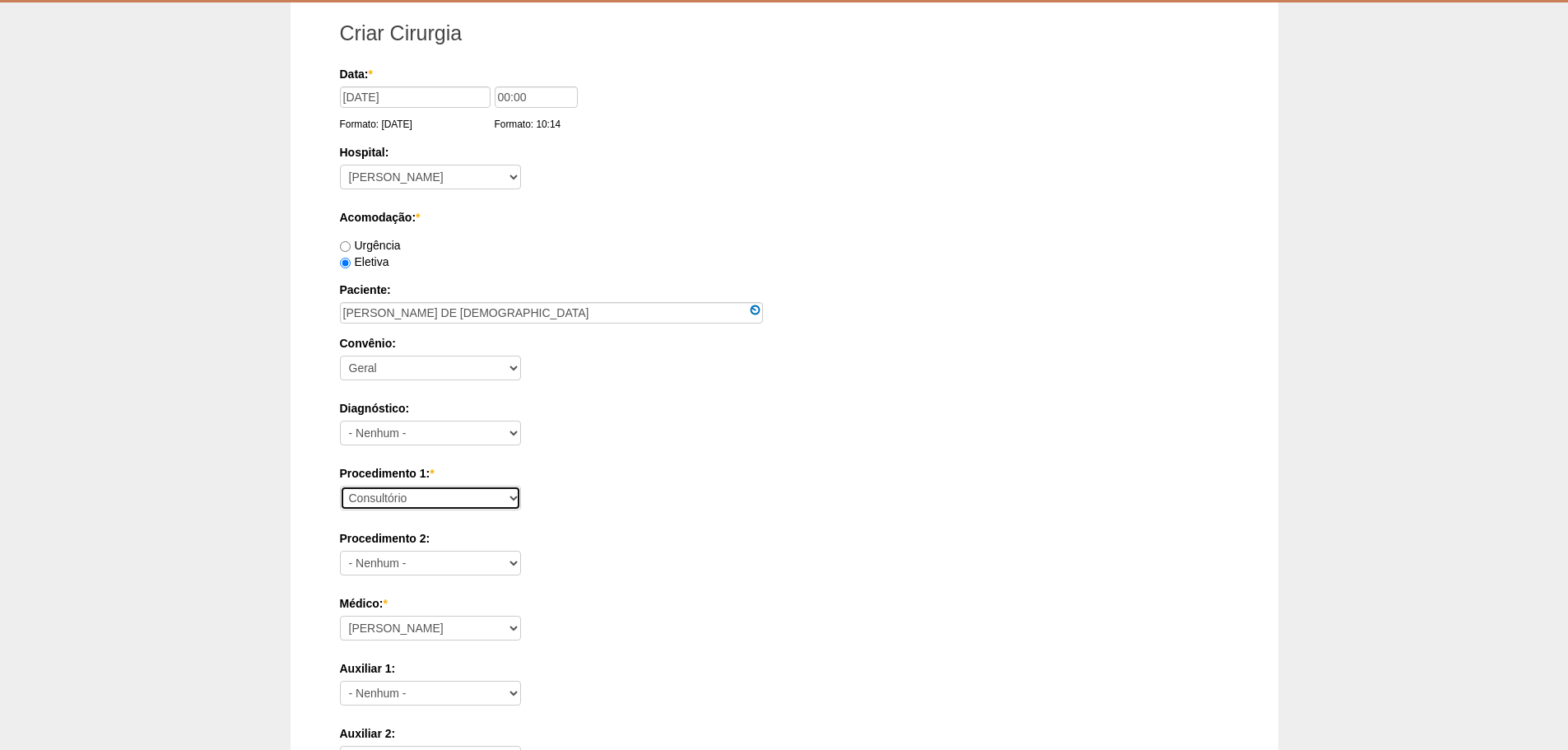
click at [435, 500] on select "Consultório Abscesso Hepático - Drenagem Abscesso perianal Amputação Abdômino P…" at bounding box center [431, 498] width 181 height 25
click at [437, 505] on select "Consultório Abscesso Hepático - Drenagem Abscesso perianal Amputação Abdômino P…" at bounding box center [431, 498] width 181 height 25
select select "66621"
click at [340, 486] on select "Consultório Abscesso Hepático - Drenagem Abscesso perianal Amputação Abdômino P…" at bounding box center [431, 498] width 181 height 25
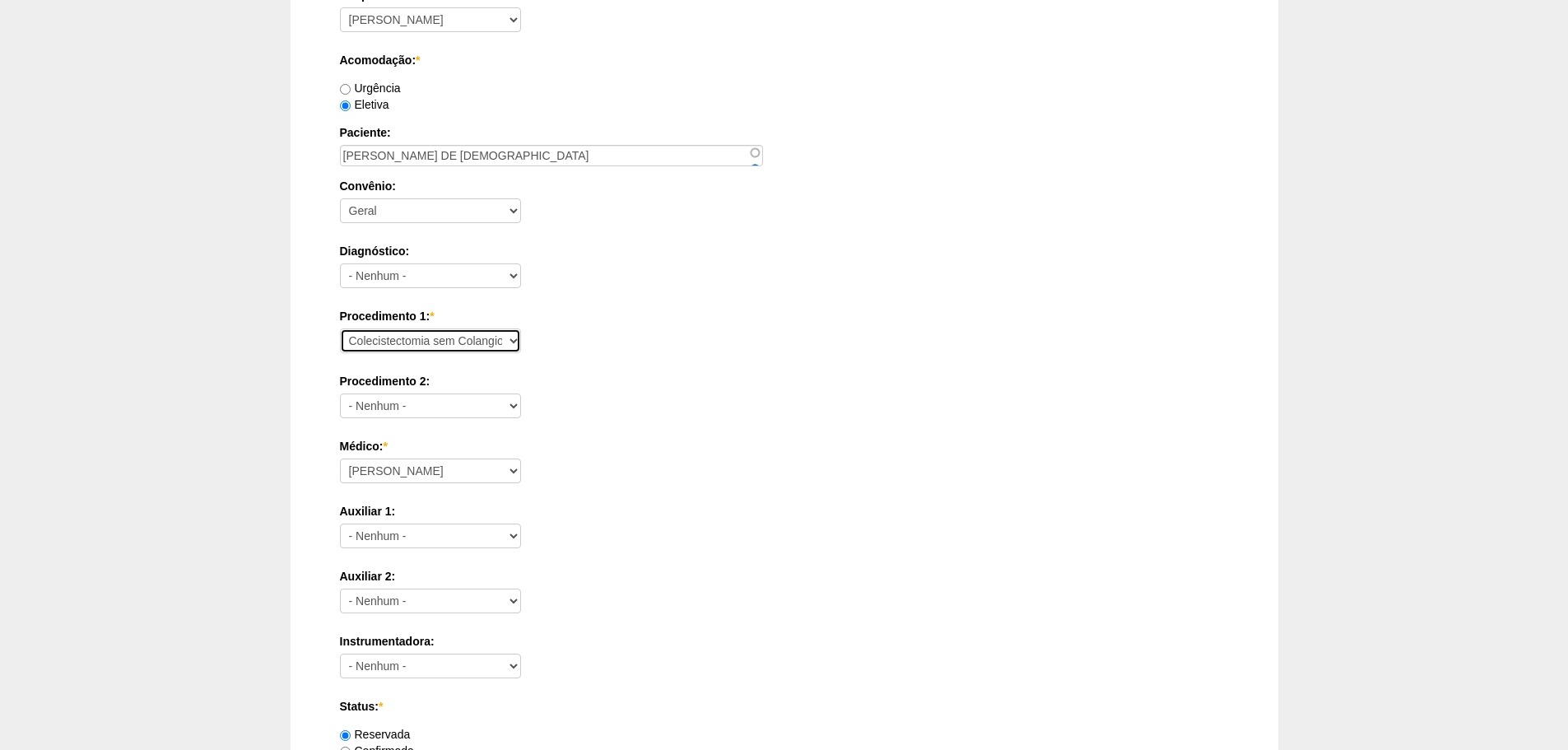
scroll to position [246, 0]
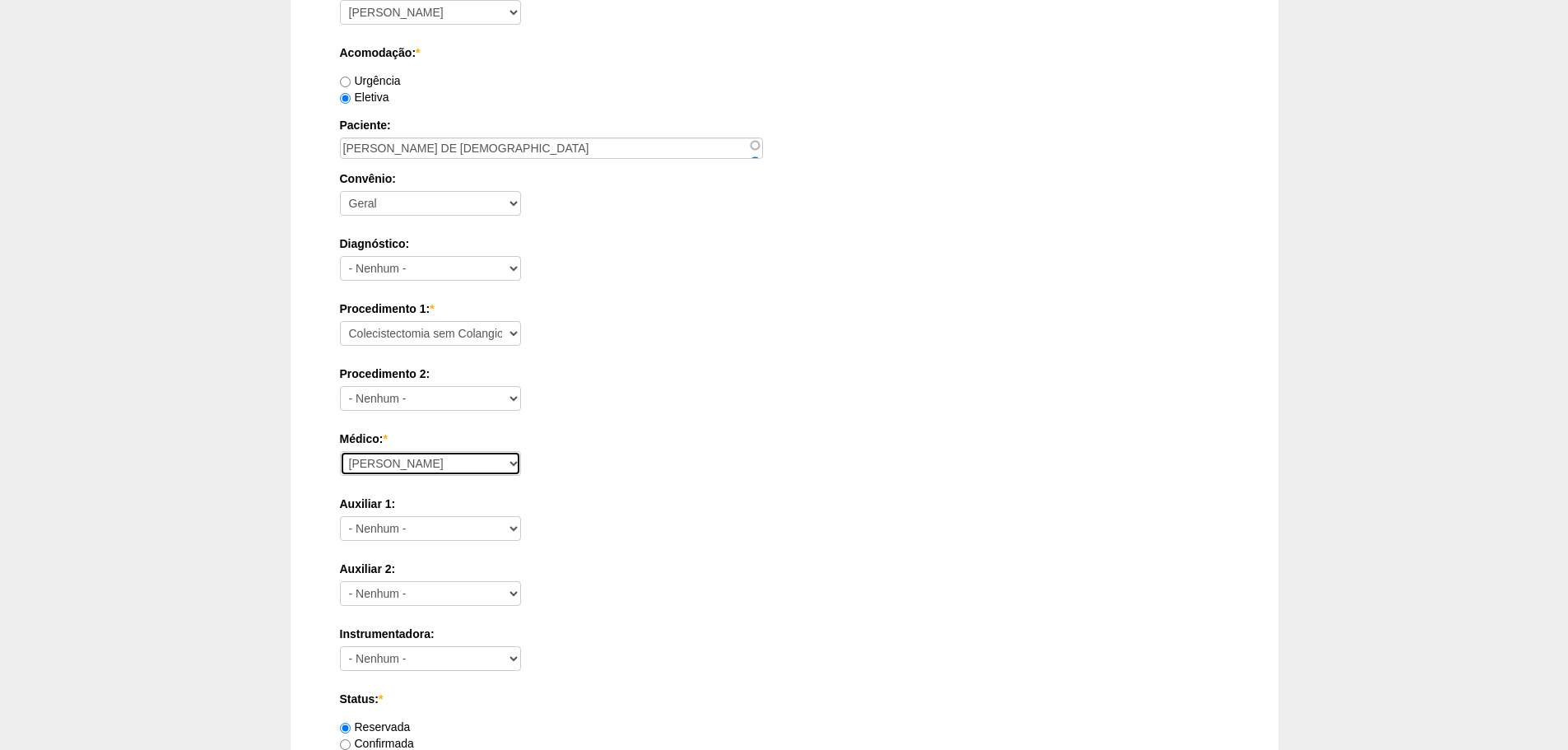
click at [452, 472] on select "Aline Zanon Bariatricas Bruno Bulisani Bruno Oliveira Carolina Waterkemper Elvy…" at bounding box center [431, 463] width 181 height 25
select select "72"
click at [340, 451] on select "Aline Zanon Bariatricas Bruno Bulisani Bruno Oliveira Carolina Waterkemper Elvy…" at bounding box center [431, 463] width 181 height 25
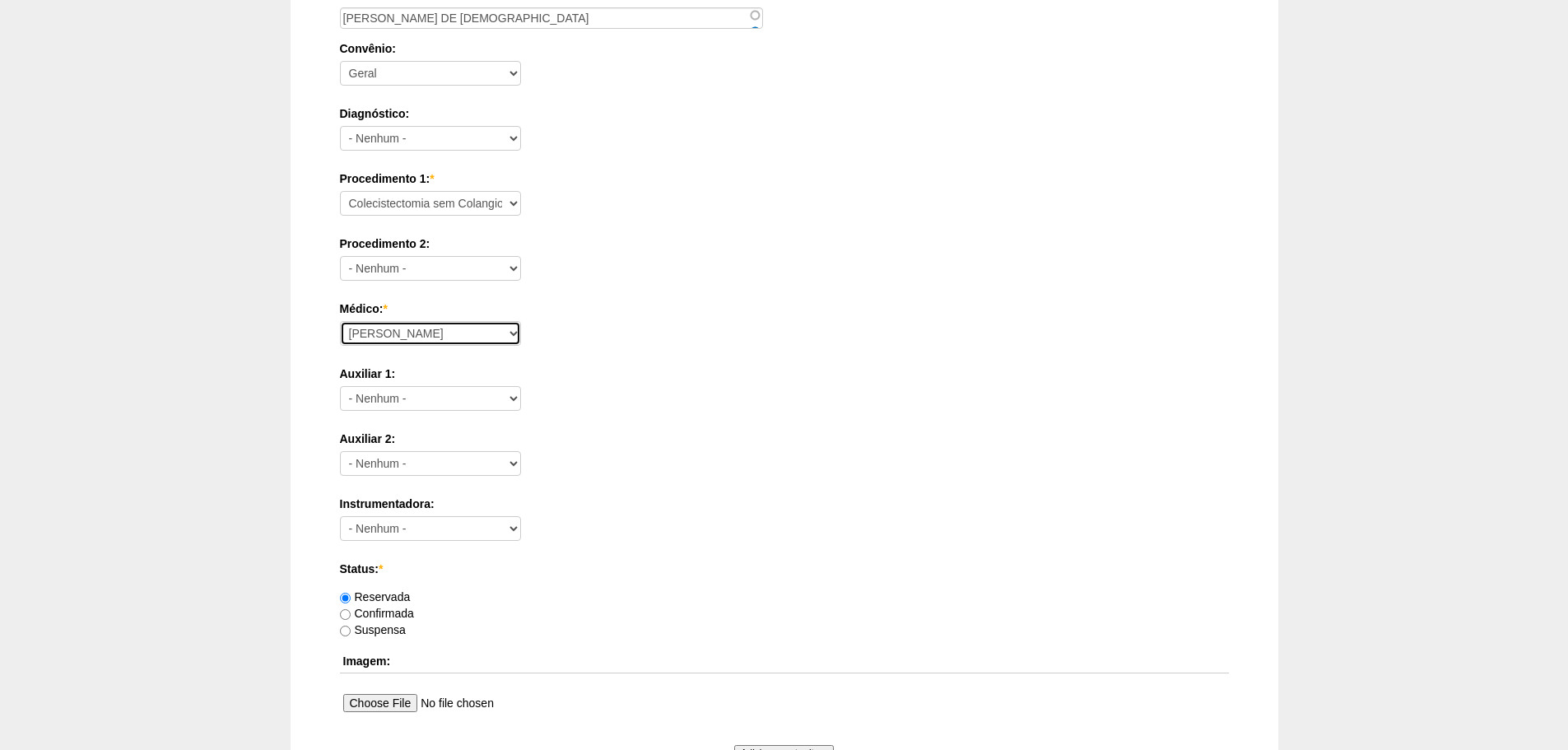
scroll to position [658, 0]
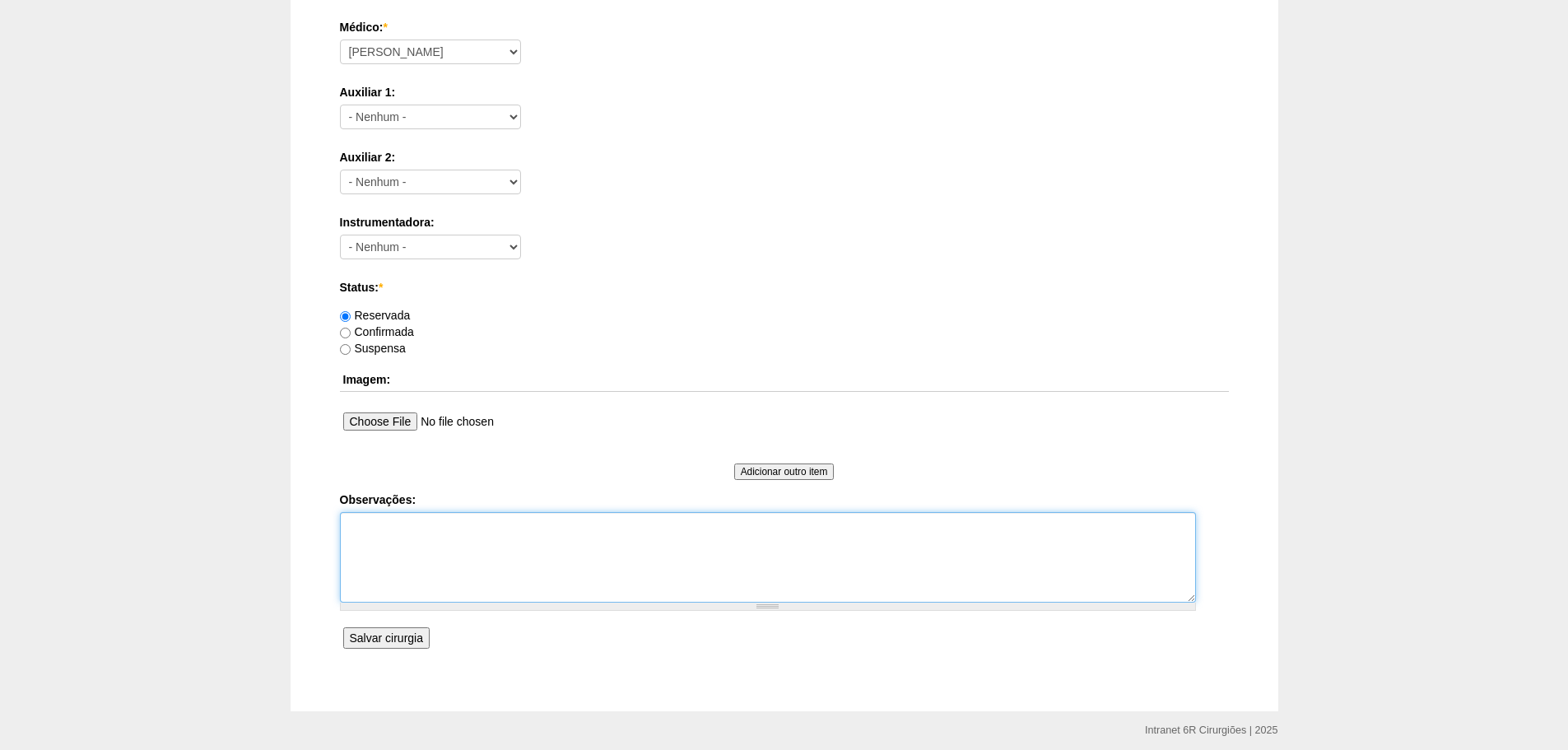
click at [497, 541] on textarea "Observações:" at bounding box center [768, 557] width 856 height 91
type textarea "A"
type textarea "ASSINTOMÁTICA, ENCAMINHADA PARA REALIZAR CVLP ANTES DE BARIÁTRICA ASA 2, CARDIO…"
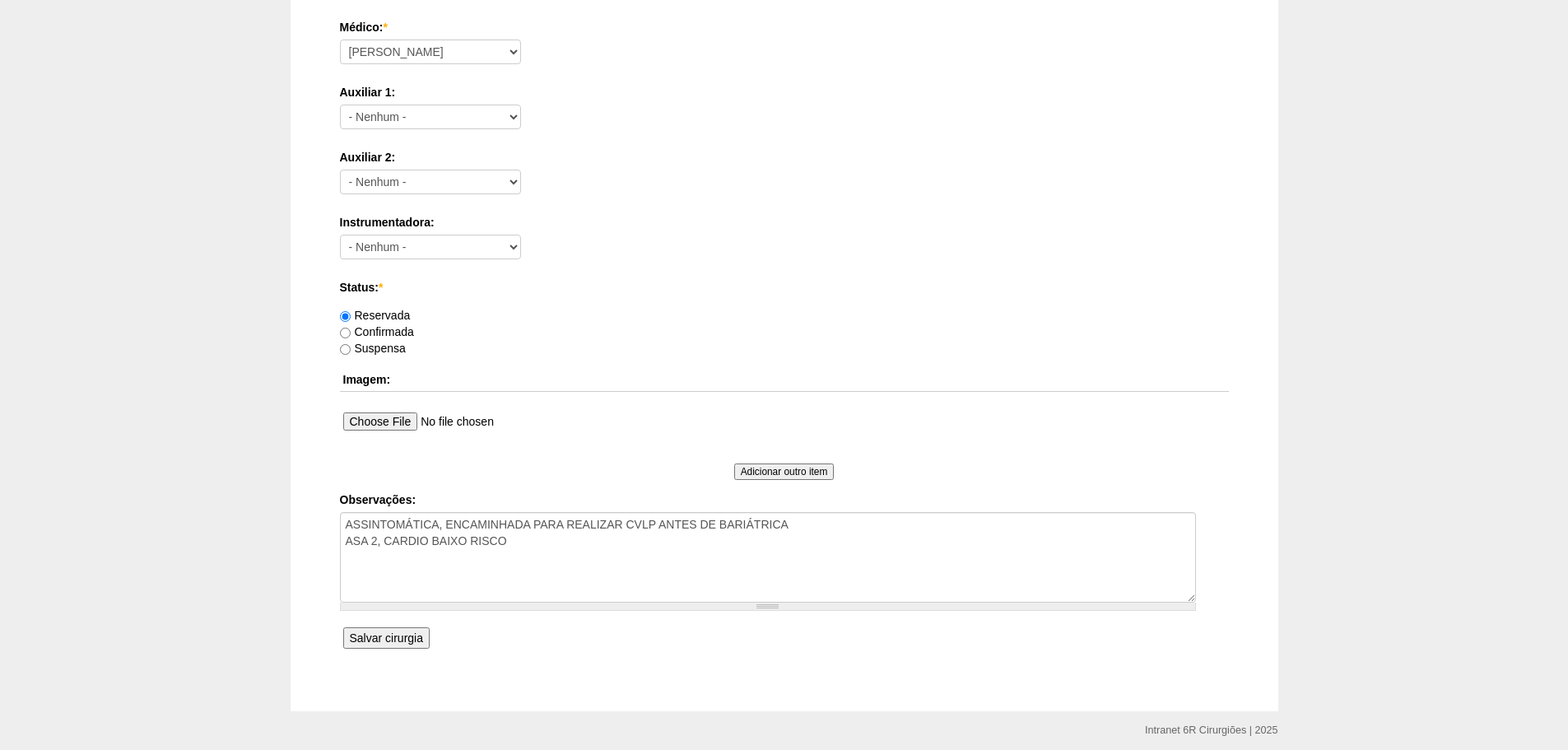
click at [410, 342] on div "Suspensa" at bounding box center [784, 348] width 889 height 17
click at [411, 338] on div "Confirmada" at bounding box center [784, 331] width 889 height 17
click at [411, 333] on label "Confirmada" at bounding box center [377, 331] width 74 height 13
click at [350, 333] on input "Confirmada" at bounding box center [345, 333] width 11 height 11
radio input "true"
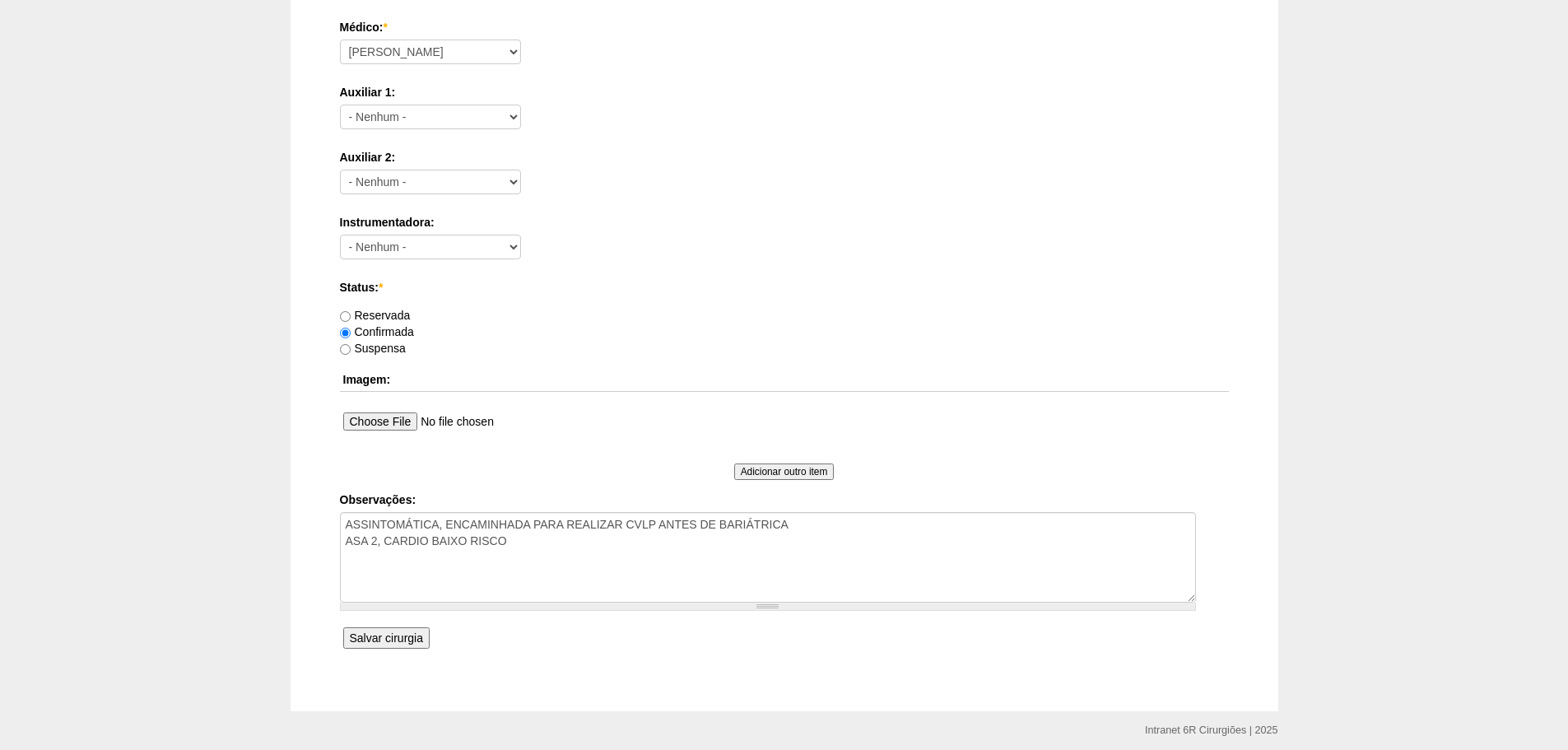
click at [359, 645] on input "Salvar cirurgia" at bounding box center [386, 637] width 86 height 21
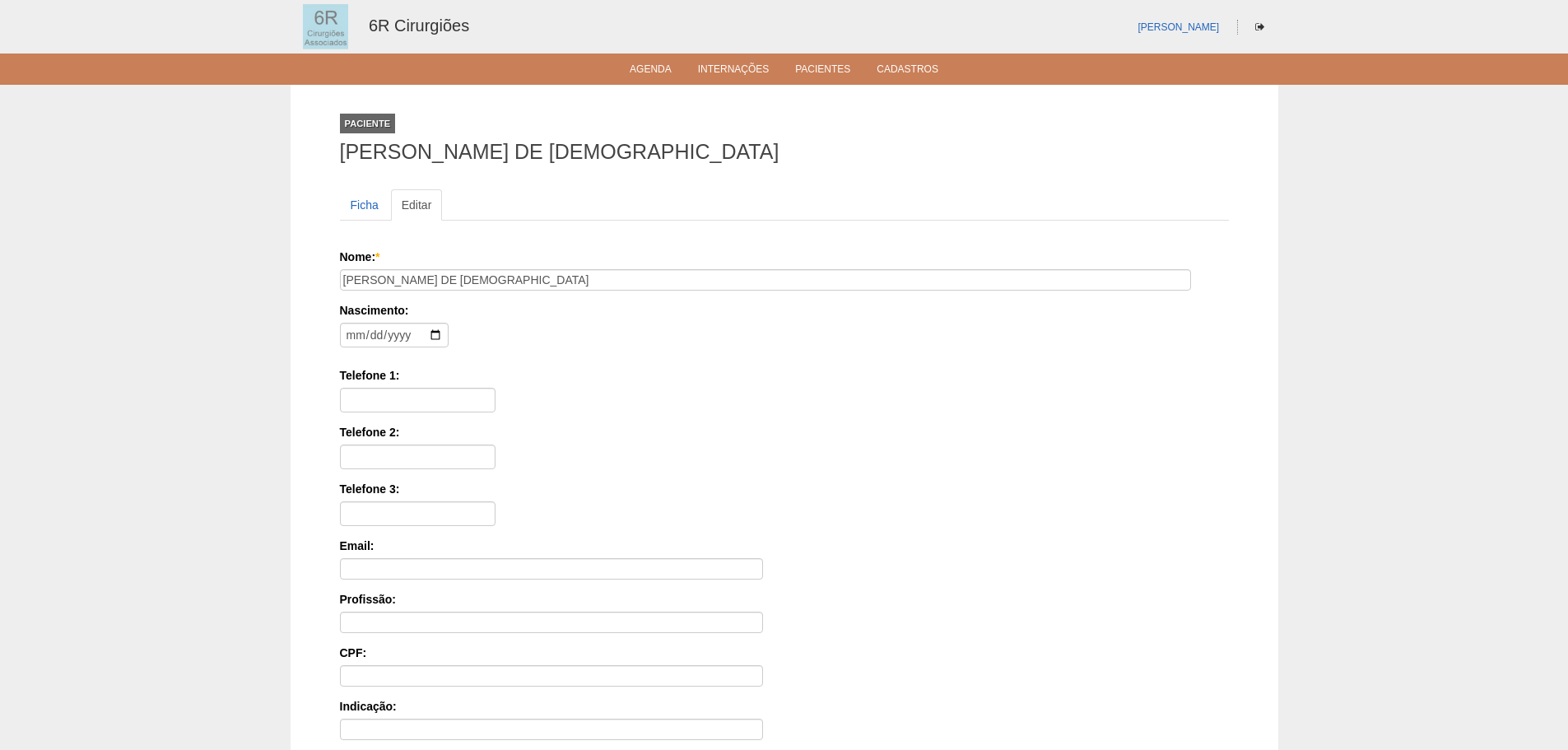
scroll to position [255, 0]
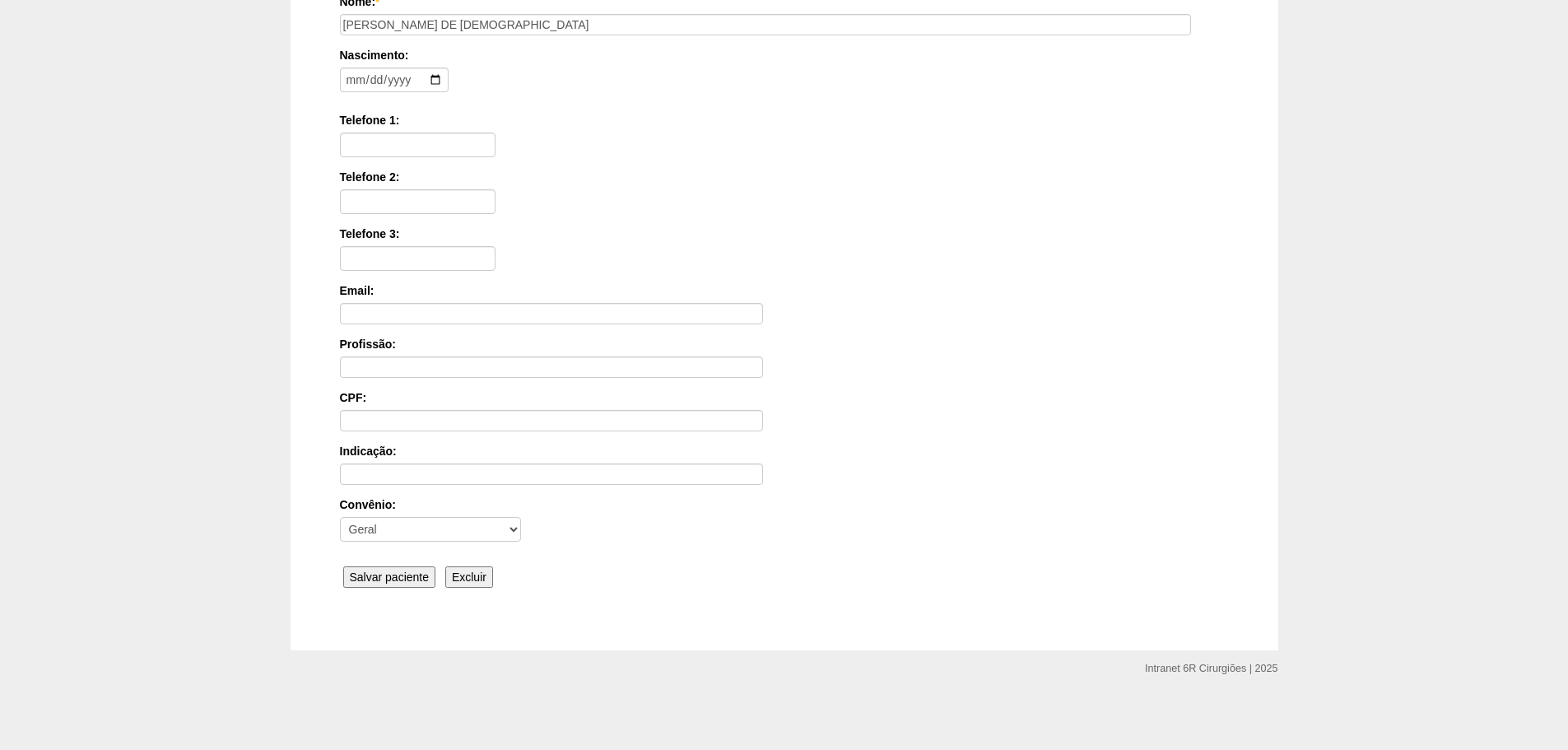
click at [370, 583] on input "Salvar paciente" at bounding box center [390, 577] width 93 height 21
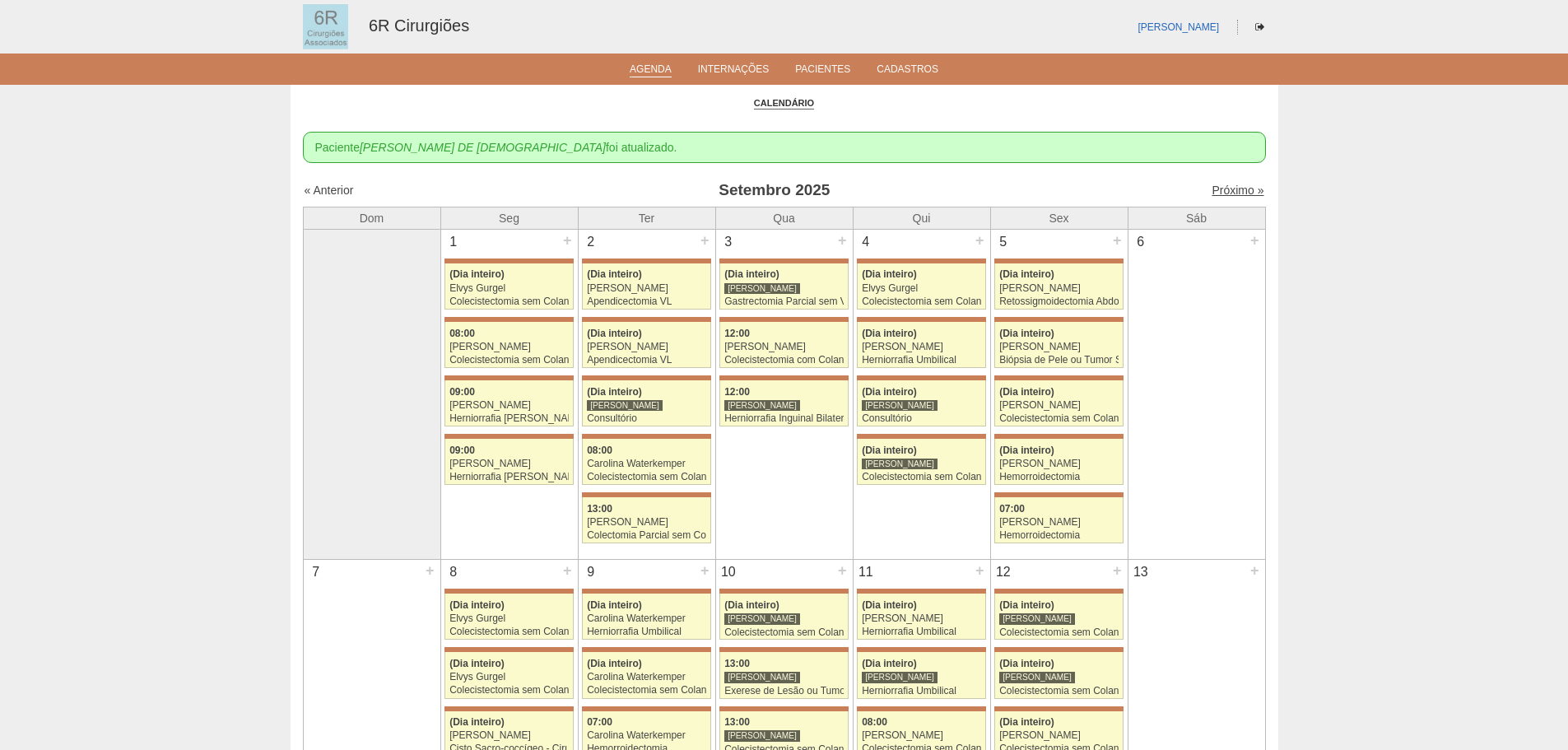
click at [1211, 185] on link "Próximo »" at bounding box center [1237, 190] width 52 height 13
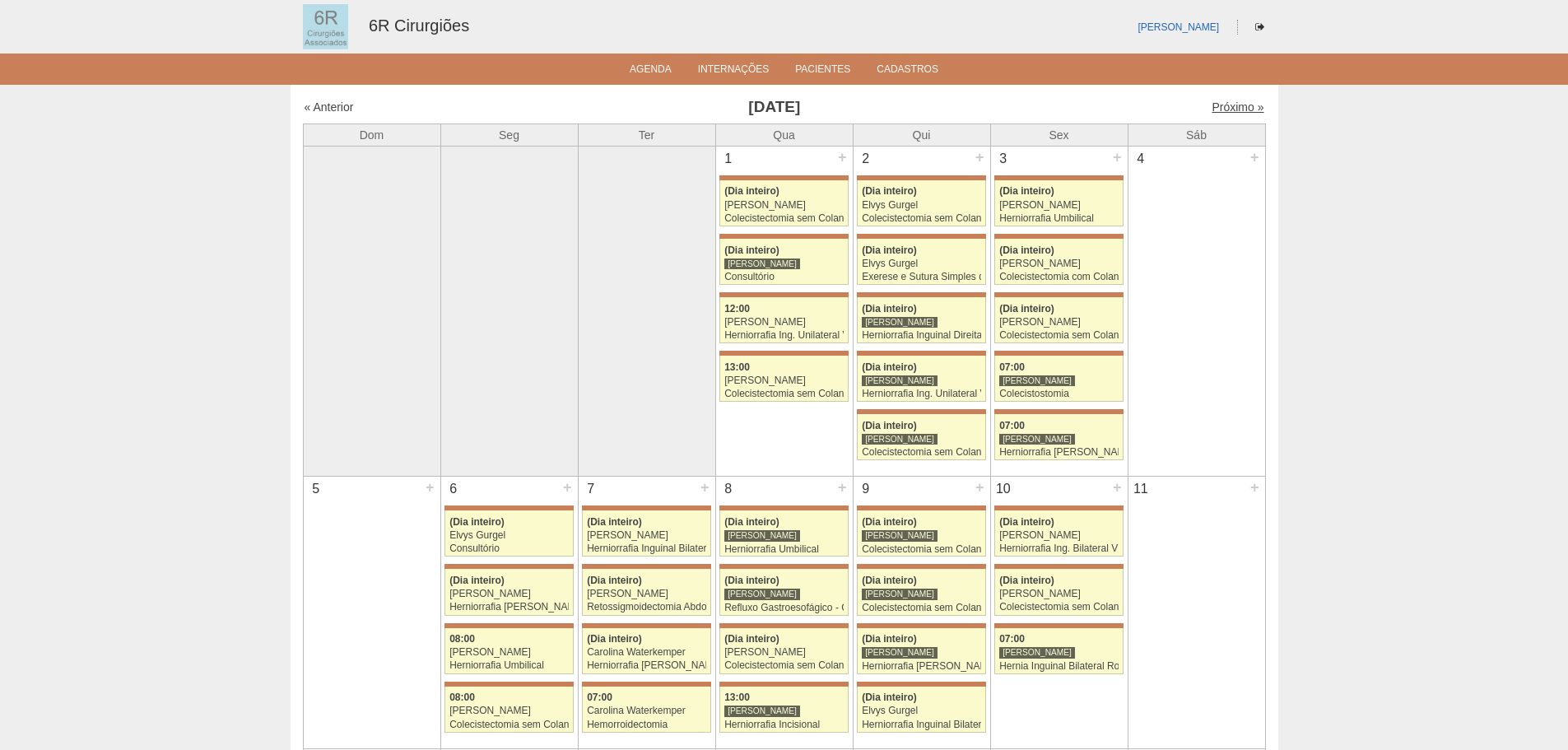
click at [1225, 103] on link "Próximo »" at bounding box center [1237, 107] width 52 height 13
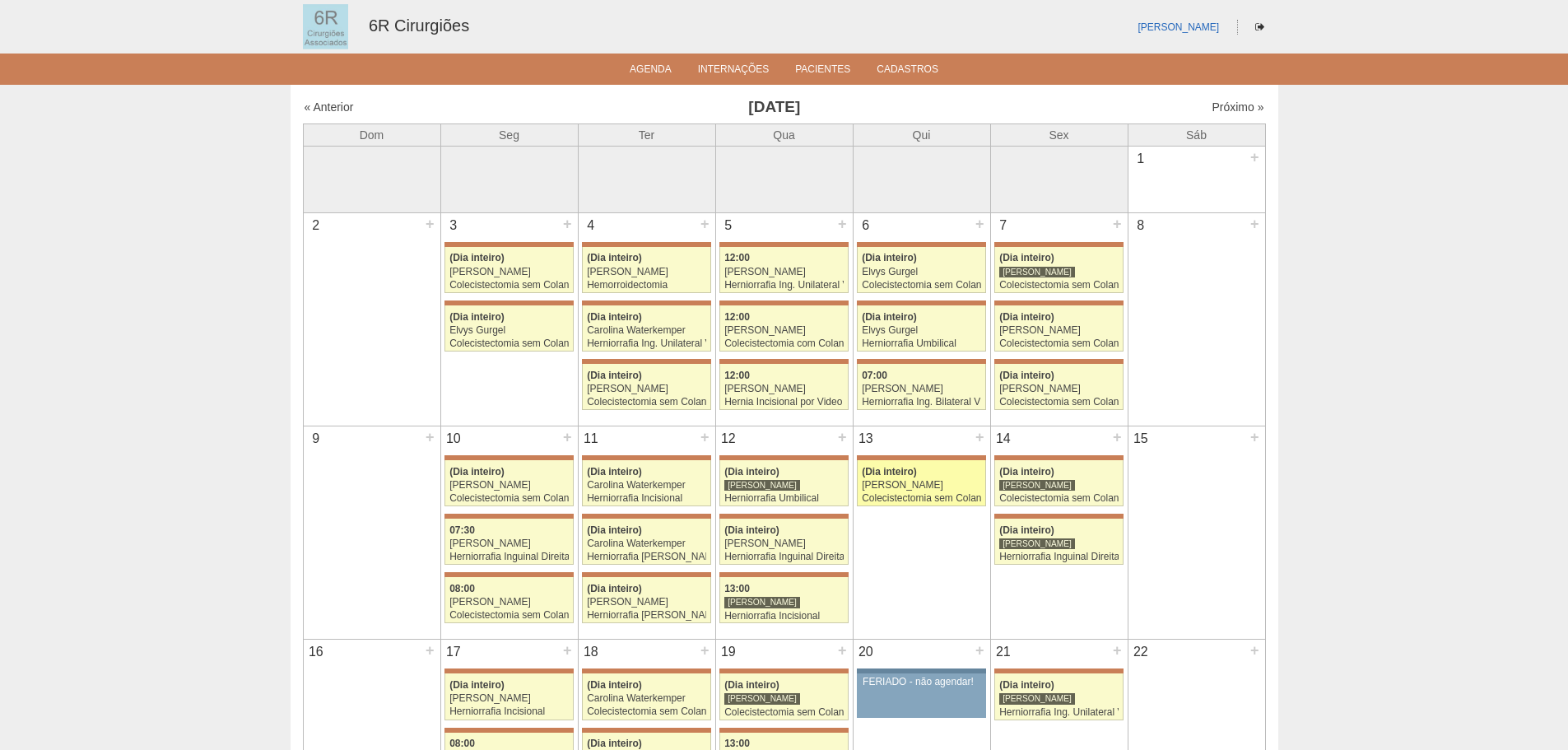
click at [930, 500] on div "Colecistectomia sem Colangiografia VL" at bounding box center [922, 498] width 120 height 11
